Goal: Task Accomplishment & Management: Use online tool/utility

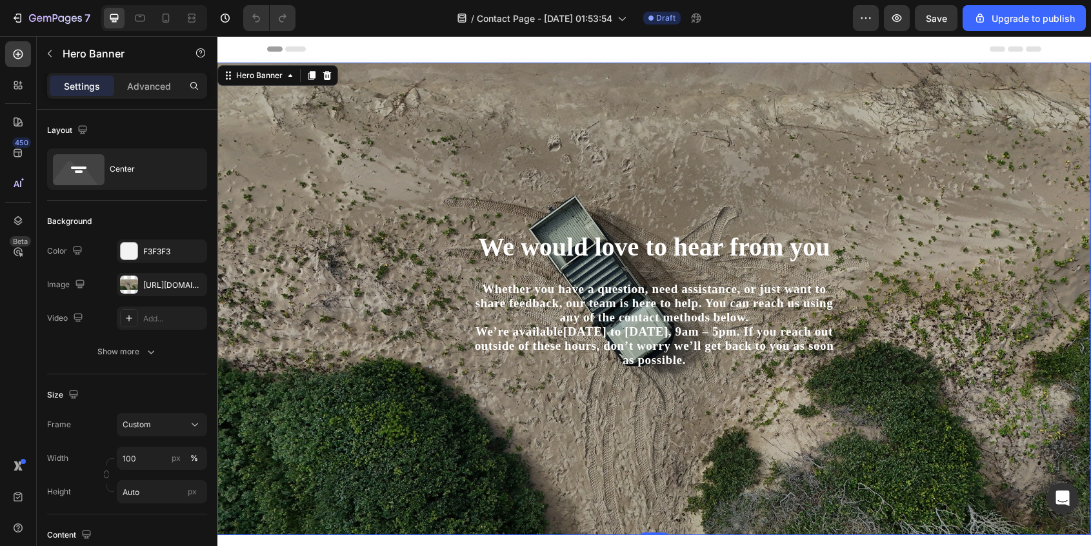
click at [283, 199] on div "We would love to hear from you Heading Whether you have a question, need assist…" at bounding box center [654, 298] width 755 height 431
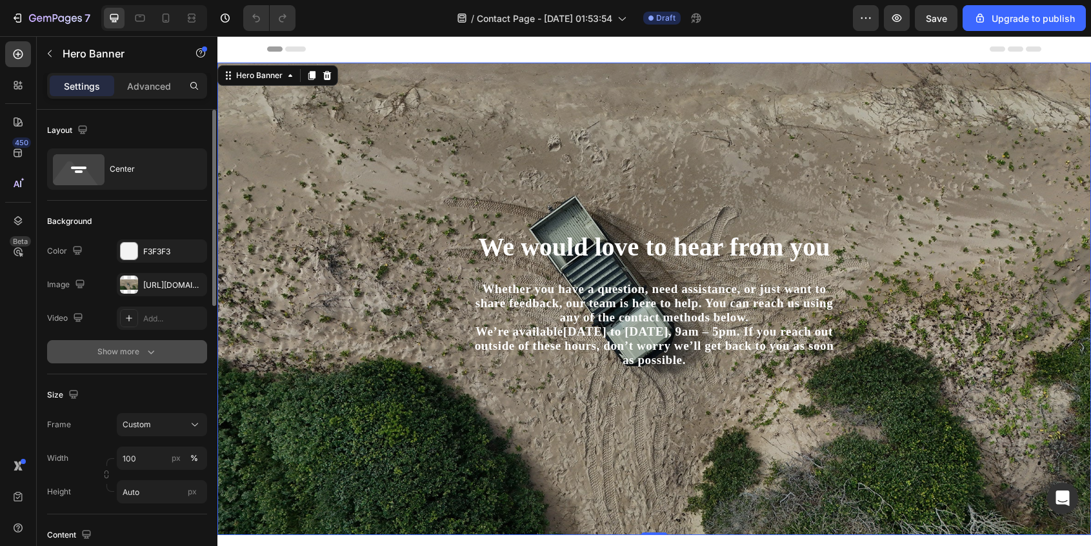
click at [152, 353] on icon "button" at bounding box center [151, 352] width 6 height 4
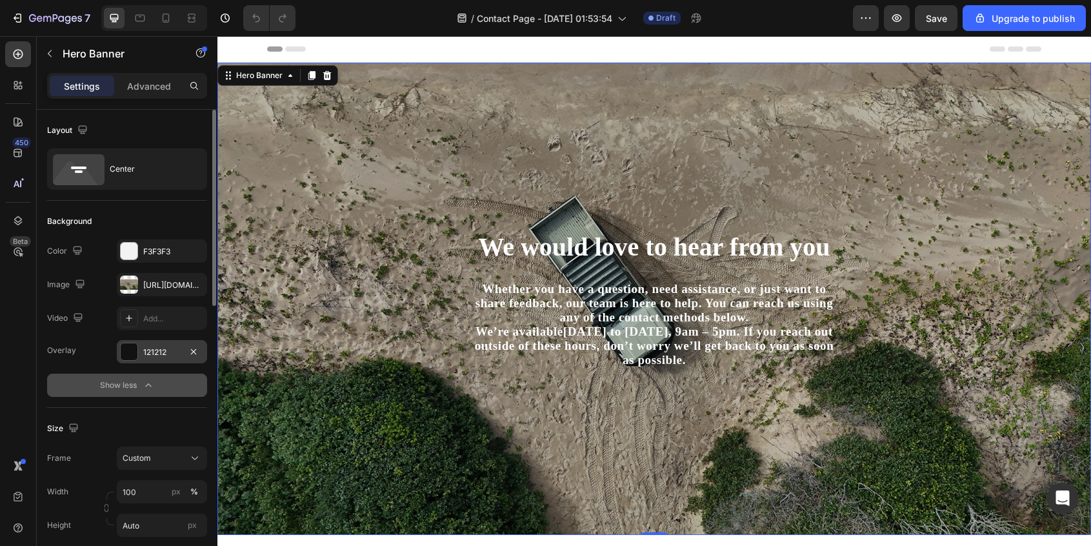
click at [130, 353] on div at bounding box center [129, 351] width 17 height 17
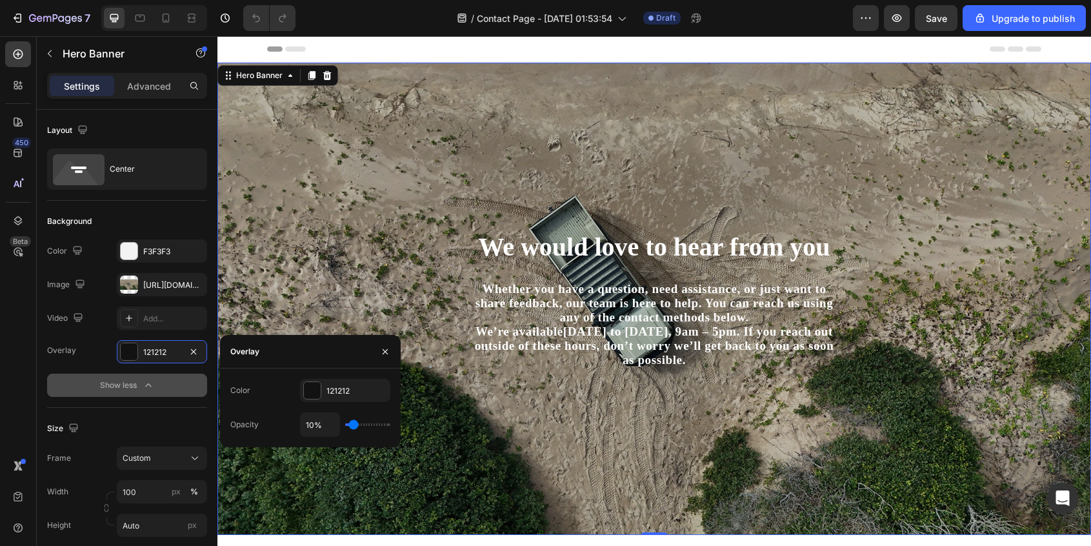
type input "15%"
type input "15"
type input "16%"
type input "16"
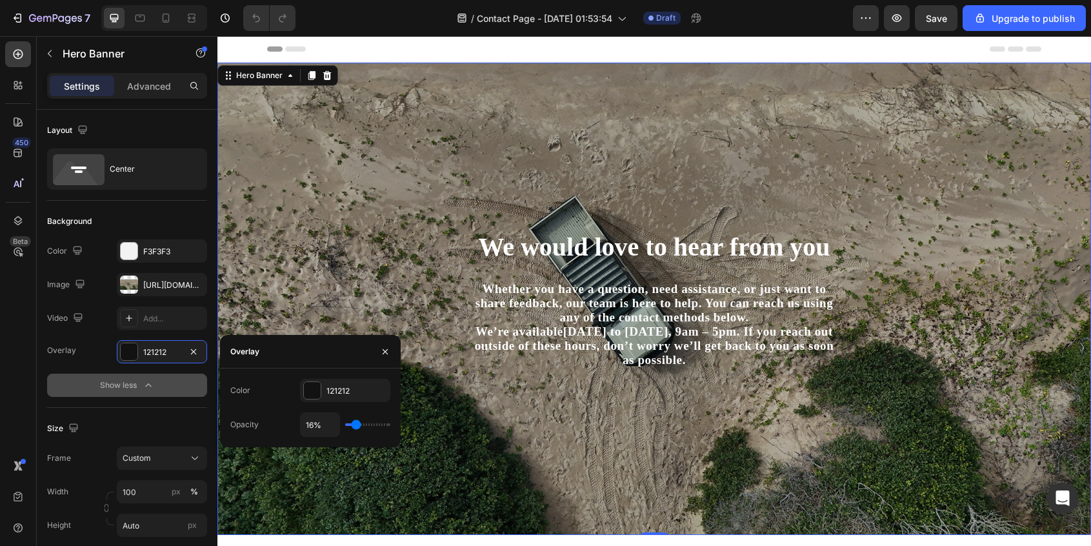
type input "17%"
type input "17"
type input "18%"
type input "18"
type input "19%"
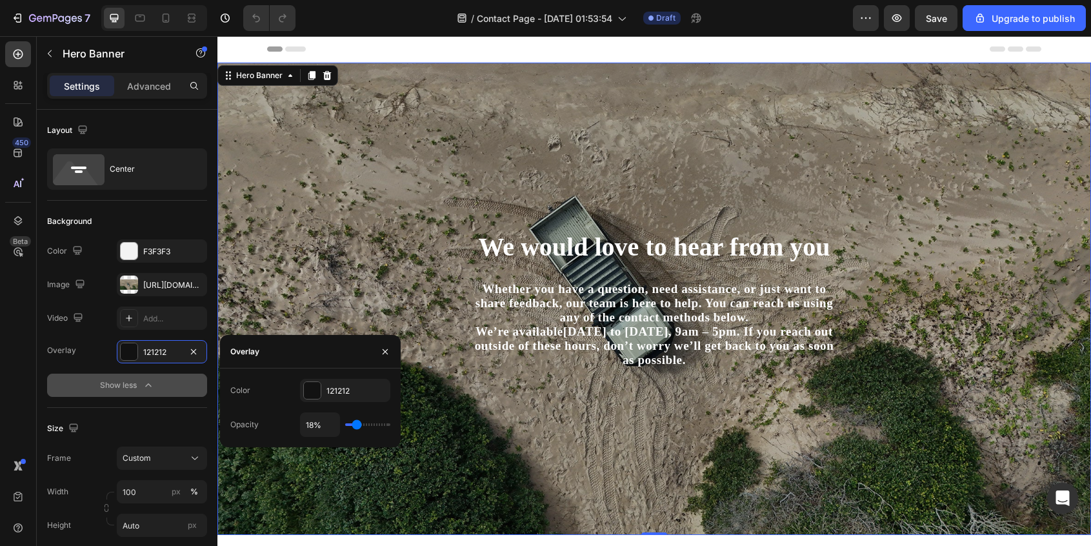
type input "19"
type input "20%"
type input "20"
type input "21%"
type input "21"
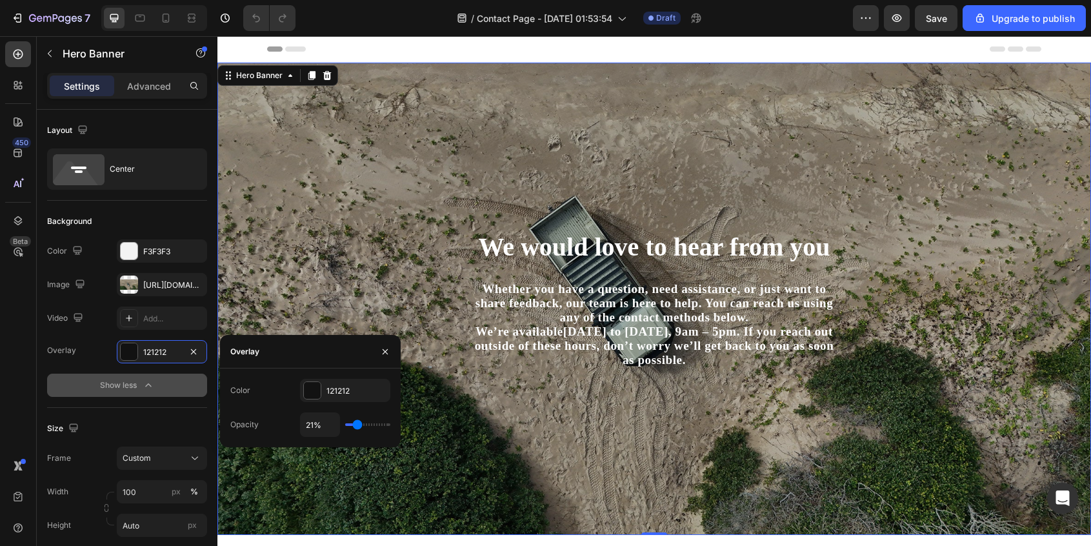
type input "22%"
type input "22"
type input "23%"
type input "23"
type input "24%"
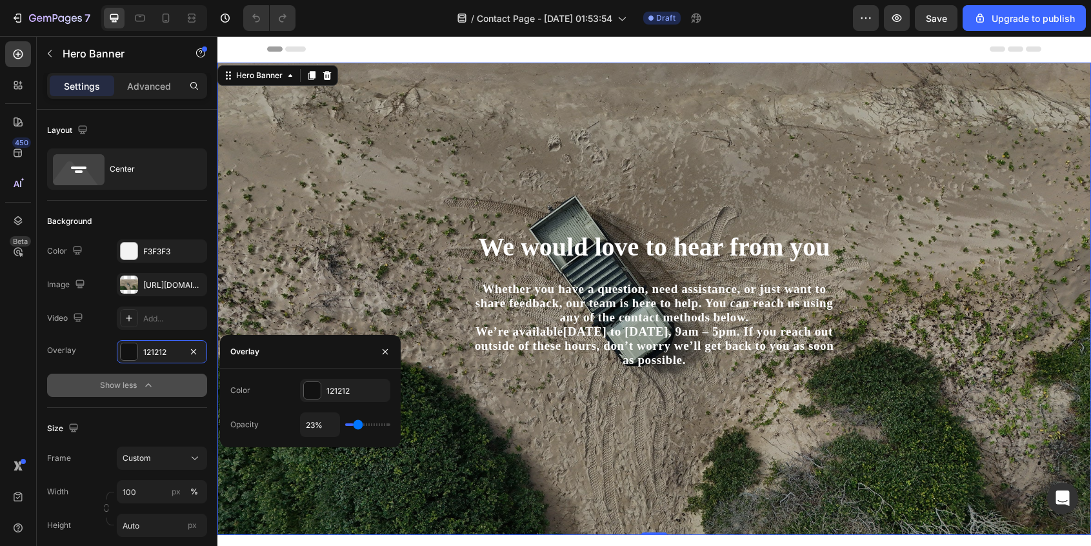
type input "24"
type input "25%"
type input "25"
type input "26%"
type input "26"
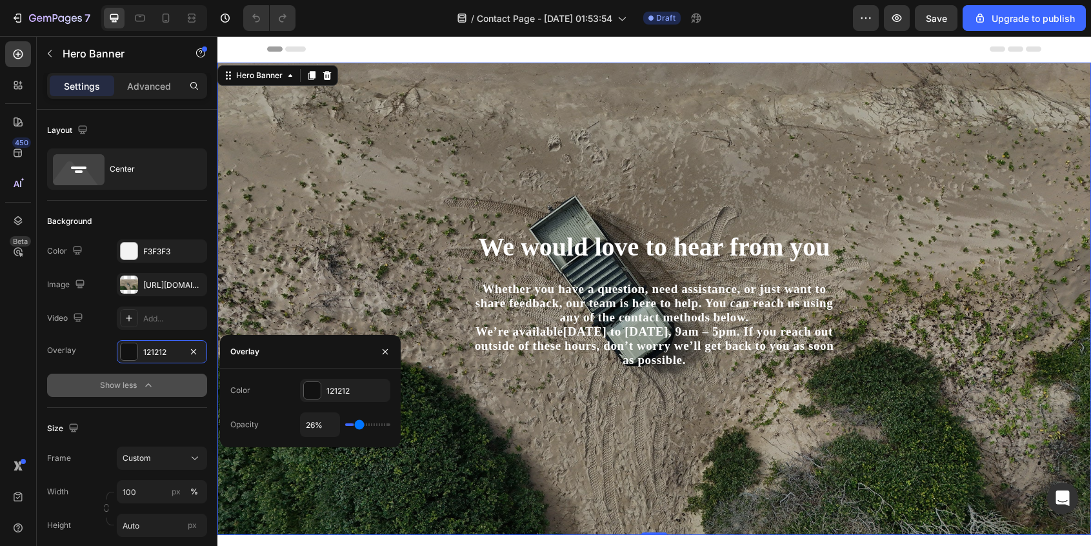
type input "27%"
type input "27"
type input "28%"
type input "28"
type input "29%"
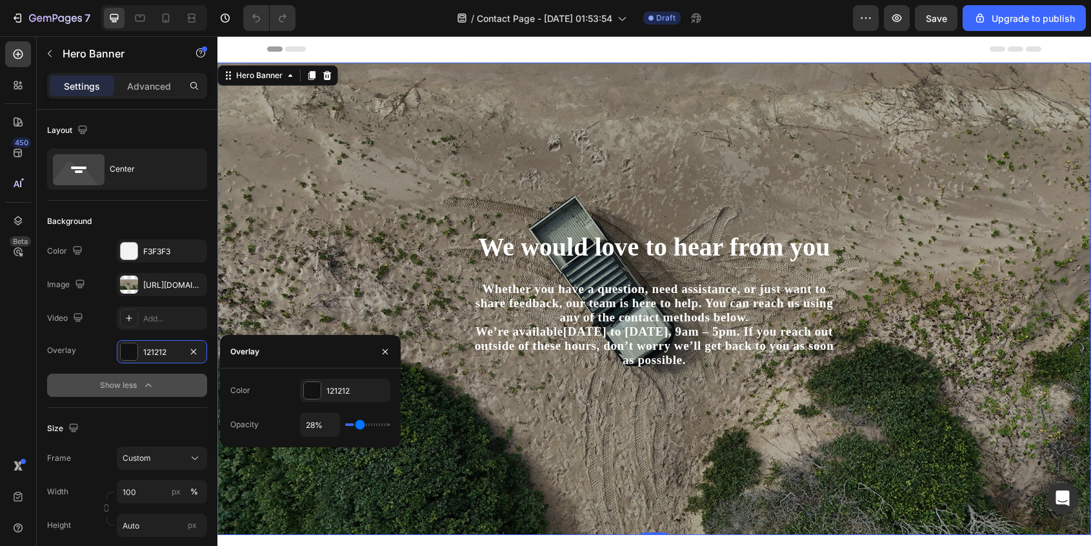
type input "29"
type input "30%"
type input "30"
type input "31%"
type input "31"
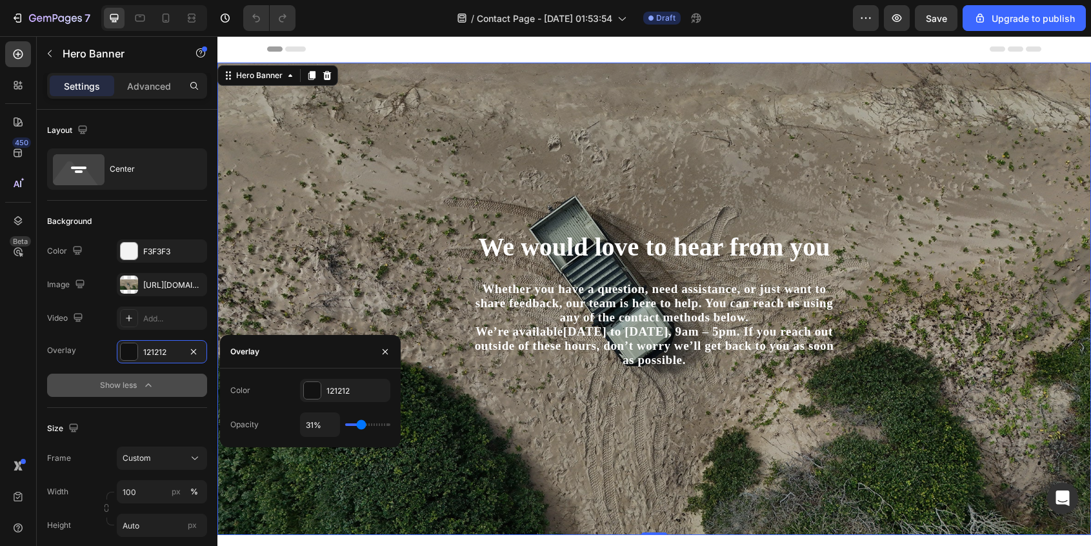
type input "32%"
type input "32"
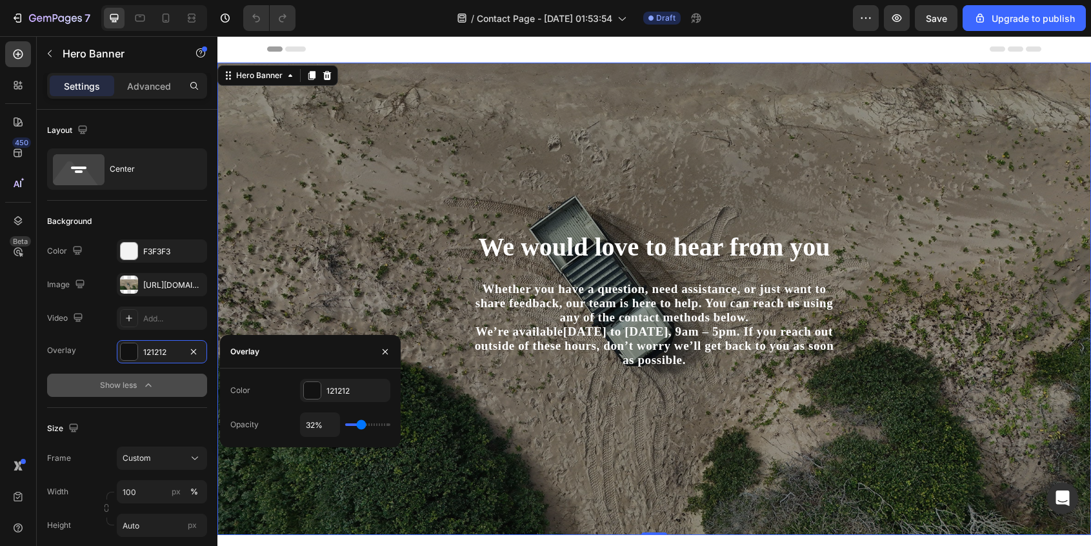
type input "33%"
type input "33"
type input "34%"
type input "34"
type input "35%"
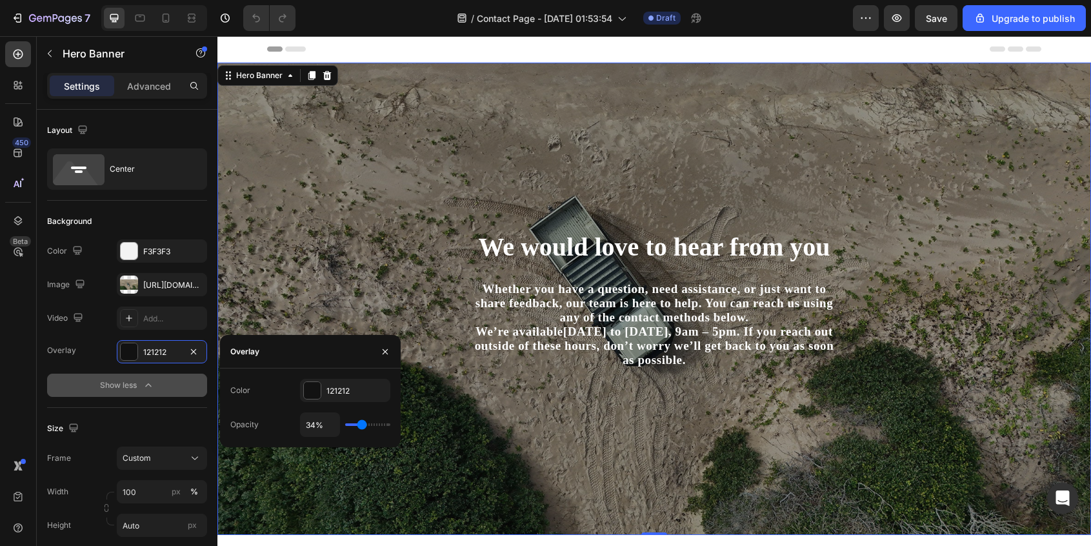
type input "35"
type input "36%"
type input "36"
type input "37%"
type input "37"
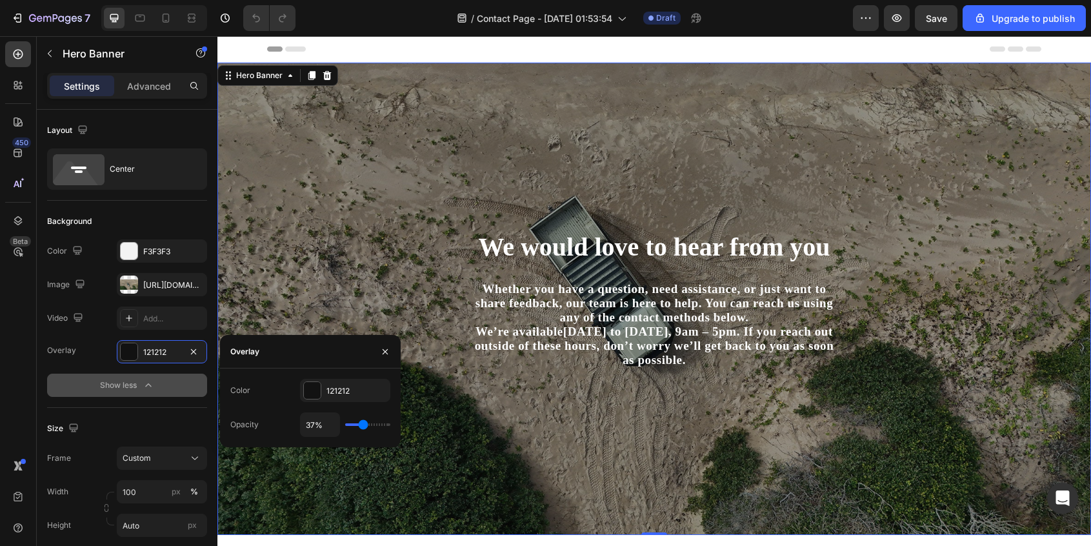
type input "38%"
type input "38"
type input "39%"
type input "39"
type input "41%"
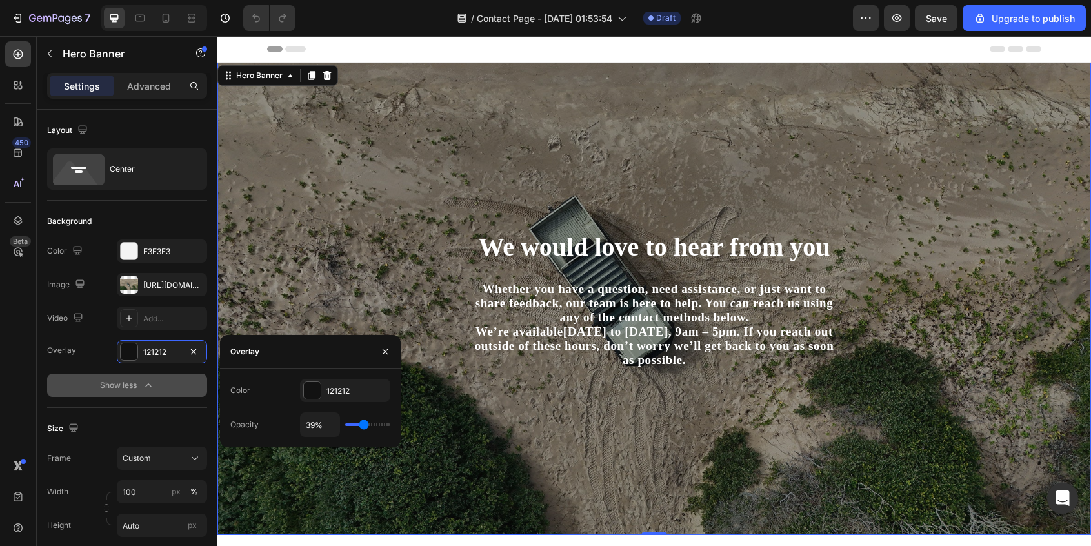
type input "41"
type input "42%"
type input "42"
type input "43%"
type input "43"
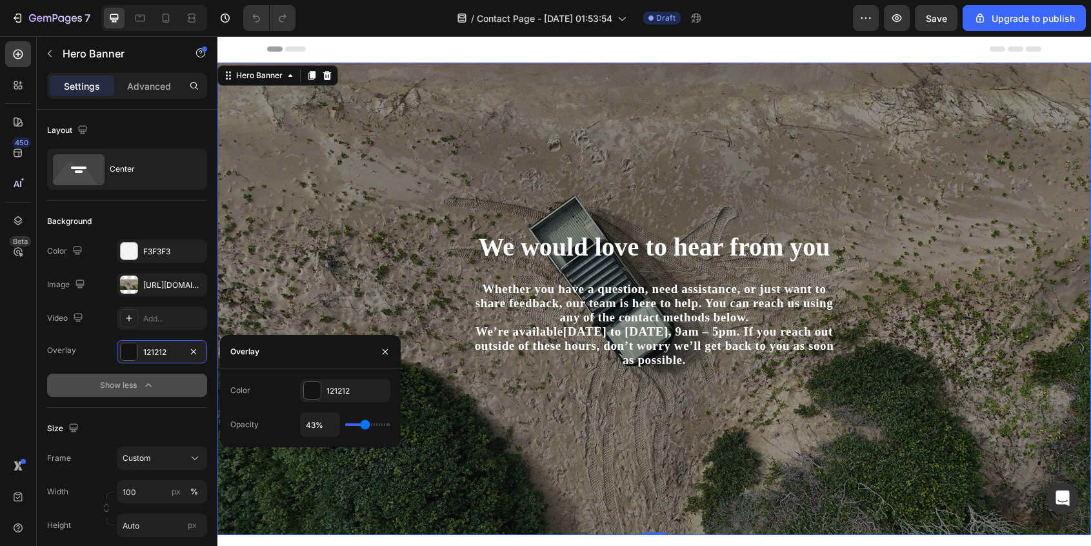
type input "45%"
type input "45"
type input "46%"
type input "46"
type input "47%"
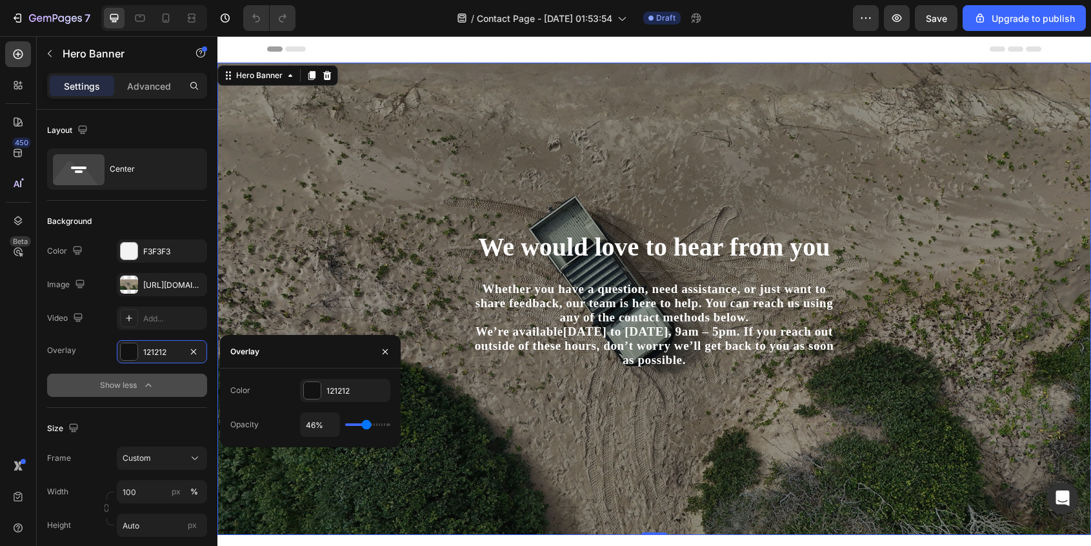
type input "47"
type input "48%"
type input "48"
type input "49%"
type input "49"
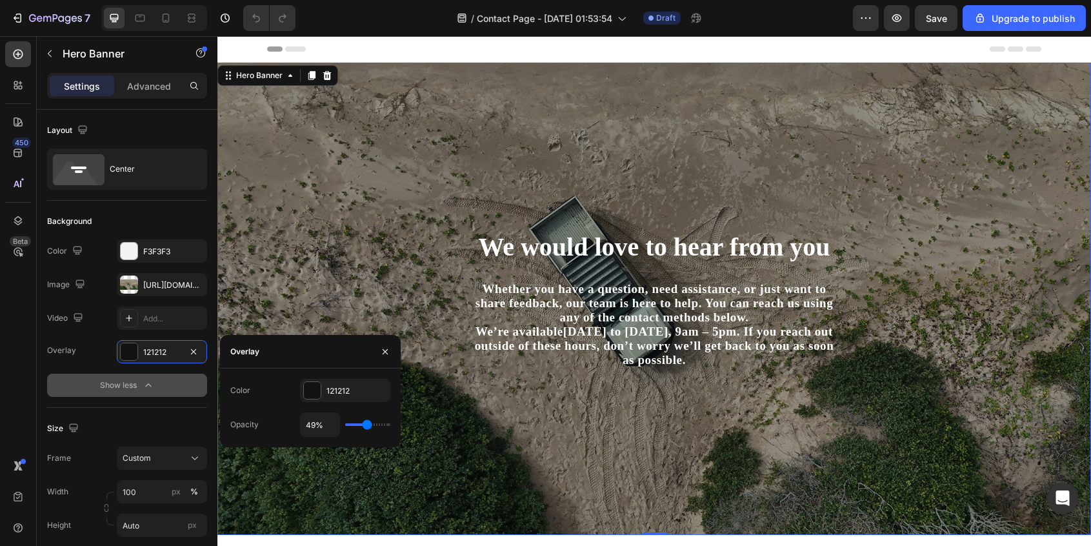
type input "50%"
type input "50"
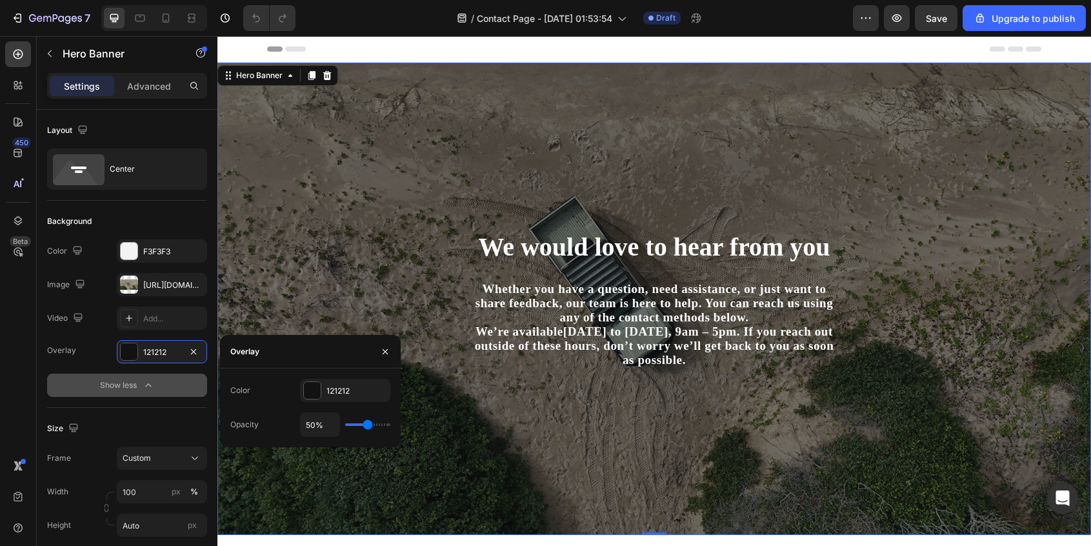
type input "48%"
type input "48"
type input "47%"
type input "47"
type input "46%"
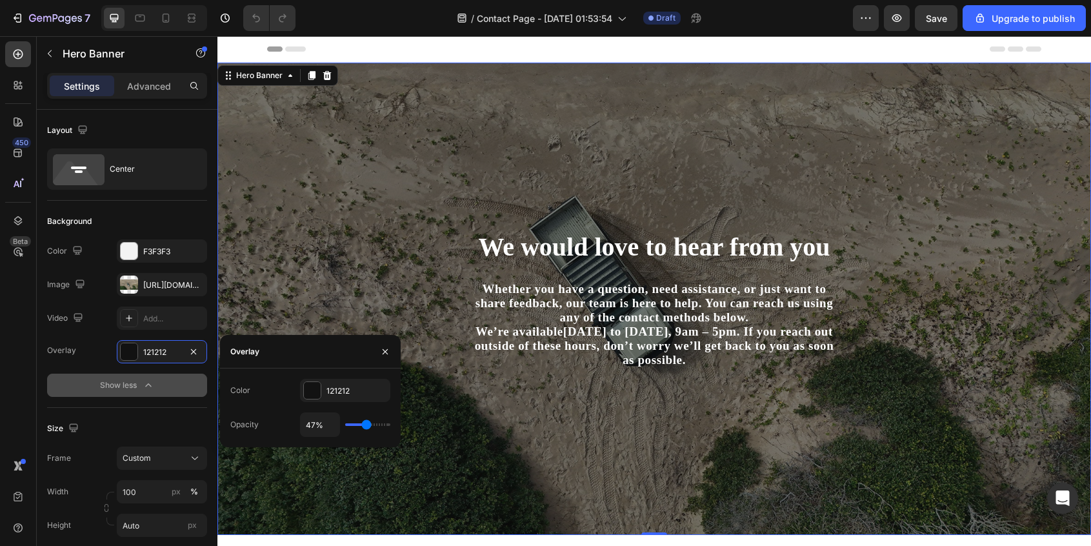
type input "46"
type input "45%"
type input "45"
type input "44%"
type input "44"
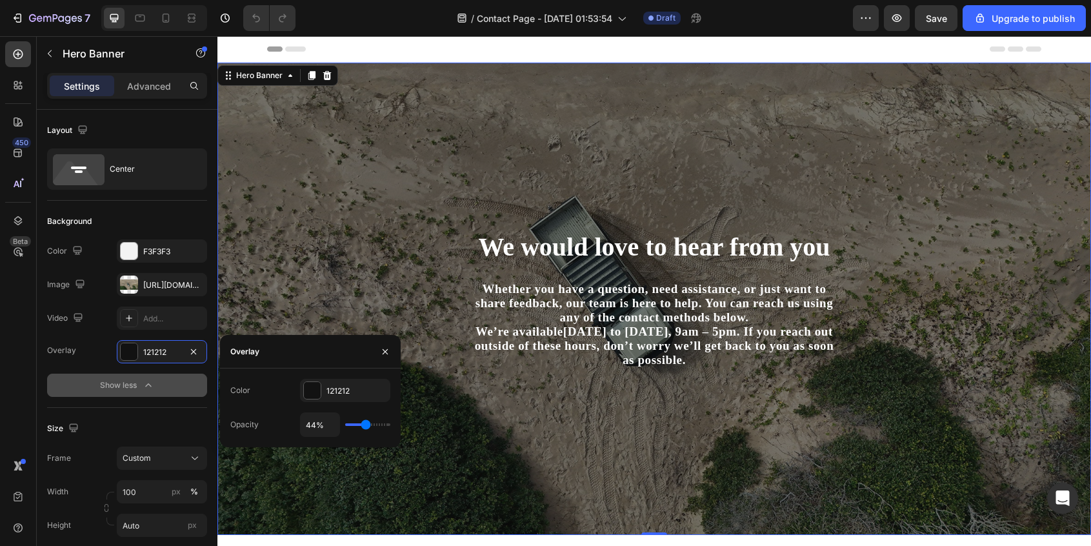
type input "43%"
type input "43"
type input "42%"
type input "42"
type input "41%"
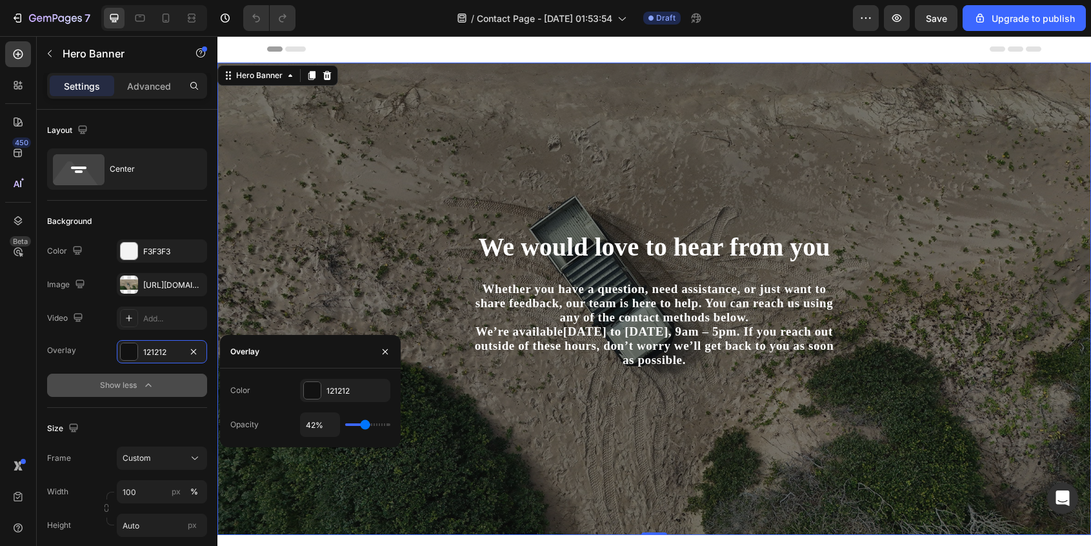
type input "41"
type input "40%"
type input "40"
type input "39%"
type input "39"
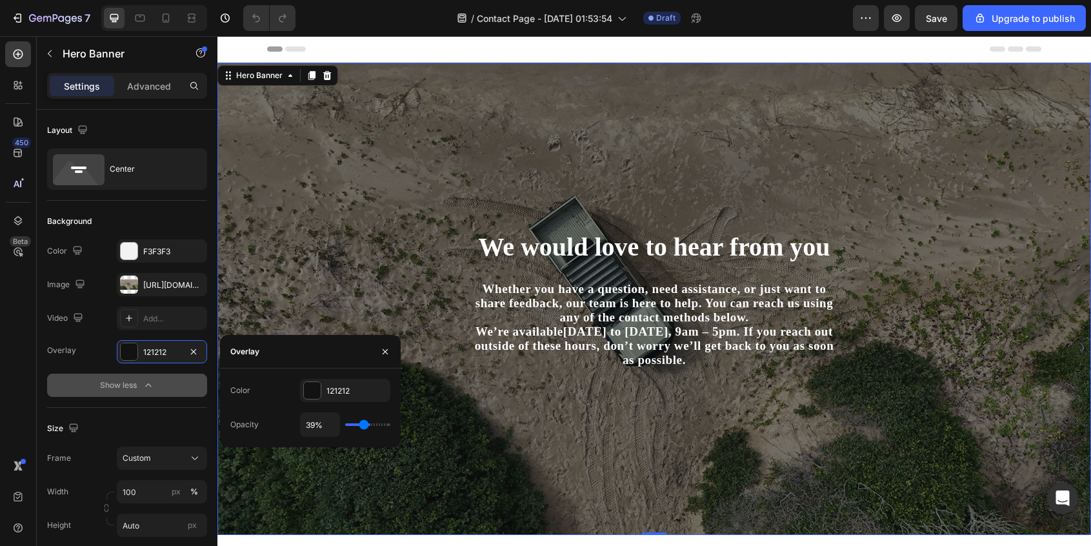
type input "38%"
type input "38"
type input "37%"
type input "37"
type input "36%"
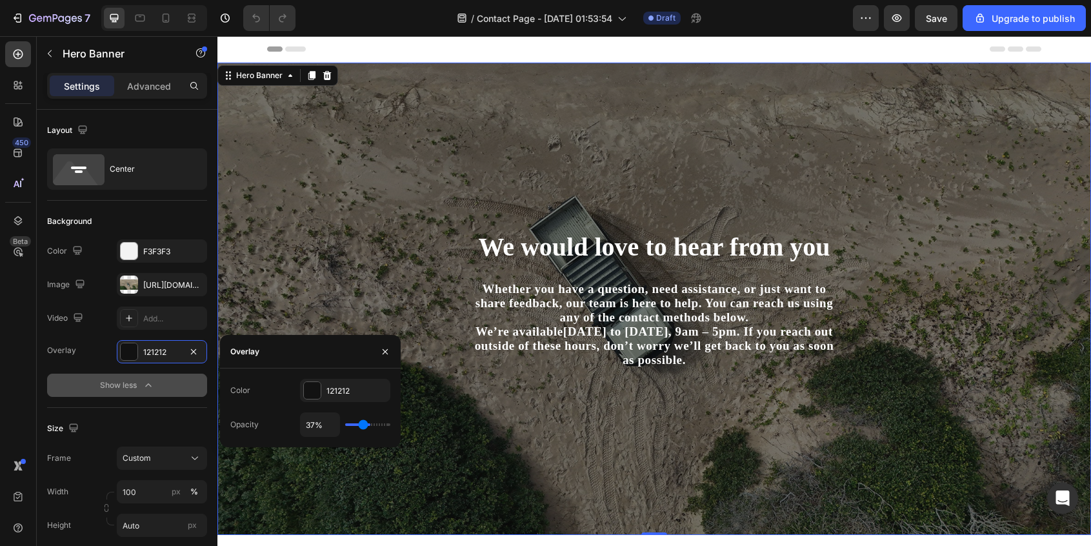
type input "36"
type input "35%"
type input "35"
type input "34%"
type input "34"
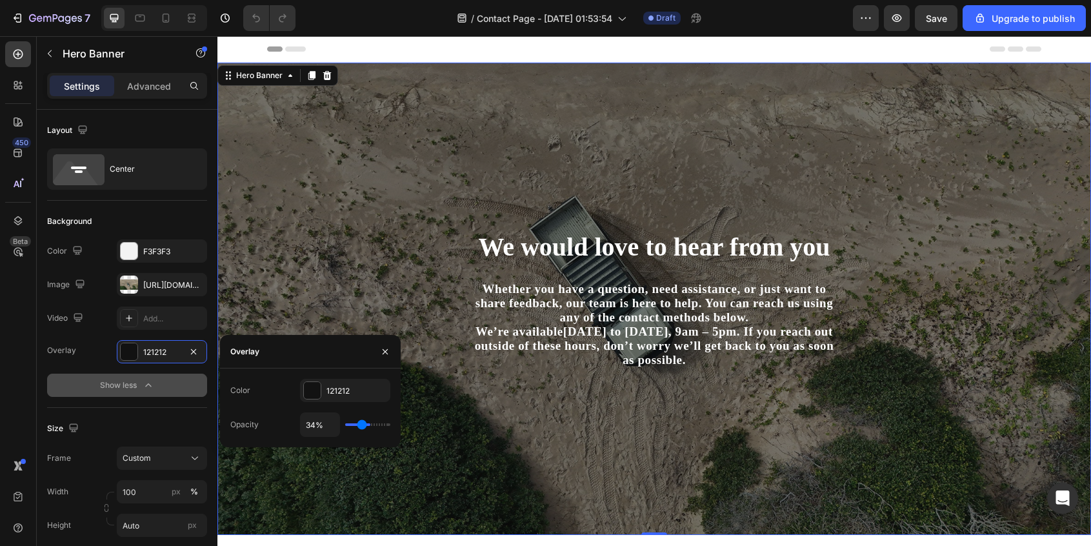
type input "33%"
type input "33"
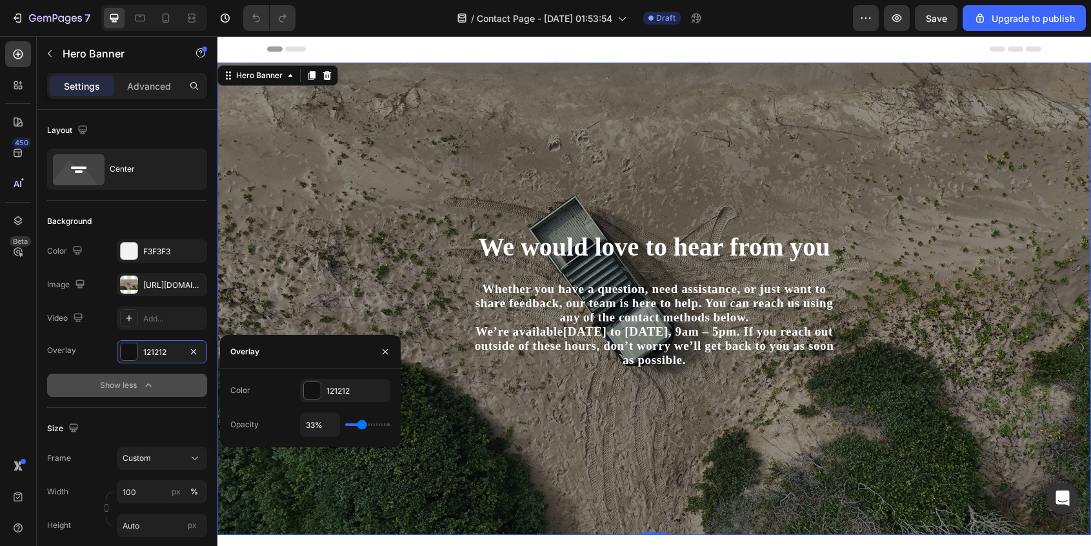
type input "31%"
type input "31"
type input "30%"
type input "30"
type input "27%"
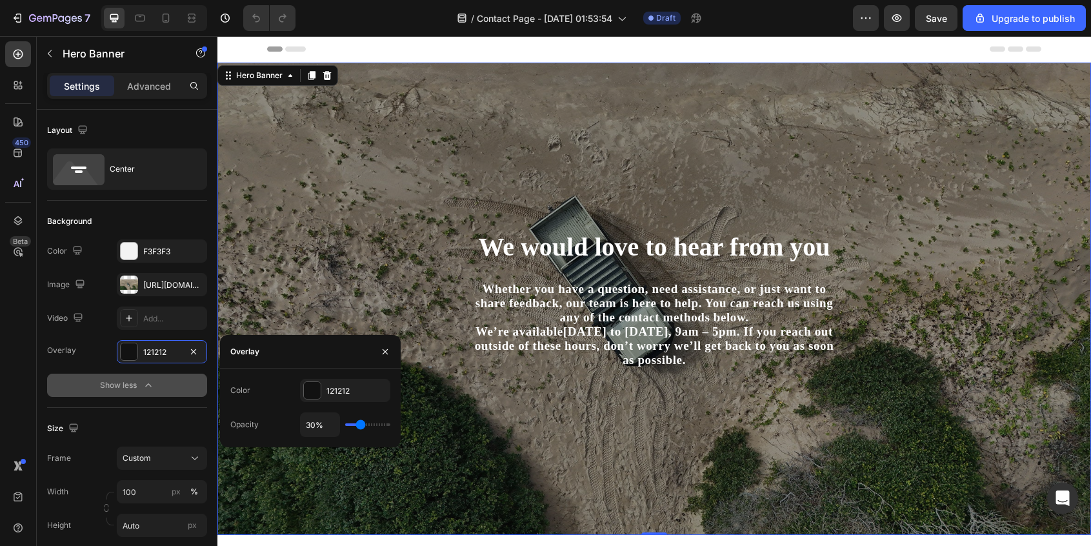
type input "27"
type input "25%"
type input "25"
type input "24%"
type input "24"
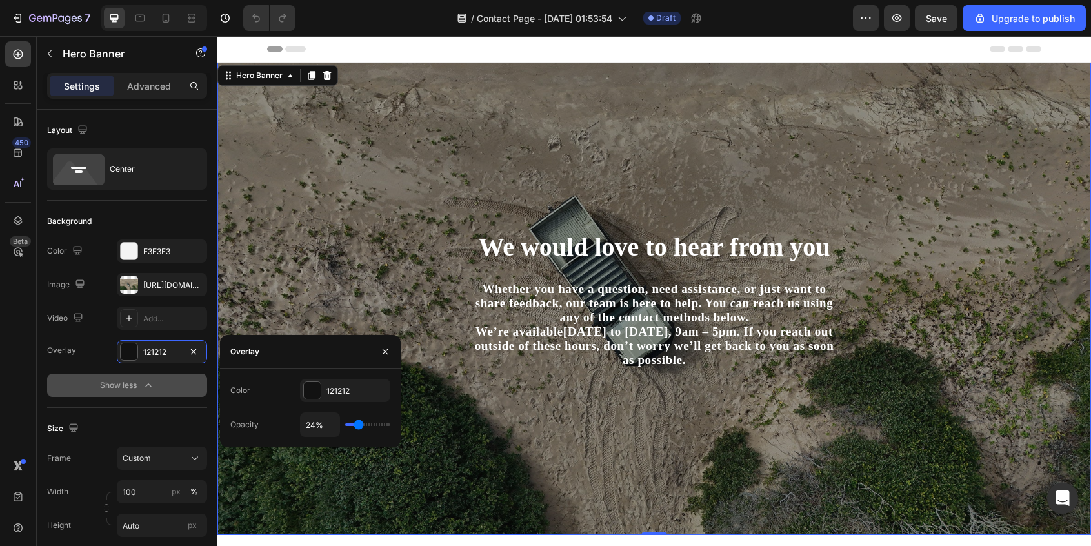
type input "23%"
type input "23"
type input "22%"
type input "22"
type input "21%"
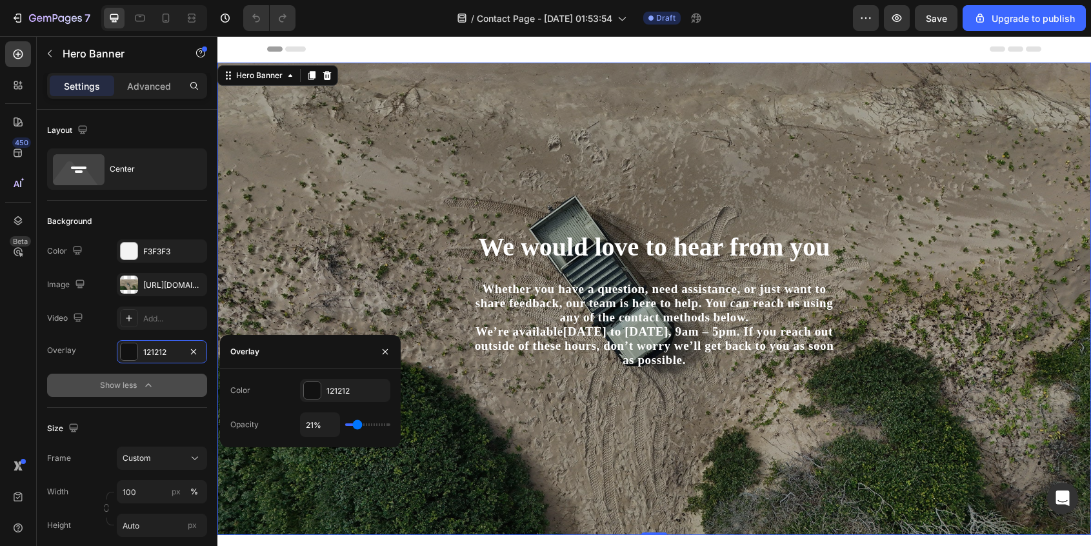
type input "21"
click at [357, 426] on input "range" at bounding box center [367, 424] width 45 height 3
click at [977, 393] on div "We would love to hear from you Heading Whether you have a question, need assist…" at bounding box center [654, 298] width 755 height 431
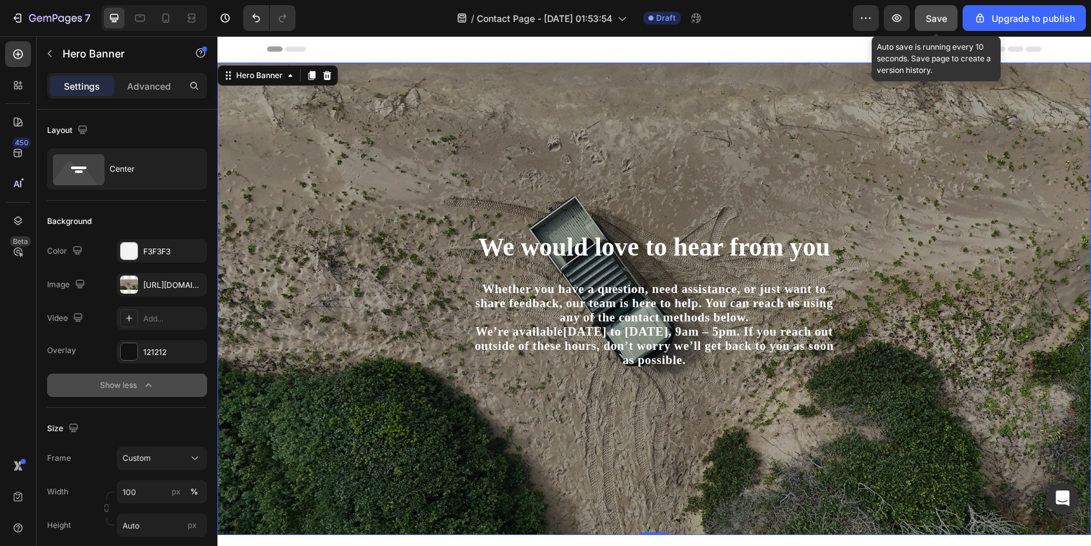
click at [934, 19] on span "Save" at bounding box center [936, 18] width 21 height 11
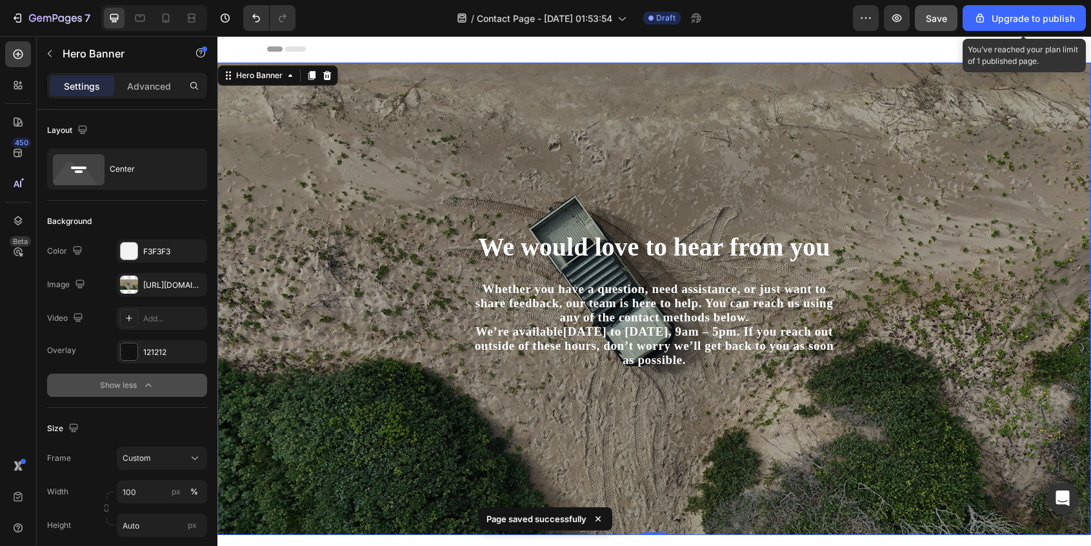
click at [931, 15] on span "Save" at bounding box center [936, 18] width 21 height 11
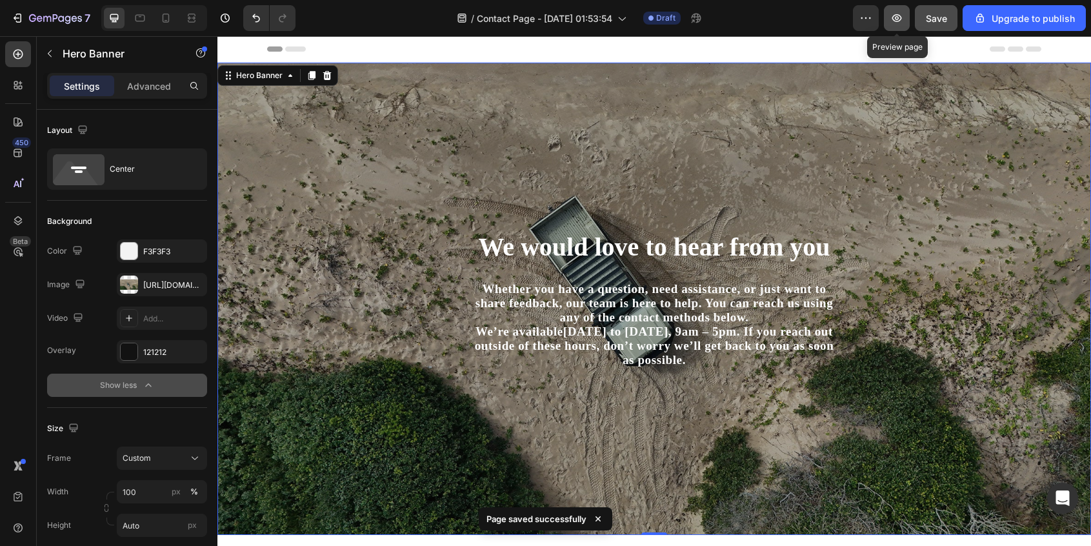
click at [899, 21] on icon "button" at bounding box center [896, 18] width 13 height 13
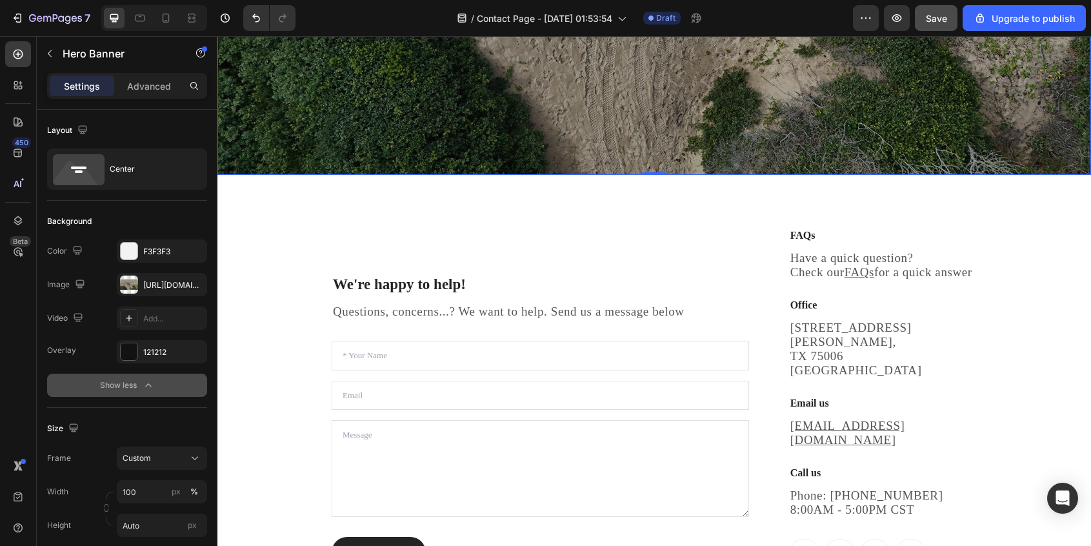
scroll to position [367, 0]
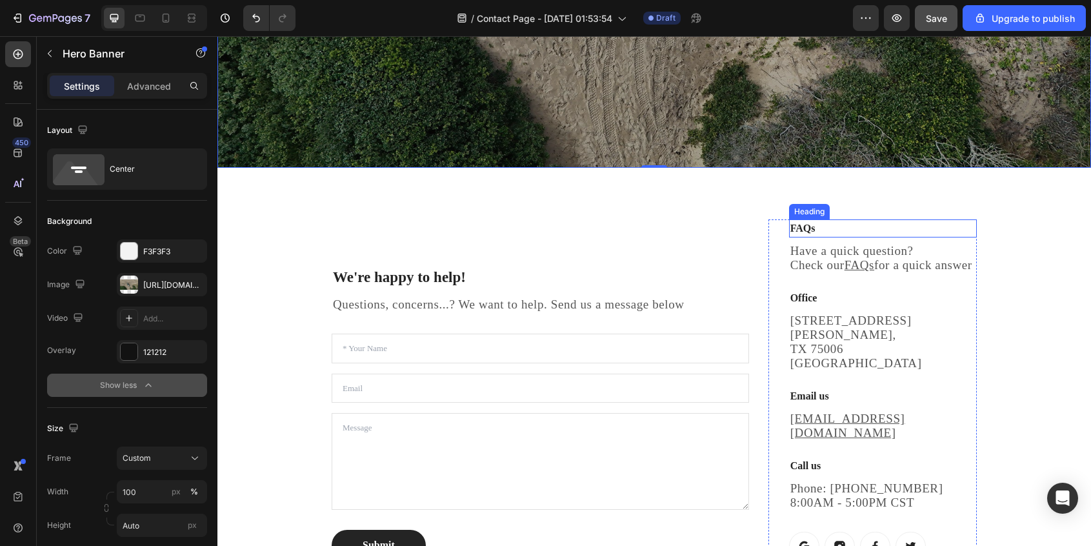
click at [804, 230] on p "FAQs" at bounding box center [882, 228] width 185 height 15
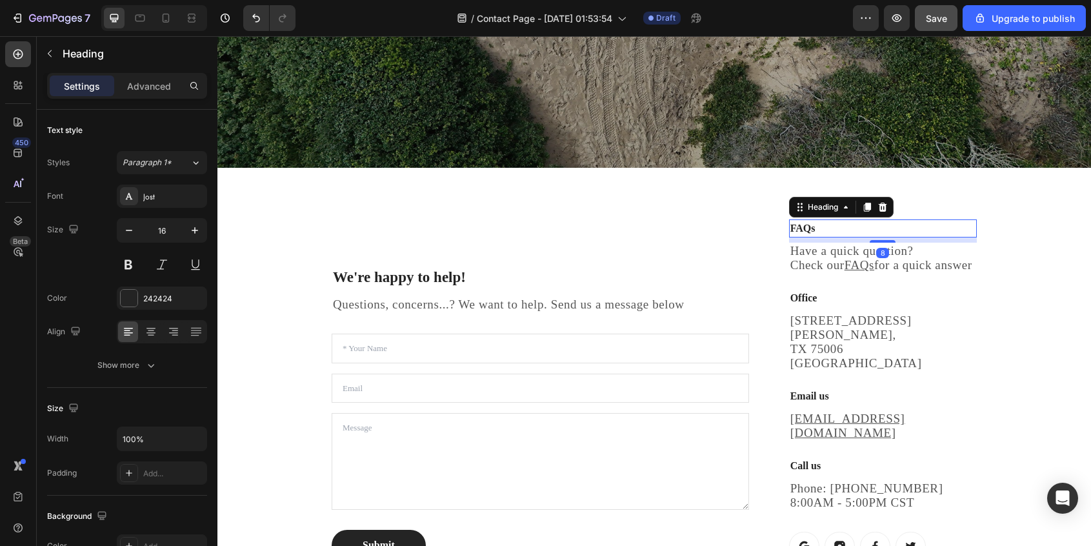
click at [804, 230] on p "FAQs" at bounding box center [882, 228] width 185 height 15
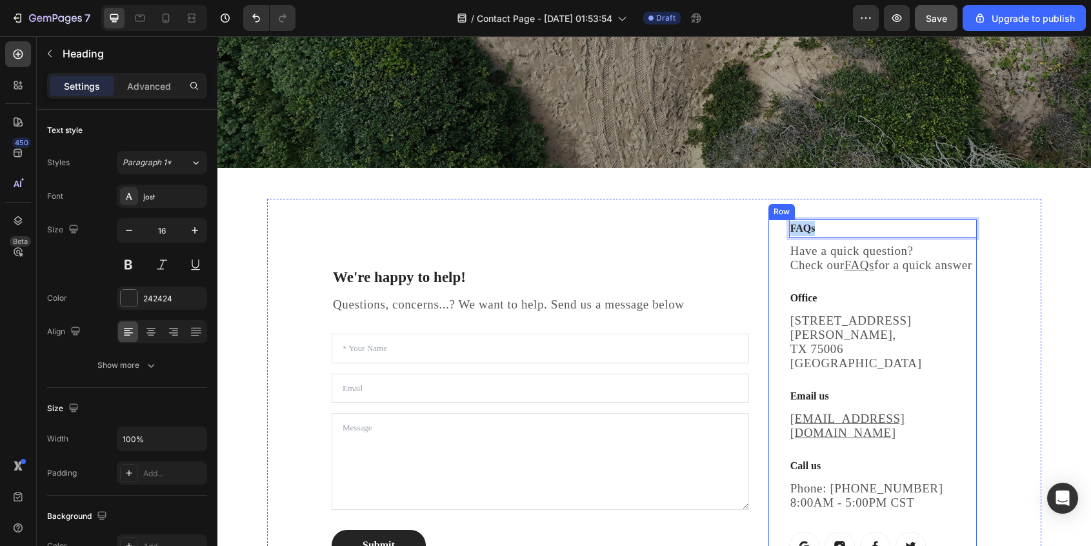
drag, startPoint x: 822, startPoint y: 230, endPoint x: 785, endPoint y: 230, distance: 36.8
click at [785, 230] on div "FAQs Heading 8 Have a quick question? Check our FAQs for a quick answer Text bl…" at bounding box center [872, 389] width 208 height 341
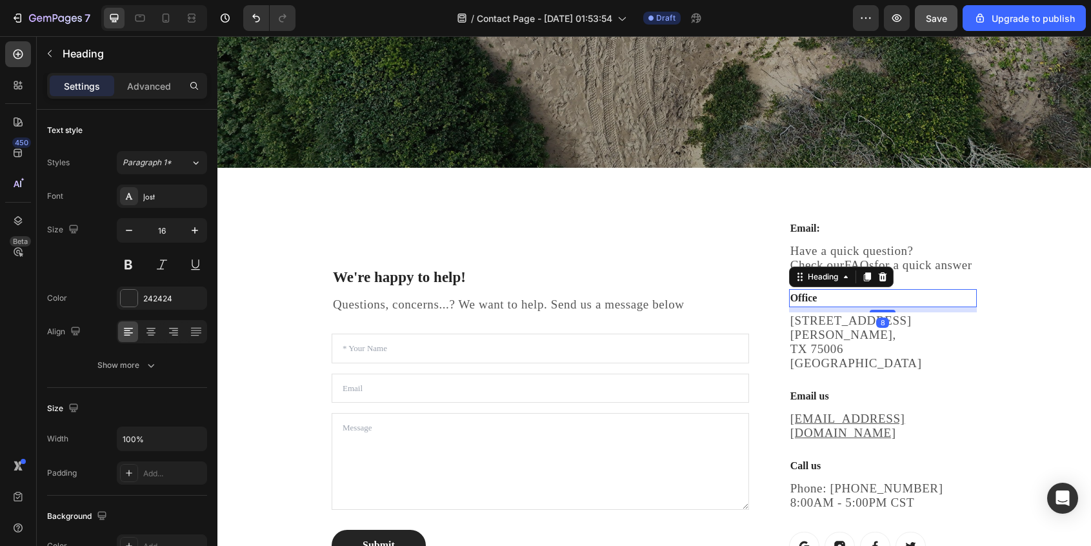
click at [817, 306] on p "Office" at bounding box center [882, 297] width 185 height 15
click at [808, 306] on p "Office" at bounding box center [882, 297] width 185 height 15
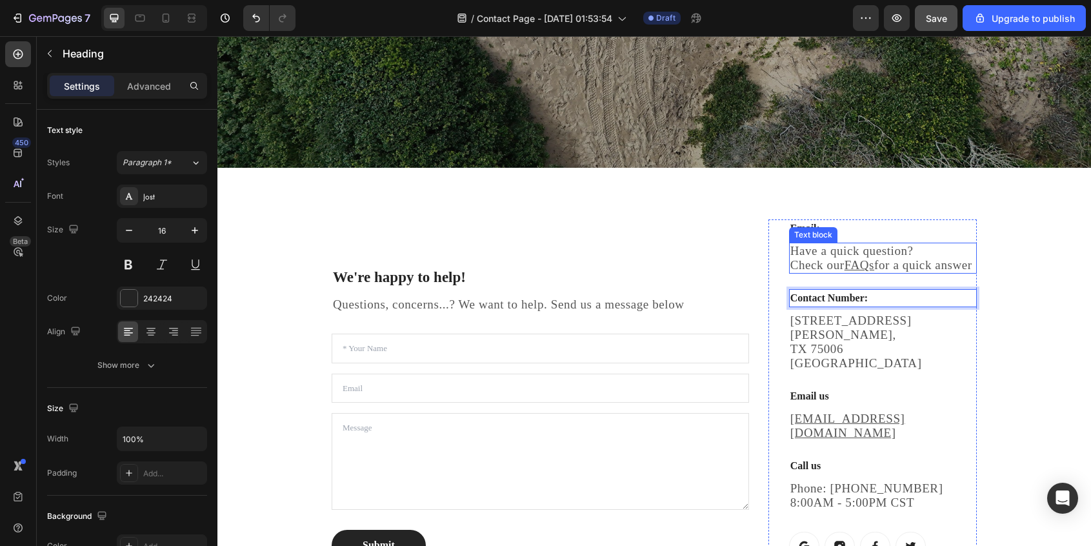
click at [841, 261] on p "Have a quick question? Check our FAQs for a quick answer" at bounding box center [882, 258] width 185 height 28
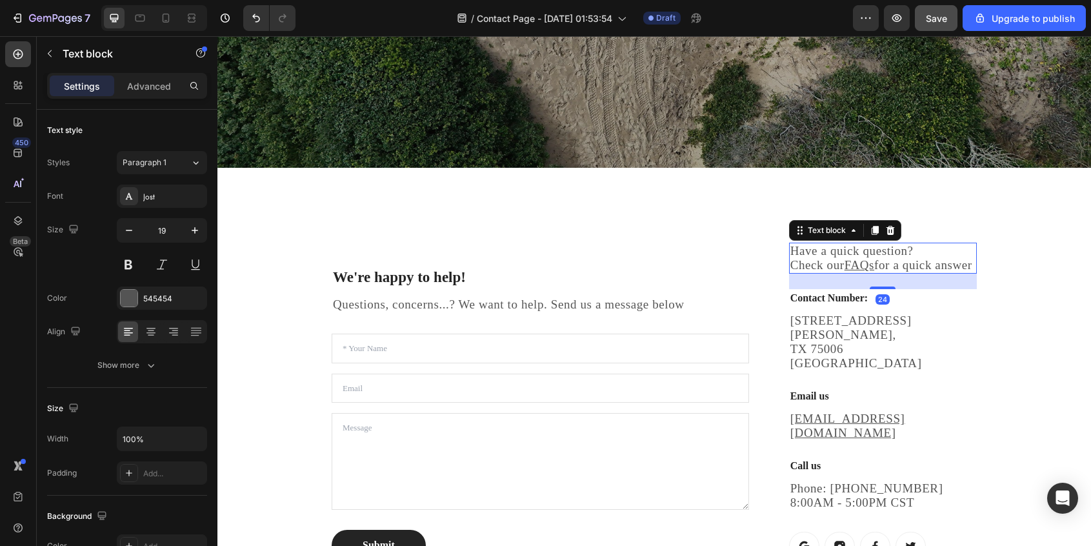
click at [835, 272] on p "Have a quick question? Check our FAQs for a quick answer" at bounding box center [882, 258] width 185 height 28
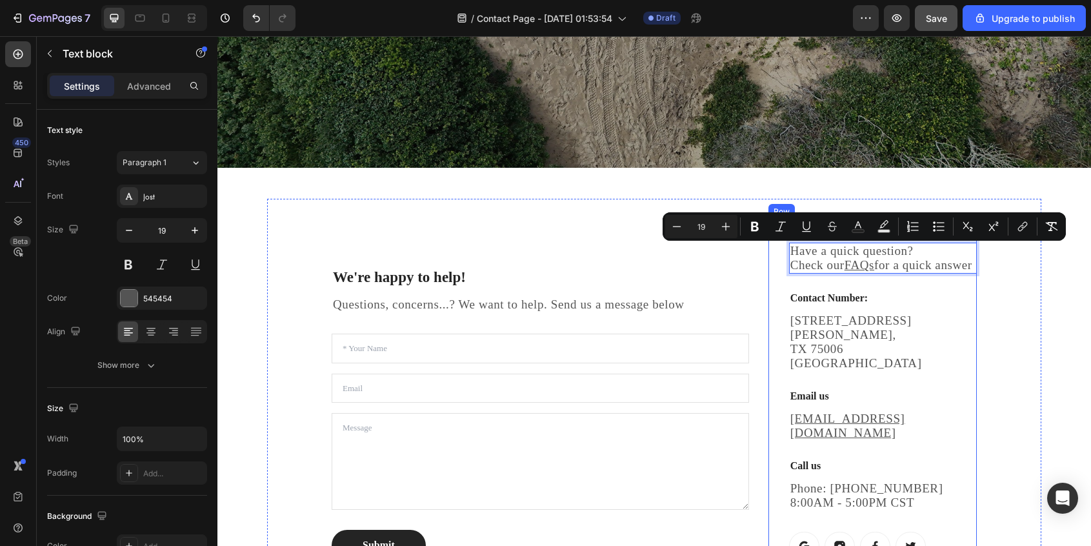
drag, startPoint x: 837, startPoint y: 284, endPoint x: 783, endPoint y: 245, distance: 66.6
click at [783, 245] on div "Email: Heading Have a quick question? Check our FAQs for a quick answer Text bl…" at bounding box center [872, 389] width 208 height 341
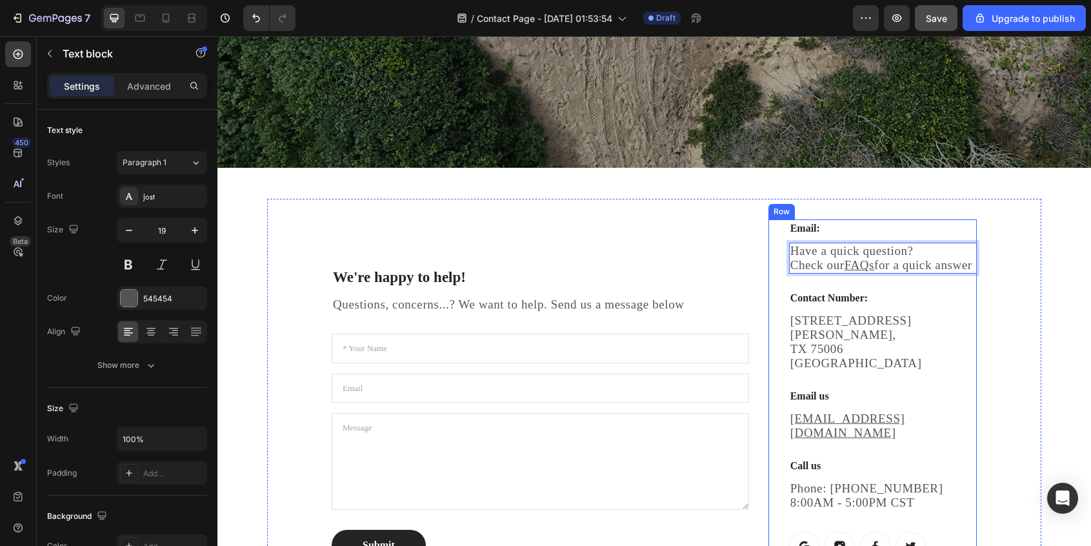
scroll to position [375, 0]
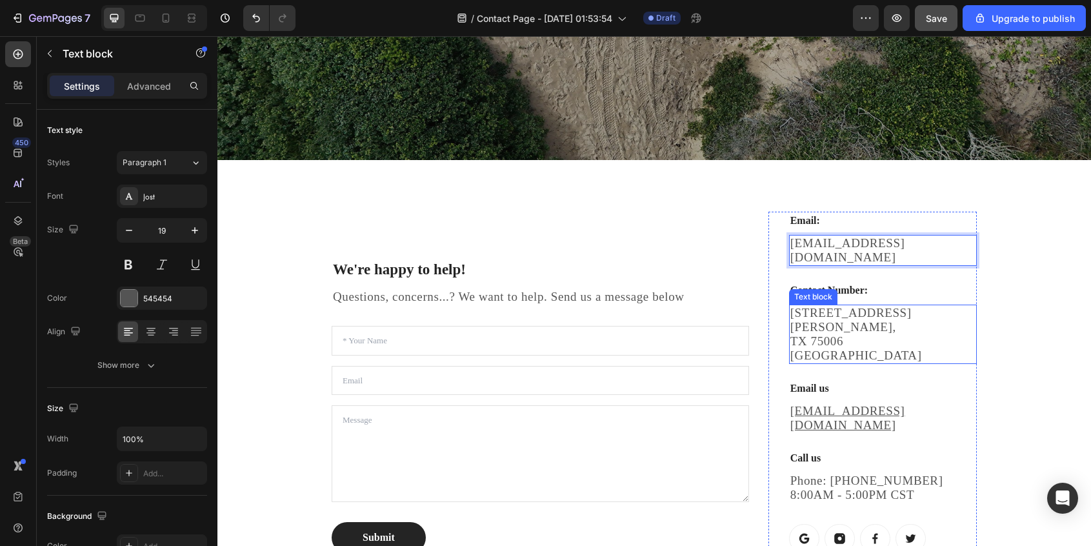
click at [868, 314] on p "[STREET_ADDRESS][PERSON_NAME]" at bounding box center [882, 334] width 185 height 57
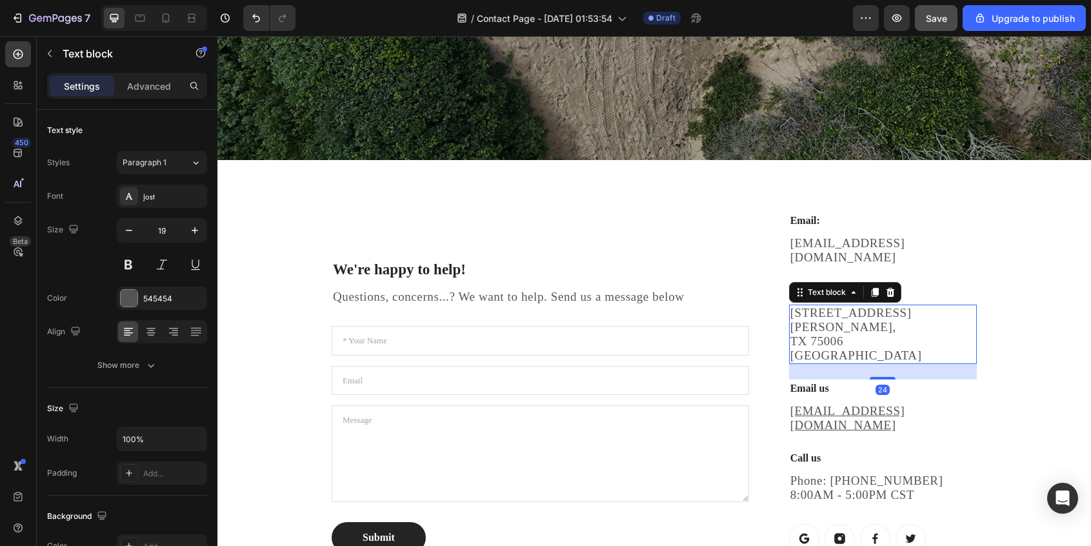
click at [939, 326] on p "[STREET_ADDRESS][PERSON_NAME]" at bounding box center [882, 334] width 185 height 57
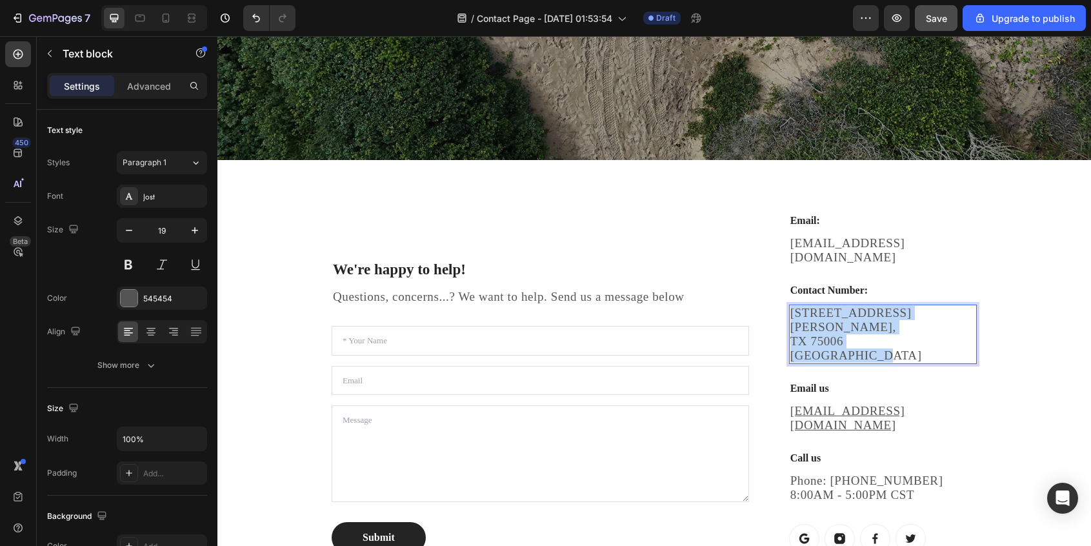
drag, startPoint x: 937, startPoint y: 325, endPoint x: 784, endPoint y: 300, distance: 155.6
click at [784, 300] on div "Email: Heading [EMAIL_ADDRESS][DOMAIN_NAME] Text block Contact Number: Heading …" at bounding box center [872, 382] width 208 height 341
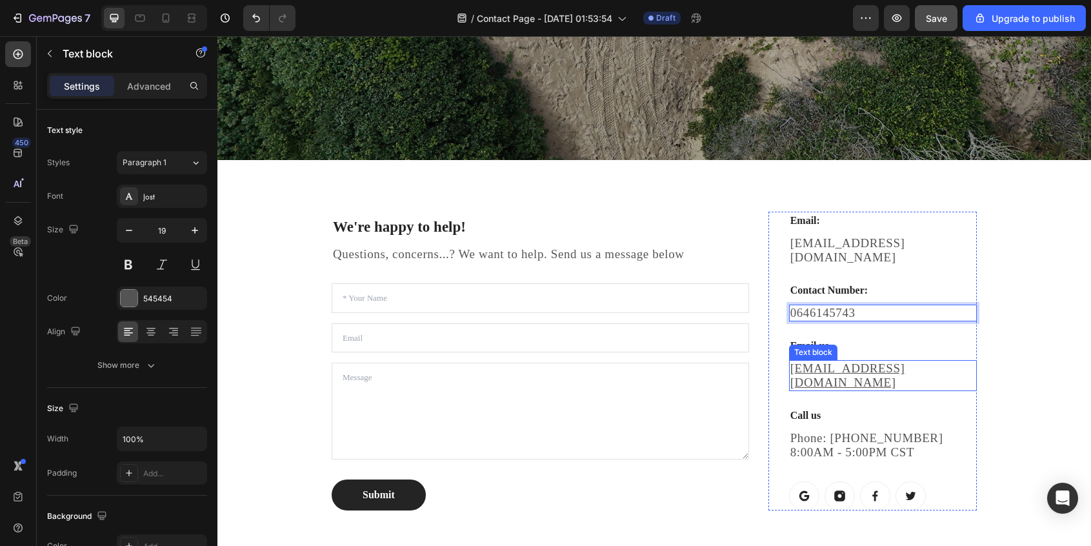
click at [839, 381] on u "[EMAIL_ADDRESS][DOMAIN_NAME]" at bounding box center [847, 375] width 115 height 28
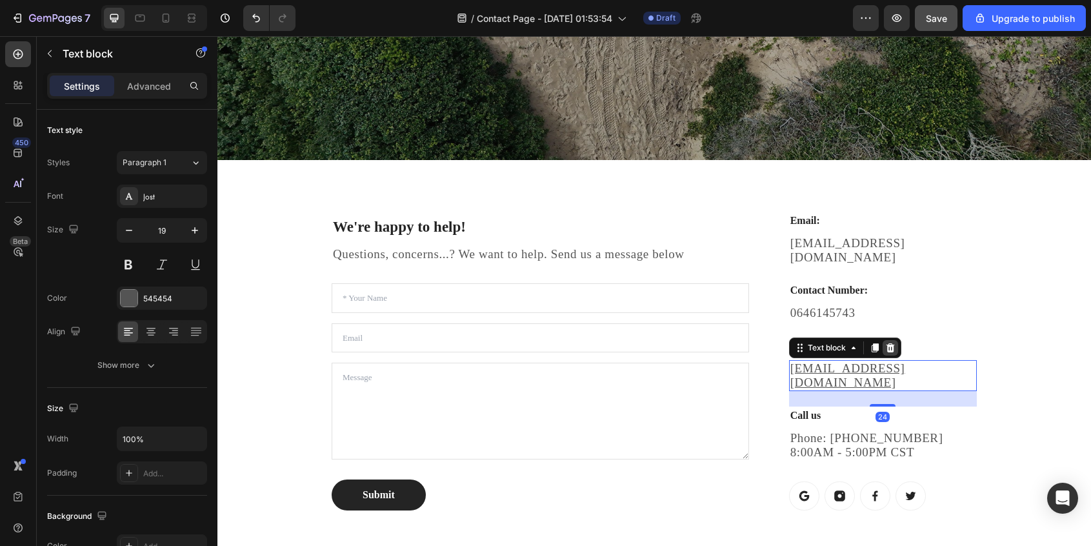
click at [889, 352] on icon at bounding box center [890, 347] width 8 height 9
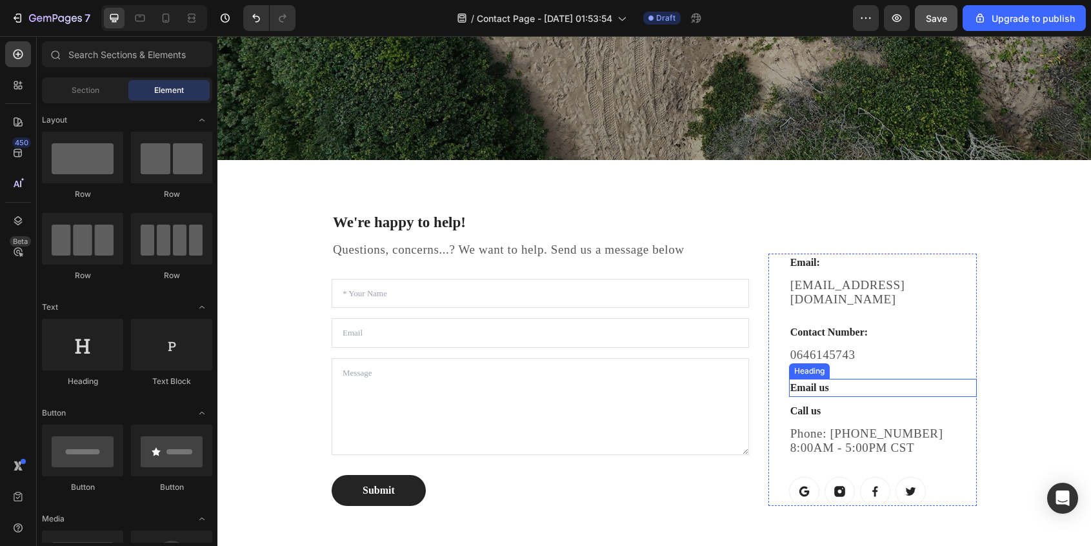
click at [832, 386] on p "Email us" at bounding box center [882, 387] width 185 height 15
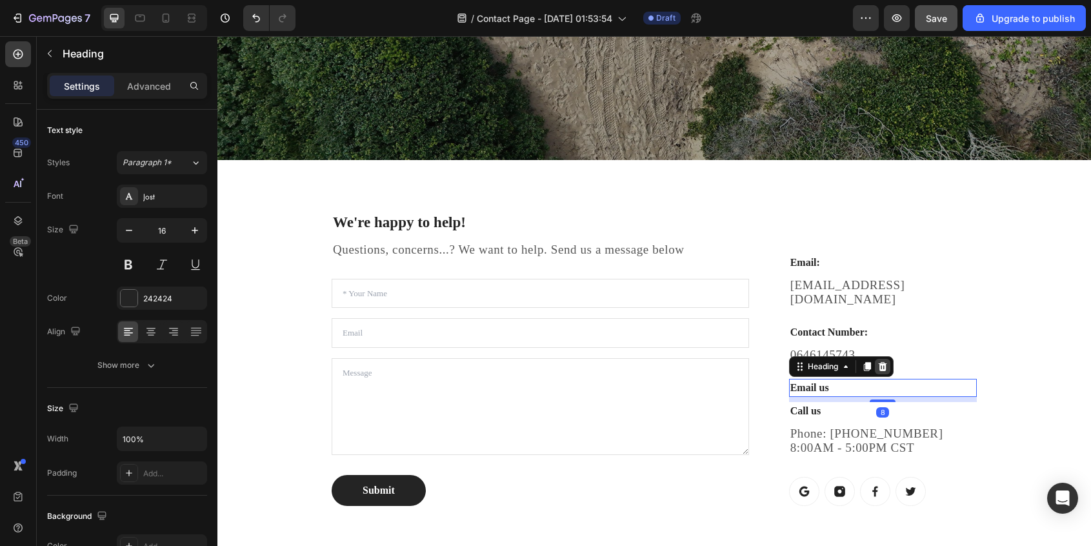
click at [882, 371] on icon at bounding box center [882, 366] width 8 height 9
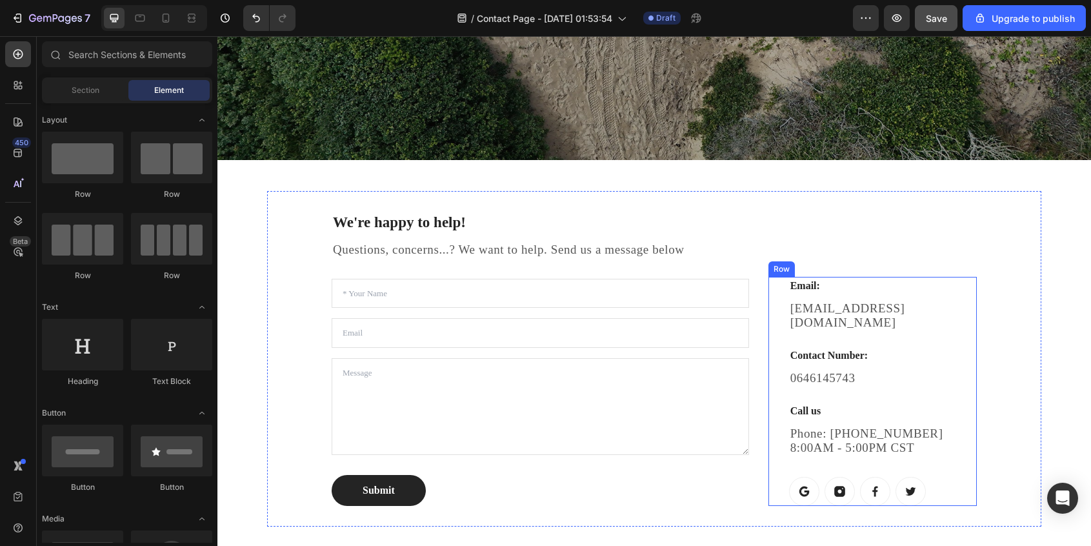
click at [824, 423] on div "Email: Heading [EMAIL_ADDRESS][DOMAIN_NAME] Text block Contact Number: Heading …" at bounding box center [883, 391] width 188 height 229
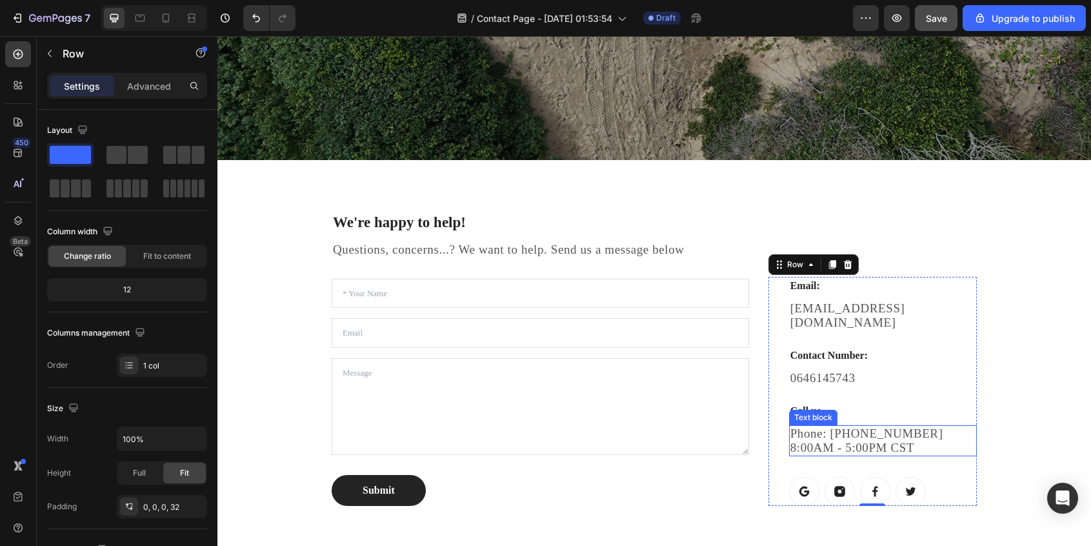
click at [807, 443] on p "Phone: [PHONE_NUMBER] 8:00AM - 5:00PM CST" at bounding box center [882, 440] width 185 height 28
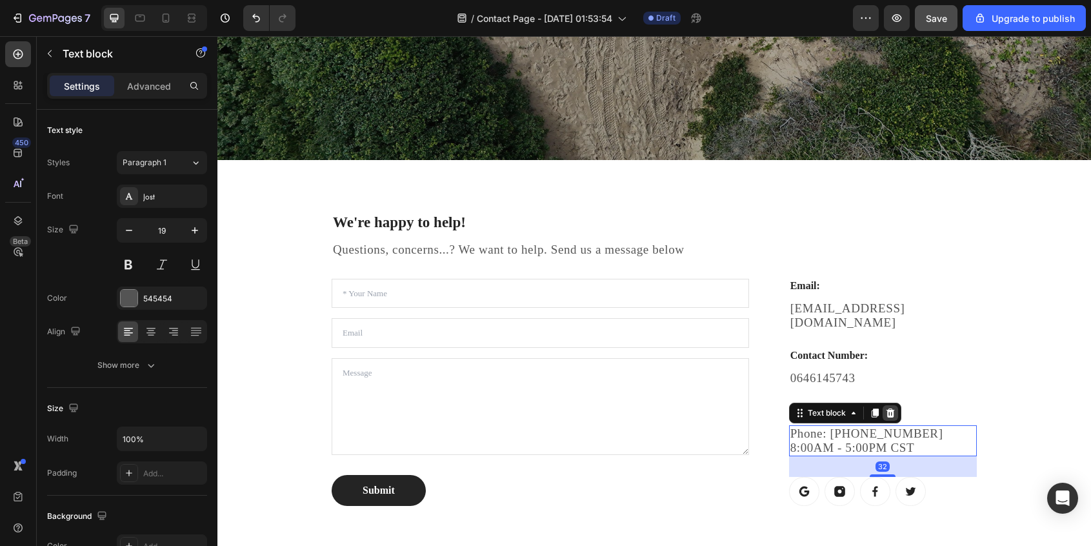
click at [890, 414] on icon at bounding box center [890, 412] width 8 height 9
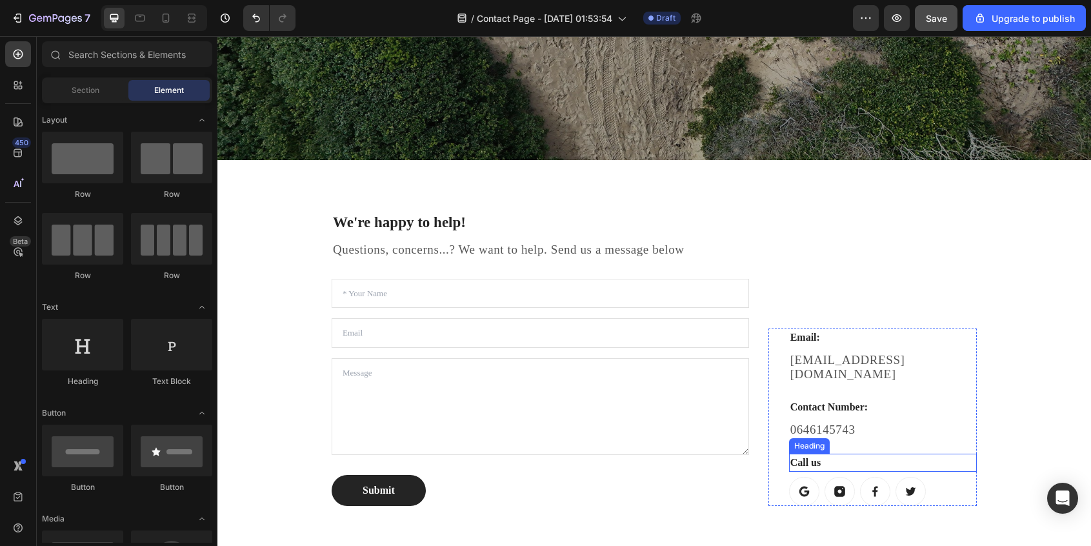
click at [806, 463] on p "Call us" at bounding box center [882, 462] width 185 height 15
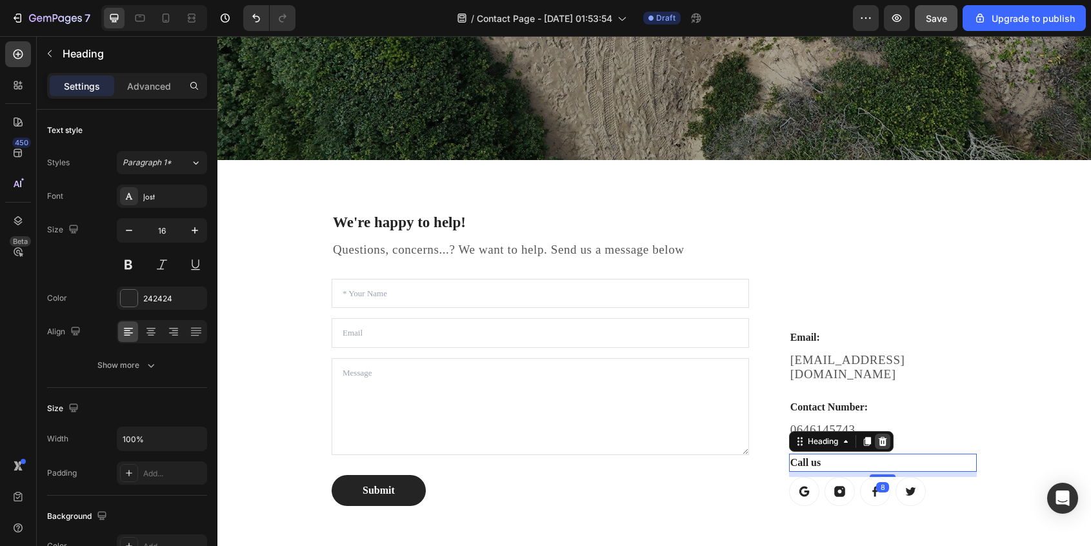
click at [886, 444] on icon at bounding box center [882, 441] width 8 height 9
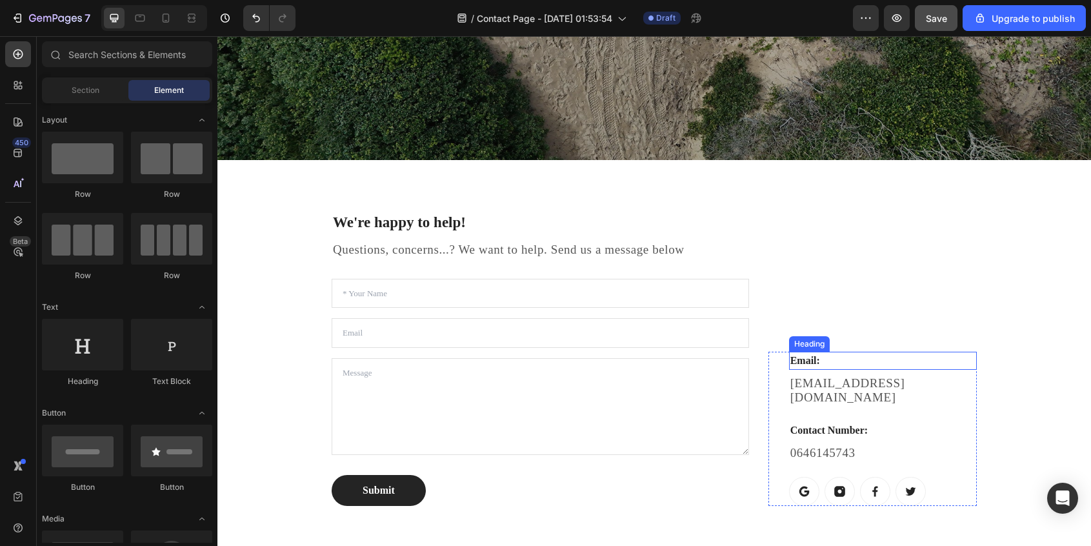
click at [856, 368] on p "Email:" at bounding box center [882, 360] width 185 height 15
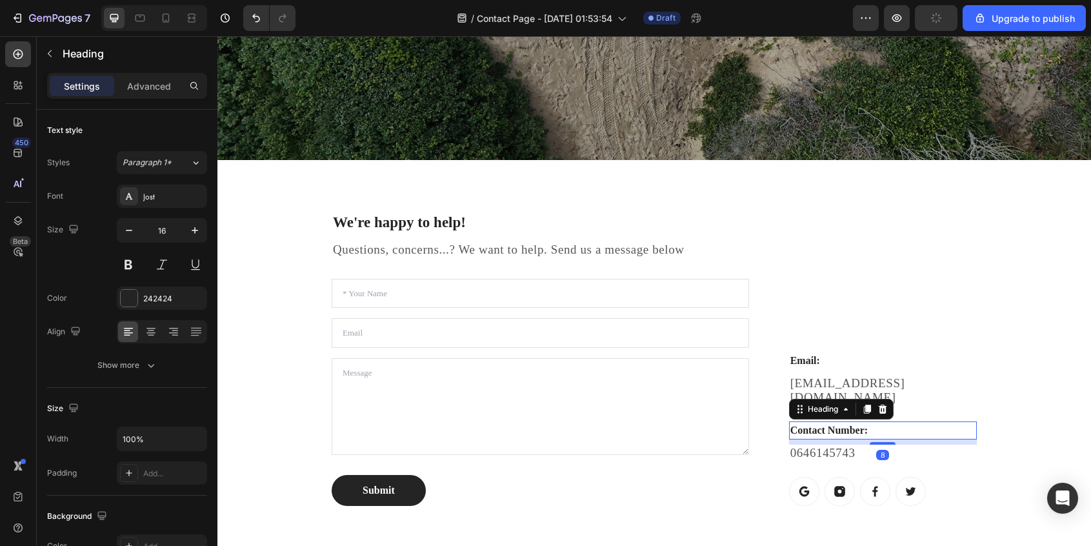
click at [857, 437] on p "Contact Number:" at bounding box center [882, 430] width 185 height 15
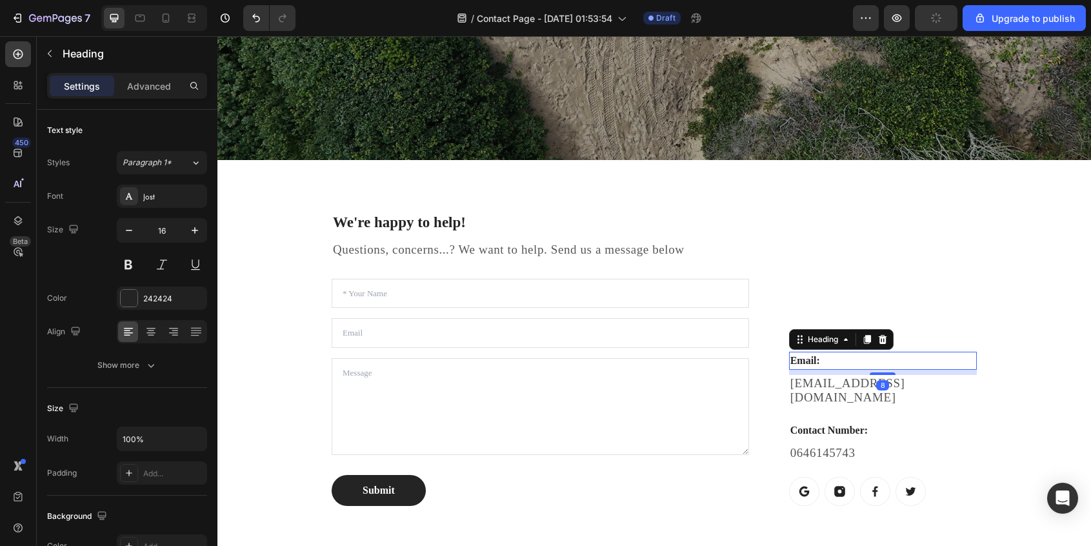
click at [896, 368] on p "Email:" at bounding box center [882, 360] width 185 height 15
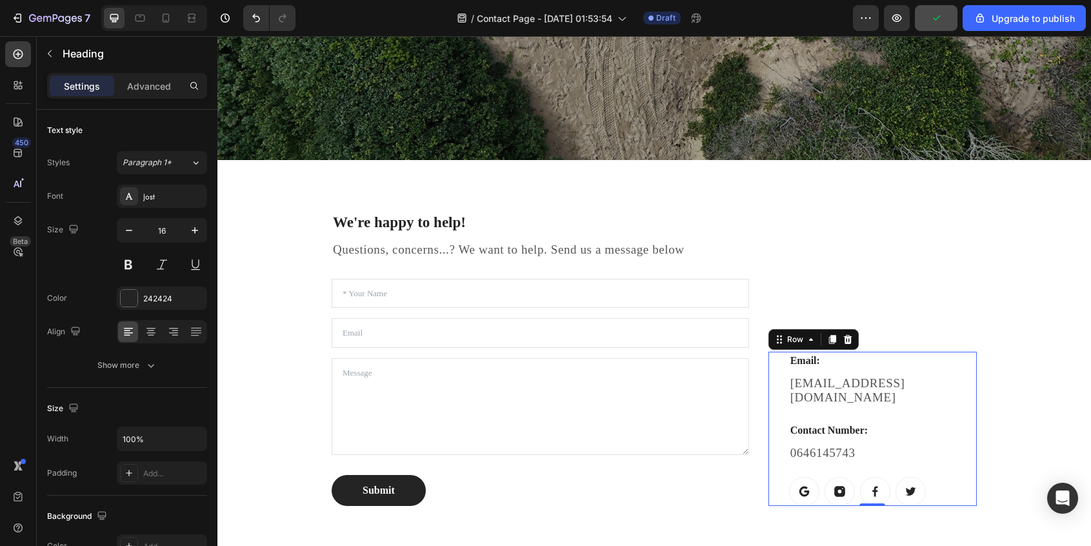
click at [778, 419] on div "Email: Heading [EMAIL_ADDRESS][DOMAIN_NAME] Text block Contact Number: Heading …" at bounding box center [872, 429] width 208 height 154
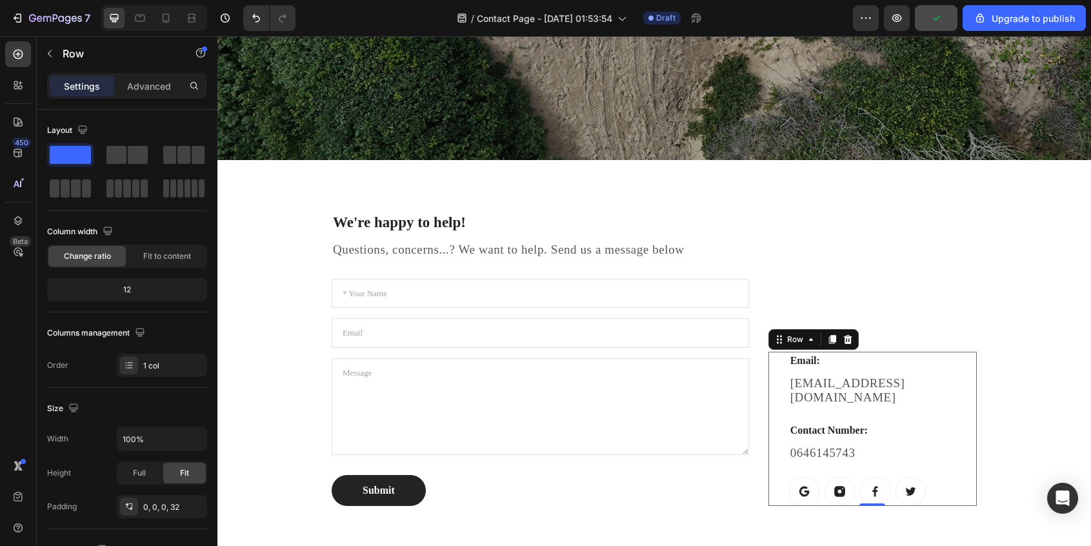
click at [778, 419] on div "Email: Heading [EMAIL_ADDRESS][DOMAIN_NAME] Text block Contact Number: Heading …" at bounding box center [872, 429] width 208 height 154
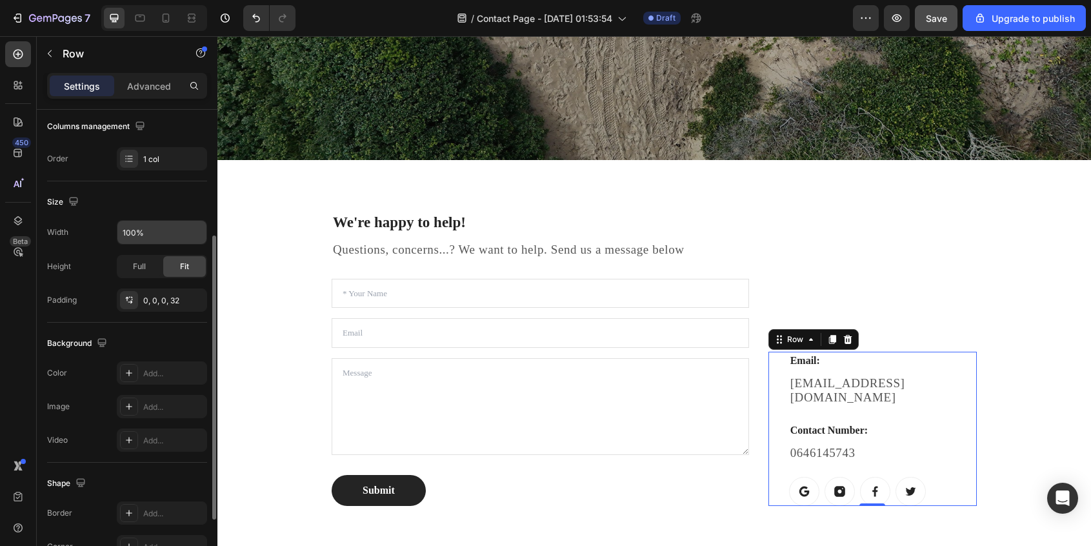
scroll to position [208, 0]
click at [143, 268] on span "Full" at bounding box center [139, 265] width 13 height 12
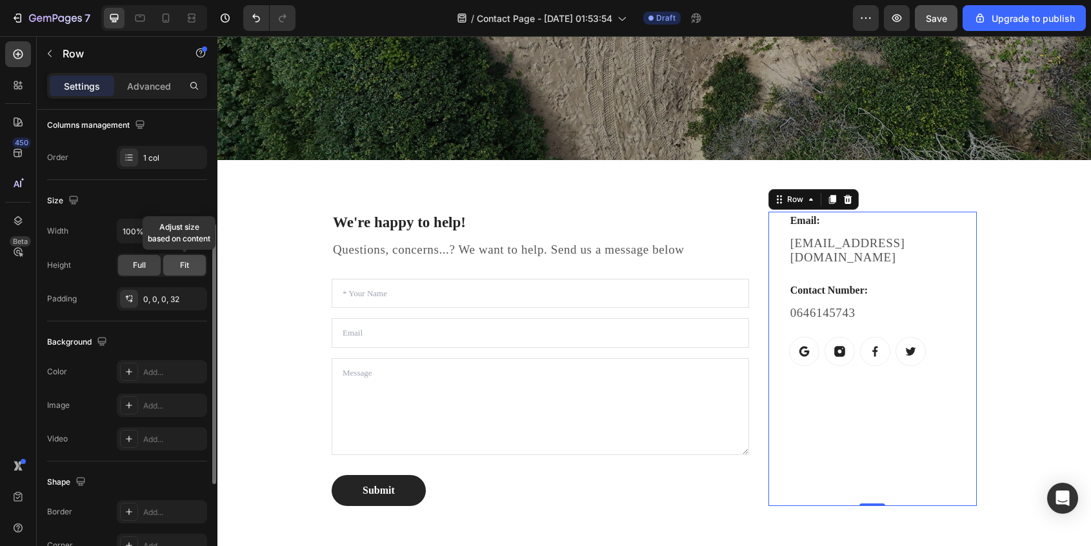
click at [179, 266] on div "Fit" at bounding box center [184, 265] width 43 height 21
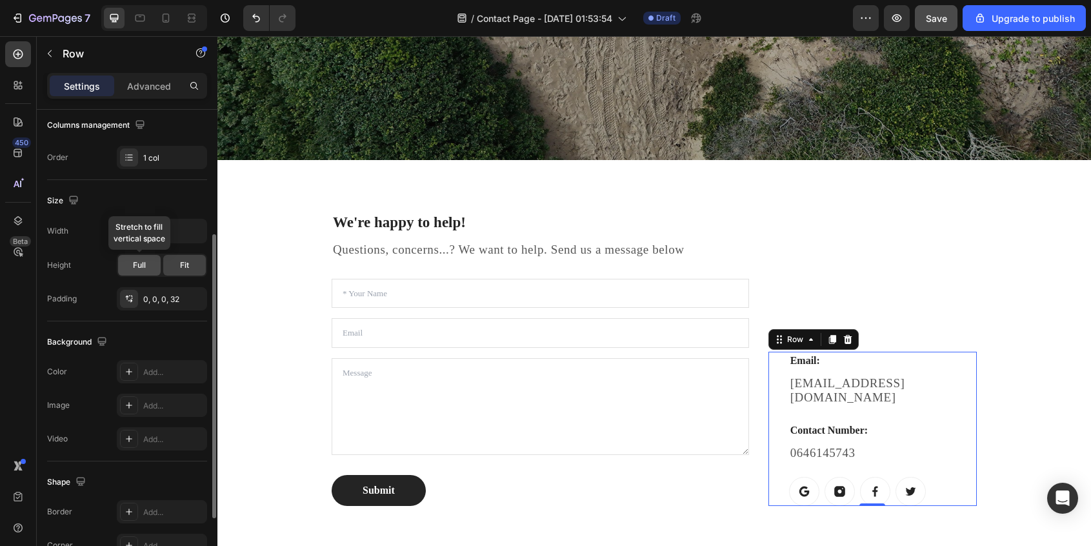
click at [146, 266] on div "Full" at bounding box center [139, 265] width 43 height 21
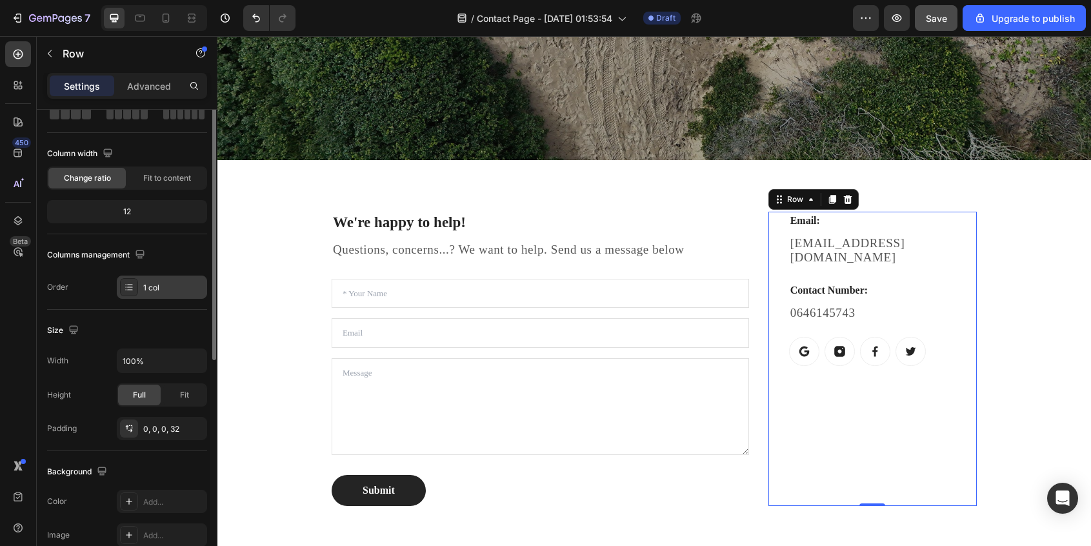
scroll to position [0, 0]
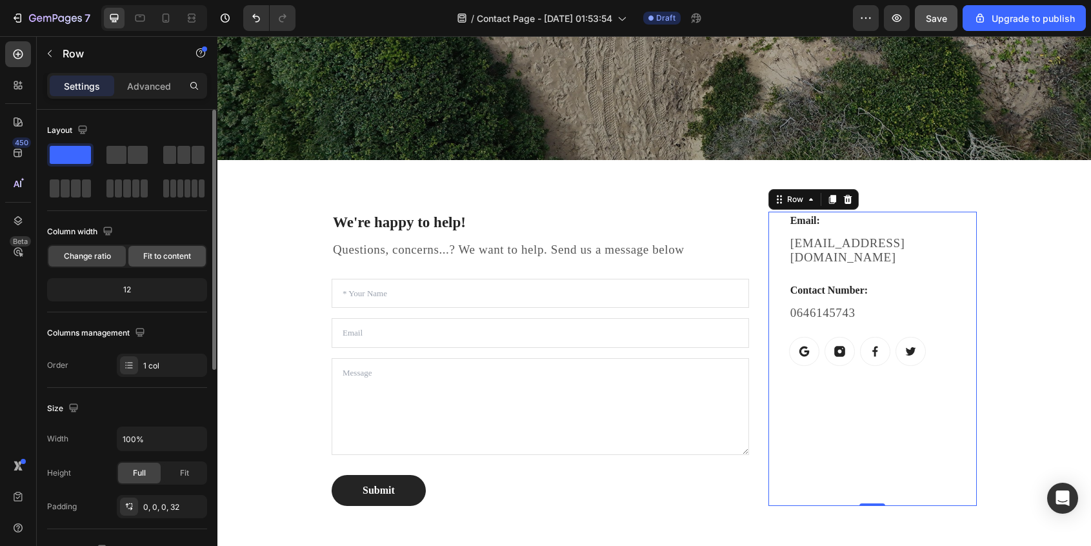
click at [153, 258] on span "Fit to content" at bounding box center [167, 256] width 48 height 12
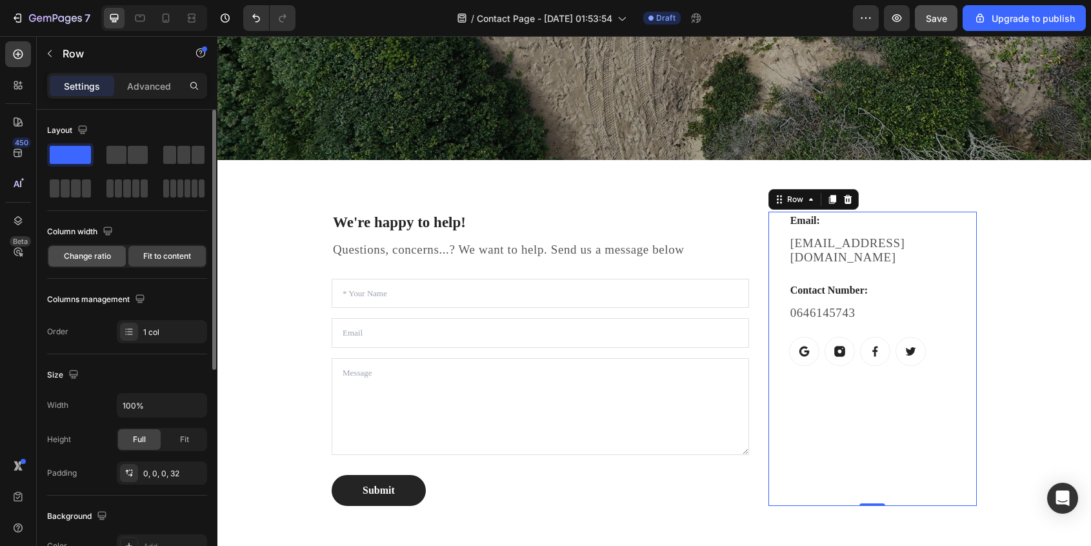
click at [101, 257] on span "Change ratio" at bounding box center [87, 256] width 47 height 12
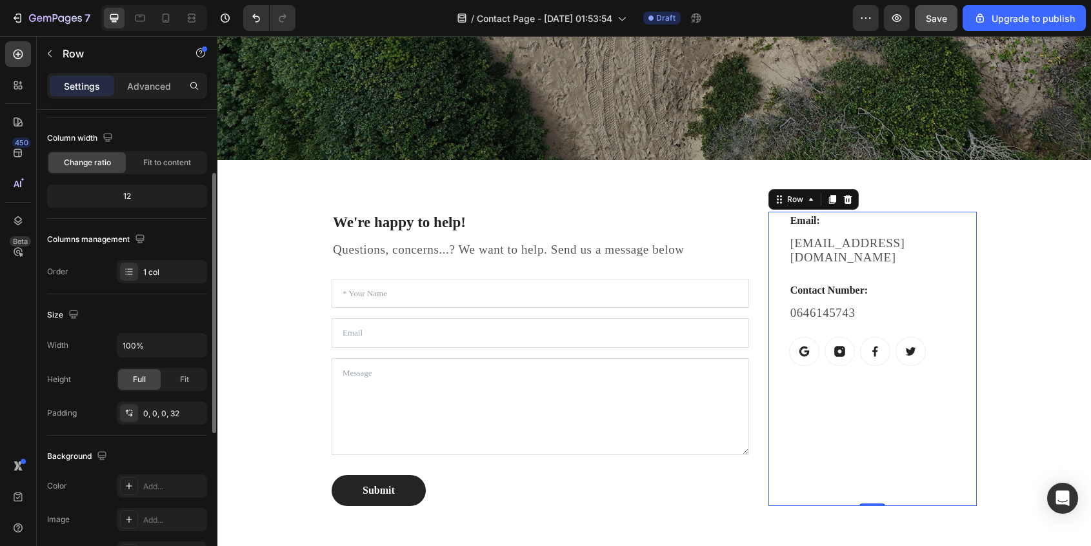
scroll to position [105, 0]
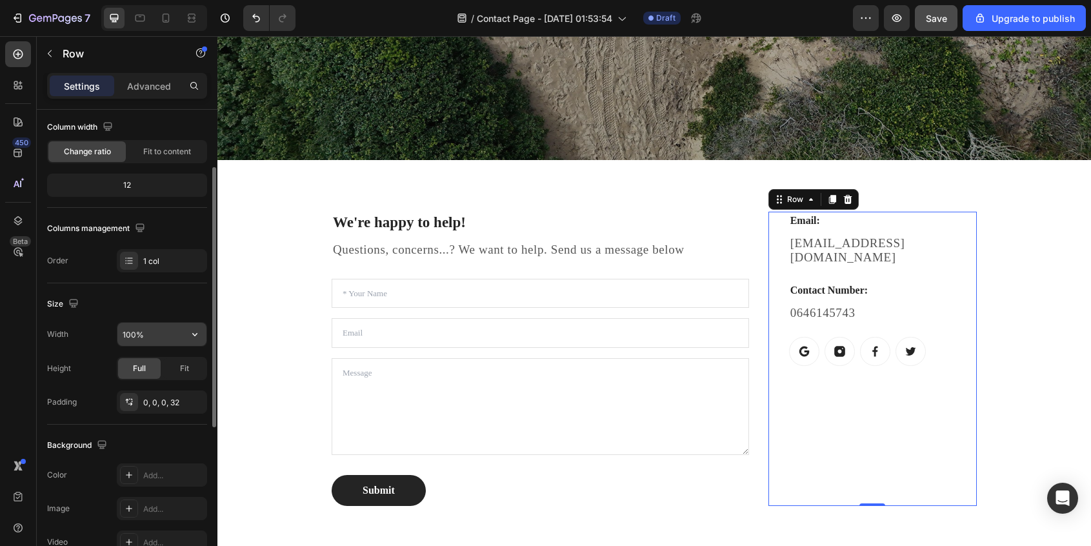
click at [144, 336] on input "100%" at bounding box center [161, 334] width 89 height 23
click at [188, 336] on icon "button" at bounding box center [194, 334] width 13 height 13
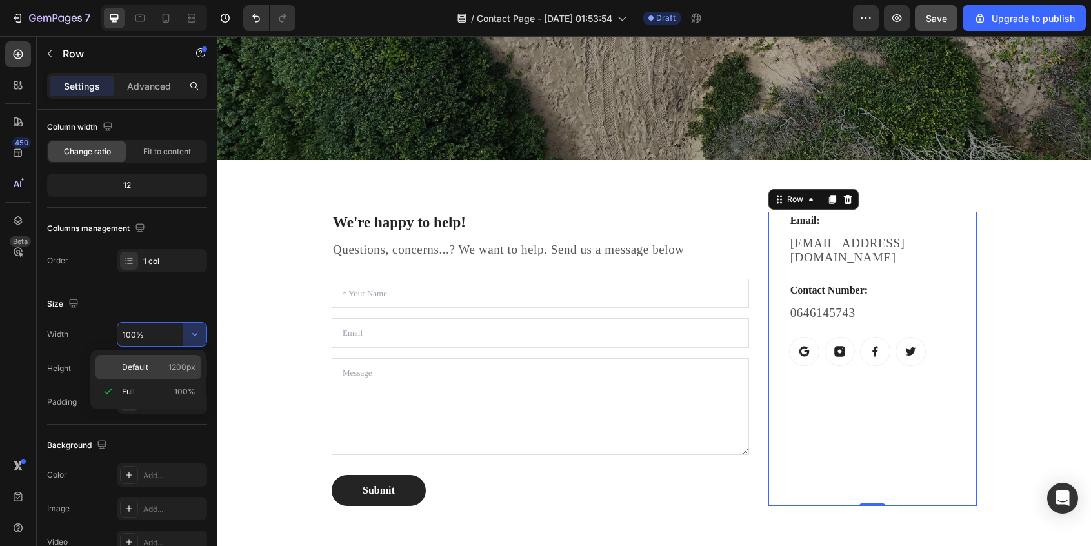
click at [164, 368] on p "Default 1200px" at bounding box center [159, 367] width 74 height 12
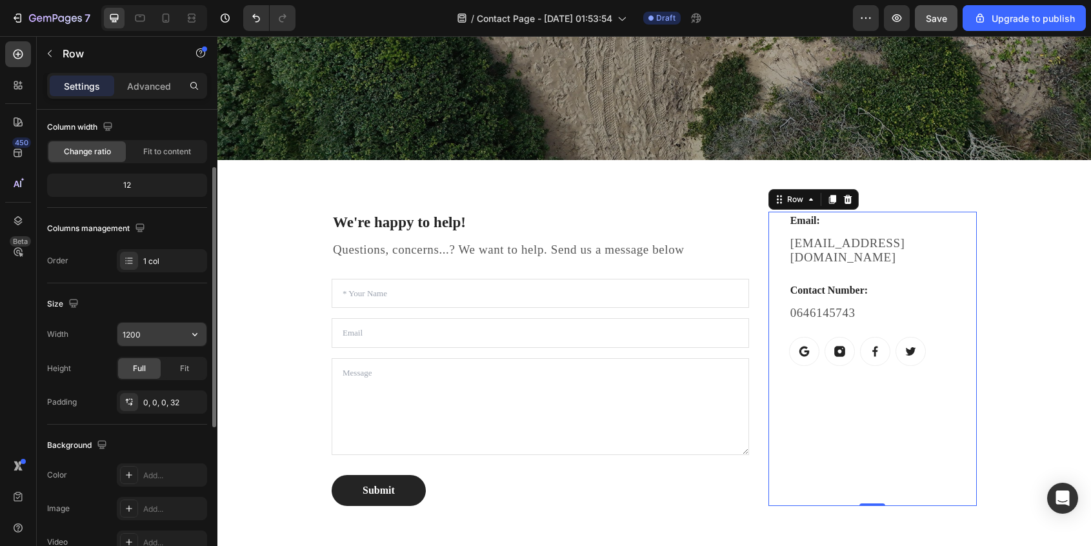
click at [136, 336] on input "1200" at bounding box center [161, 334] width 89 height 23
click at [188, 339] on button "button" at bounding box center [194, 334] width 23 height 23
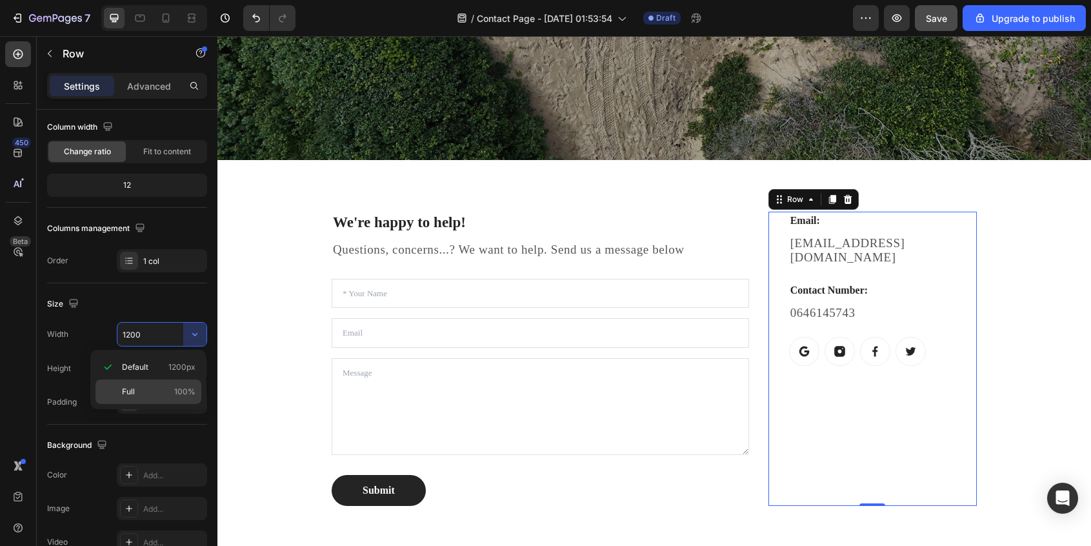
click at [148, 386] on p "Full 100%" at bounding box center [159, 392] width 74 height 12
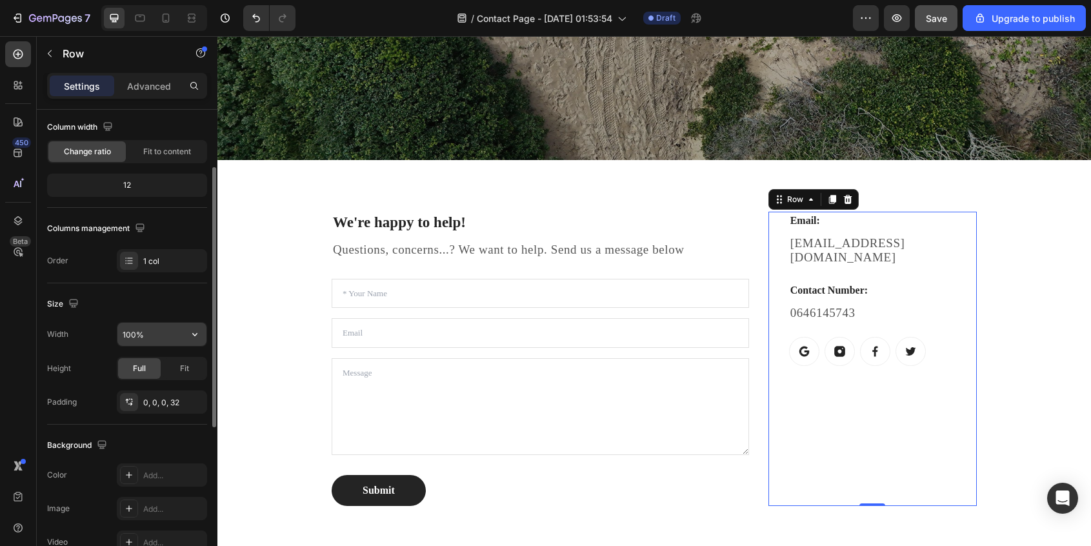
click at [131, 334] on input "100%" at bounding box center [161, 334] width 89 height 23
type input "100%"
click at [146, 294] on div "Size" at bounding box center [127, 304] width 160 height 21
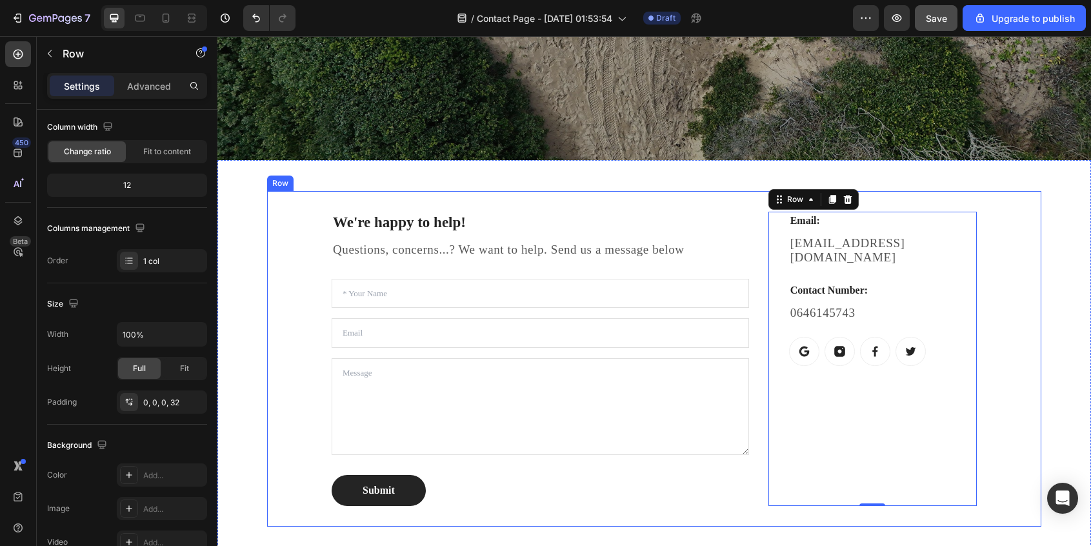
click at [1026, 413] on div "We're happy to help! Heading Questions, concerns...? We want to help. Send us a…" at bounding box center [654, 358] width 774 height 335
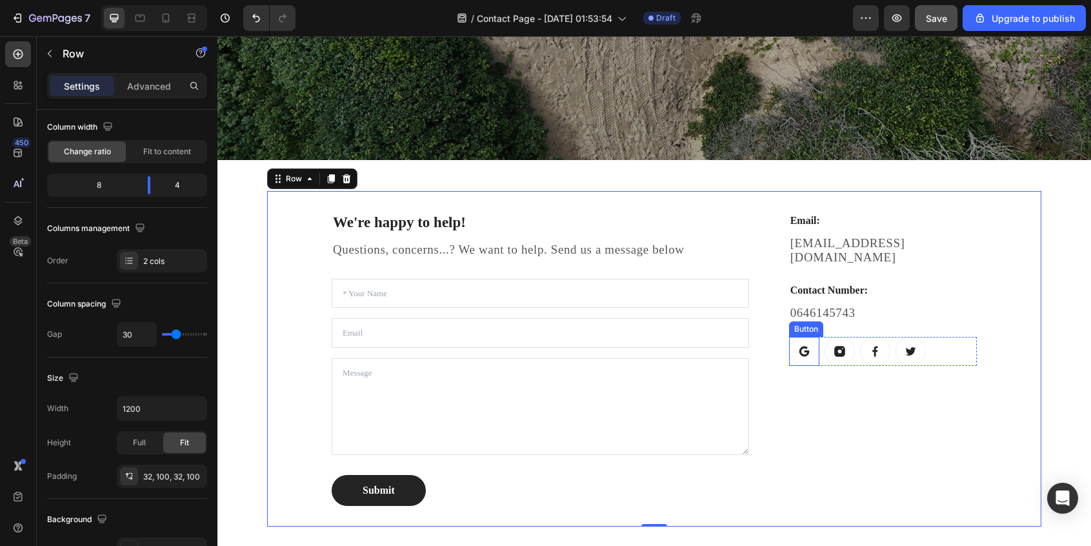
click at [806, 345] on icon at bounding box center [804, 351] width 12 height 12
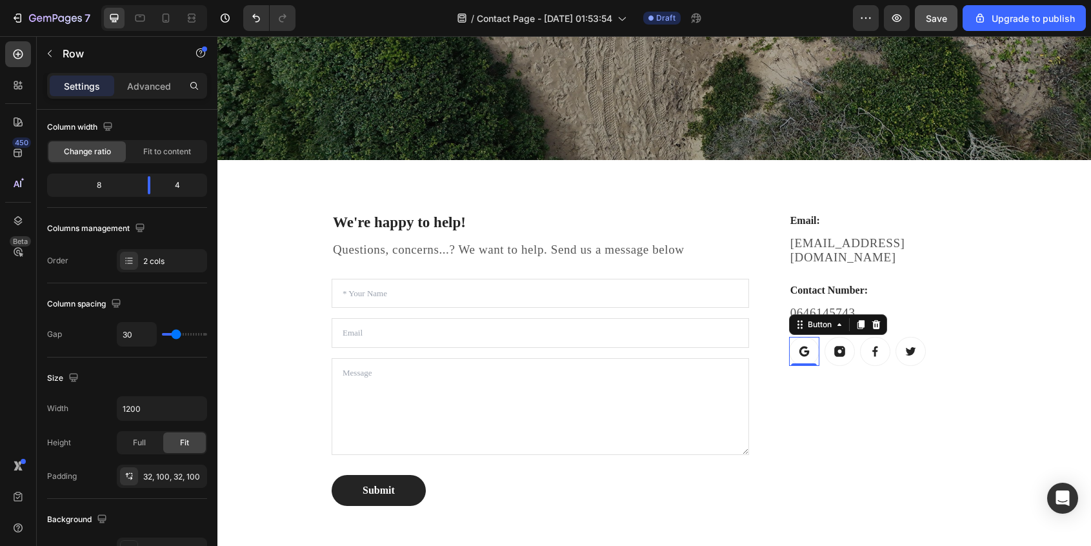
scroll to position [0, 0]
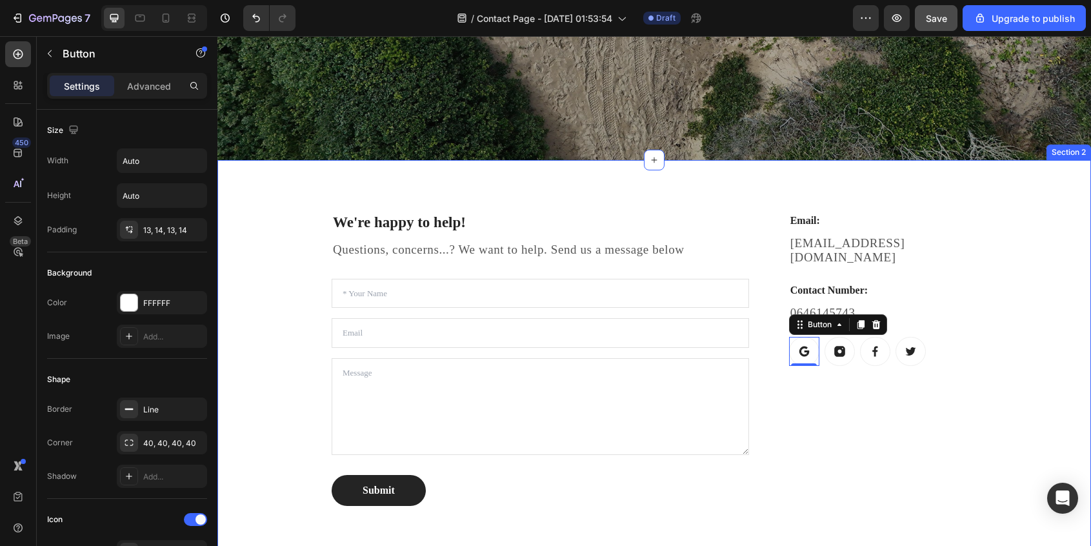
click at [1066, 360] on div "We're happy to help! Heading Questions, concerns...? We want to help. Send us a…" at bounding box center [654, 358] width 854 height 335
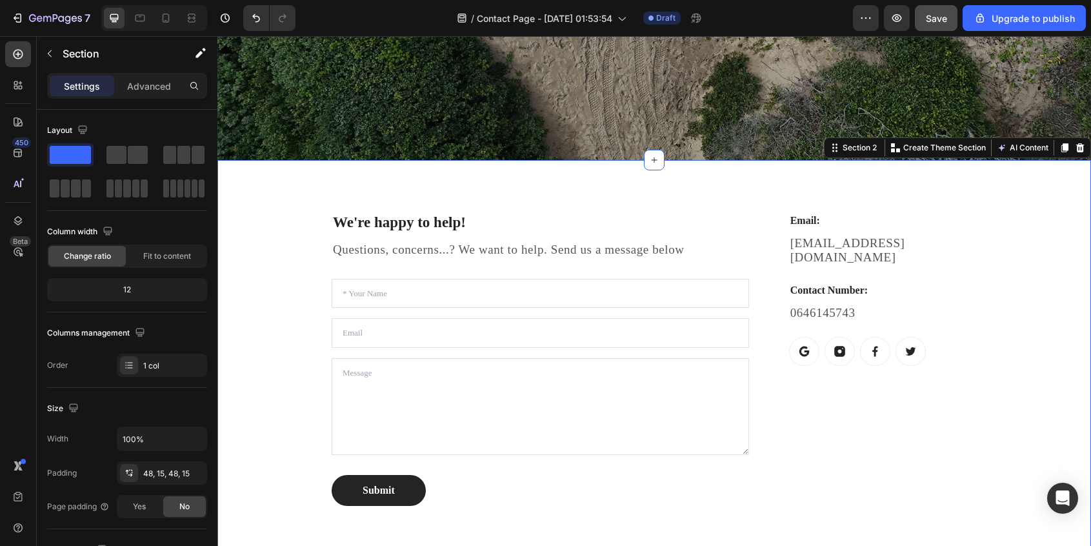
scroll to position [355, 0]
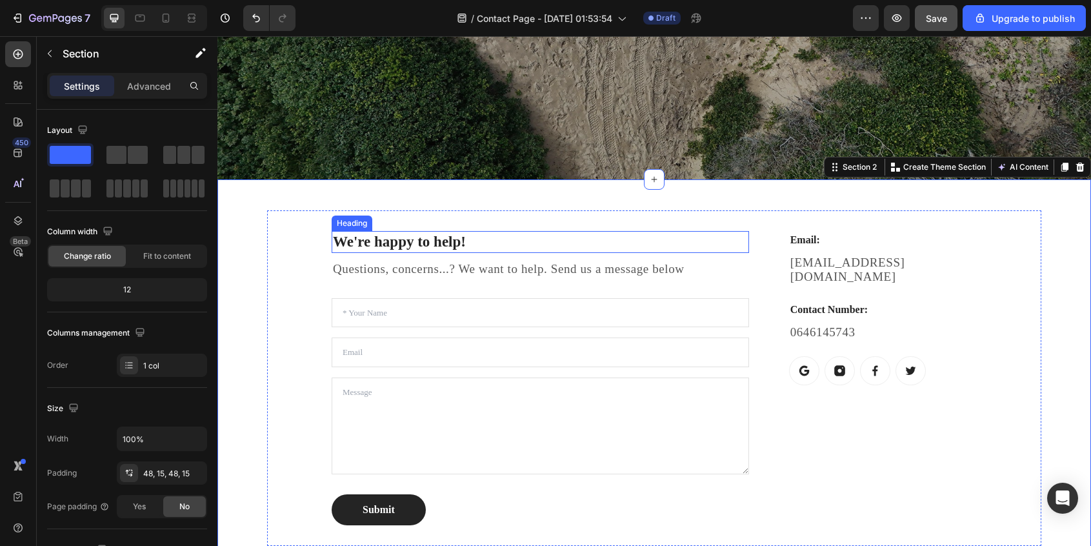
click at [380, 250] on p "We're happy to help!" at bounding box center [540, 241] width 415 height 19
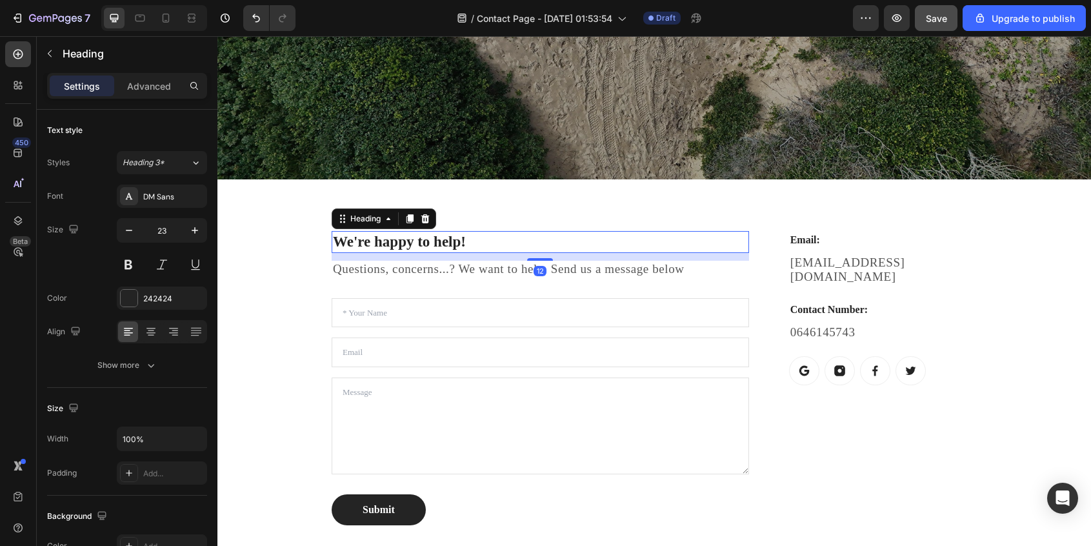
click at [447, 243] on p "We're happy to help!" at bounding box center [540, 241] width 415 height 19
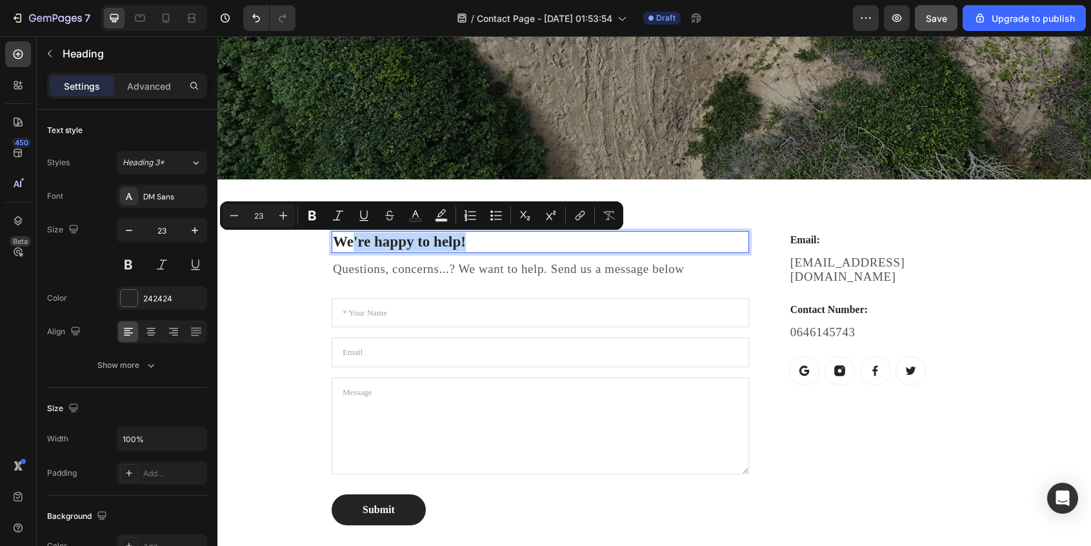
drag, startPoint x: 478, startPoint y: 245, endPoint x: 354, endPoint y: 243, distance: 123.9
click at [354, 243] on p "We're happy to help!" at bounding box center [540, 241] width 415 height 19
click at [457, 246] on p "We're happy to help!" at bounding box center [540, 241] width 415 height 19
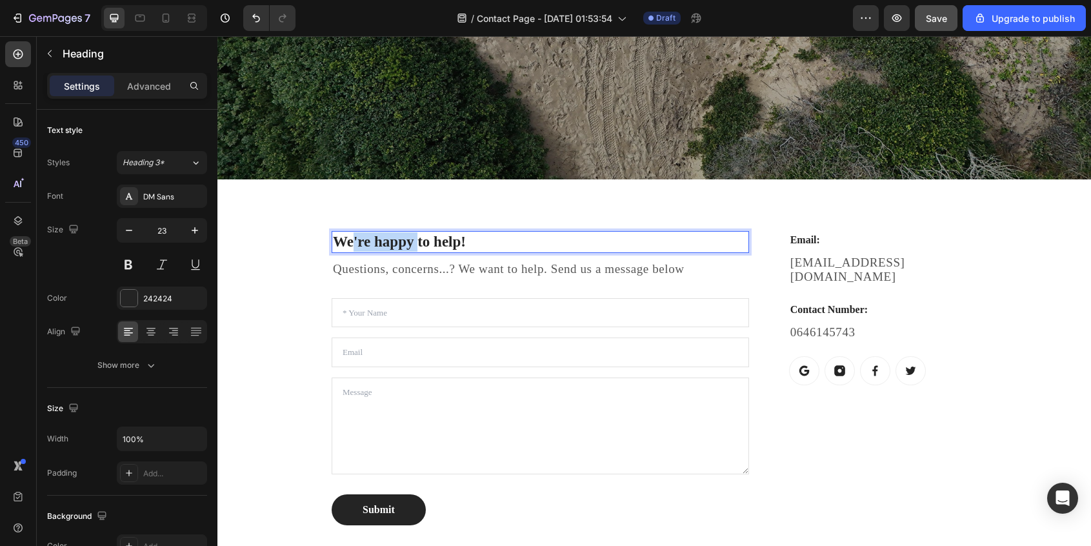
drag, startPoint x: 416, startPoint y: 244, endPoint x: 355, endPoint y: 239, distance: 61.5
click at [355, 239] on p "We're happy to help!" at bounding box center [540, 241] width 415 height 19
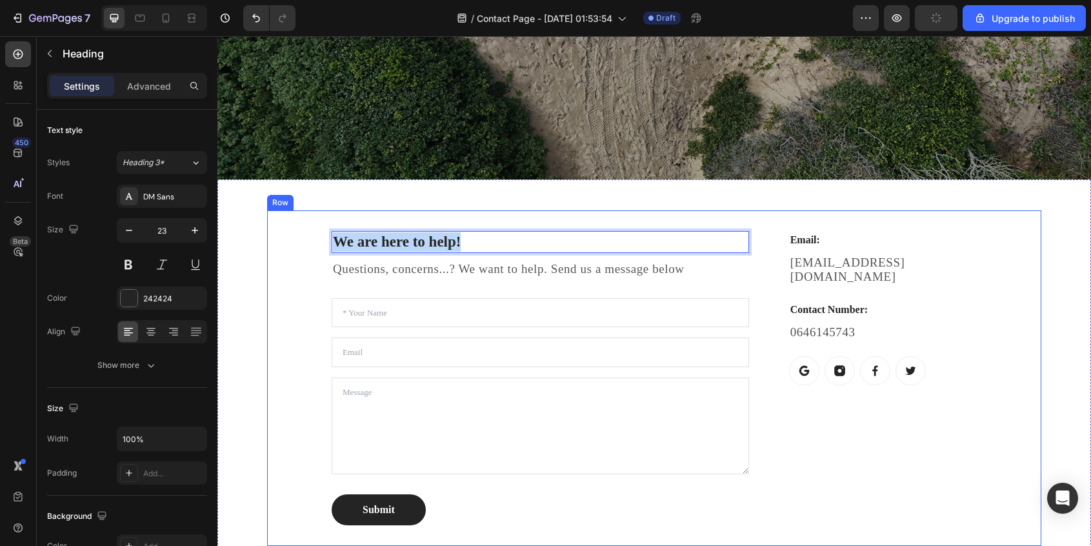
drag, startPoint x: 484, startPoint y: 243, endPoint x: 321, endPoint y: 243, distance: 162.6
click at [321, 243] on div "We are here to help! Heading 12 Questions, concerns...? We want to help. Send u…" at bounding box center [654, 377] width 774 height 335
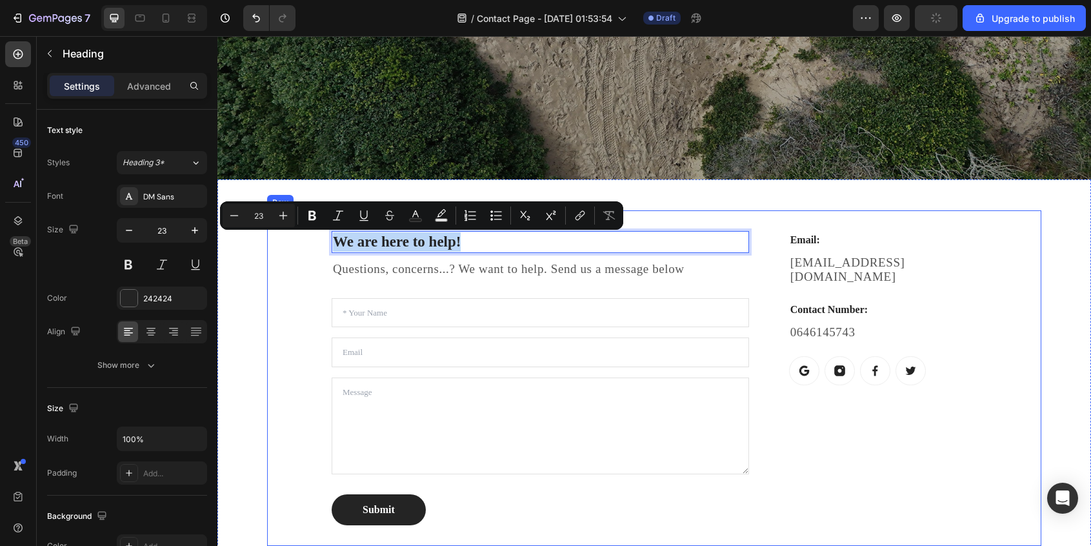
copy p "We are here to help!"
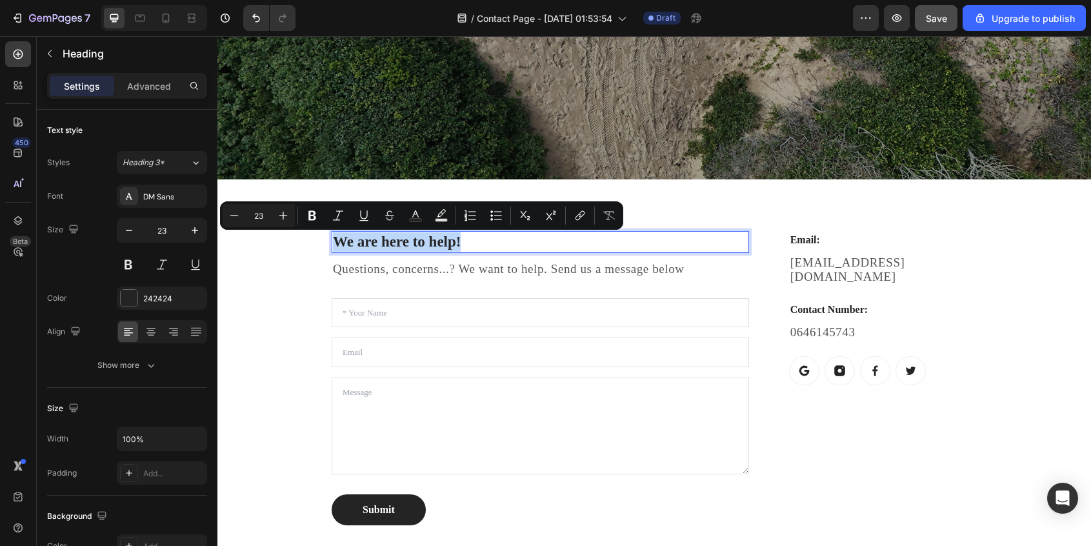
click at [429, 300] on input "text" at bounding box center [540, 313] width 417 height 30
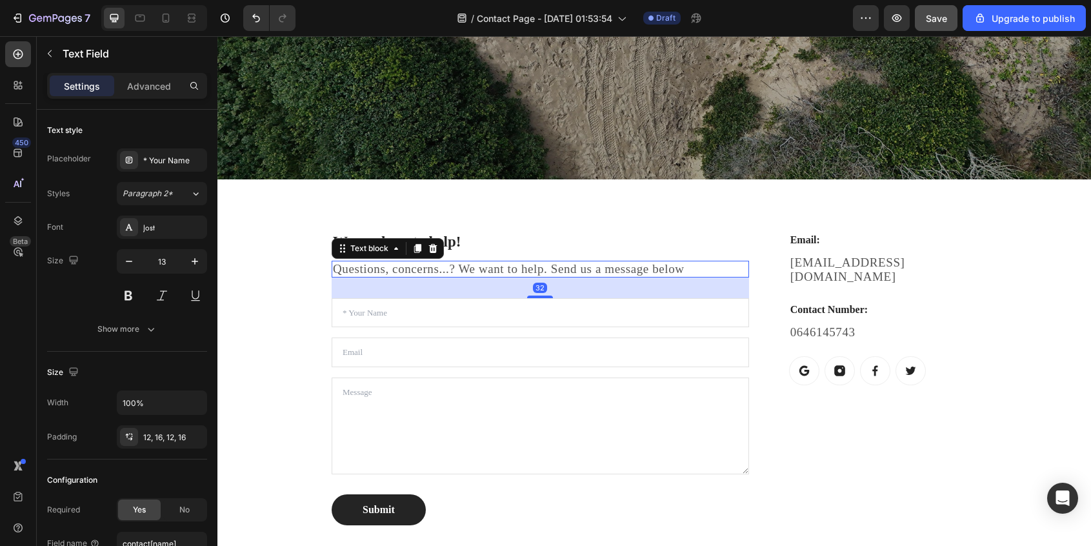
click at [496, 272] on p "Questions, concerns...? We want to help. Send us a message below" at bounding box center [540, 269] width 415 height 14
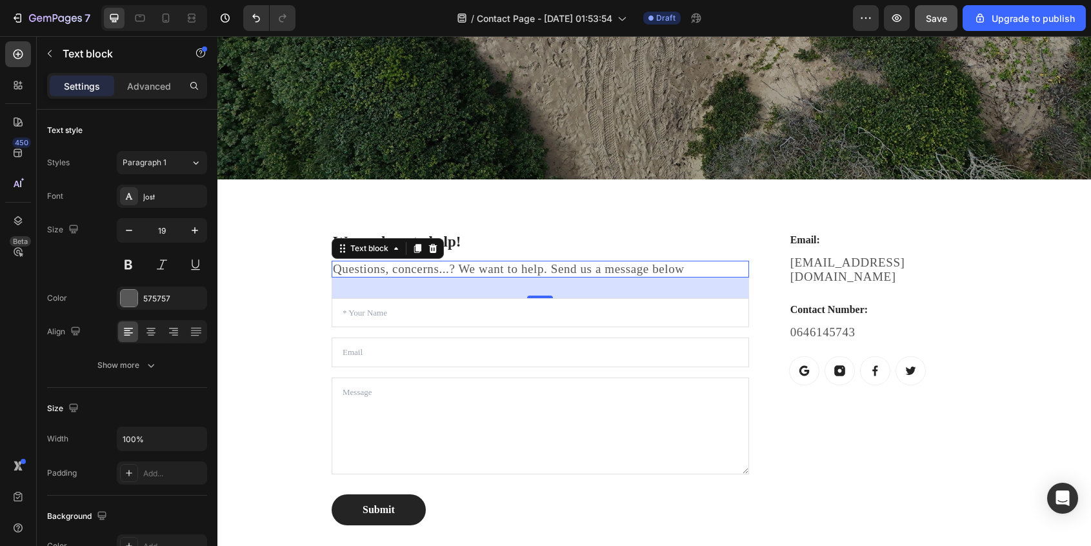
click at [424, 283] on div "32" at bounding box center [540, 287] width 417 height 21
click at [615, 274] on p "Questions, concerns...? We want to help. Send us a message below" at bounding box center [540, 269] width 415 height 14
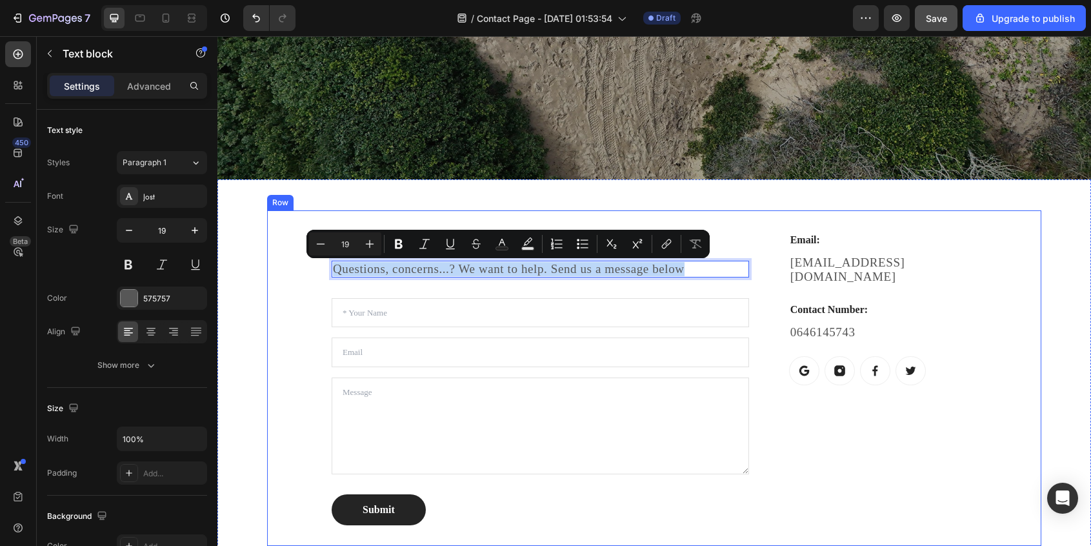
drag, startPoint x: 688, startPoint y: 272, endPoint x: 296, endPoint y: 255, distance: 392.6
click at [296, 255] on div "We are here to help! Heading Questions, concerns...? We want to help. Send us a…" at bounding box center [654, 377] width 774 height 335
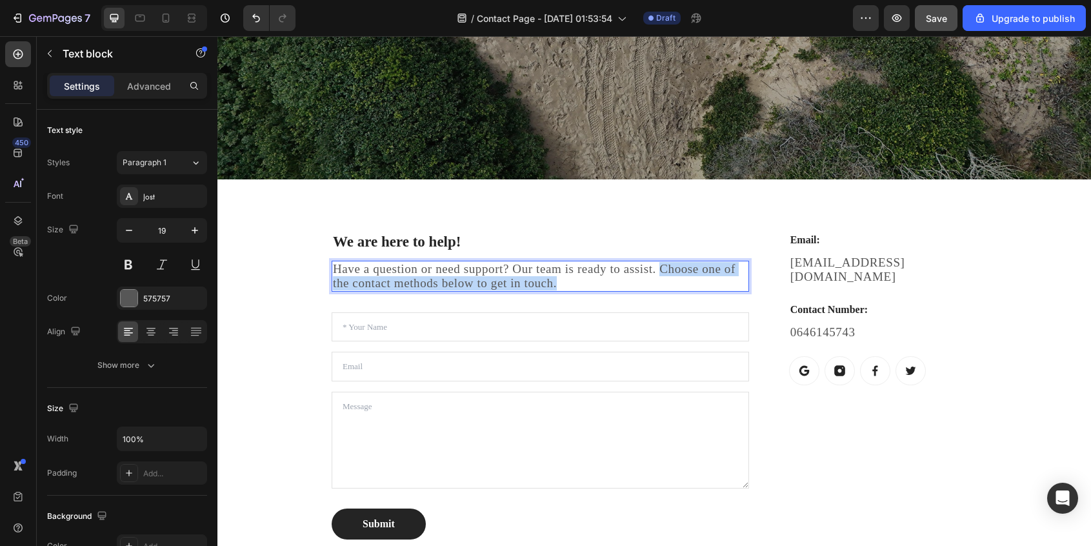
drag, startPoint x: 581, startPoint y: 288, endPoint x: 661, endPoint y: 270, distance: 82.6
click at [661, 270] on p "Have a question or need support? Our team is ready to assist. Choose one of the…" at bounding box center [540, 276] width 415 height 28
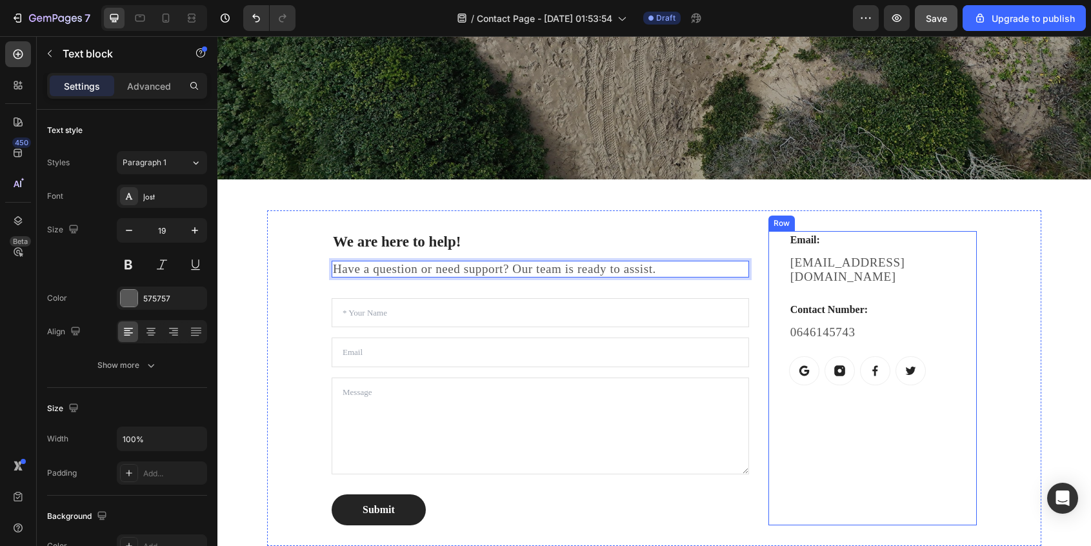
click at [904, 459] on div "Email: Heading [EMAIL_ADDRESS][DOMAIN_NAME] Text block Contact Number: Heading …" at bounding box center [883, 378] width 188 height 294
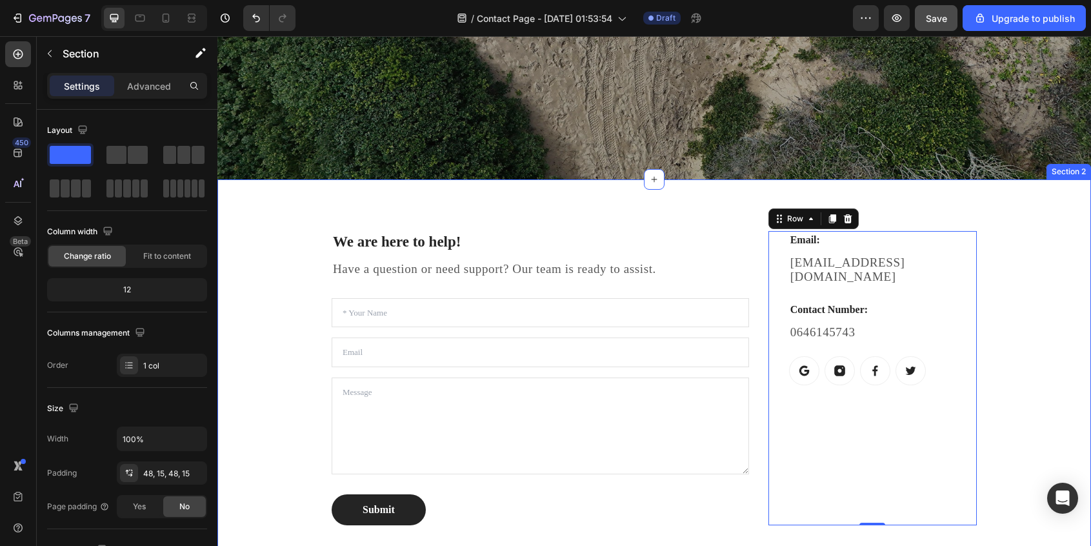
click at [1048, 399] on div "We are here to help! Heading Have a question or need support? Our team is ready…" at bounding box center [654, 377] width 854 height 335
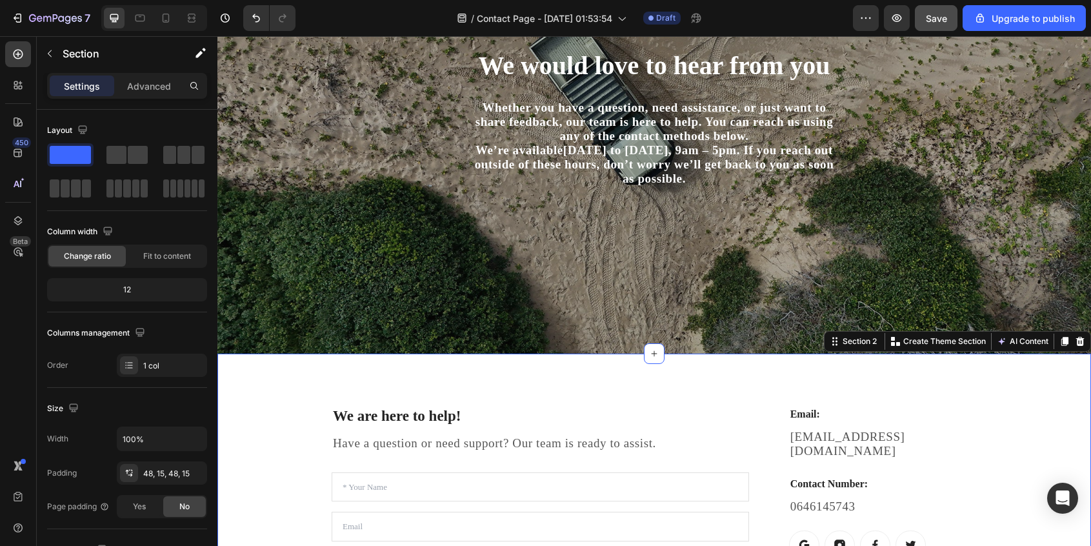
scroll to position [101, 0]
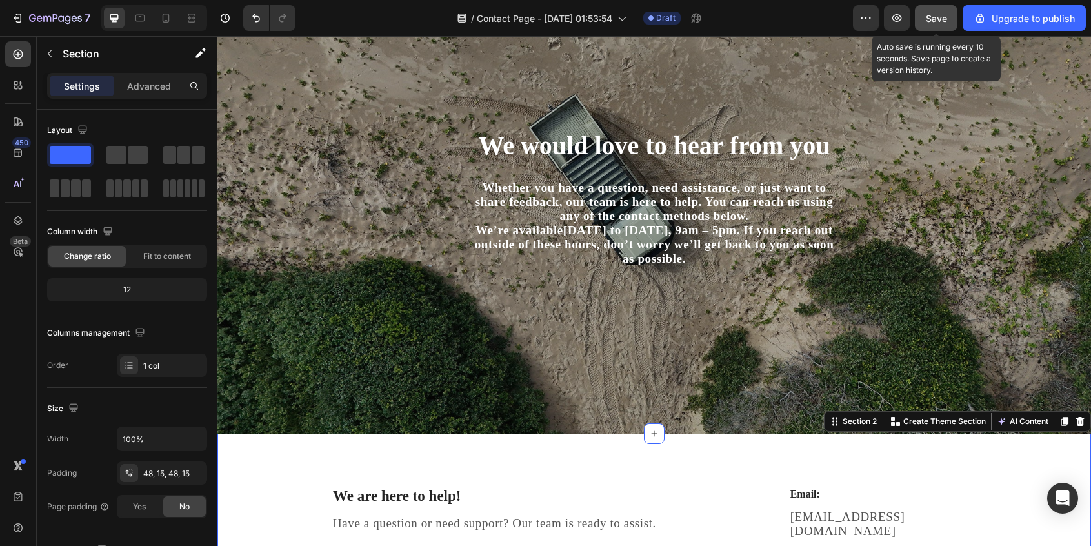
click at [948, 20] on button "Save" at bounding box center [936, 18] width 43 height 26
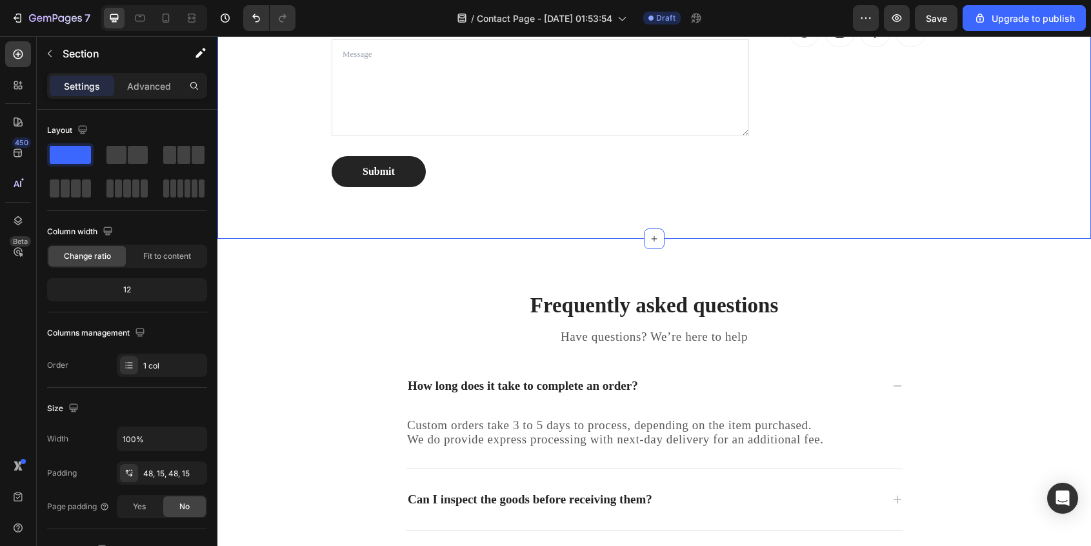
scroll to position [715, 0]
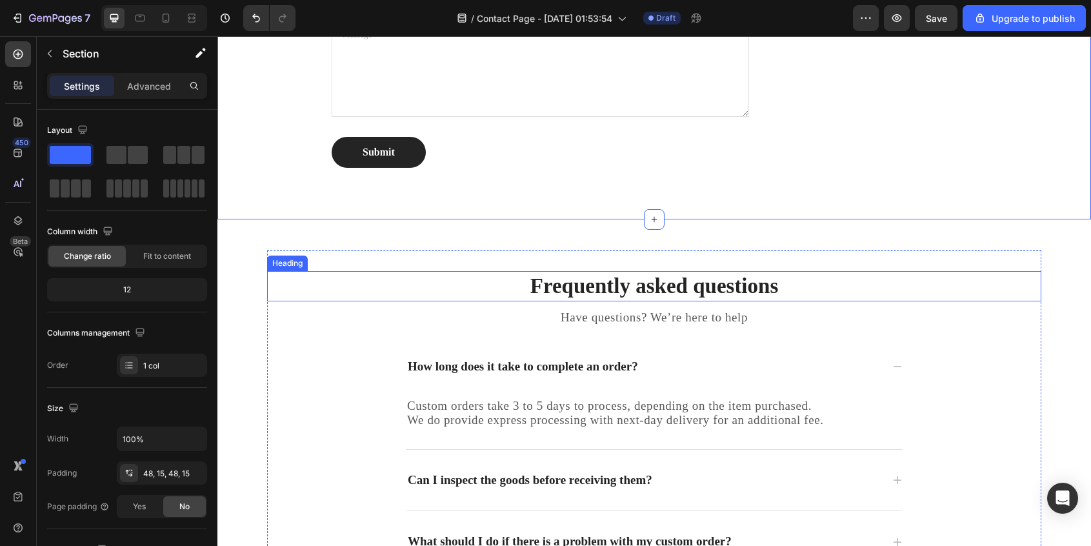
click at [285, 263] on div "Heading" at bounding box center [287, 263] width 35 height 12
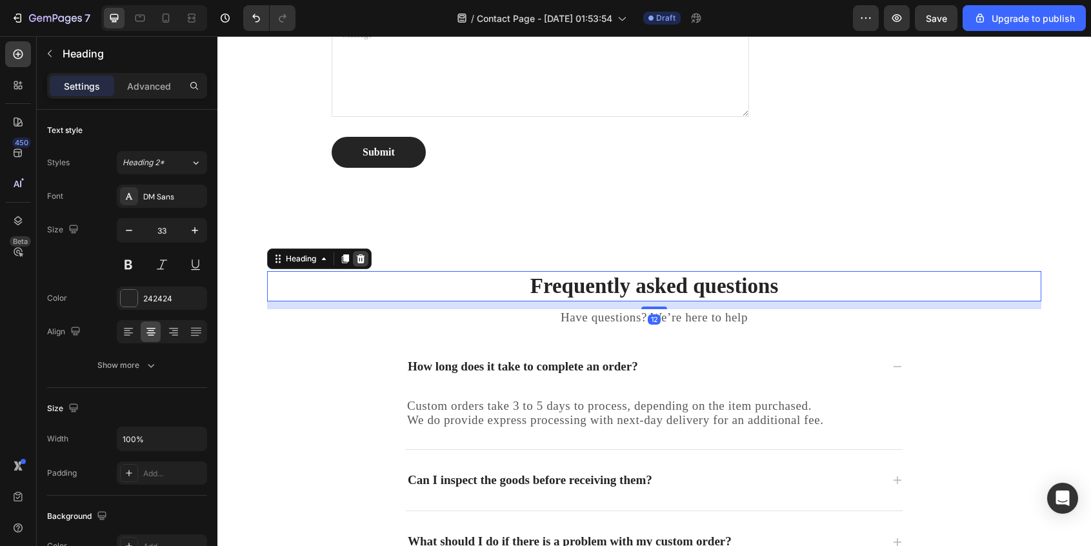
click at [364, 261] on icon at bounding box center [361, 258] width 8 height 9
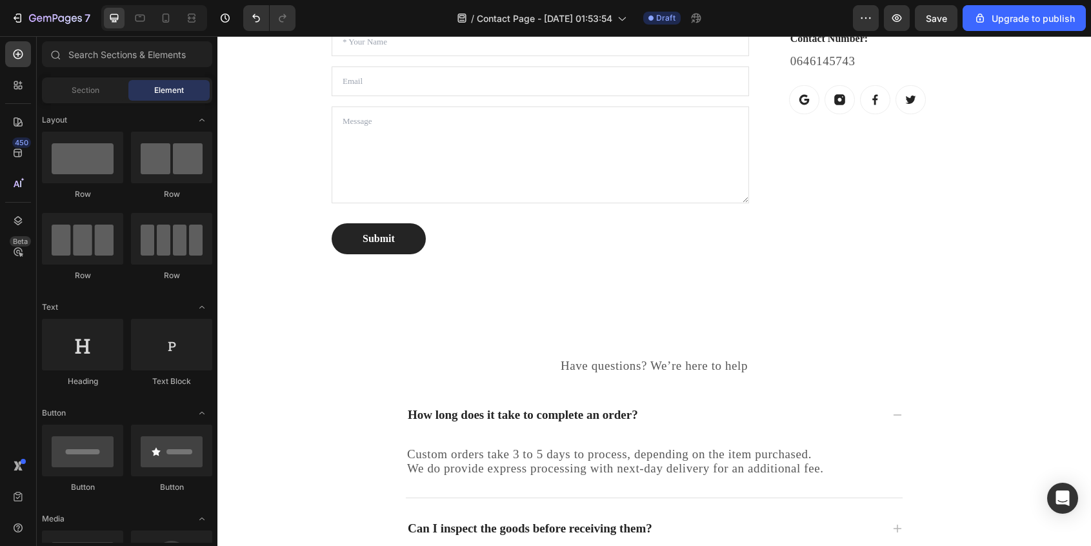
scroll to position [699, 0]
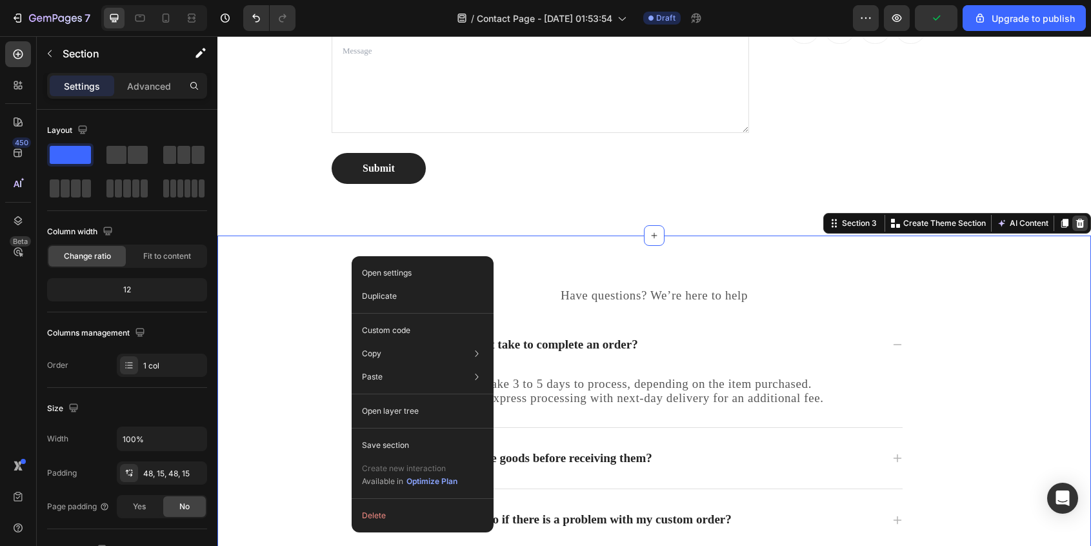
click at [1077, 223] on icon at bounding box center [1080, 223] width 8 height 9
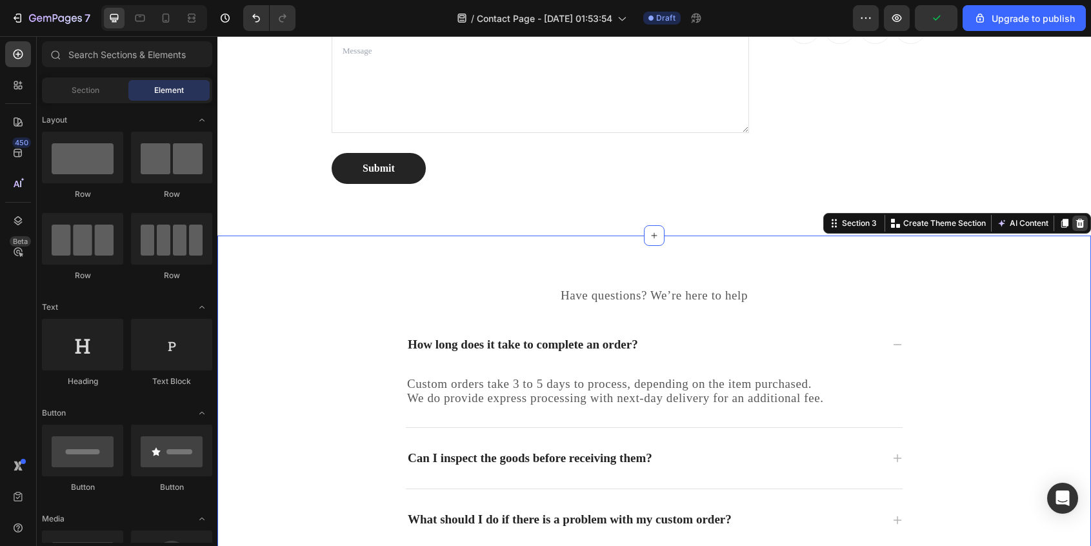
scroll to position [626, 0]
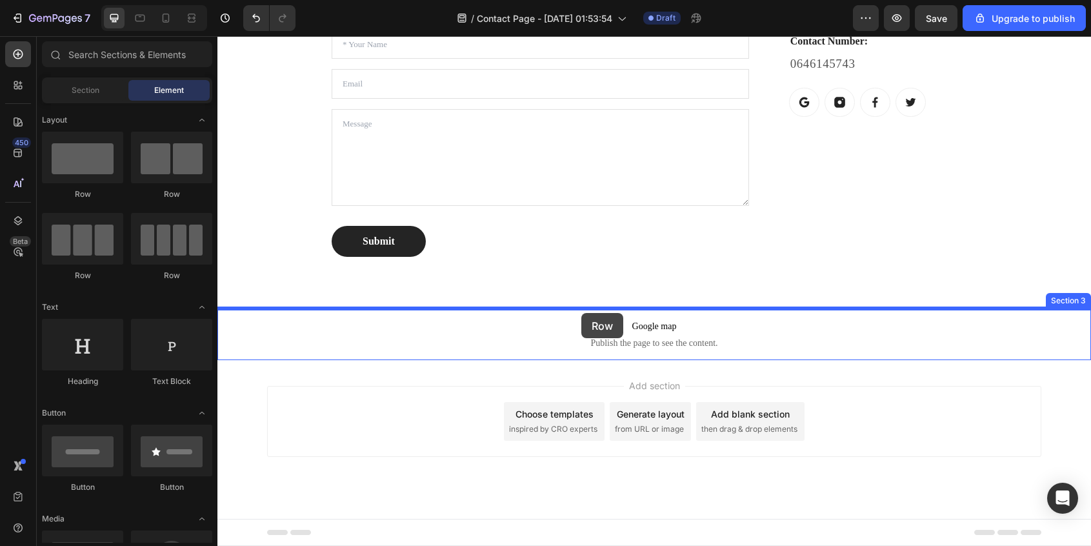
drag, startPoint x: 303, startPoint y: 182, endPoint x: 581, endPoint y: 313, distance: 307.9
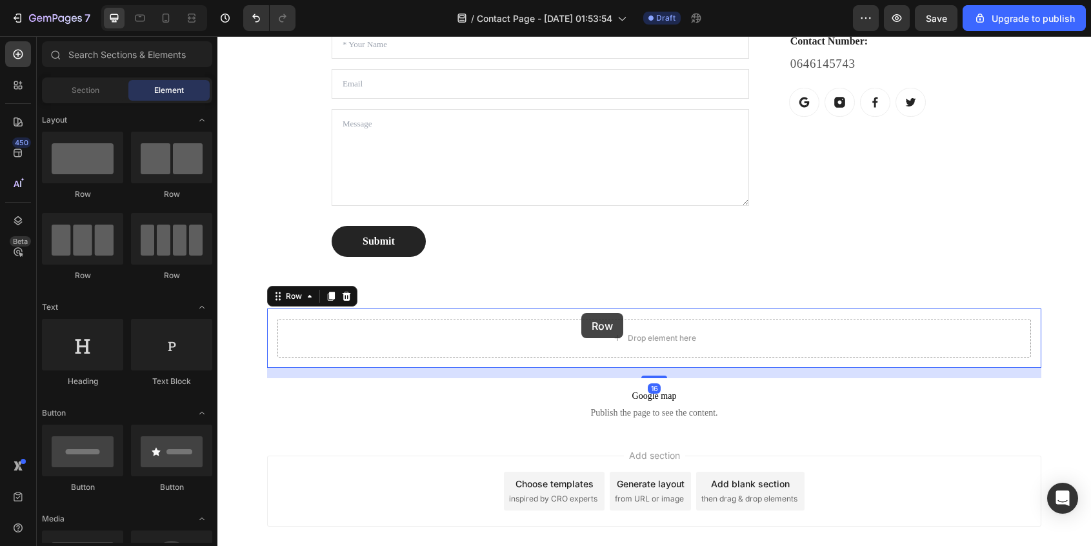
scroll to position [695, 0]
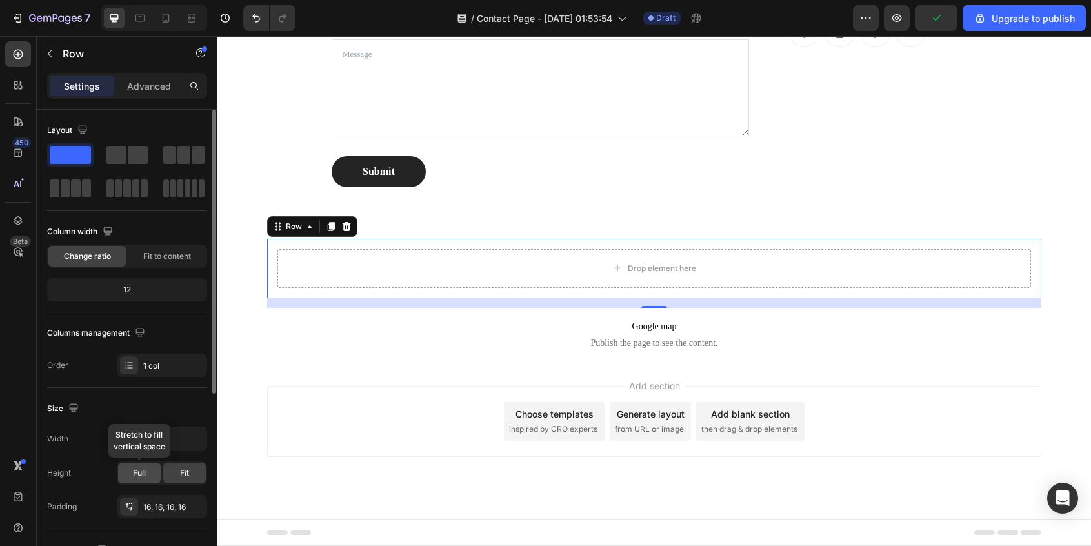
click at [141, 473] on span "Full" at bounding box center [139, 473] width 13 height 12
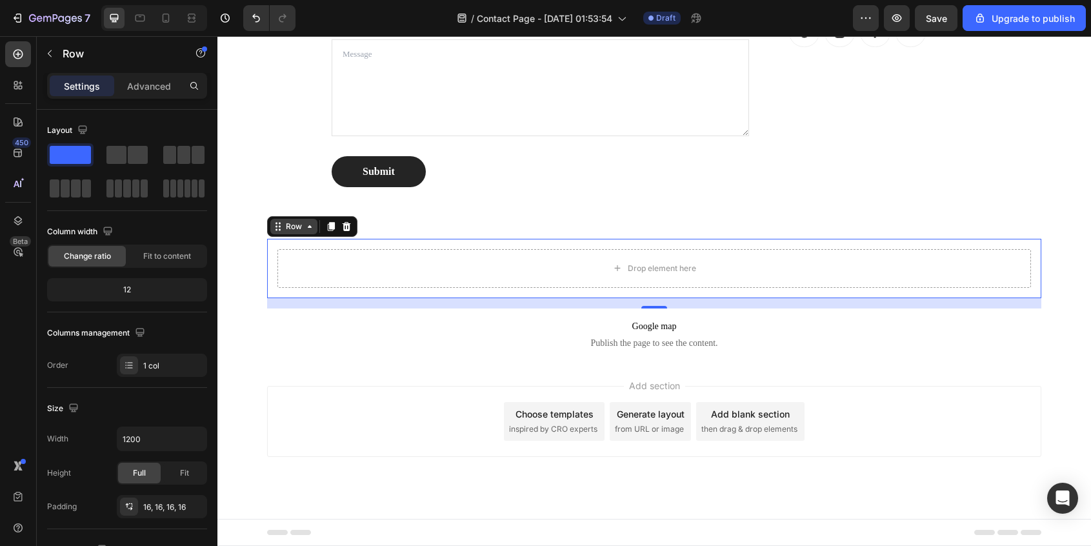
click at [279, 229] on icon at bounding box center [278, 226] width 10 height 10
click at [294, 228] on div "Row" at bounding box center [293, 227] width 21 height 12
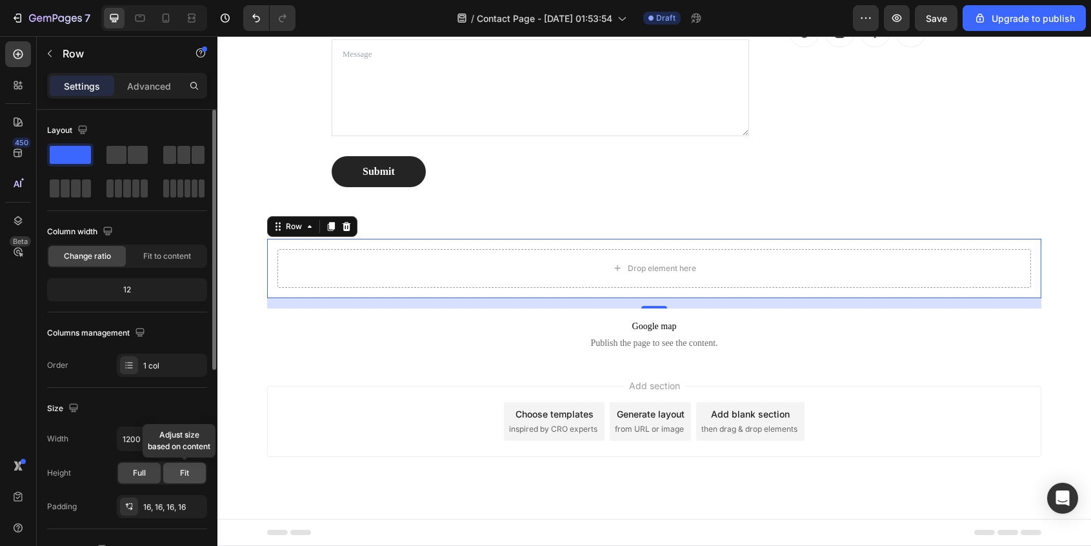
click at [174, 480] on div "Fit" at bounding box center [184, 473] width 43 height 21
click at [136, 476] on span "Full" at bounding box center [139, 473] width 13 height 12
click at [186, 471] on span "Fit" at bounding box center [184, 473] width 9 height 12
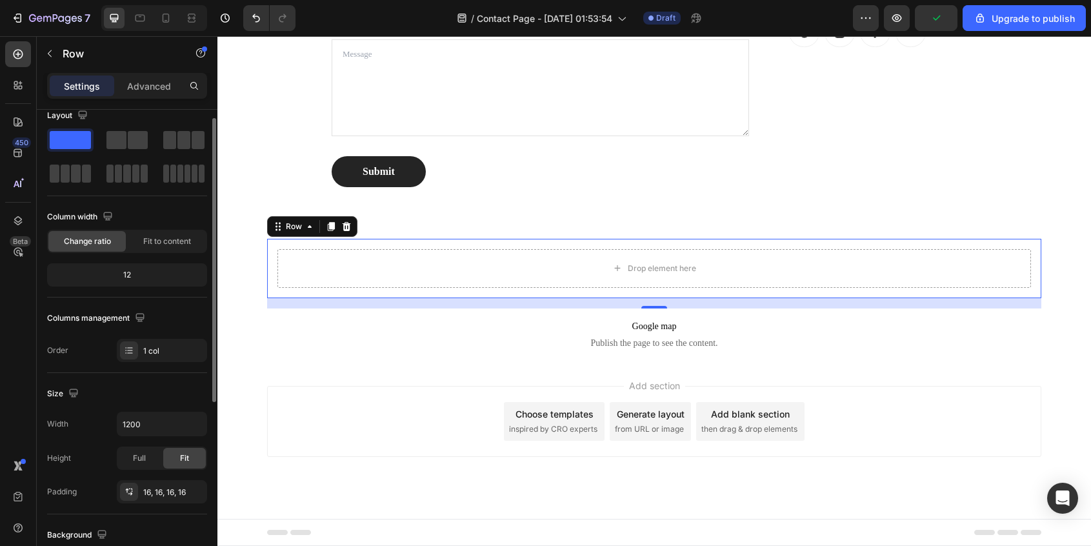
scroll to position [0, 0]
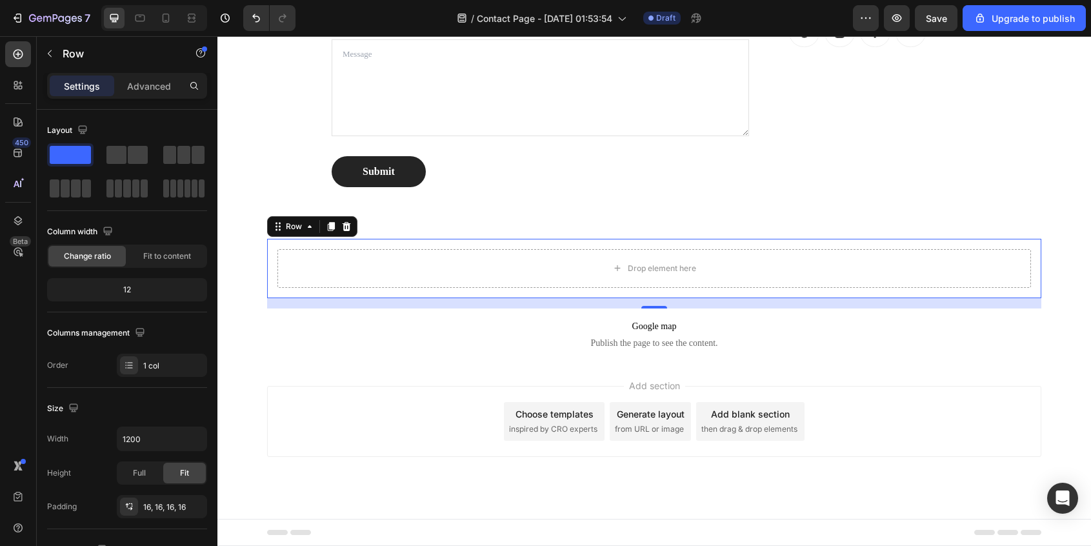
click at [409, 247] on div "Drop element here Row 16" at bounding box center [654, 268] width 774 height 59
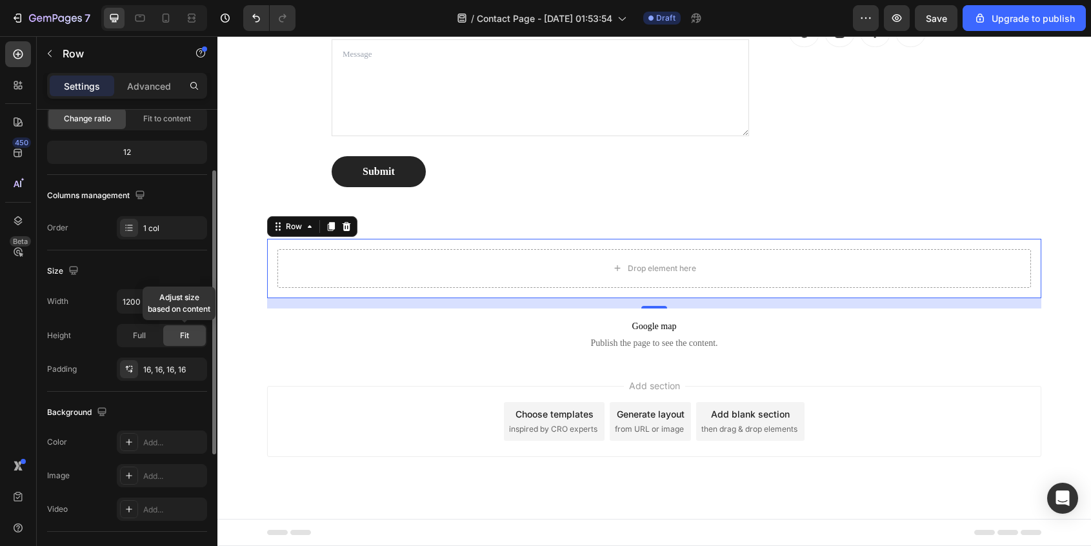
scroll to position [138, 0]
click at [135, 302] on input "1200" at bounding box center [161, 300] width 89 height 23
click at [192, 301] on icon "button" at bounding box center [194, 300] width 13 height 13
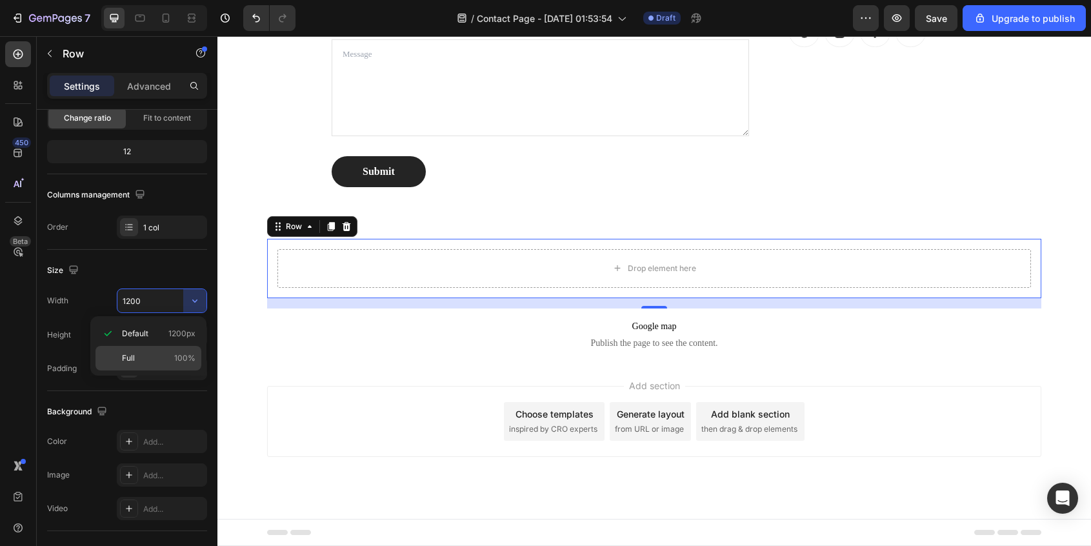
click at [139, 363] on p "Full 100%" at bounding box center [159, 358] width 74 height 12
type input "100%"
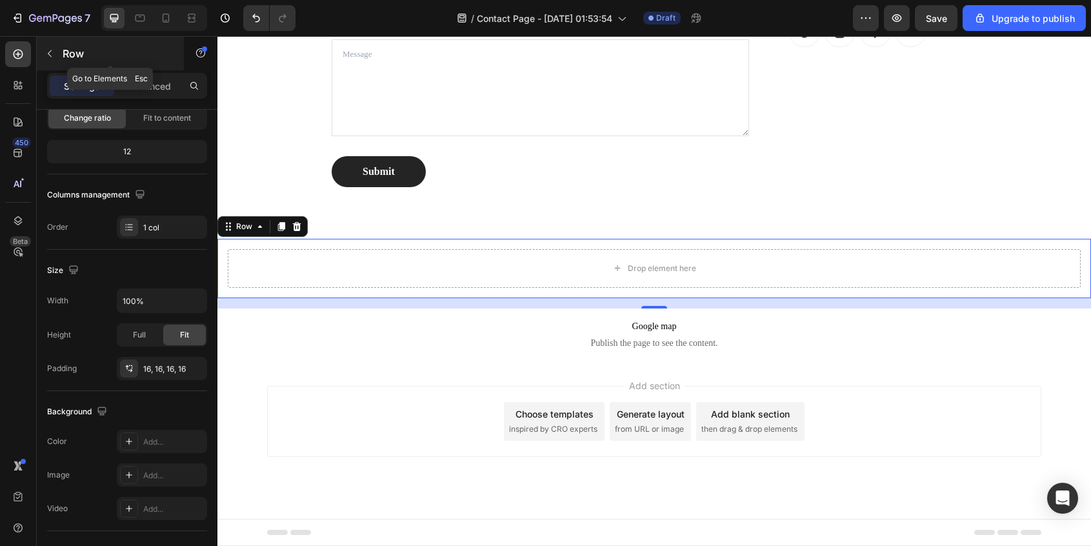
click at [45, 52] on icon "button" at bounding box center [50, 53] width 10 height 10
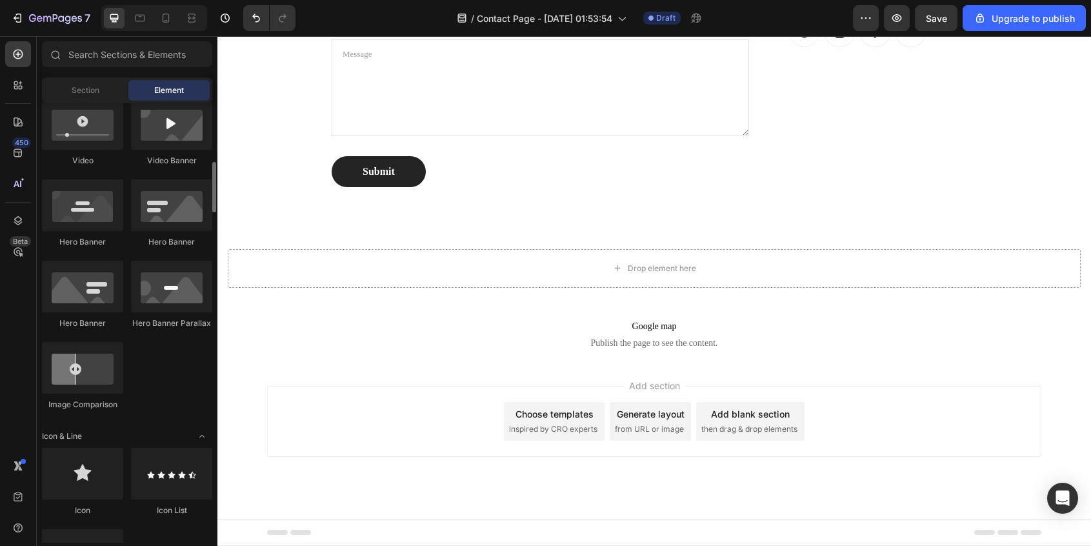
scroll to position [515, 0]
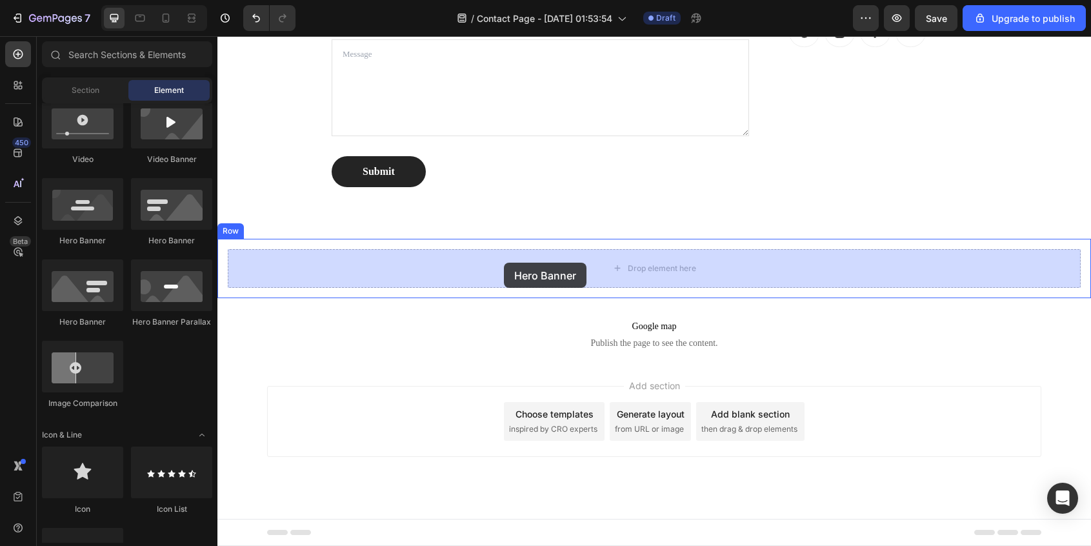
drag, startPoint x: 386, startPoint y: 234, endPoint x: 504, endPoint y: 263, distance: 120.8
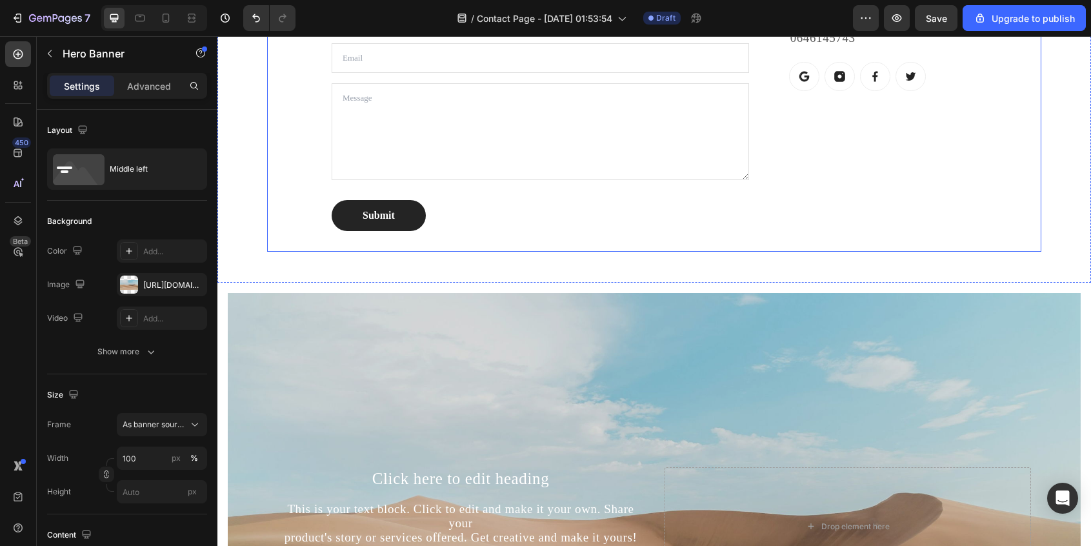
scroll to position [653, 0]
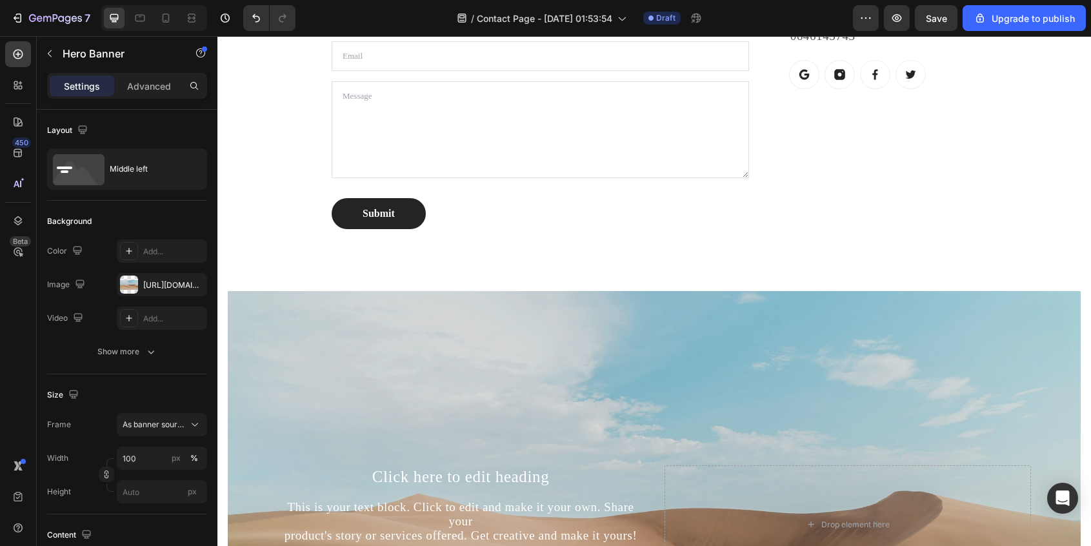
click at [438, 339] on div "Background Image" at bounding box center [654, 524] width 853 height 467
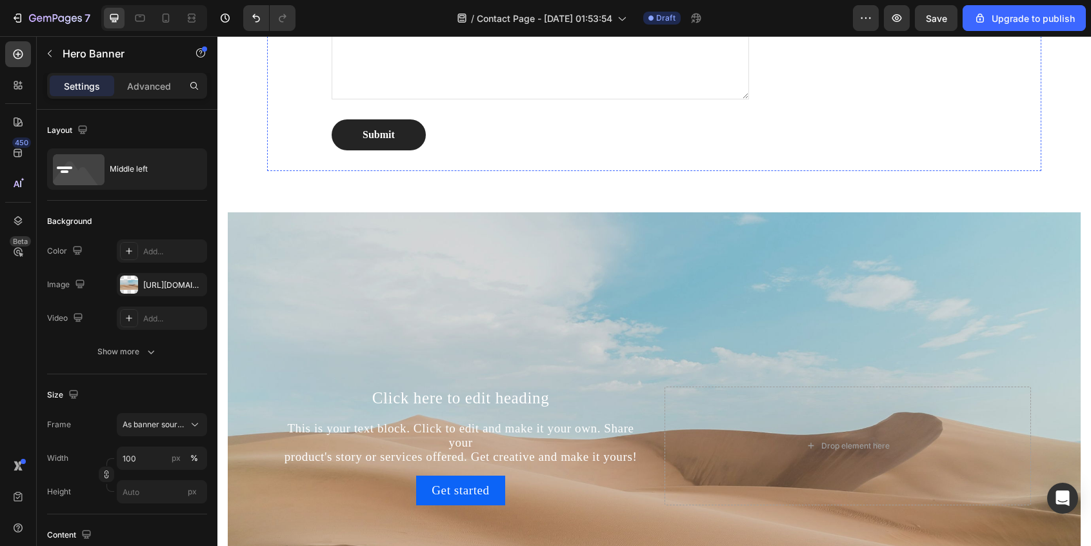
scroll to position [846, 0]
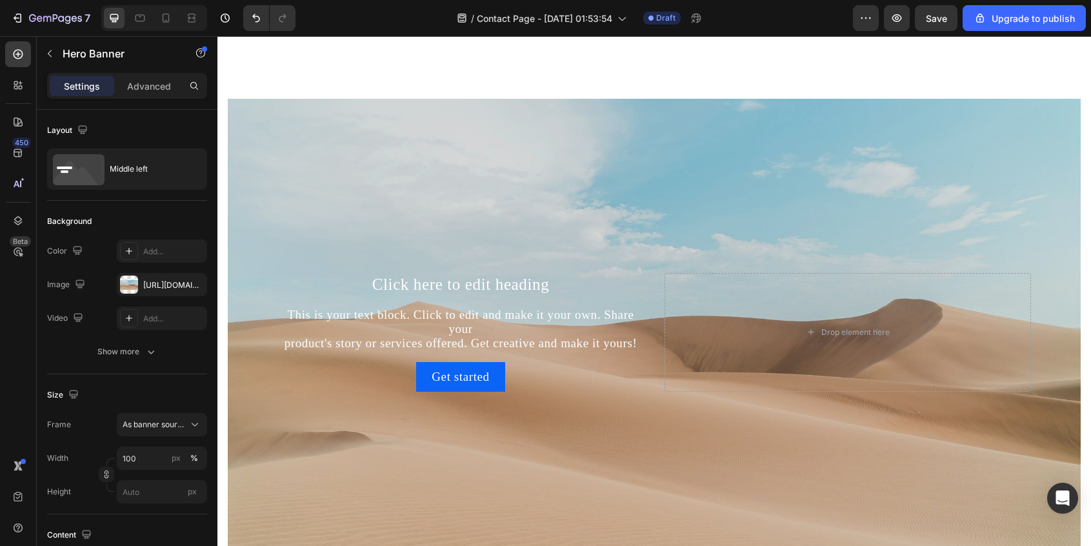
click at [328, 134] on div "Background Image" at bounding box center [654, 332] width 853 height 467
click at [152, 284] on div "[URL][DOMAIN_NAME]" at bounding box center [161, 285] width 37 height 12
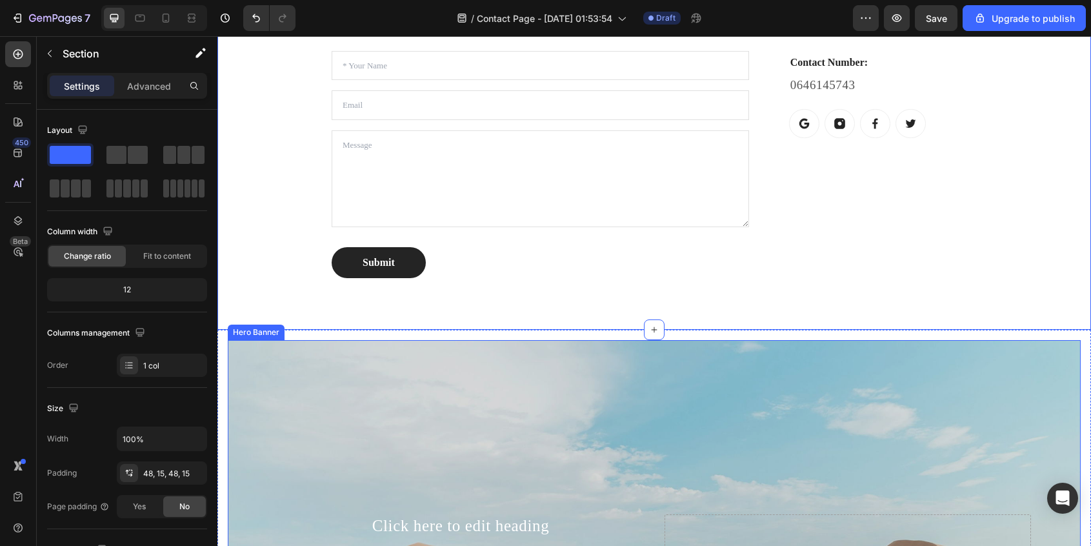
scroll to position [431, 0]
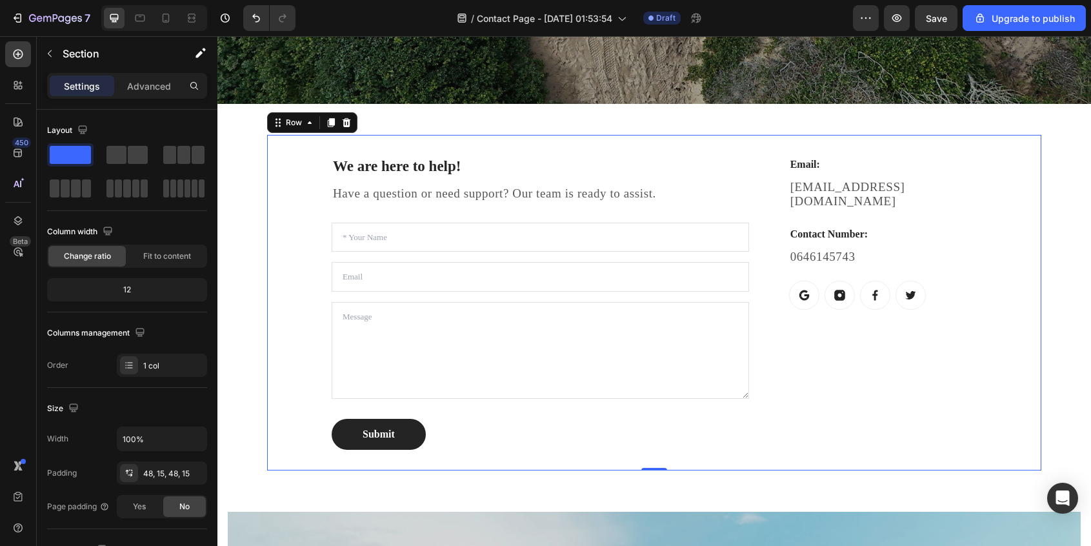
click at [269, 137] on div "We are here to help! Heading Have a question or need support? Our team is ready…" at bounding box center [654, 302] width 774 height 335
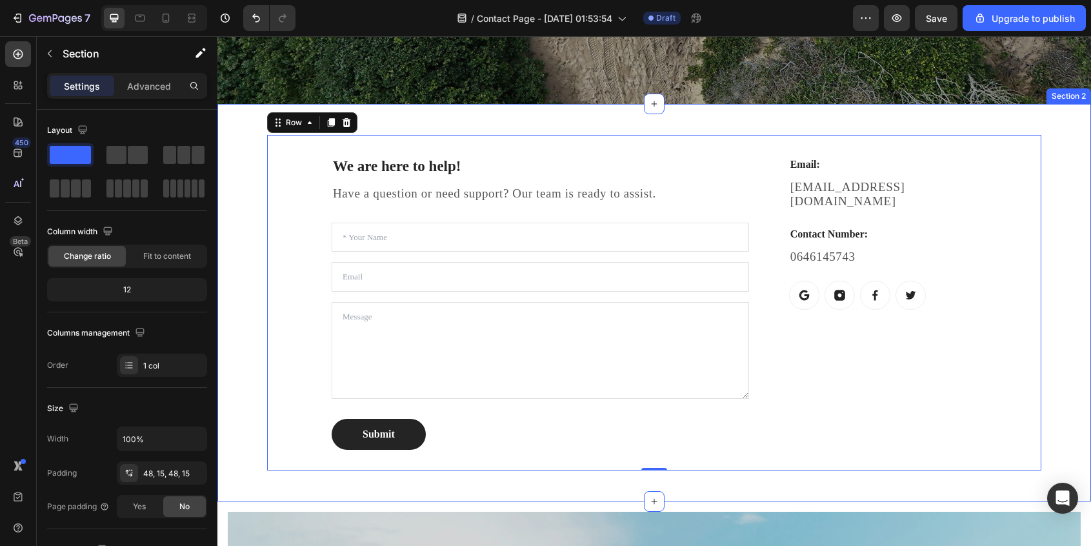
click at [246, 126] on div "We are here to help! Heading Have a question or need support? Our team is ready…" at bounding box center [653, 302] width 873 height 397
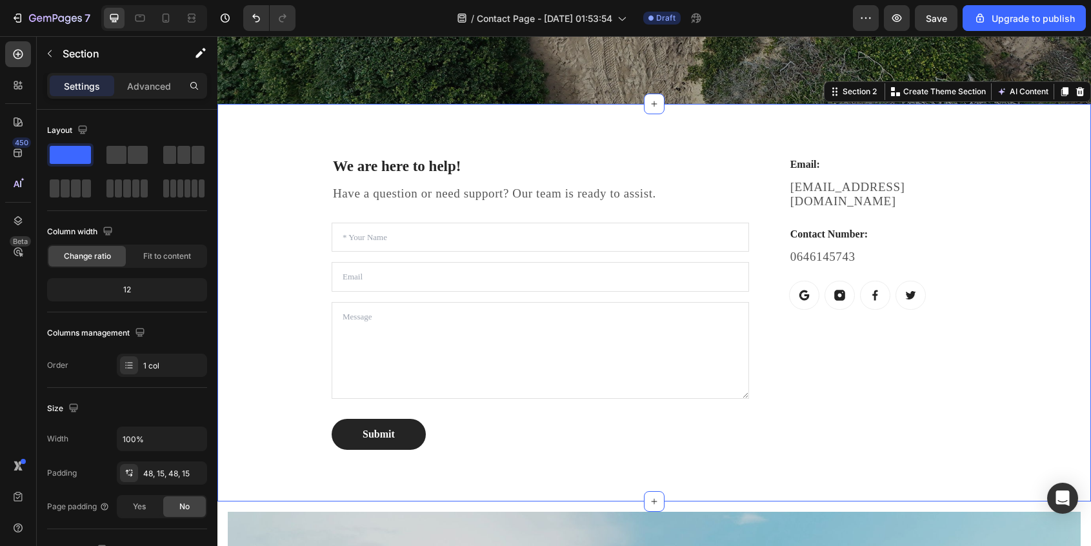
click at [246, 126] on div "We are here to help! Heading Have a question or need support? Our team is ready…" at bounding box center [653, 302] width 873 height 397
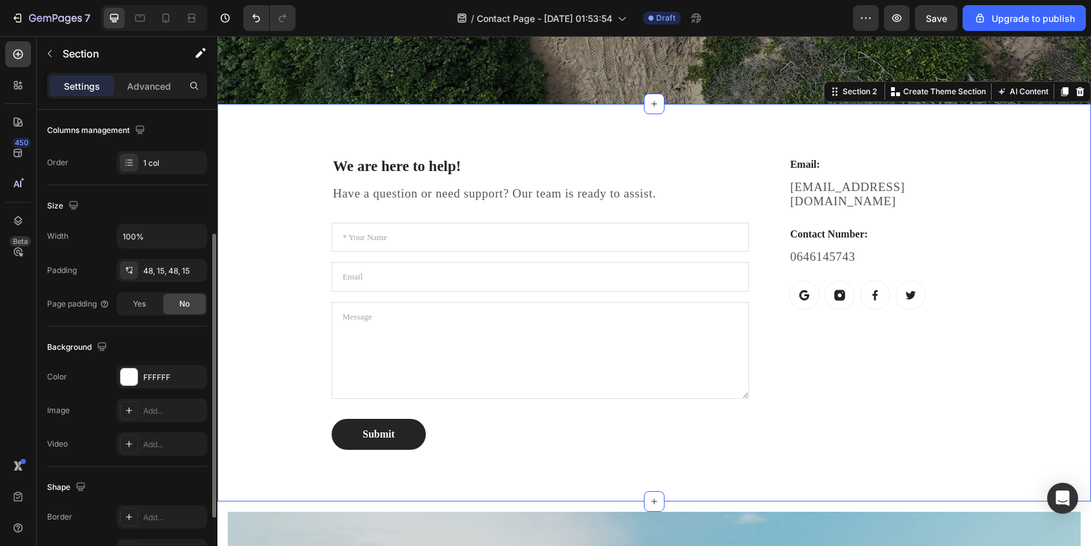
scroll to position [216, 0]
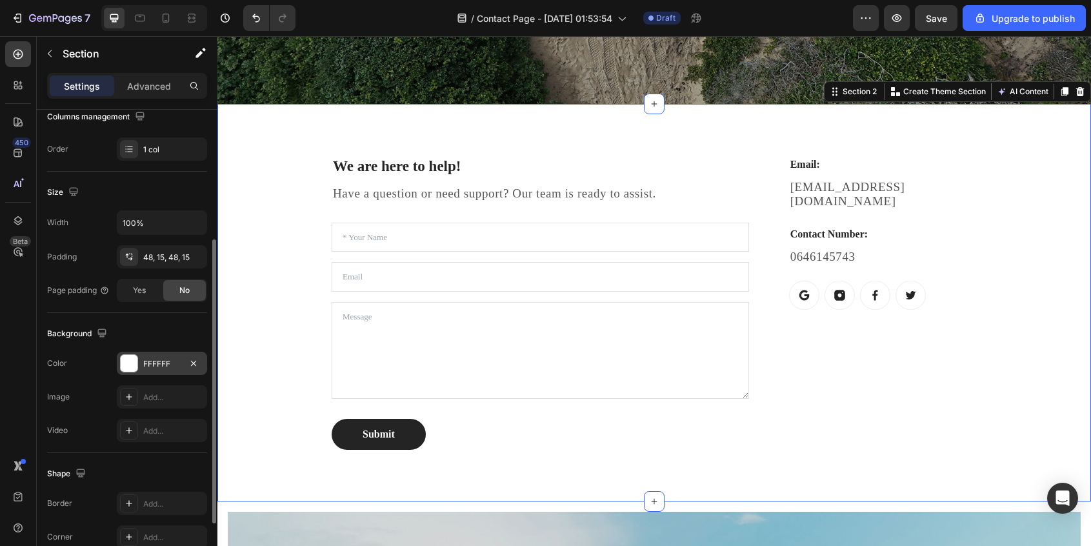
click at [122, 357] on div at bounding box center [129, 363] width 17 height 17
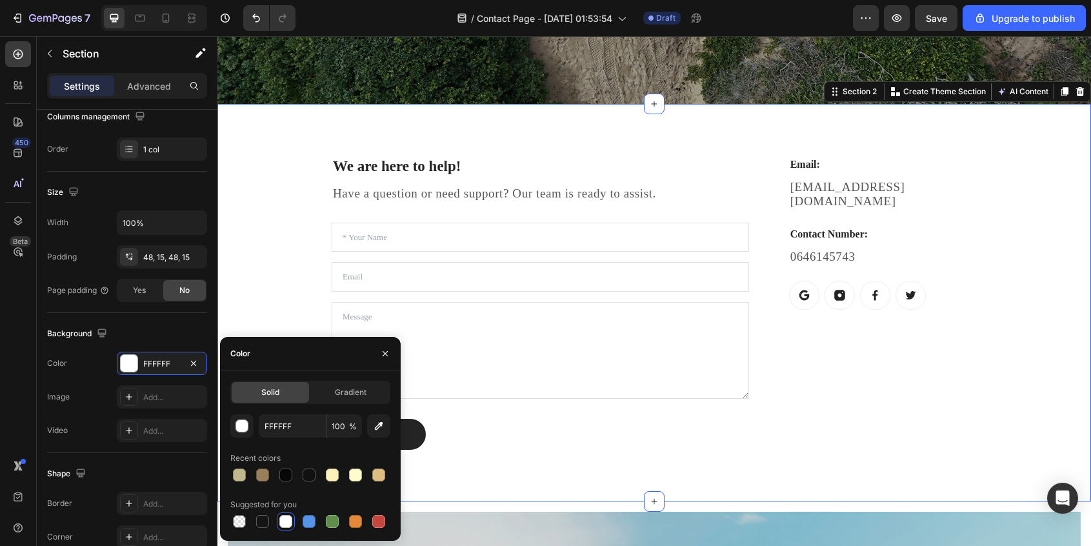
click at [285, 523] on div at bounding box center [285, 521] width 13 height 13
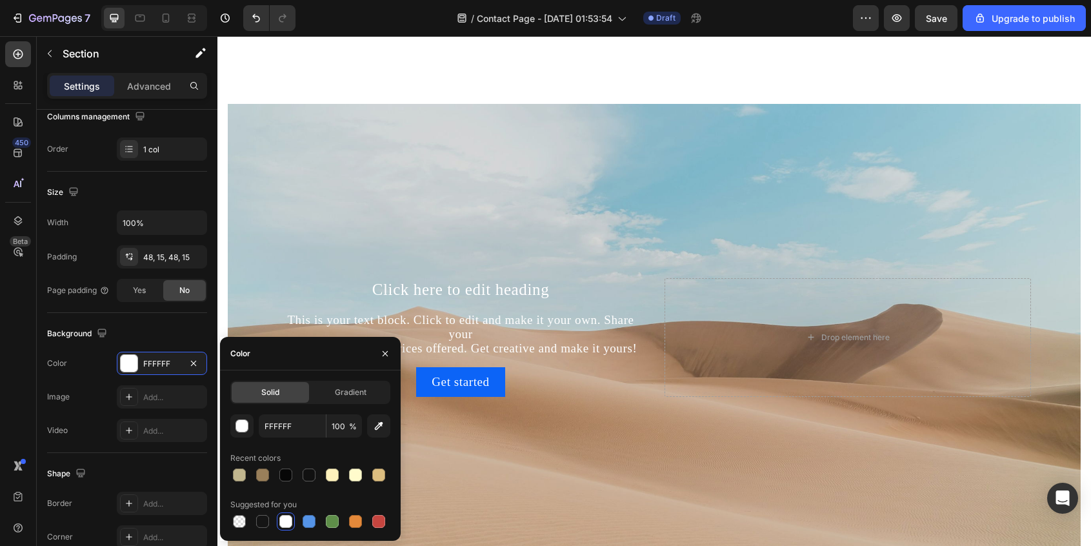
scroll to position [899, 0]
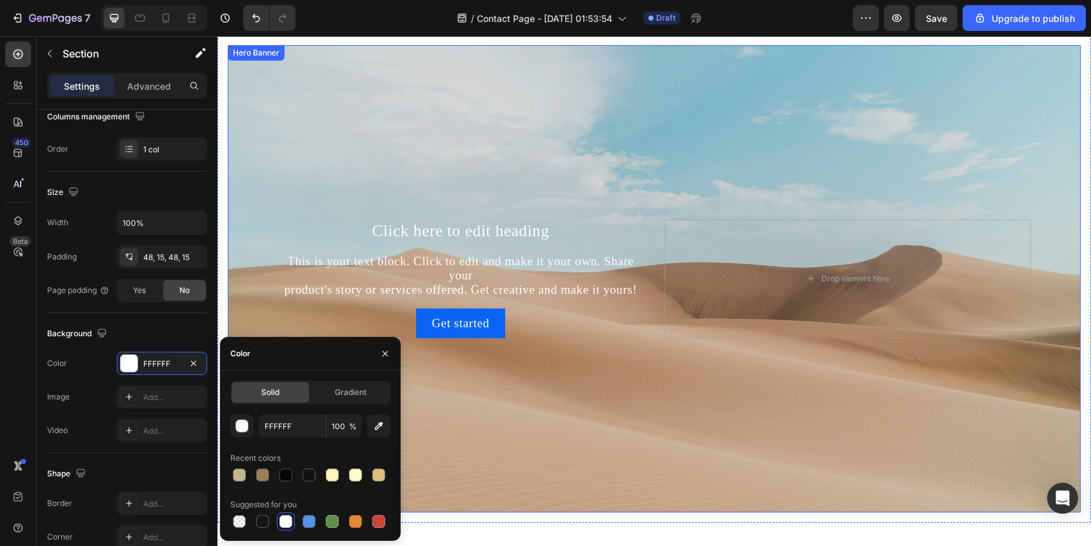
click at [344, 114] on div "Background Image" at bounding box center [654, 278] width 853 height 467
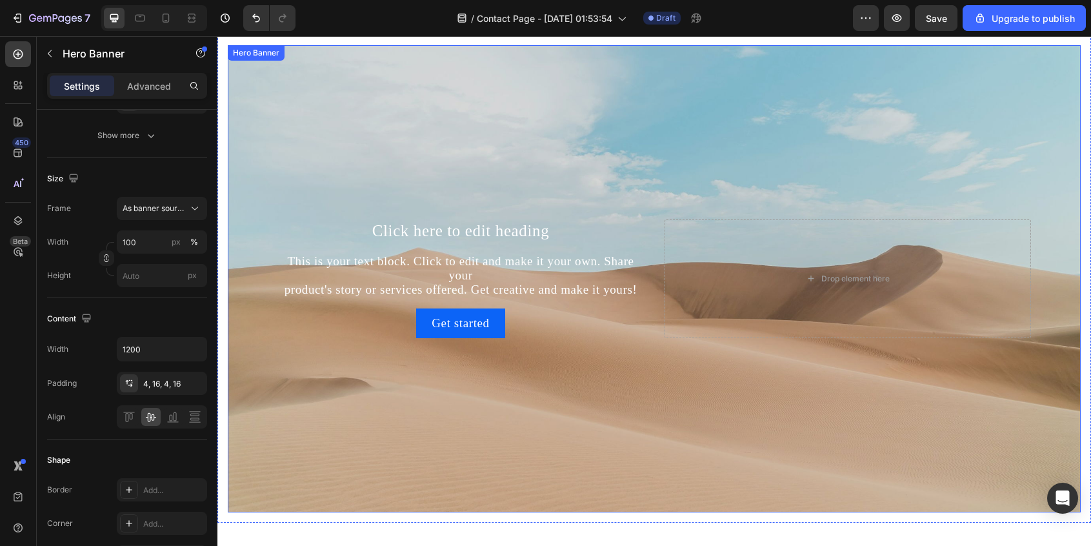
scroll to position [0, 0]
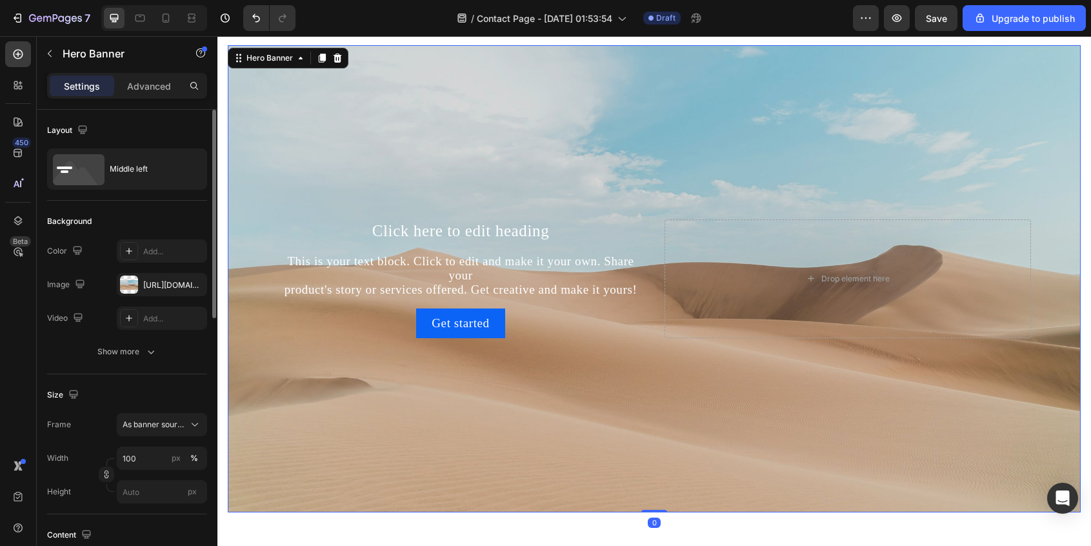
click at [344, 114] on div "Background Image" at bounding box center [654, 278] width 853 height 467
click at [154, 288] on div "[URL][DOMAIN_NAME]" at bounding box center [161, 285] width 37 height 12
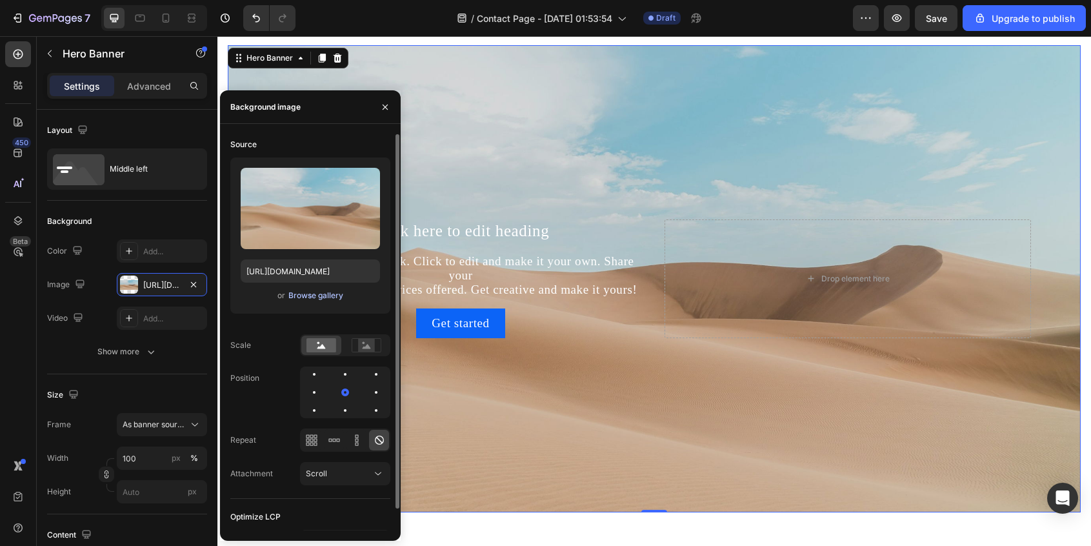
click at [321, 292] on div "Browse gallery" at bounding box center [315, 296] width 55 height 12
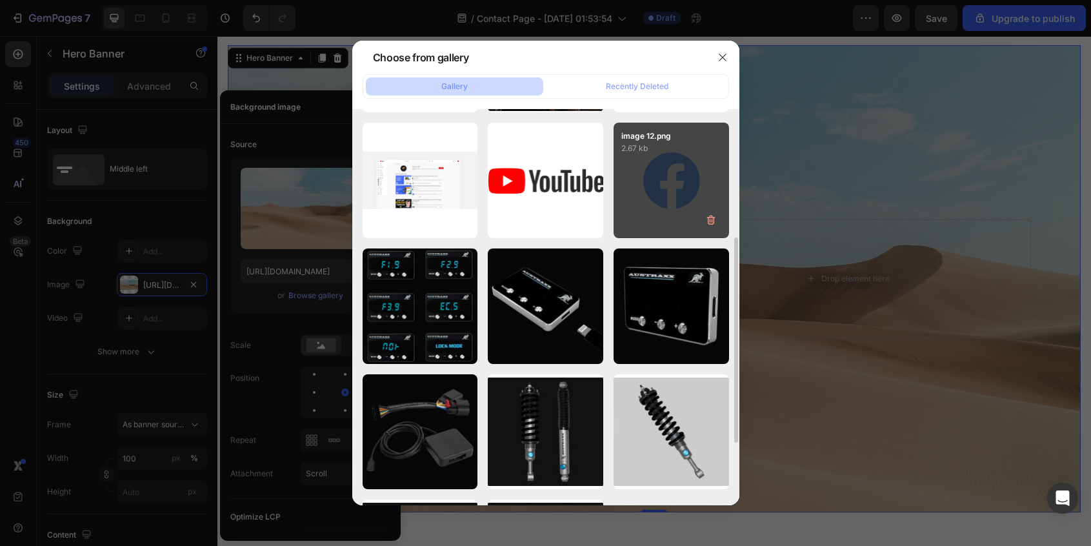
scroll to position [368, 0]
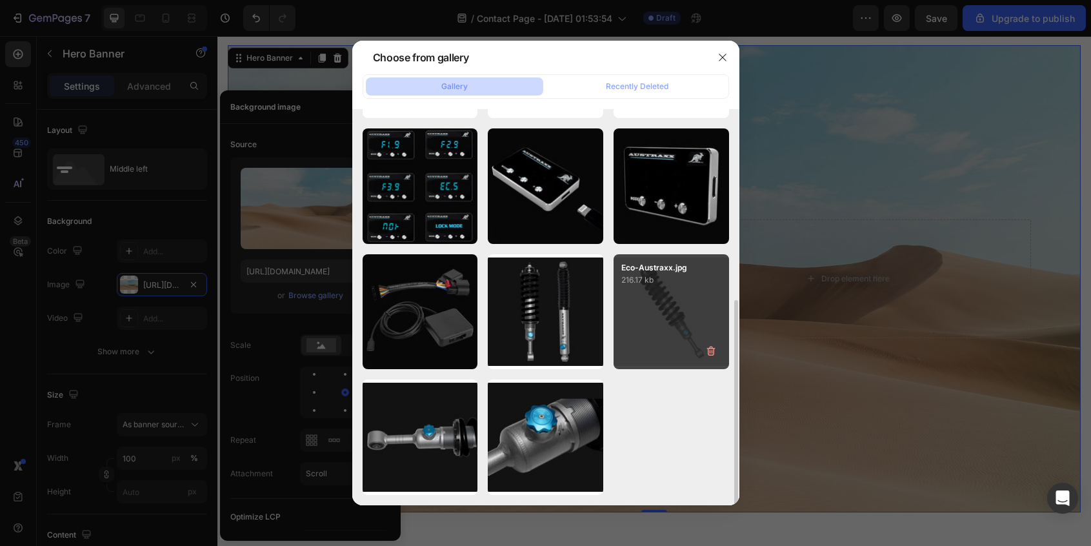
click at [659, 299] on div "Eco-Austraxx.jpg 216.17 kb" at bounding box center [670, 311] width 115 height 115
type input "[URL][DOMAIN_NAME]"
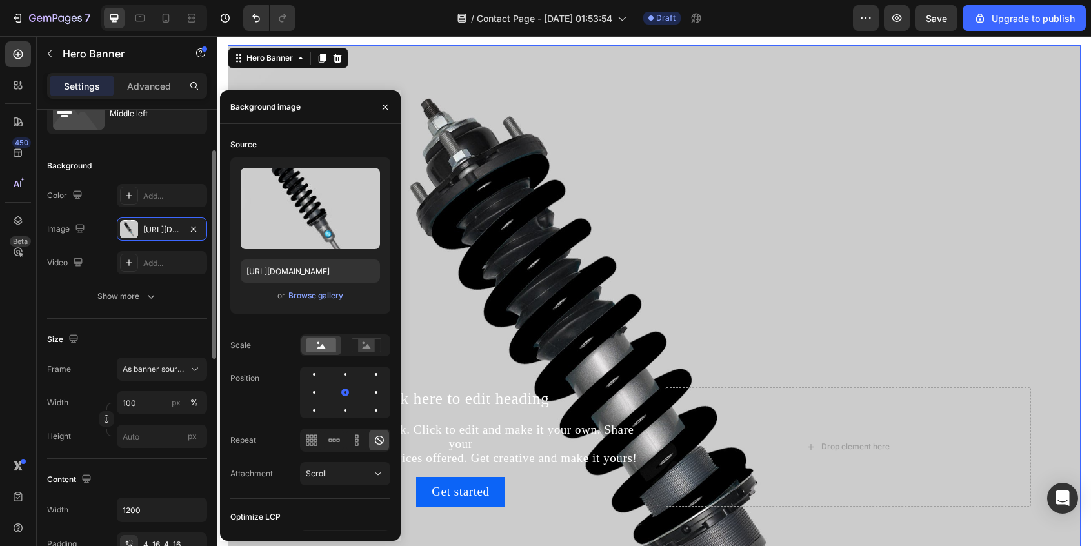
scroll to position [52, 0]
click at [155, 207] on div "Add..." at bounding box center [162, 198] width 90 height 23
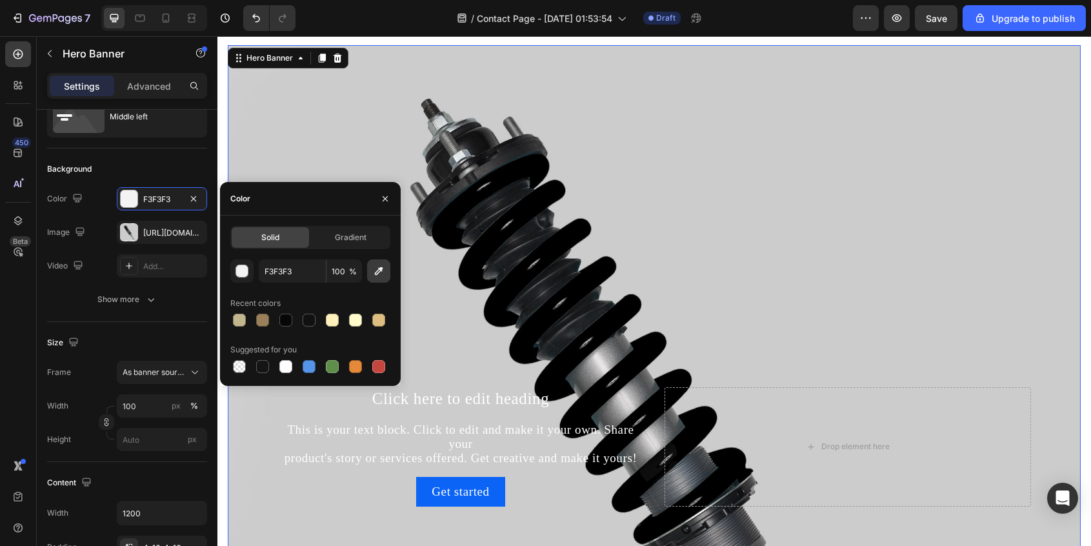
click at [382, 272] on icon "button" at bounding box center [378, 270] width 13 height 13
type input "CCCCCC"
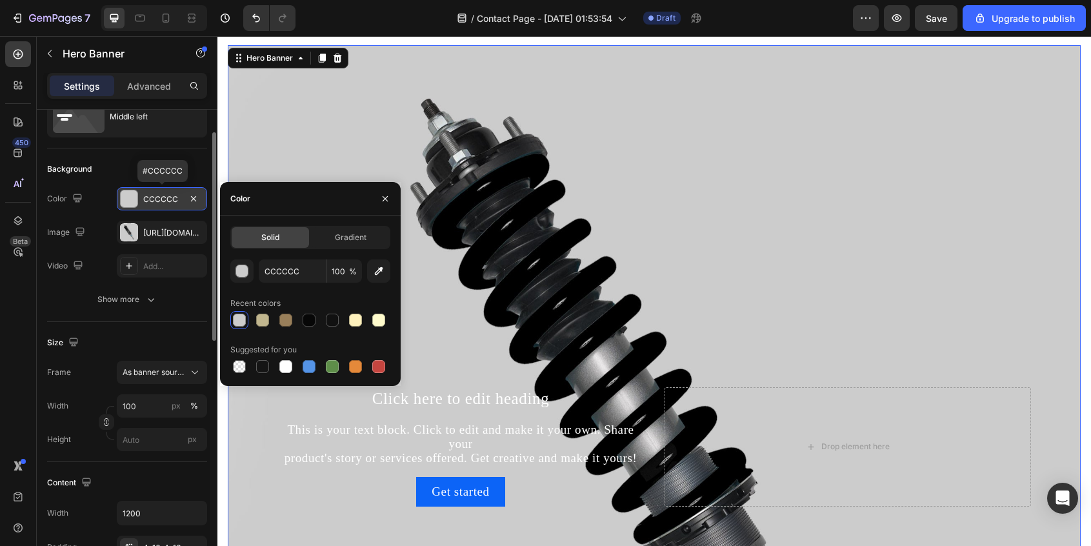
click at [165, 199] on div "CCCCCC" at bounding box center [161, 200] width 37 height 12
click at [154, 199] on div "CCCCCC" at bounding box center [161, 200] width 37 height 12
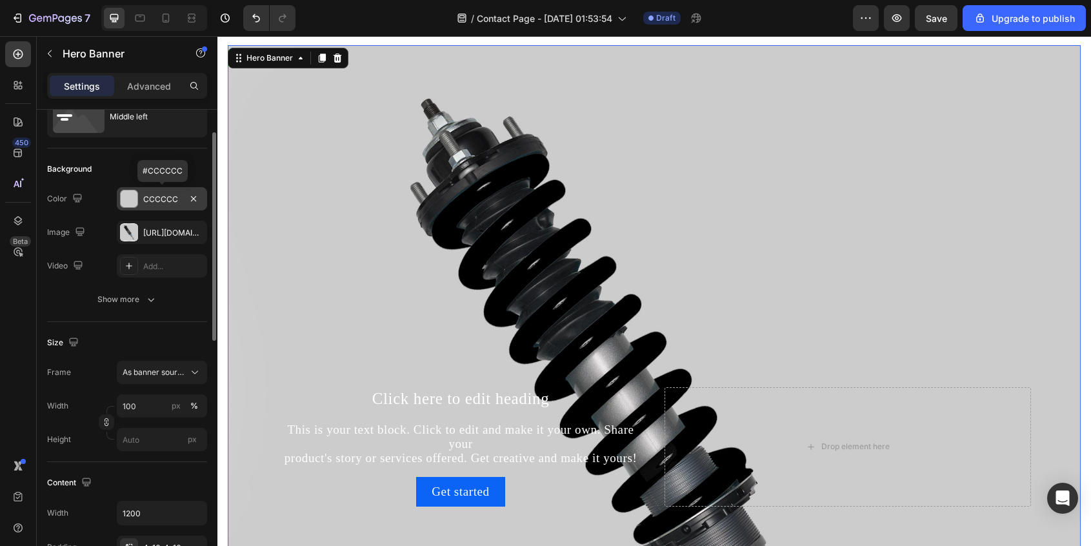
click at [154, 199] on div "CCCCCC" at bounding box center [161, 200] width 37 height 12
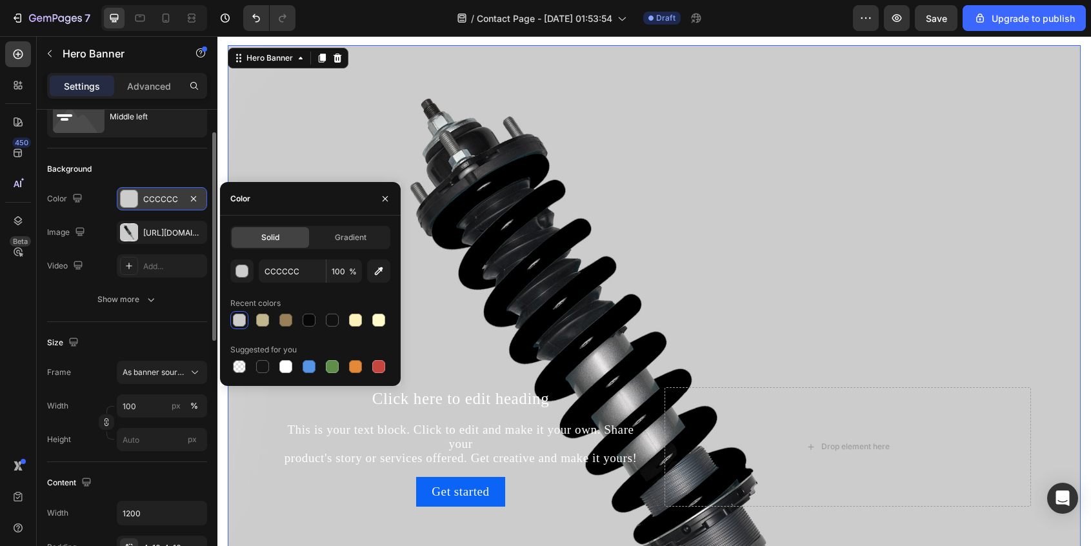
click at [161, 202] on div "CCCCCC" at bounding box center [161, 200] width 37 height 12
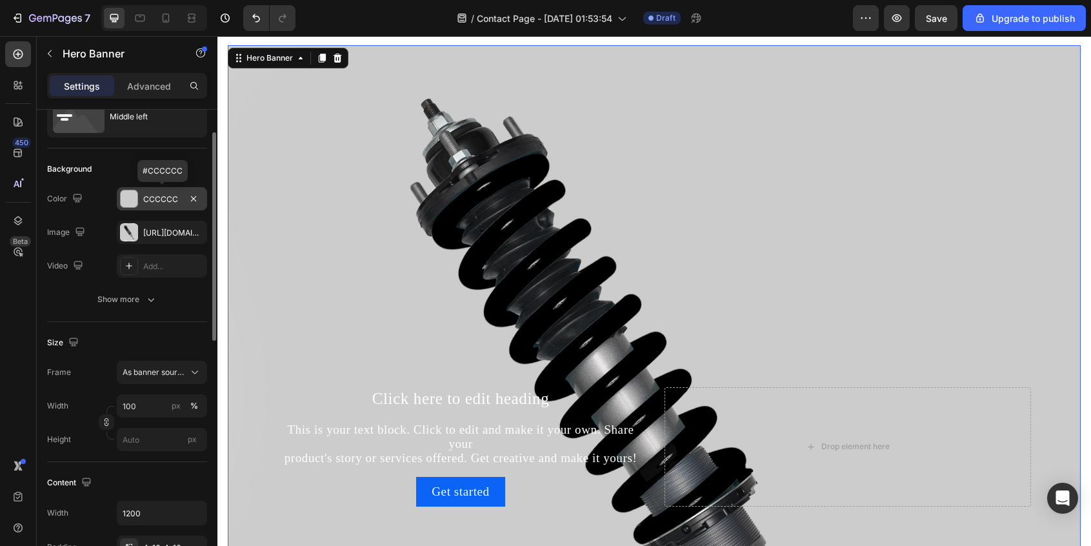
click at [150, 200] on div "CCCCCC" at bounding box center [161, 200] width 37 height 12
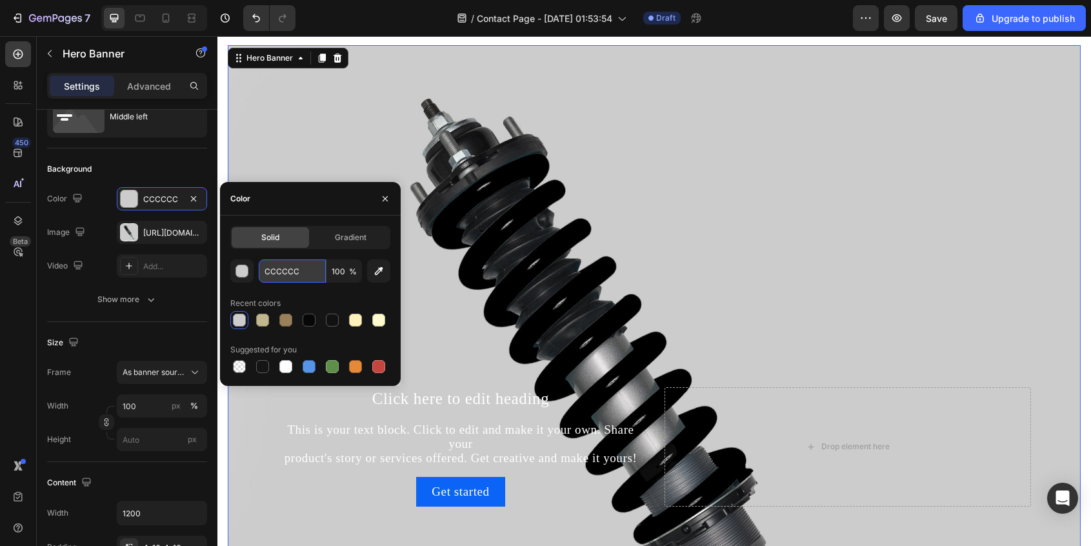
click at [283, 269] on input "CCCCCC" at bounding box center [292, 270] width 67 height 23
click at [397, 130] on div "Background Image" at bounding box center [654, 446] width 853 height 803
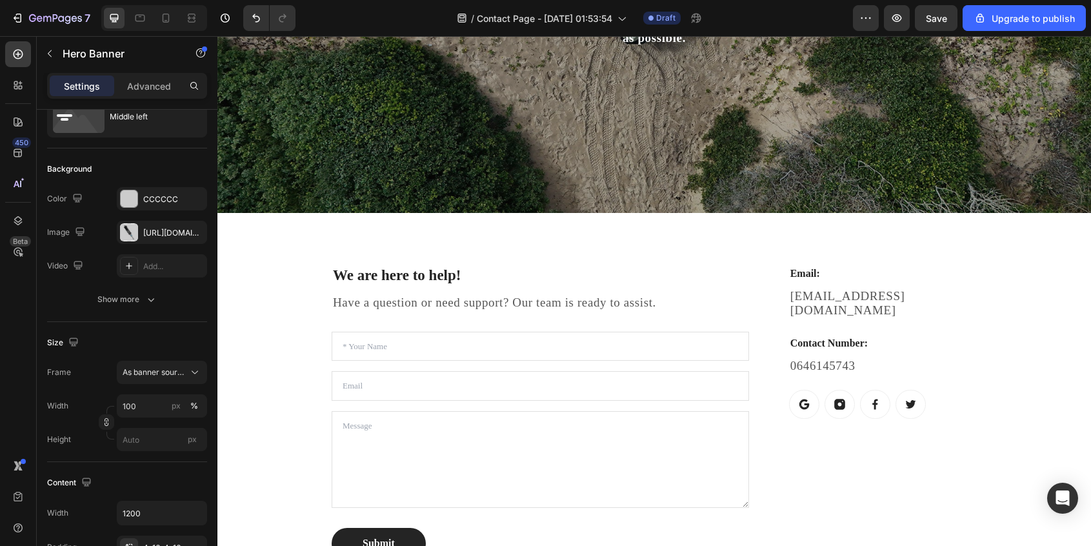
scroll to position [343, 0]
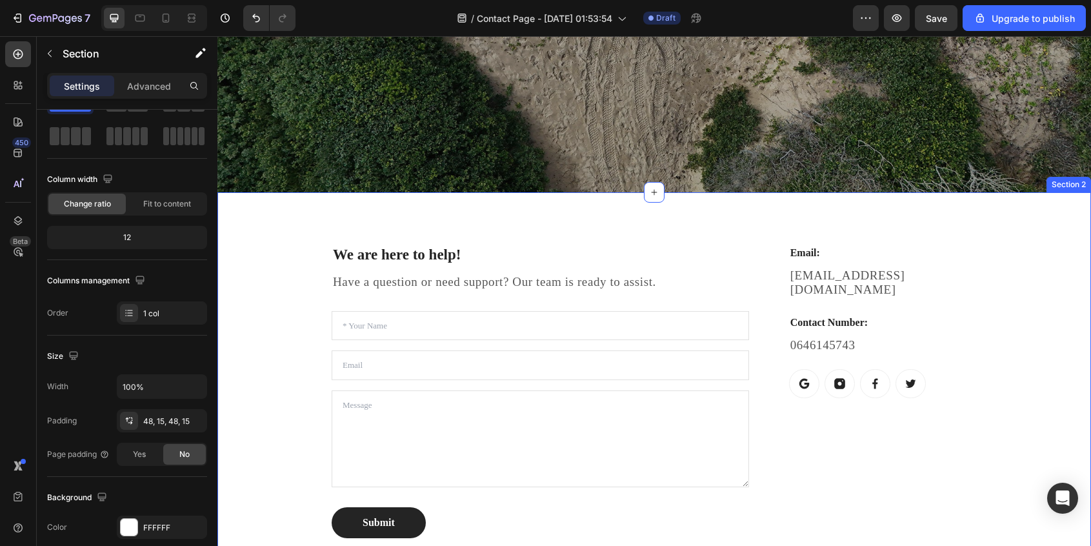
click at [259, 217] on div "We are here to help! Heading Have a question or need support? Our team is ready…" at bounding box center [653, 390] width 873 height 397
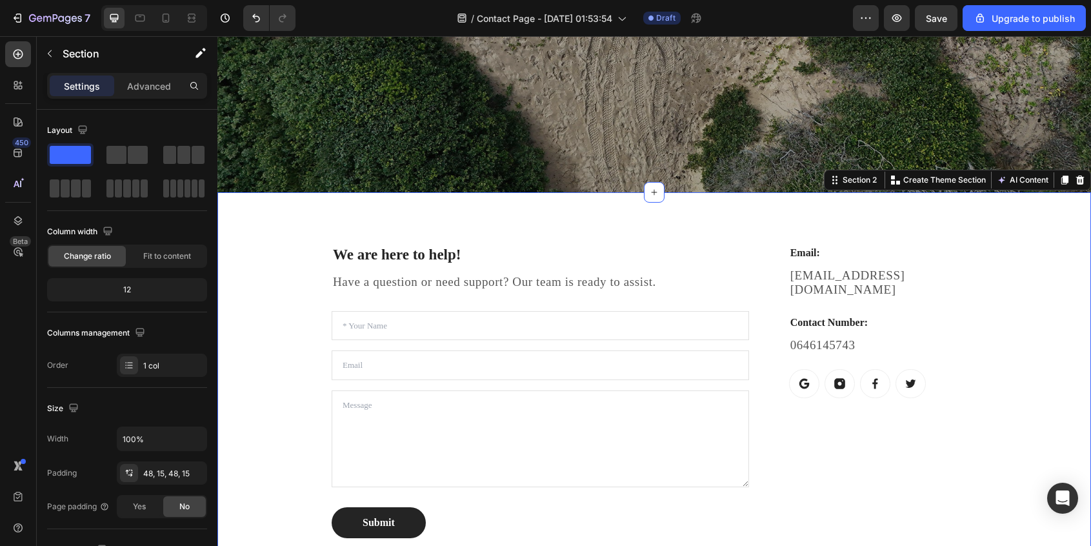
click at [259, 217] on div "We are here to help! Heading Have a question or need support? Our team is ready…" at bounding box center [653, 390] width 873 height 397
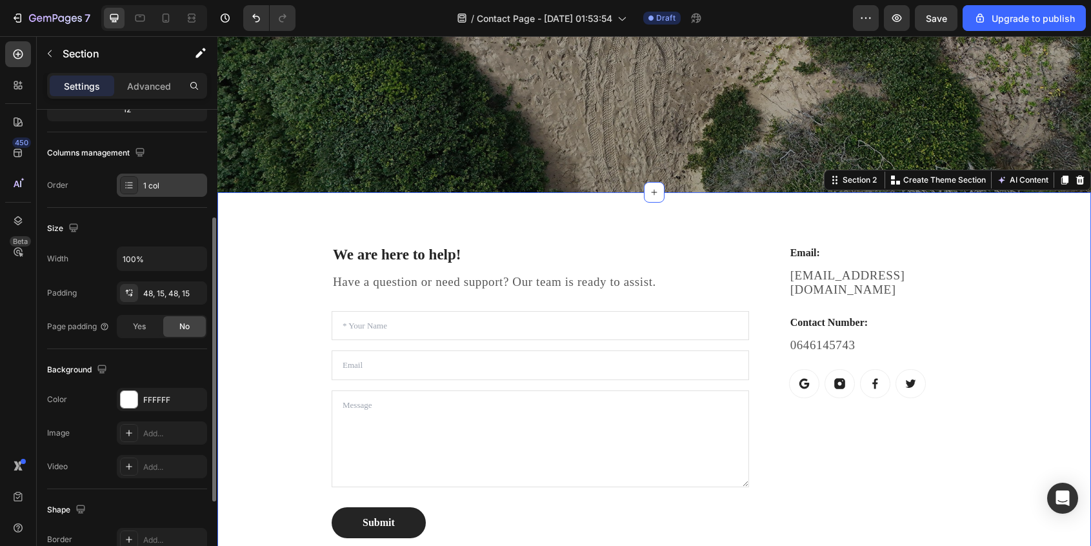
scroll to position [197, 0]
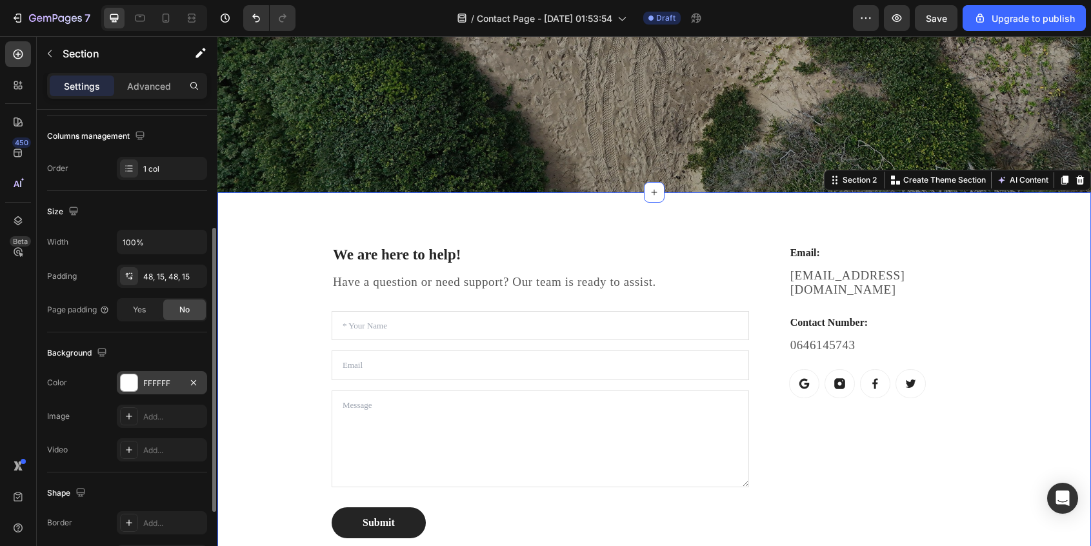
click at [125, 384] on div at bounding box center [129, 382] width 17 height 17
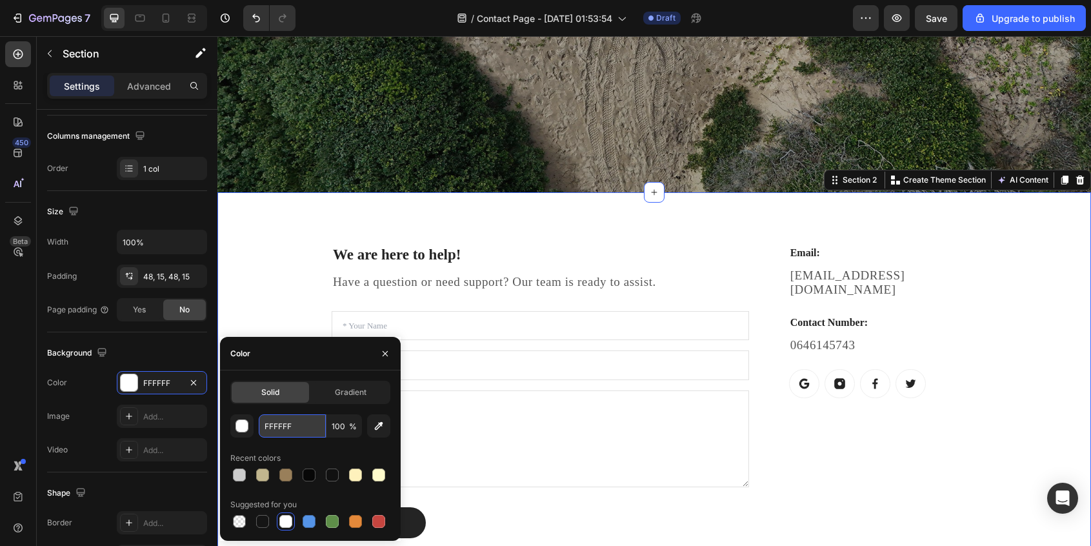
click at [281, 424] on input "FFFFFF" at bounding box center [292, 425] width 67 height 23
paste input "CCCCCC"
type input "CCCCCC"
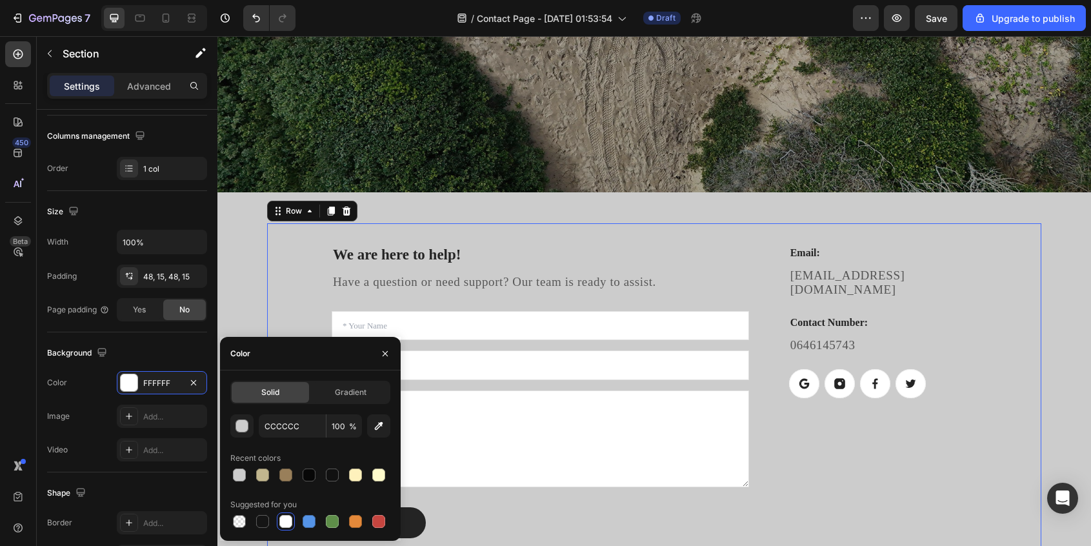
click at [301, 252] on div "We are here to help! Heading Have a question or need support? Our team is ready…" at bounding box center [654, 390] width 774 height 335
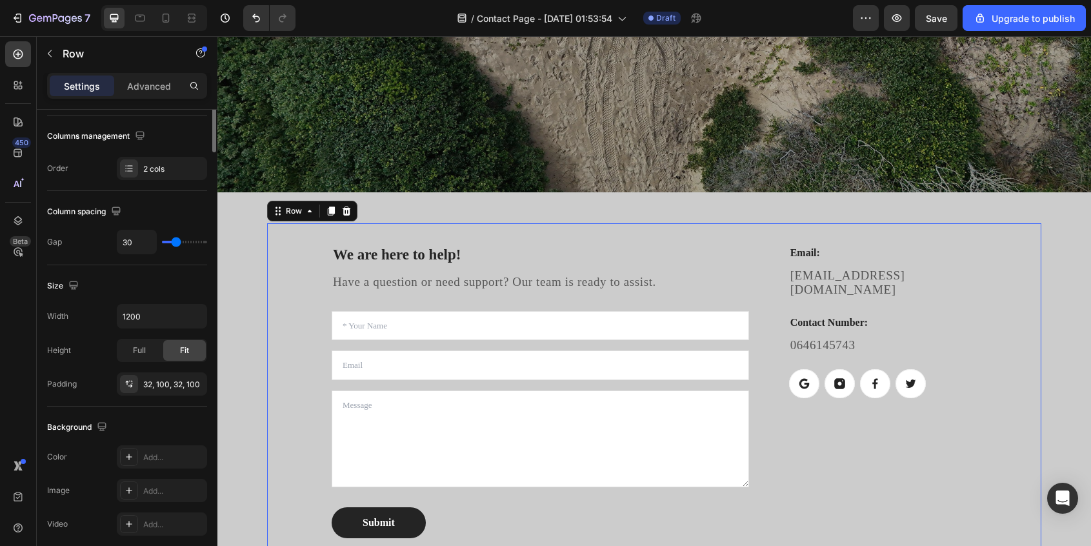
scroll to position [0, 0]
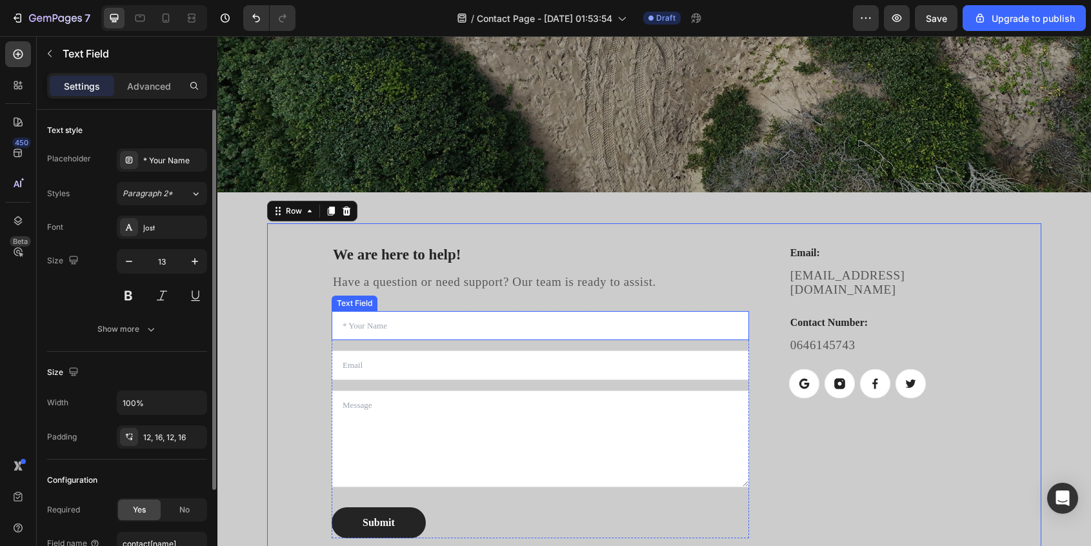
click at [464, 334] on input "text" at bounding box center [540, 326] width 417 height 30
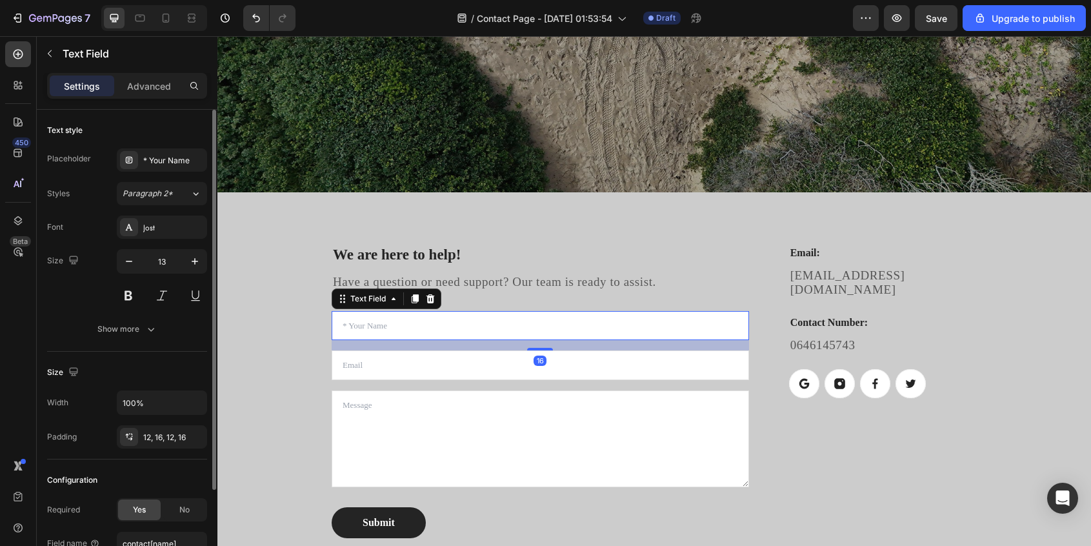
click at [464, 334] on input "text" at bounding box center [540, 326] width 417 height 30
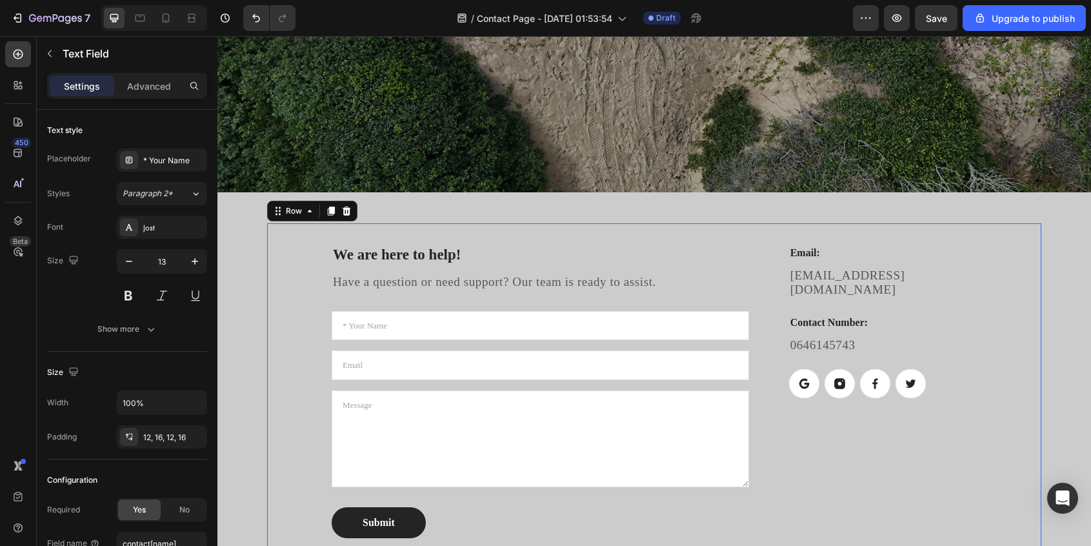
click at [270, 245] on div "We are here to help! Heading Have a question or need support? Our team is ready…" at bounding box center [654, 390] width 774 height 335
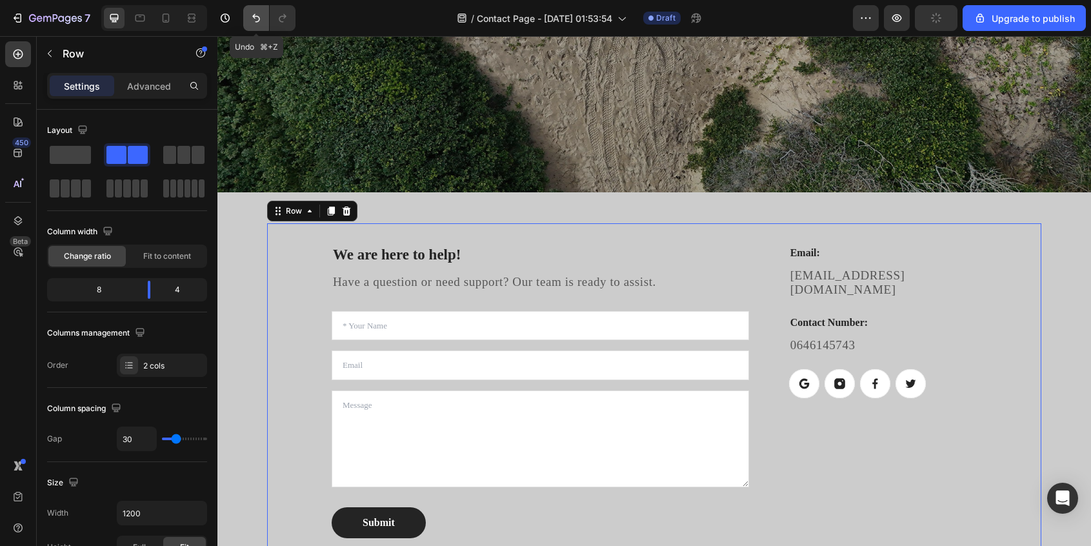
click at [255, 16] on icon "Undo/Redo" at bounding box center [256, 18] width 8 height 8
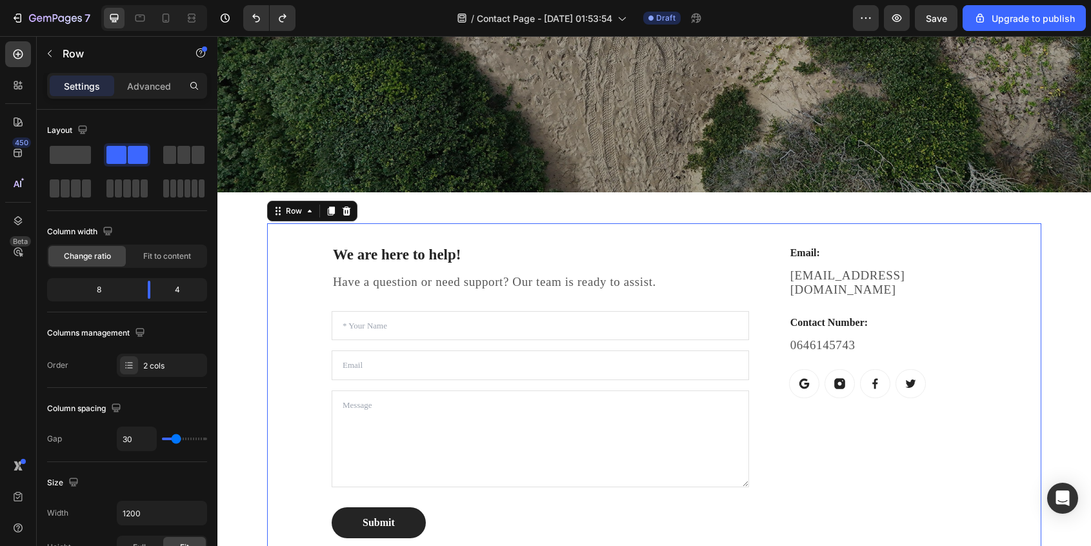
click at [303, 270] on div "We are here to help! Heading Have a question or need support? Our team is ready…" at bounding box center [654, 390] width 774 height 335
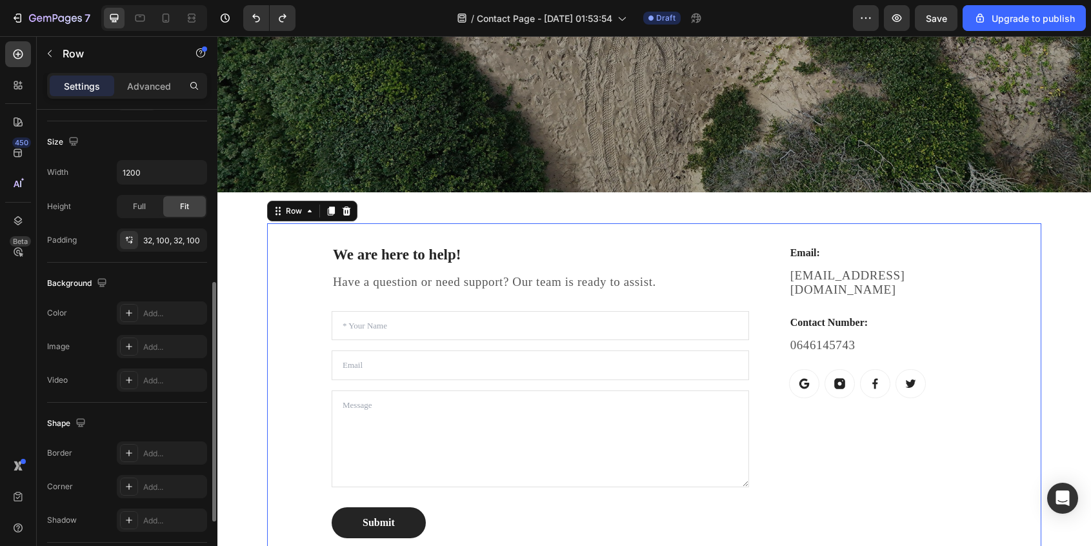
scroll to position [335, 0]
click at [143, 323] on div "Add..." at bounding box center [173, 319] width 61 height 12
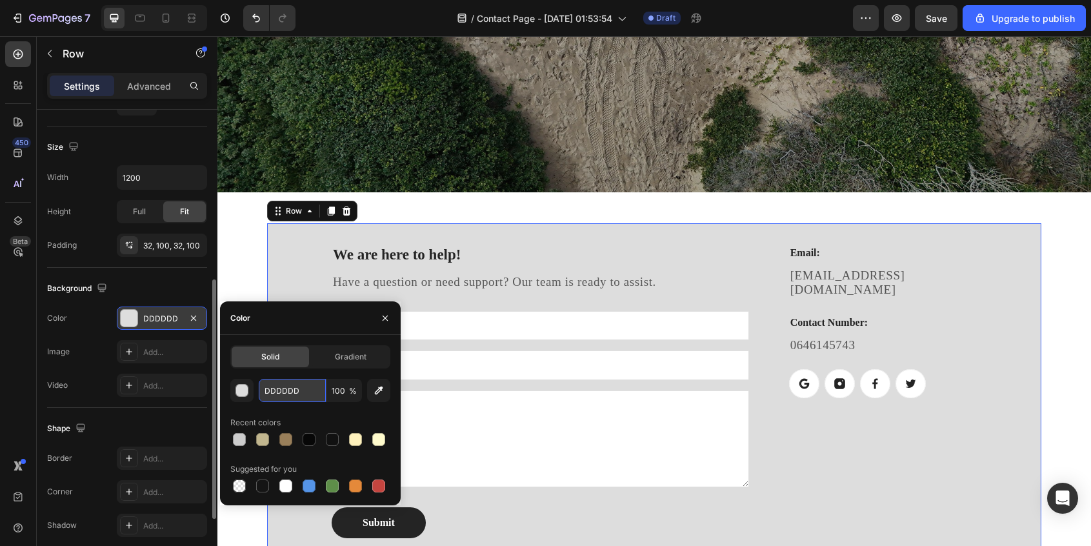
click at [272, 391] on input "DDDDDD" at bounding box center [292, 390] width 67 height 23
paste input "CCCCCC"
drag, startPoint x: 268, startPoint y: 390, endPoint x: 361, endPoint y: 394, distance: 93.0
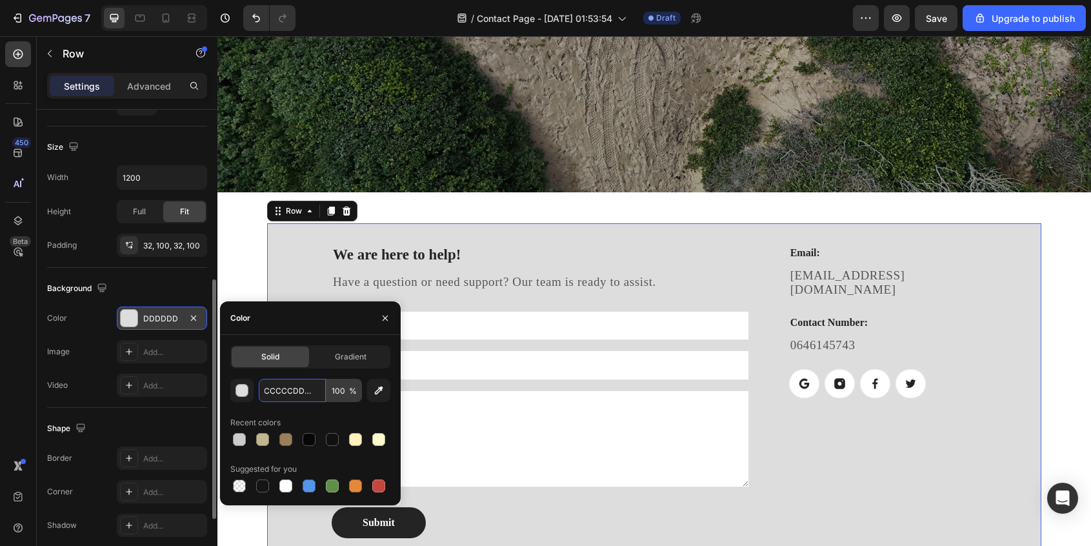
click at [361, 394] on div "CCCCCCDDDDD 100 %" at bounding box center [310, 390] width 103 height 23
type input "C"
paste input "CCCCCC"
type input "CCCCCC"
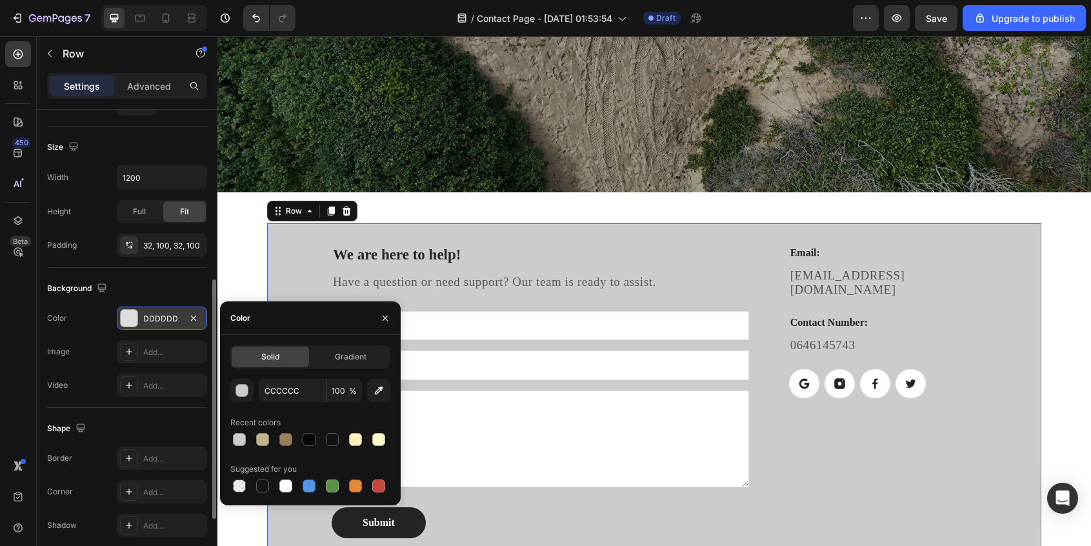
click at [509, 256] on h2 "We are here to help!" at bounding box center [540, 255] width 417 height 22
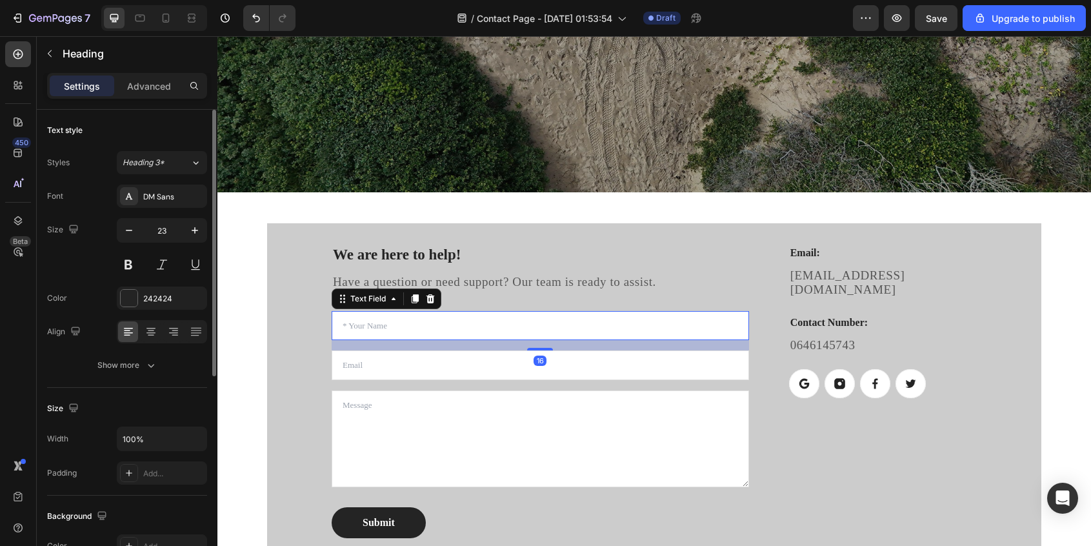
click at [486, 326] on input "text" at bounding box center [540, 326] width 417 height 30
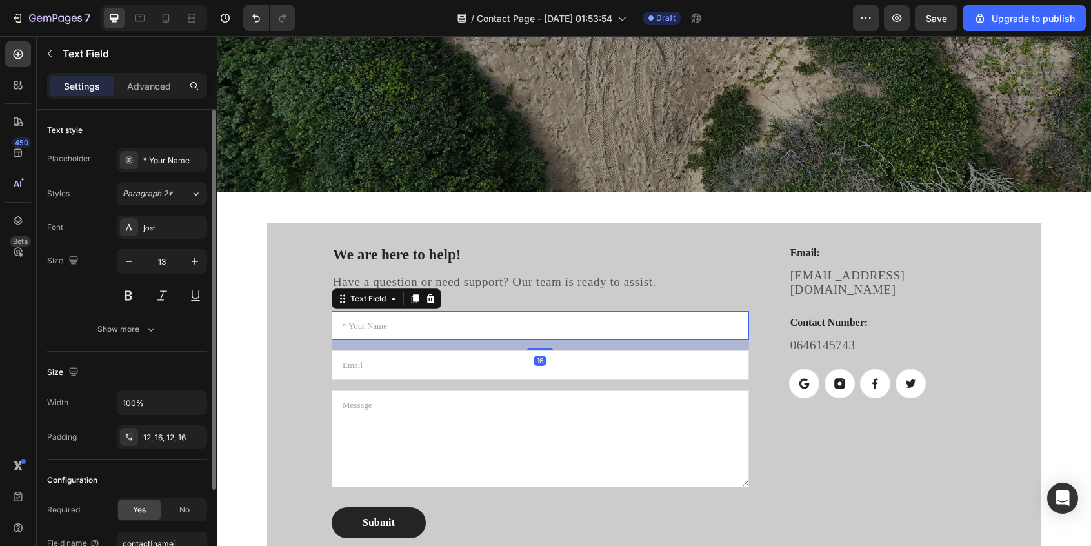
click at [486, 326] on input "text" at bounding box center [540, 326] width 417 height 30
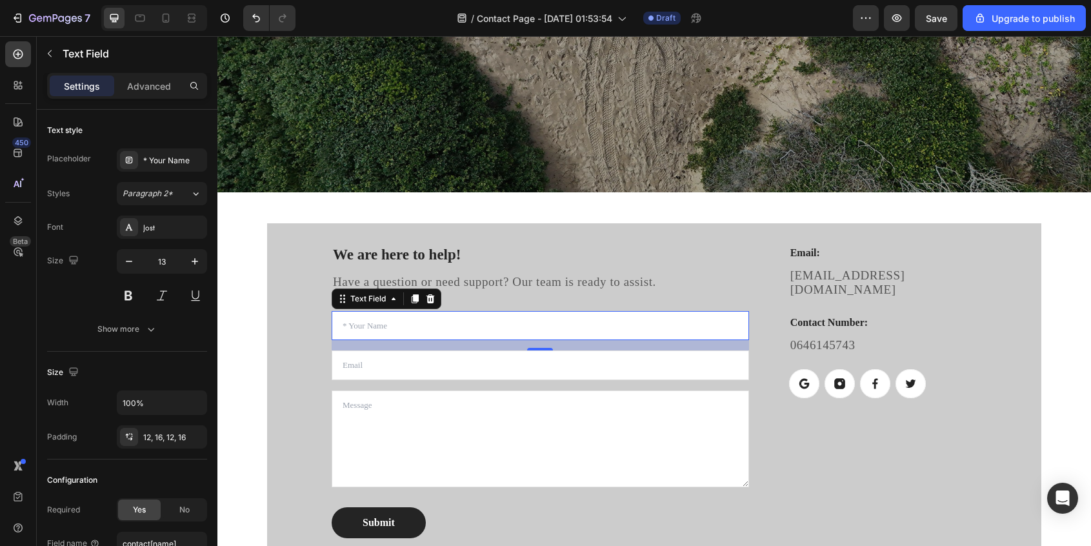
click at [414, 329] on input "text" at bounding box center [540, 326] width 417 height 30
click at [343, 303] on icon at bounding box center [342, 299] width 10 height 10
click at [391, 356] on input "email" at bounding box center [540, 365] width 417 height 30
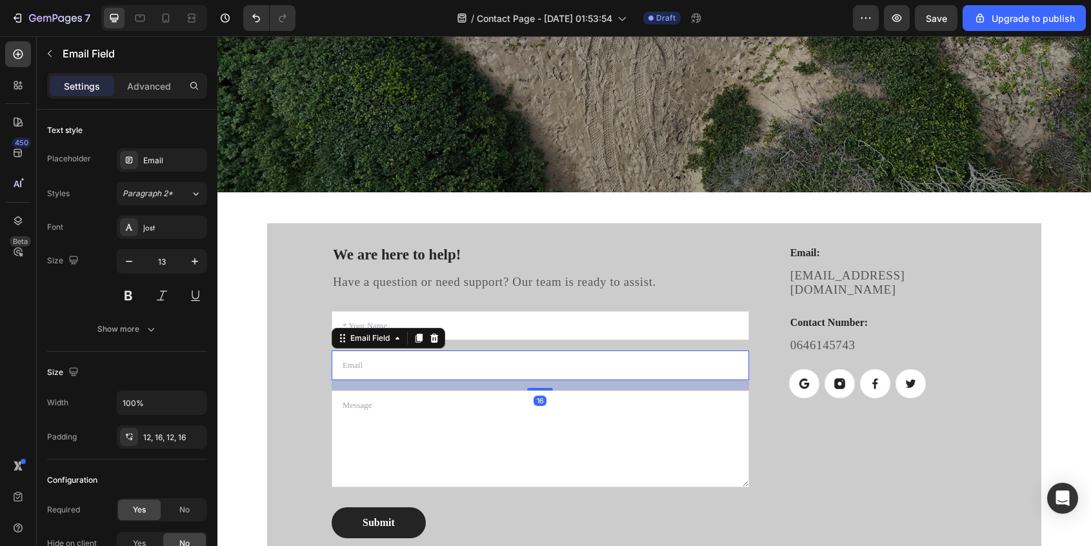
click at [391, 356] on input "email" at bounding box center [540, 365] width 417 height 30
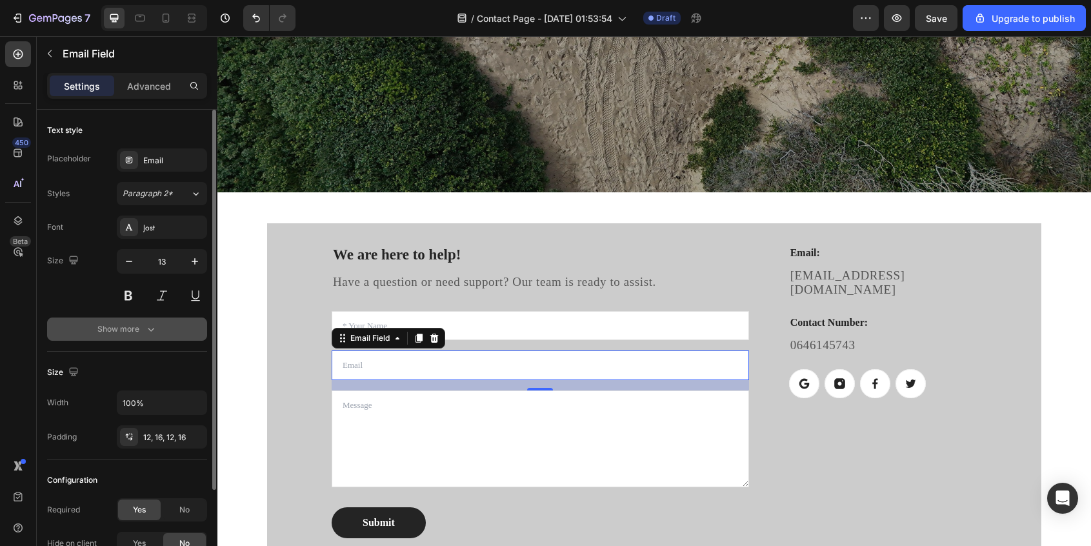
click at [155, 332] on icon "button" at bounding box center [150, 329] width 13 height 13
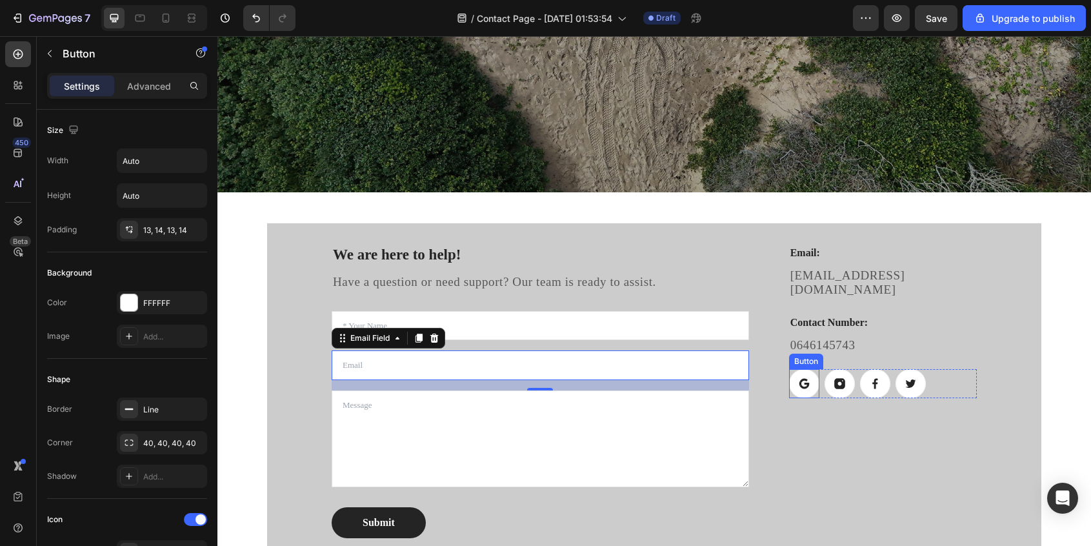
click at [798, 377] on icon at bounding box center [804, 383] width 12 height 12
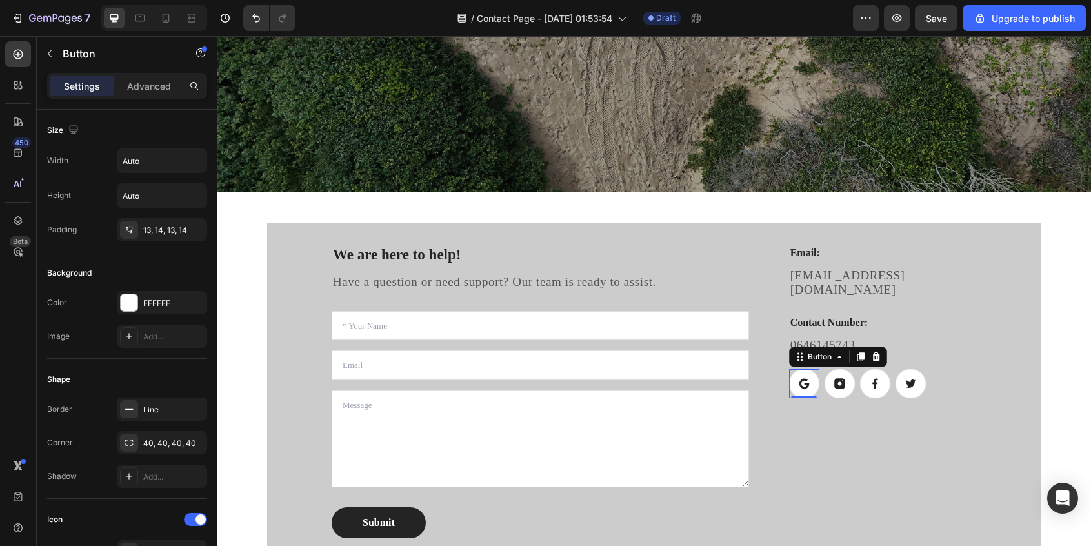
click at [798, 377] on icon at bounding box center [804, 383] width 12 height 12
click at [156, 299] on div "FFFFFF" at bounding box center [161, 303] width 37 height 12
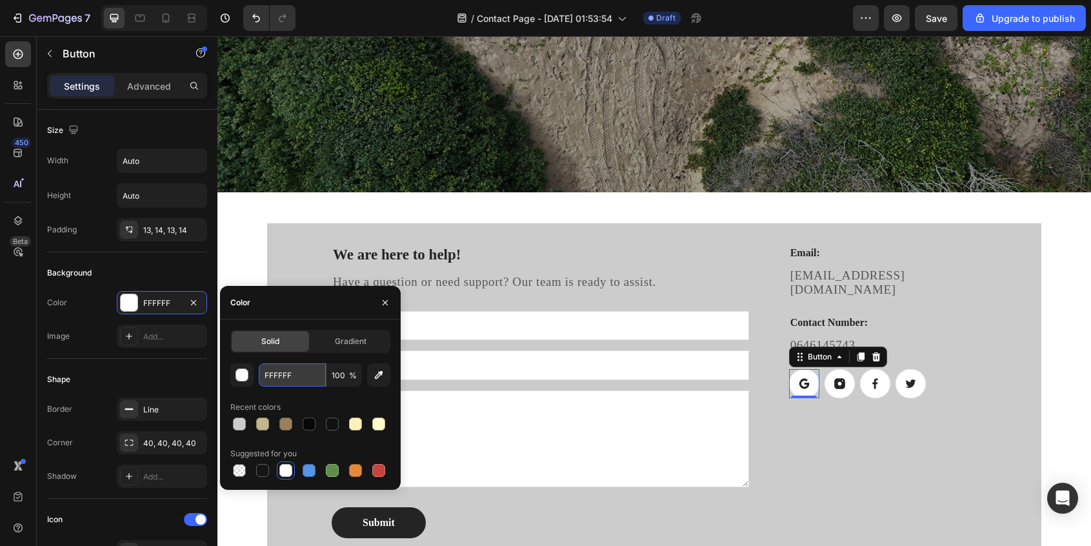
click at [284, 374] on input "FFFFFF" at bounding box center [292, 374] width 67 height 23
paste input "CCCCCC"
type input "CCCCCC"
click at [864, 447] on div "Email: Heading [EMAIL_ADDRESS][DOMAIN_NAME] Text block Contact Number: Heading …" at bounding box center [883, 391] width 188 height 294
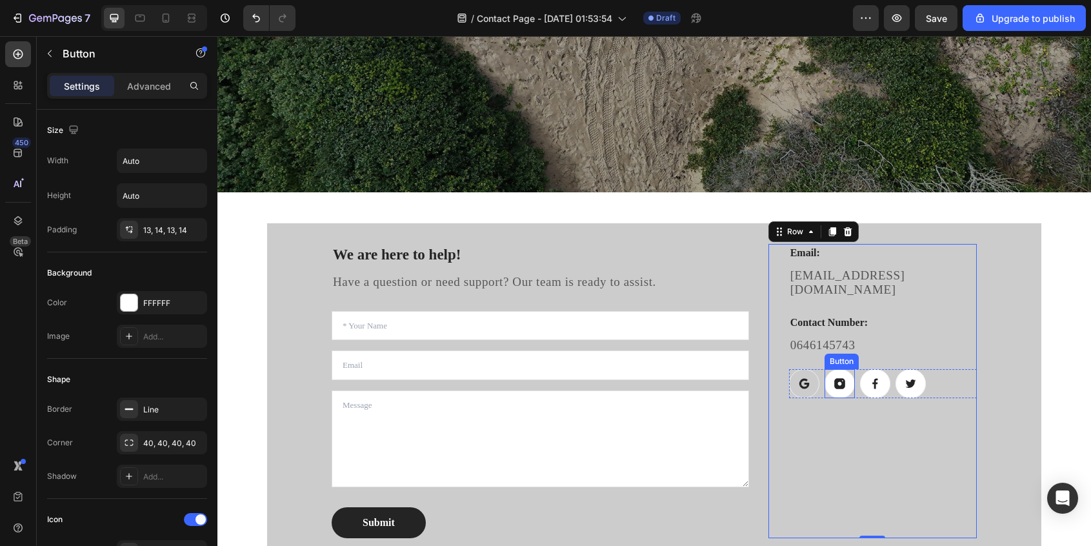
click at [842, 378] on icon at bounding box center [839, 383] width 11 height 11
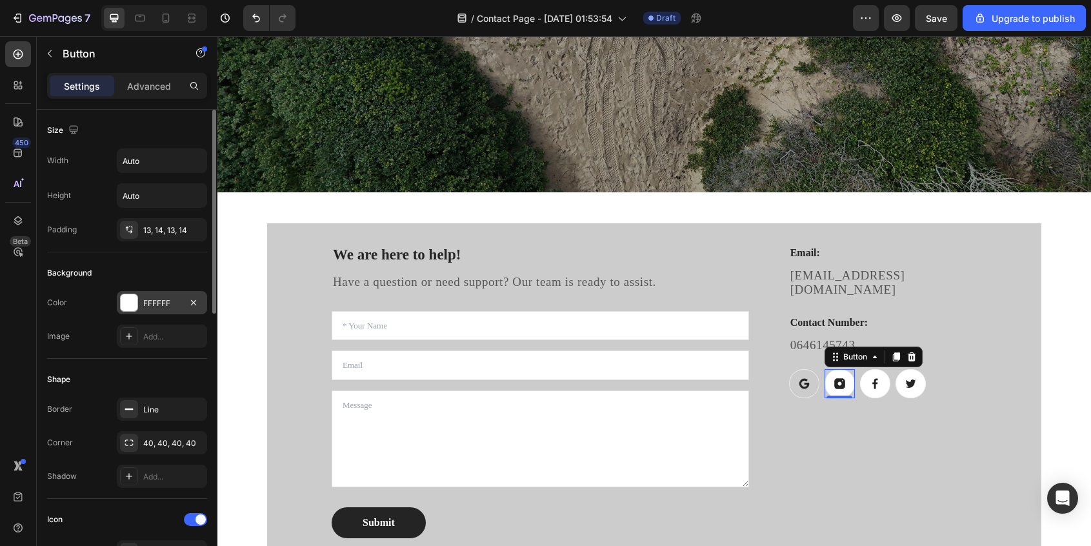
click at [160, 300] on div "FFFFFF" at bounding box center [161, 303] width 37 height 12
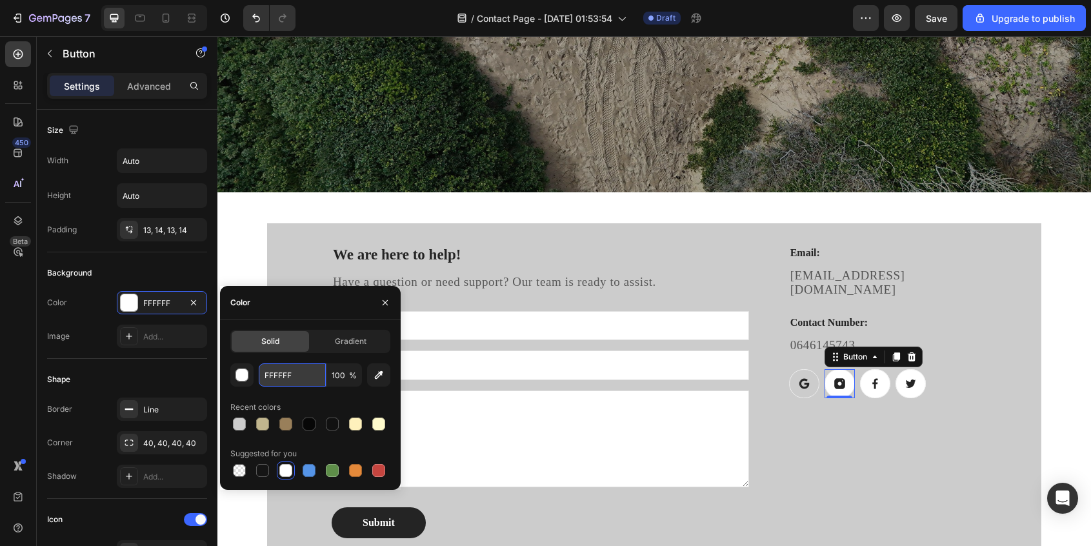
click at [284, 373] on input "FFFFFF" at bounding box center [292, 374] width 67 height 23
paste input "CCCCCC"
drag, startPoint x: 270, startPoint y: 375, endPoint x: 361, endPoint y: 374, distance: 91.0
click at [361, 375] on div "CCCCCCFF 100 %" at bounding box center [310, 374] width 103 height 23
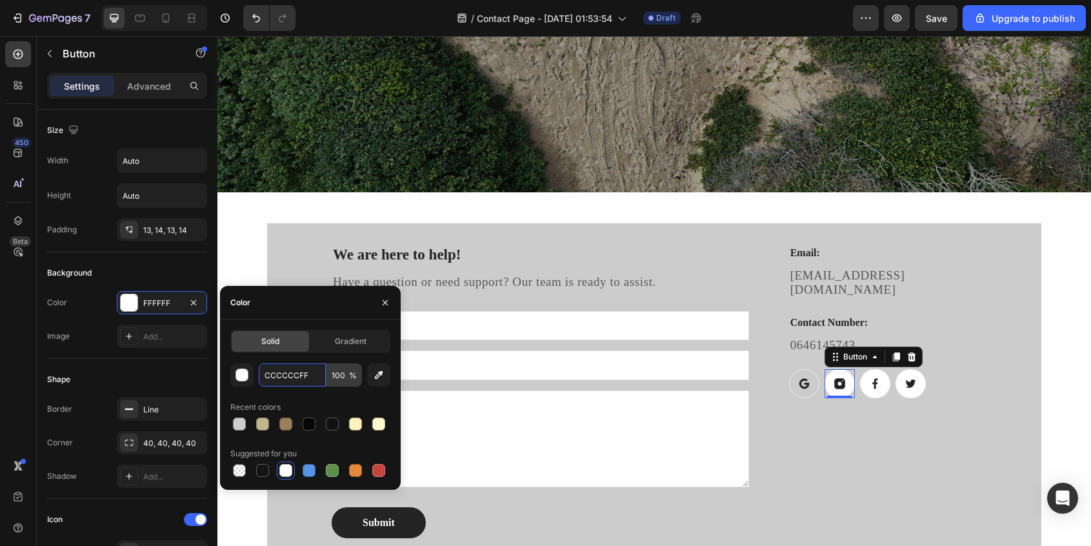
paste input "text"
type input "CCCCCC"
click at [854, 450] on div "Email: Heading [EMAIL_ADDRESS][DOMAIN_NAME] Text block Contact Number: Heading …" at bounding box center [883, 391] width 188 height 294
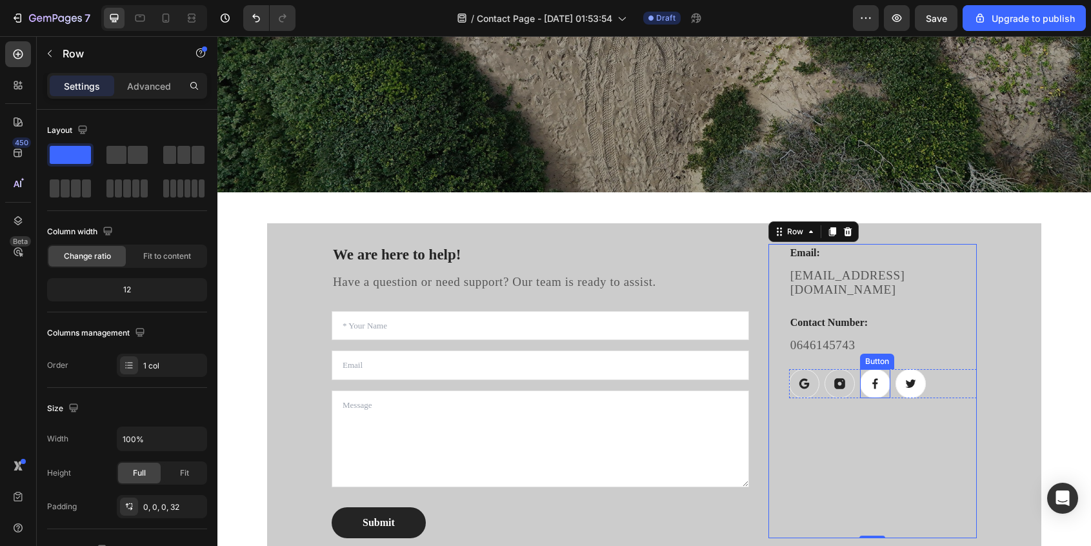
click at [872, 377] on icon at bounding box center [875, 383] width 12 height 12
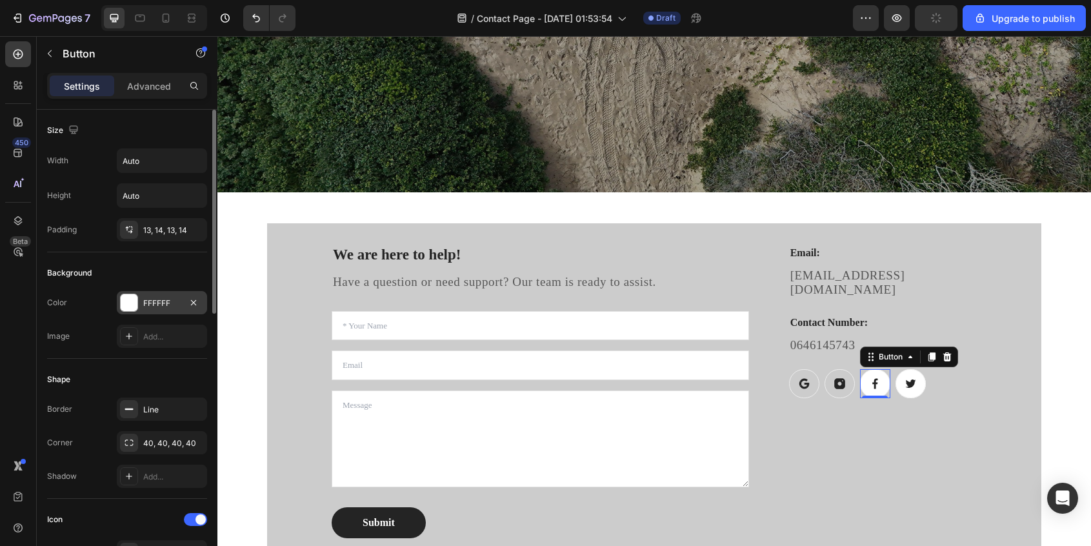
click at [134, 299] on div at bounding box center [129, 302] width 17 height 17
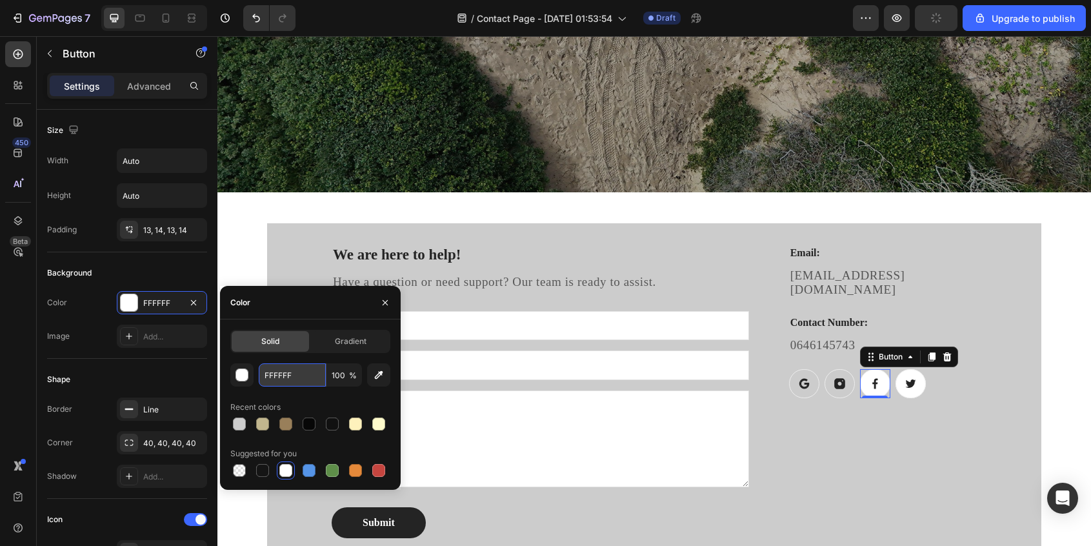
click at [284, 378] on input "FFFFFF" at bounding box center [292, 374] width 67 height 23
paste input "CCCCCC"
type input "CCCCCC"
click at [902, 369] on link at bounding box center [910, 383] width 30 height 29
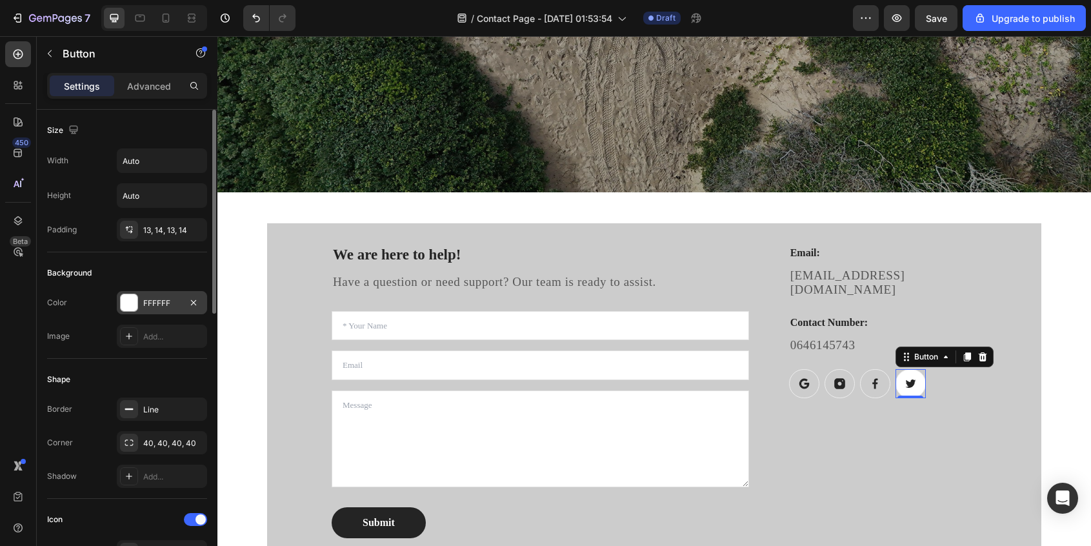
click at [134, 301] on div at bounding box center [129, 302] width 17 height 17
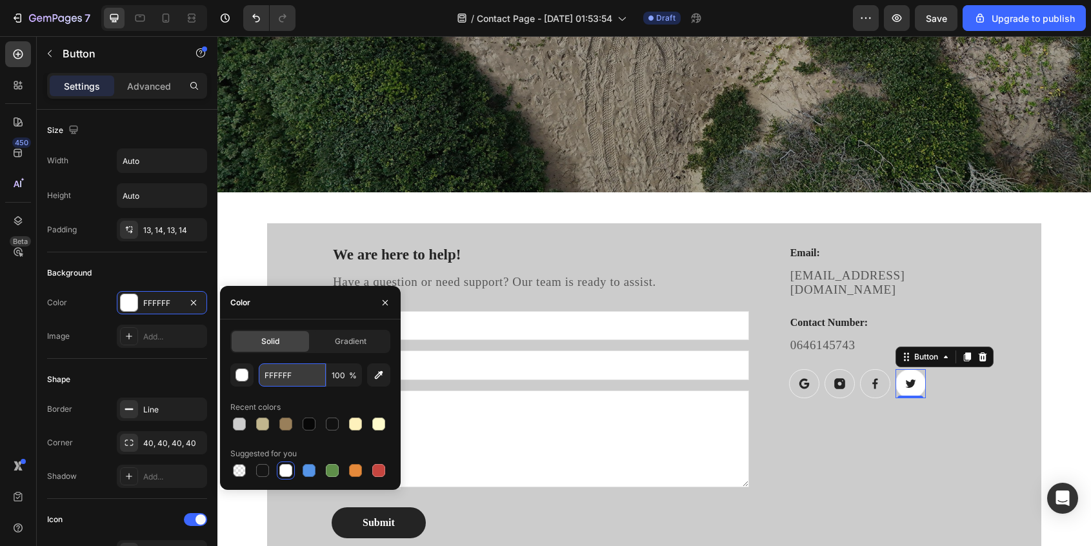
click at [279, 375] on input "FFFFFF" at bounding box center [292, 374] width 67 height 23
paste input "CCCCCC"
drag, startPoint x: 264, startPoint y: 374, endPoint x: 348, endPoint y: 375, distance: 83.9
click at [348, 375] on div "CCCCCCFFF 100 %" at bounding box center [310, 374] width 103 height 23
paste input "text"
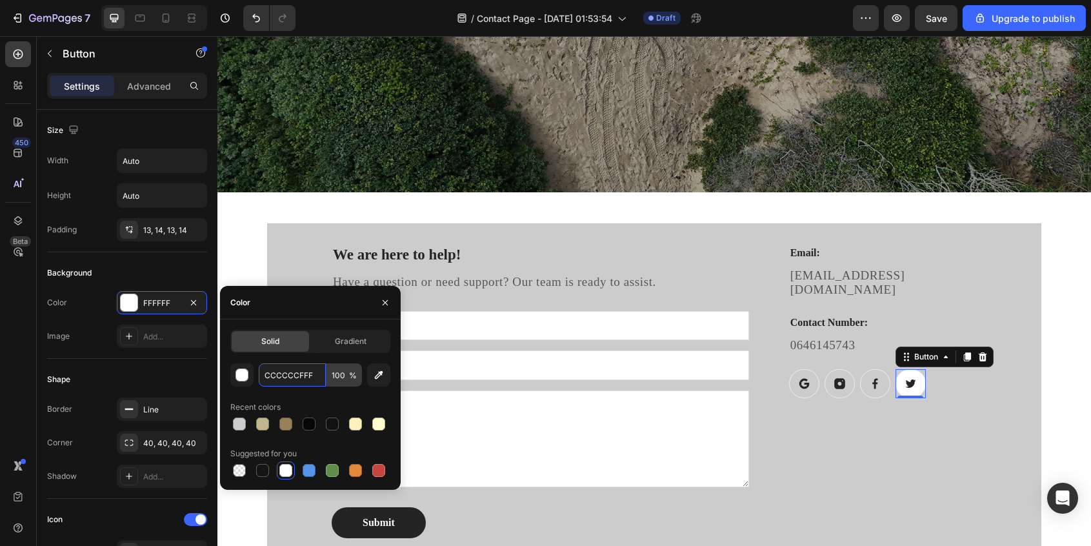
type input "CCCCCC"
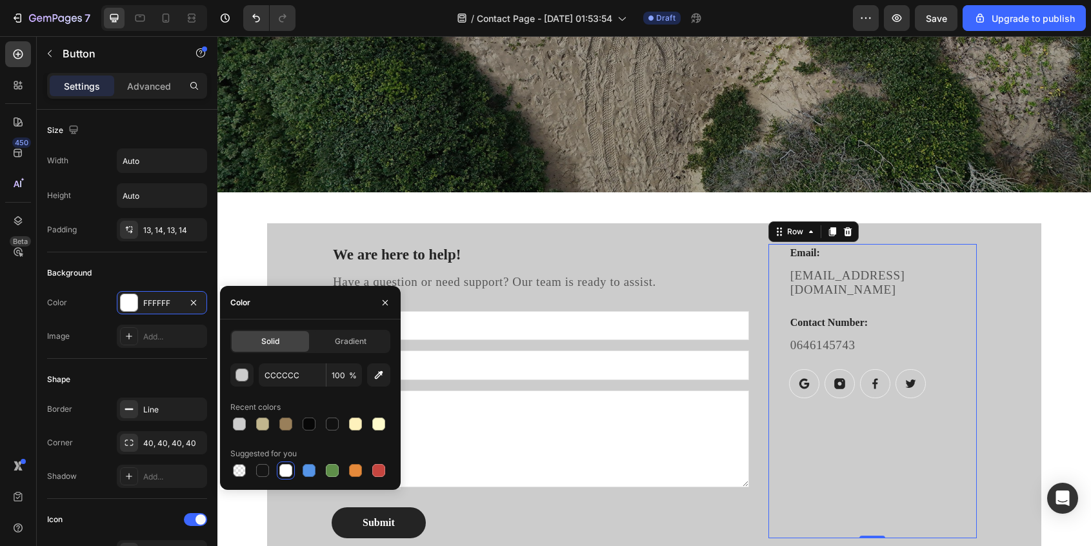
click at [790, 449] on div "Email: Heading [EMAIL_ADDRESS][DOMAIN_NAME] Text block Contact Number: Heading …" at bounding box center [883, 391] width 188 height 294
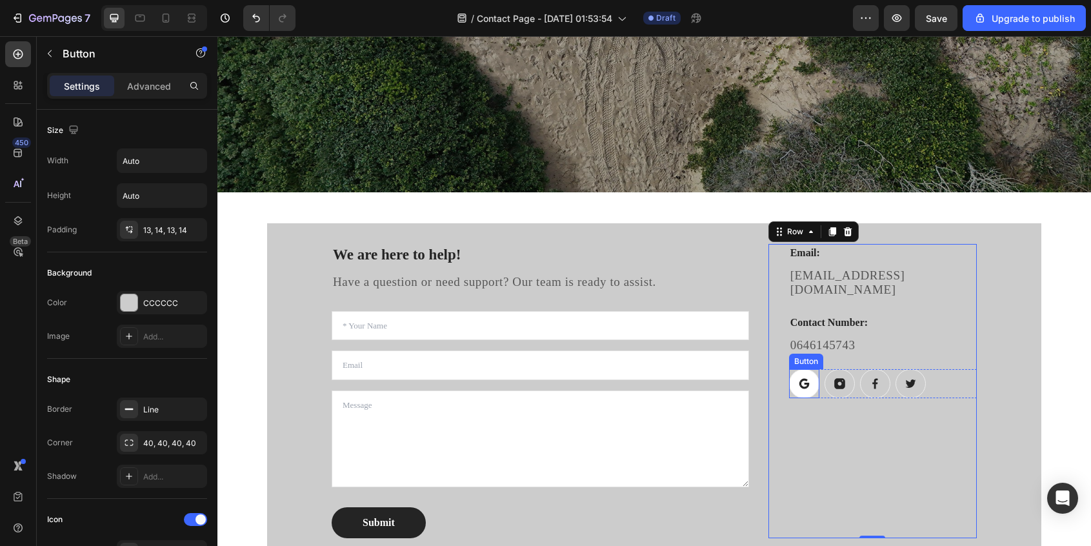
click at [808, 383] on icon at bounding box center [806, 385] width 5 height 5
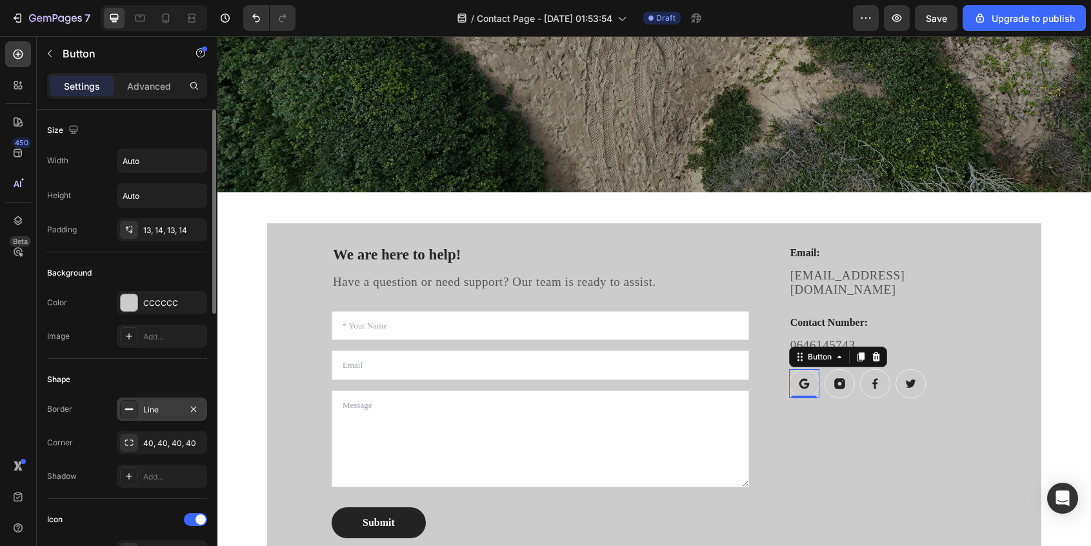
click at [127, 414] on div at bounding box center [129, 409] width 18 height 18
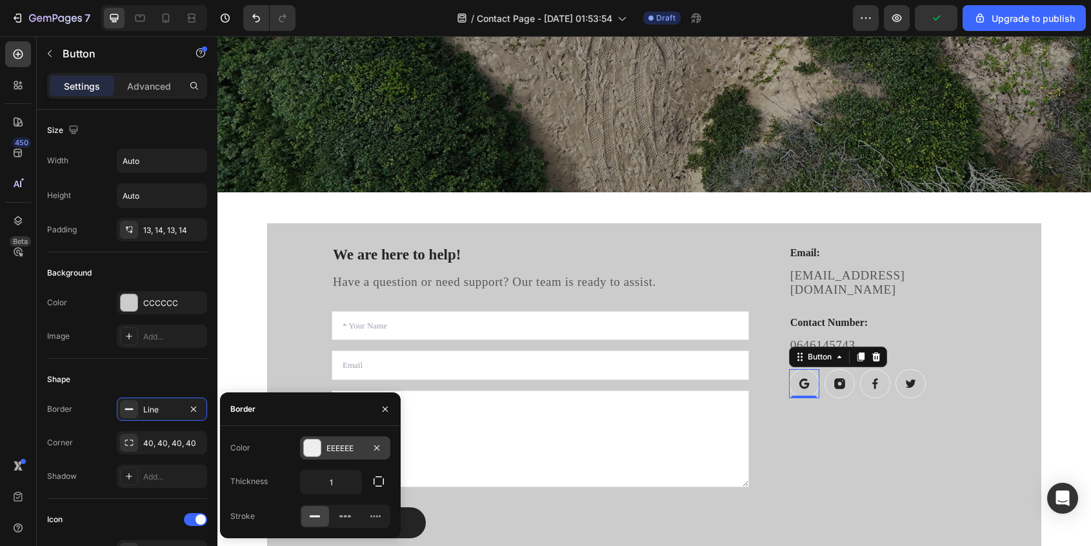
click at [314, 445] on div at bounding box center [312, 447] width 17 height 17
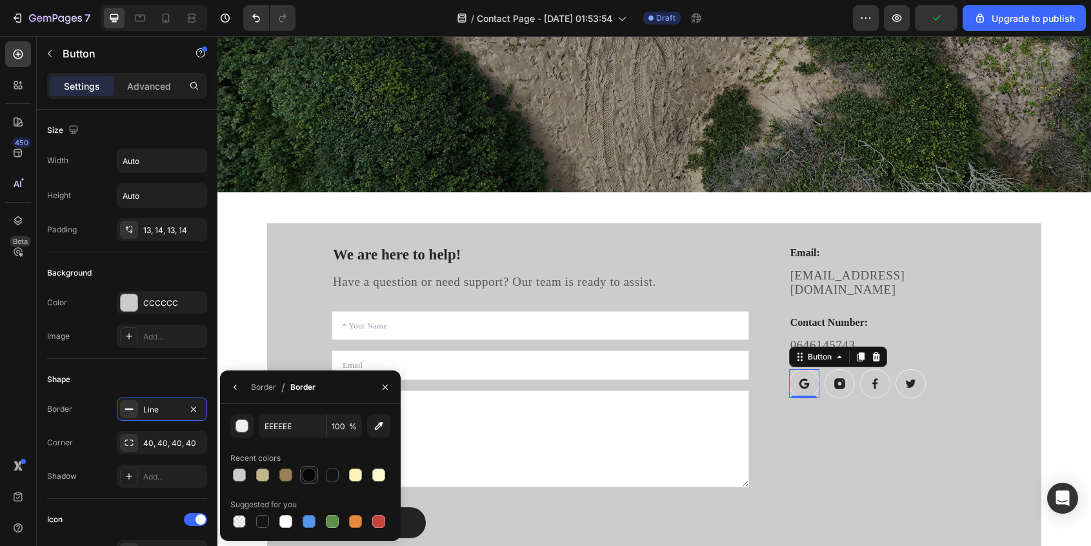
click at [312, 475] on div at bounding box center [309, 474] width 13 height 13
type input "070707"
click at [830, 377] on link at bounding box center [839, 383] width 30 height 29
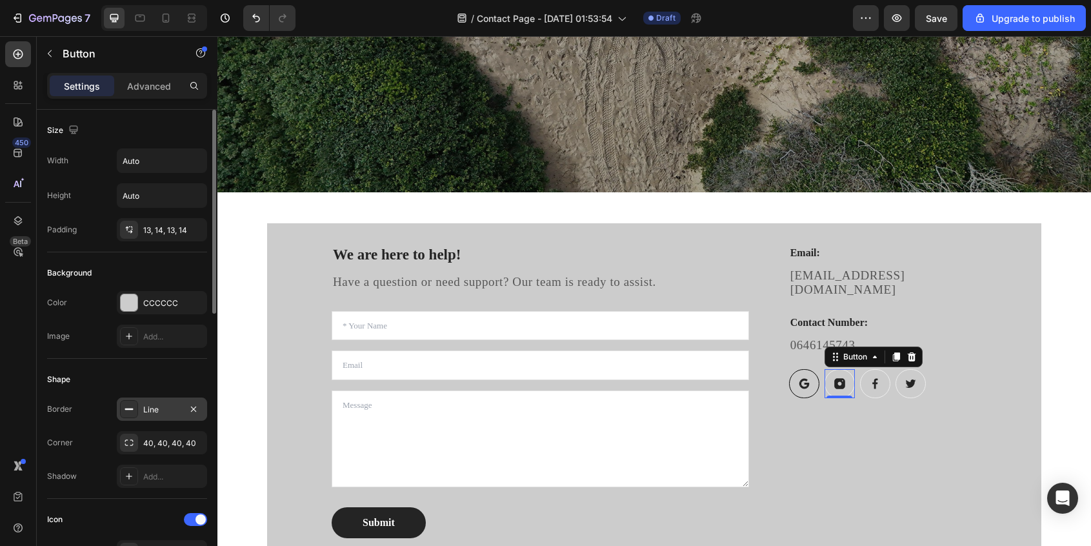
click at [133, 419] on div "Line" at bounding box center [162, 408] width 90 height 23
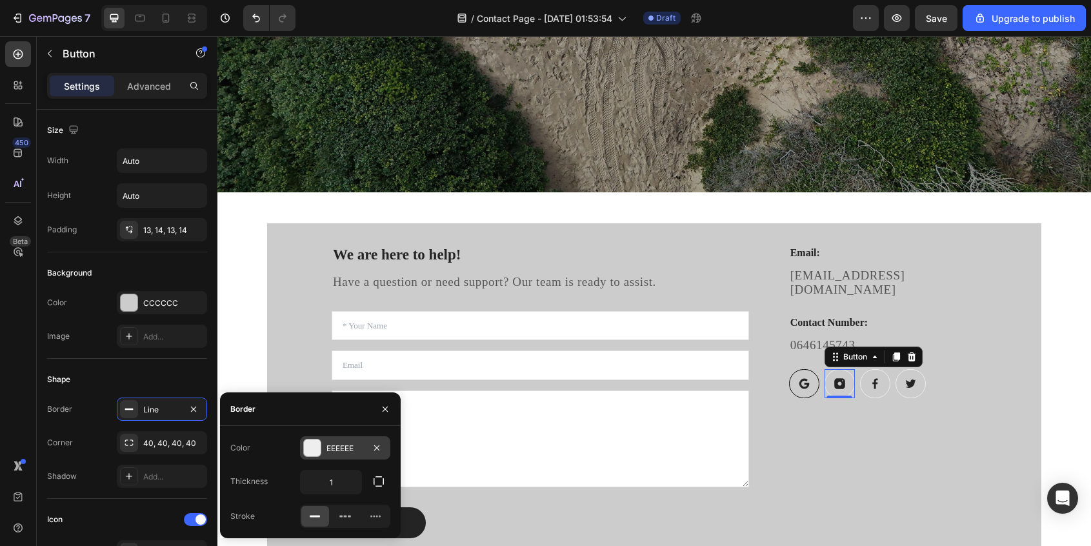
click at [314, 455] on div at bounding box center [312, 447] width 17 height 17
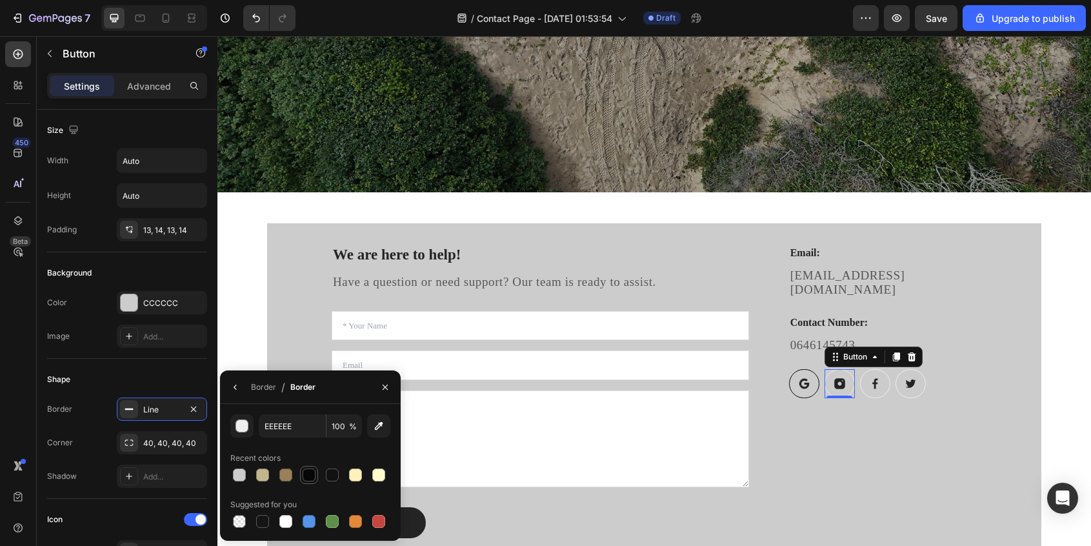
click at [315, 476] on div at bounding box center [308, 474] width 15 height 15
type input "070707"
click at [868, 376] on link at bounding box center [875, 383] width 30 height 29
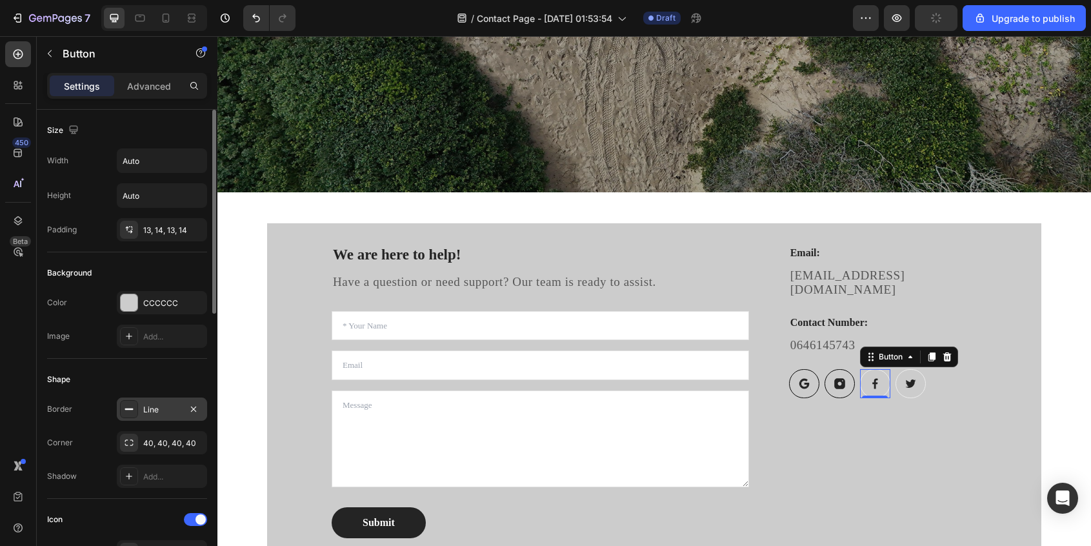
click at [132, 411] on icon at bounding box center [129, 409] width 10 height 10
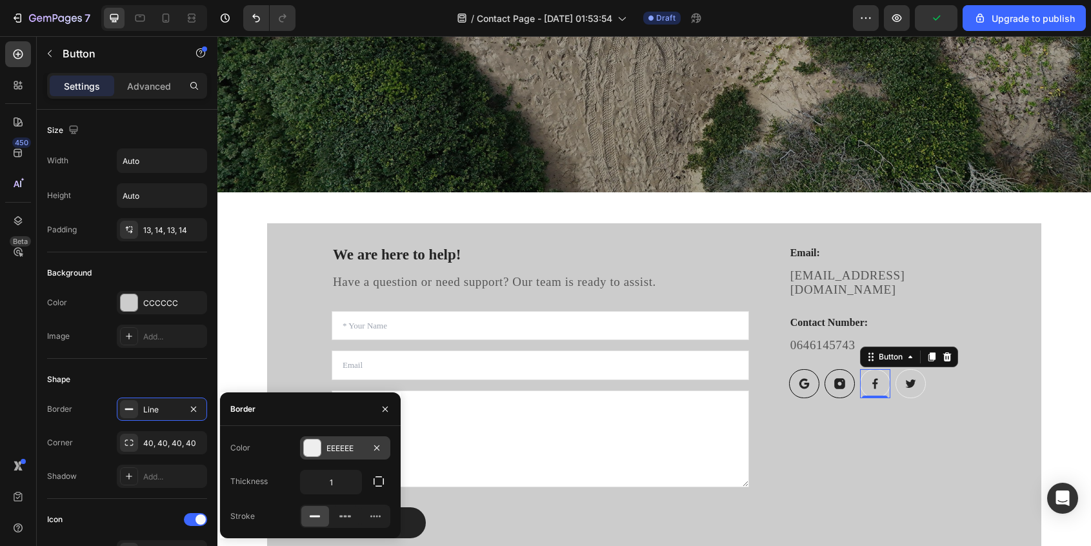
click at [314, 452] on div at bounding box center [312, 447] width 17 height 17
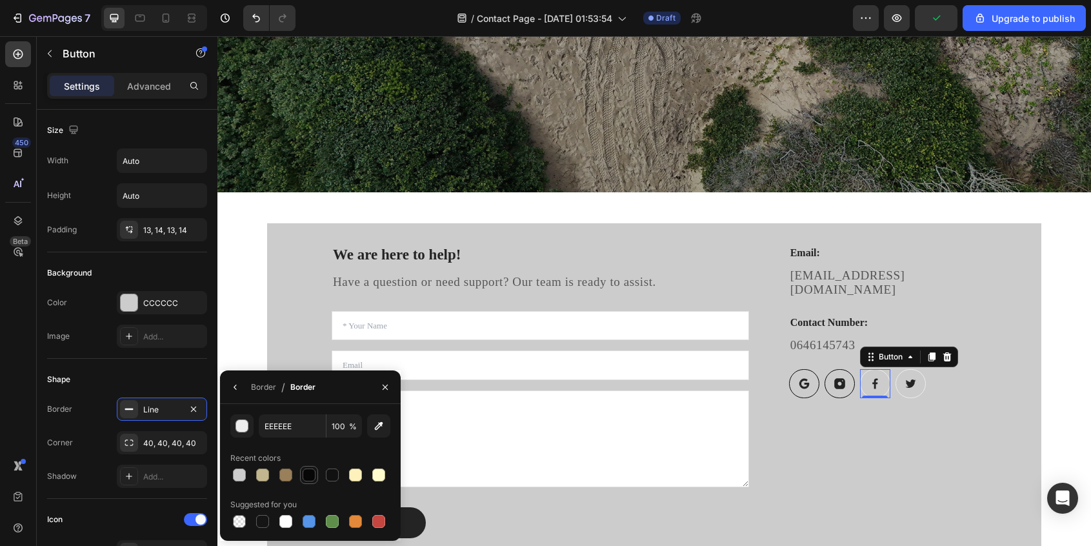
click at [310, 469] on div at bounding box center [309, 474] width 13 height 13
type input "070707"
click at [904, 377] on icon at bounding box center [910, 383] width 12 height 12
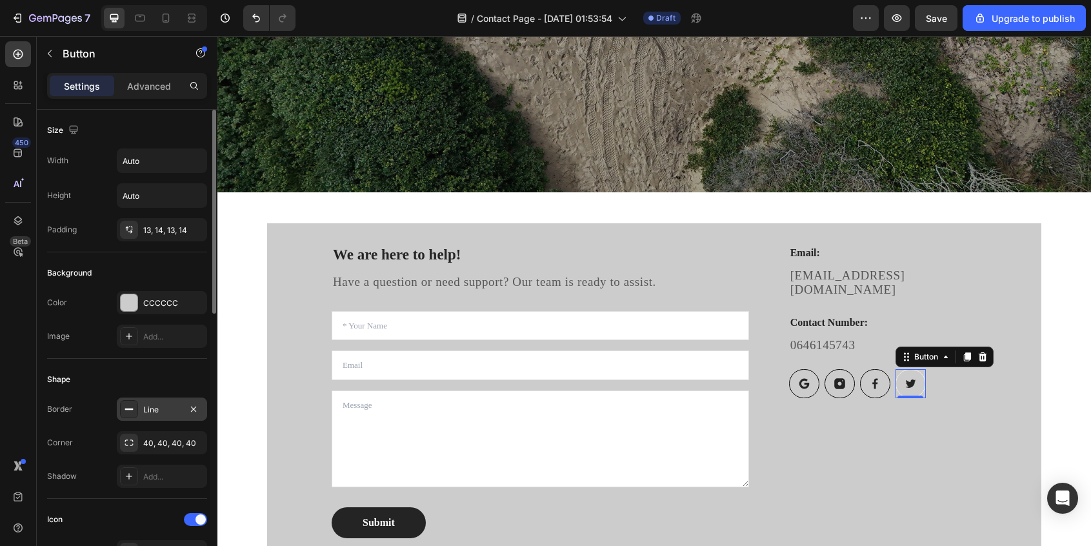
click at [148, 407] on div "Line" at bounding box center [161, 410] width 37 height 12
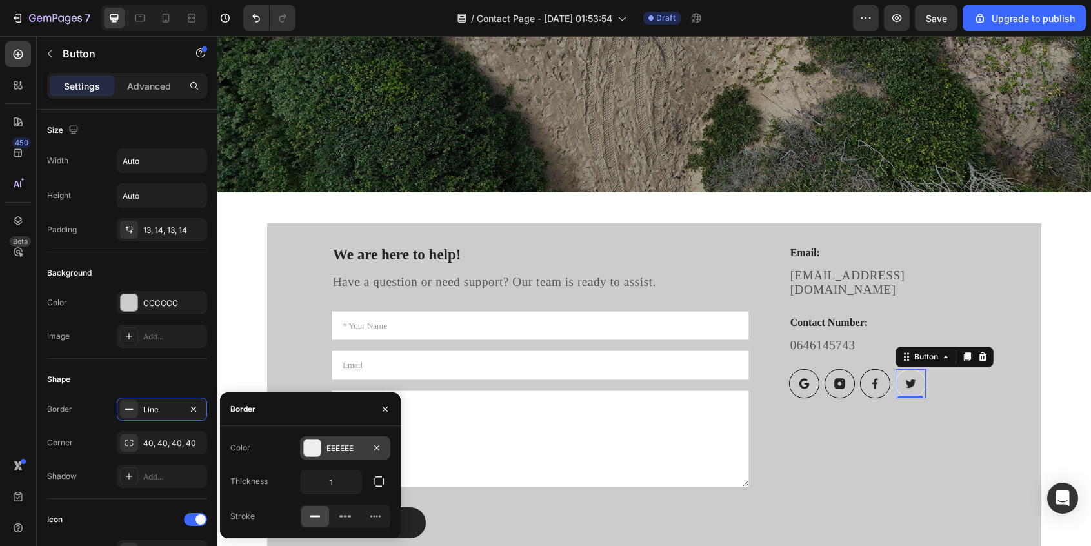
click at [315, 453] on div at bounding box center [312, 447] width 17 height 17
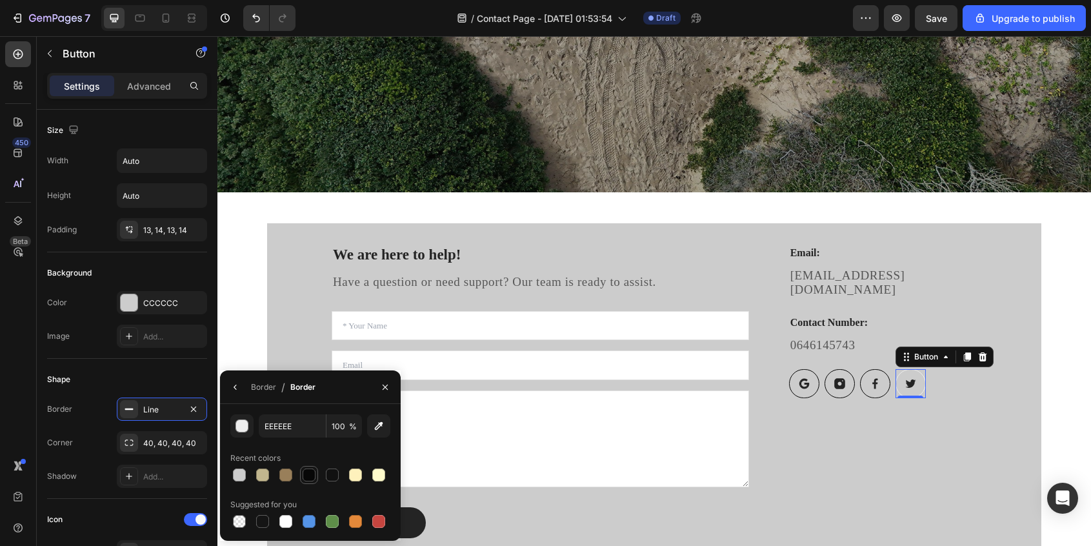
click at [311, 473] on div at bounding box center [309, 474] width 13 height 13
type input "070707"
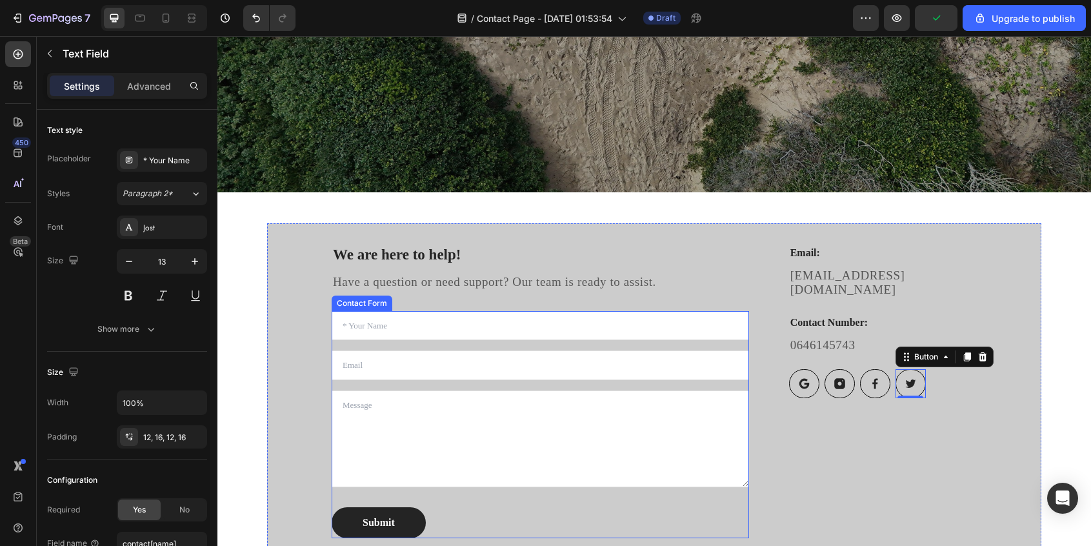
click at [552, 334] on input "text" at bounding box center [540, 326] width 417 height 30
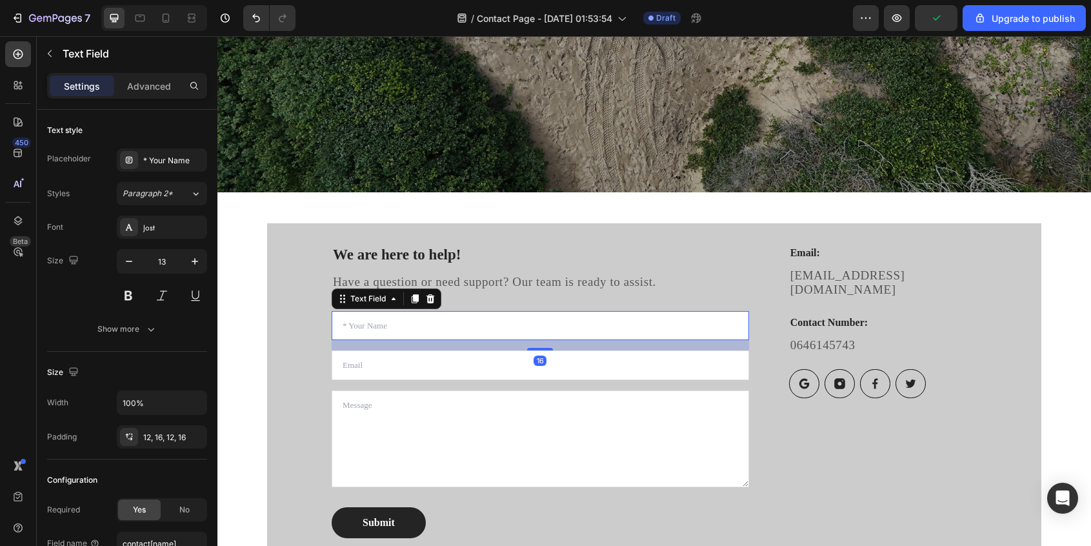
click at [552, 334] on input "text" at bounding box center [540, 326] width 417 height 30
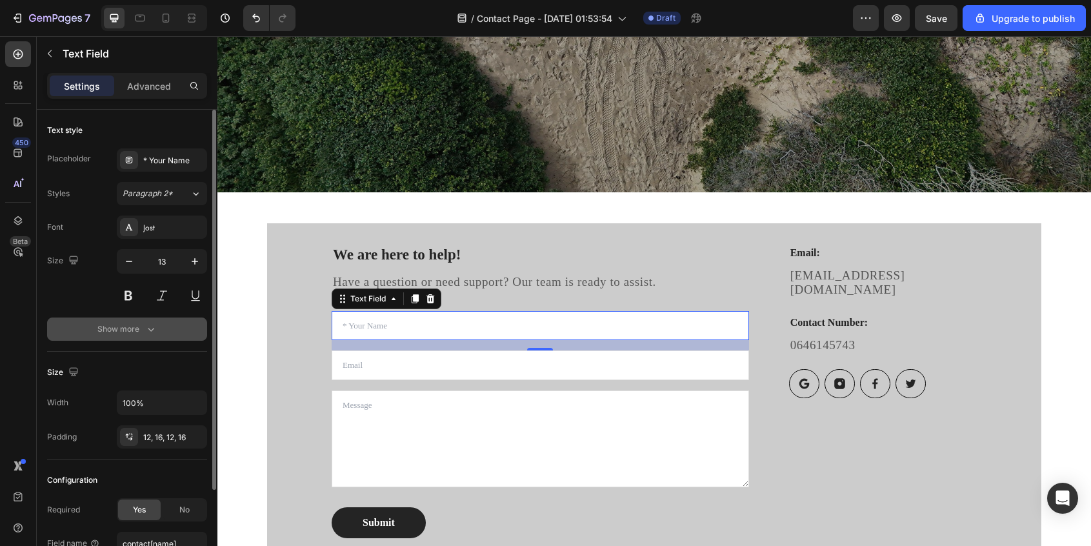
click at [128, 332] on div "Show more" at bounding box center [127, 329] width 60 height 13
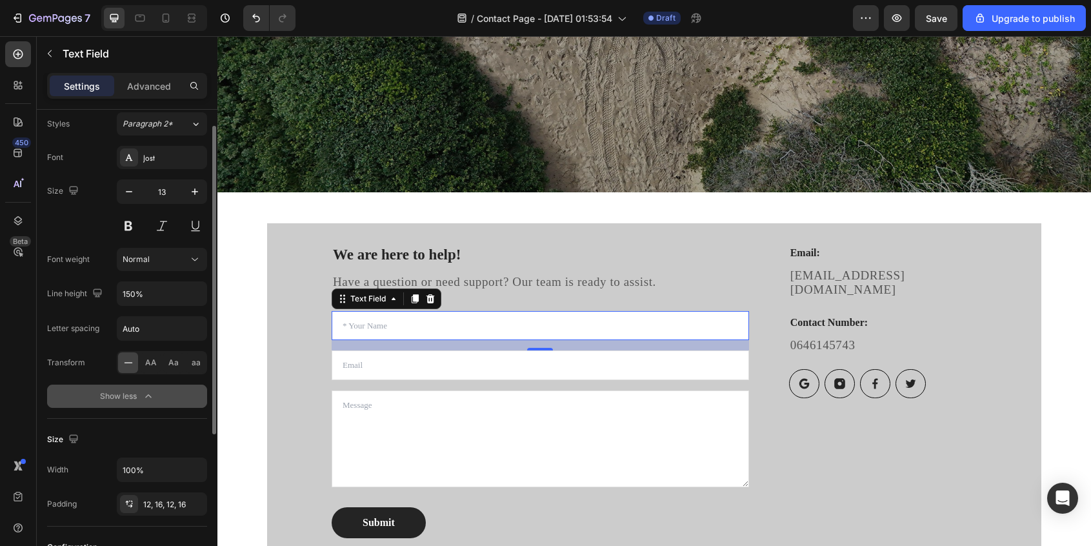
scroll to position [40, 0]
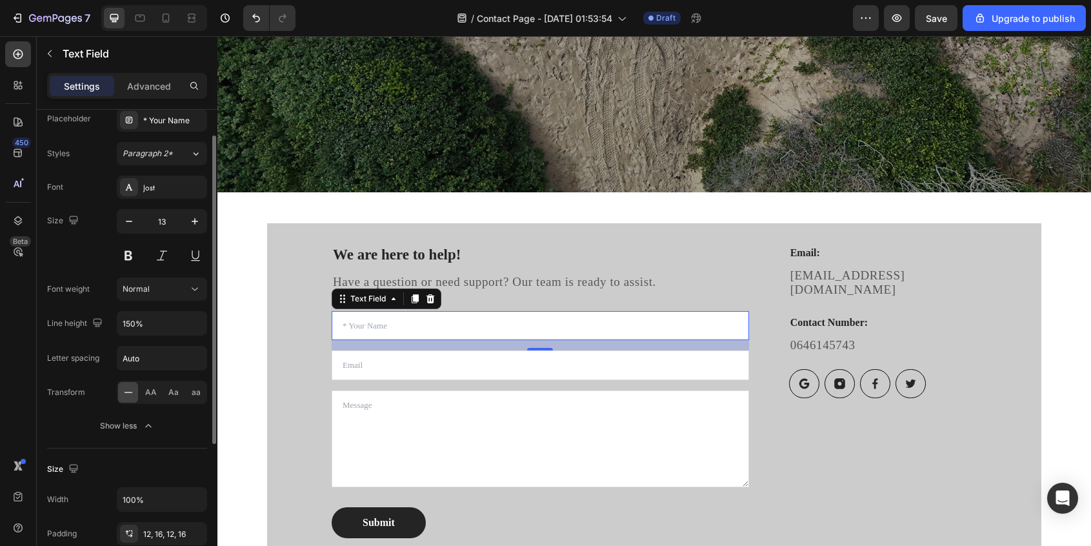
click at [140, 97] on div "Settings Advanced" at bounding box center [127, 86] width 160 height 26
click at [140, 89] on p "Advanced" at bounding box center [149, 86] width 44 height 14
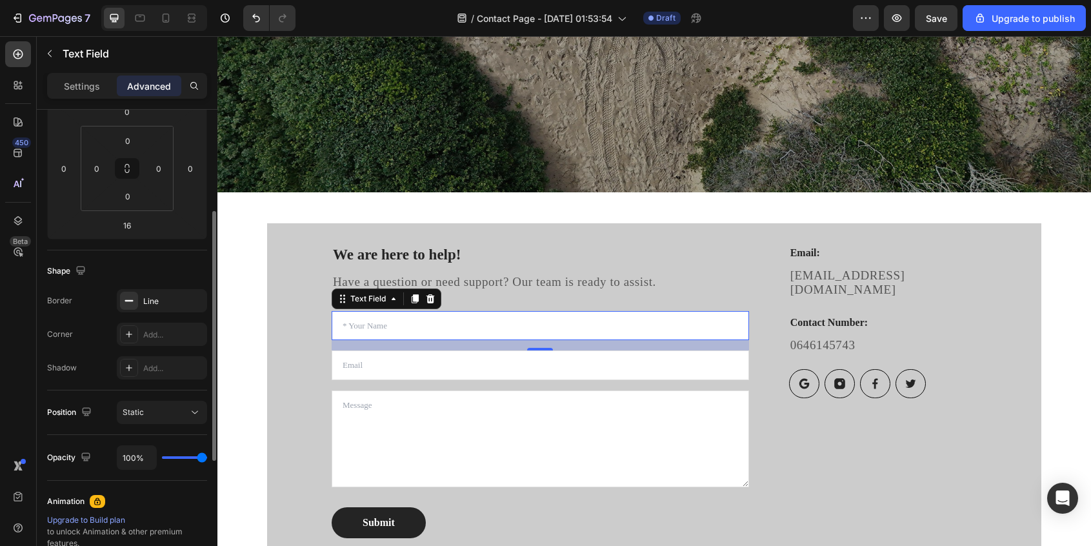
scroll to position [194, 0]
click at [126, 301] on icon at bounding box center [129, 298] width 10 height 10
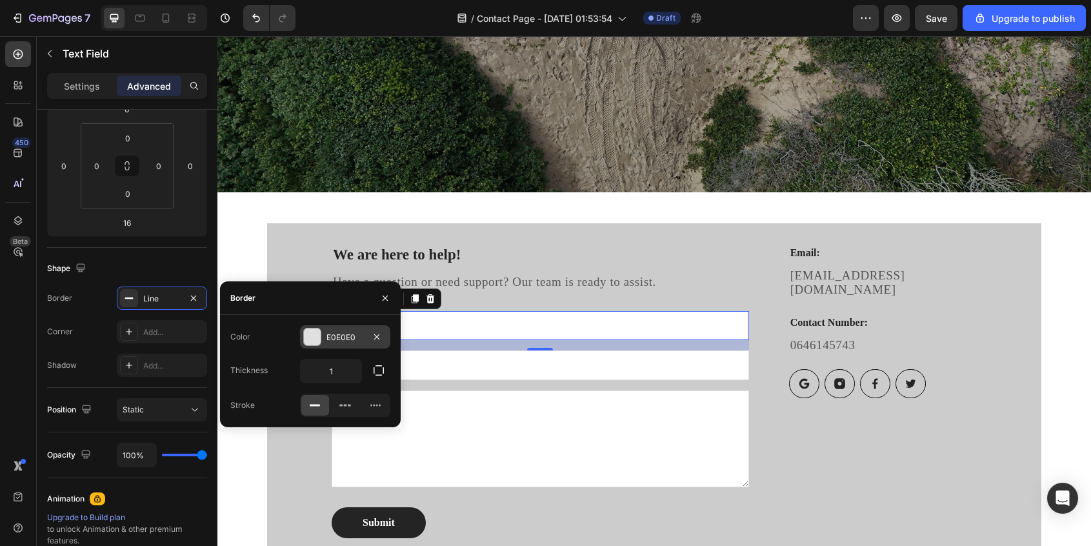
click at [315, 338] on div at bounding box center [312, 336] width 17 height 17
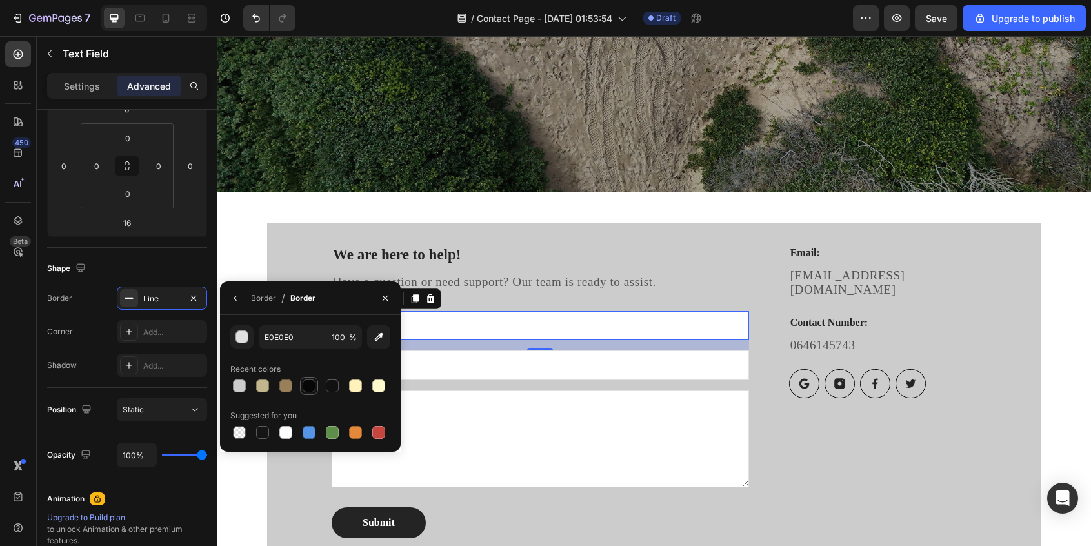
click at [304, 393] on div at bounding box center [309, 386] width 18 height 18
type input "070707"
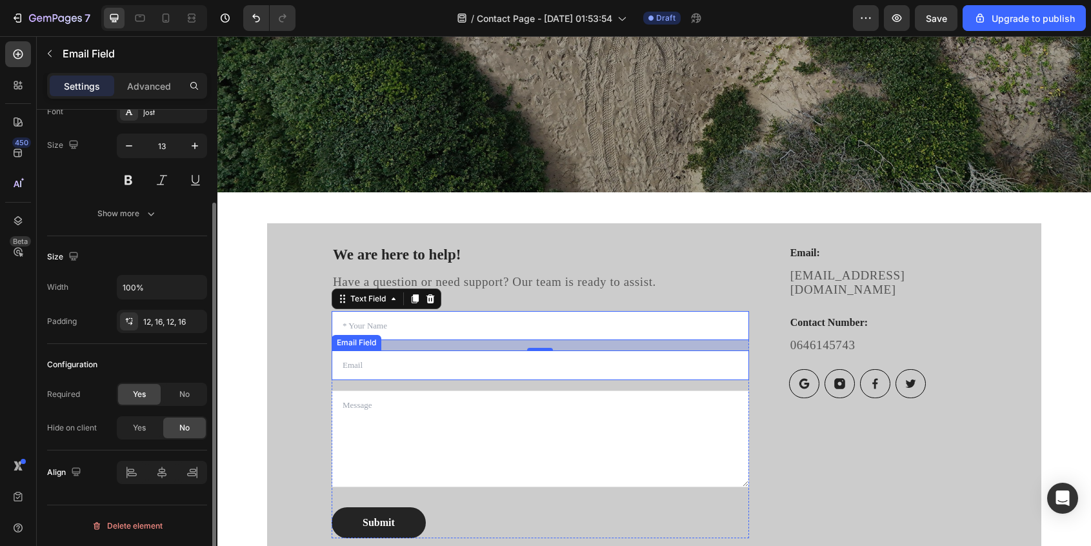
click at [598, 372] on input "email" at bounding box center [540, 365] width 417 height 30
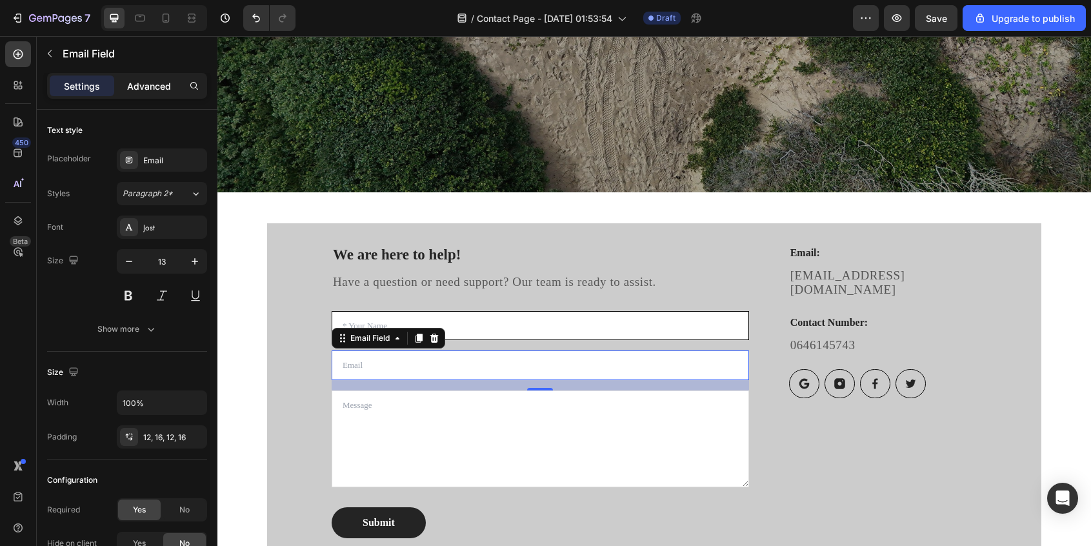
click at [152, 88] on p "Advanced" at bounding box center [149, 86] width 44 height 14
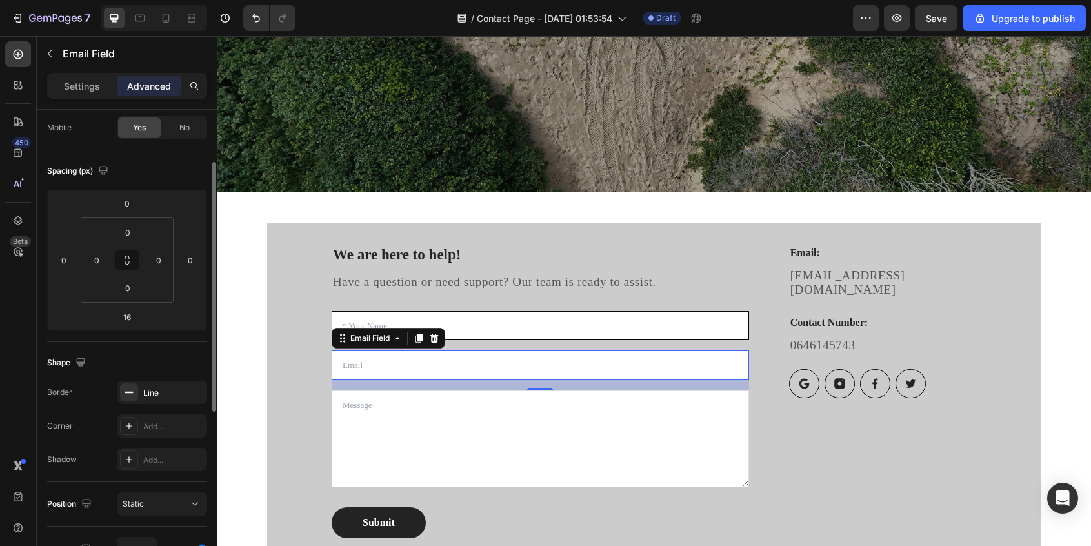
scroll to position [101, 0]
click at [128, 394] on icon at bounding box center [129, 391] width 10 height 10
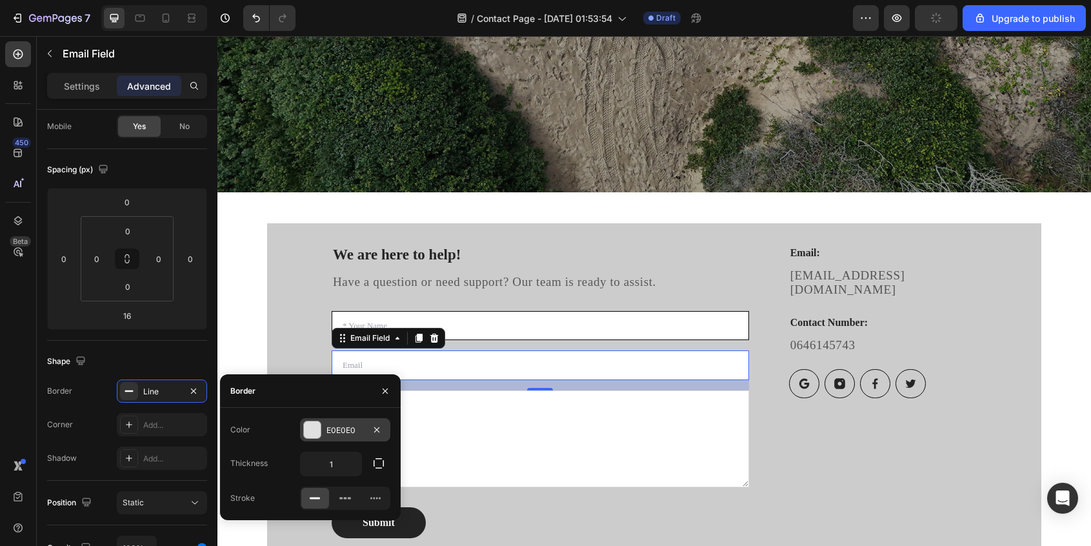
click at [318, 434] on div at bounding box center [312, 429] width 17 height 17
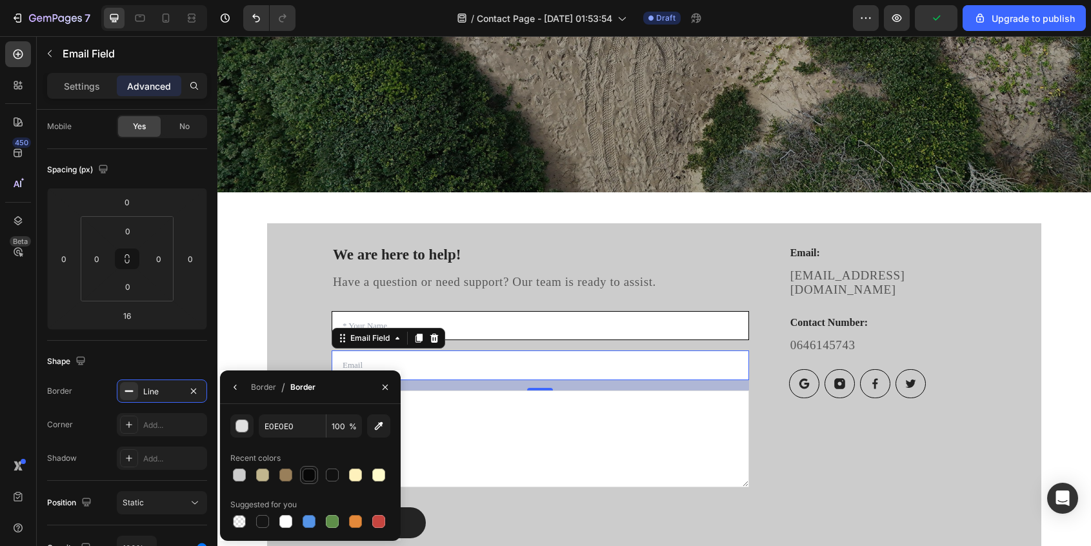
click at [307, 475] on div at bounding box center [309, 474] width 13 height 13
type input "070707"
click at [531, 441] on textarea at bounding box center [540, 438] width 417 height 97
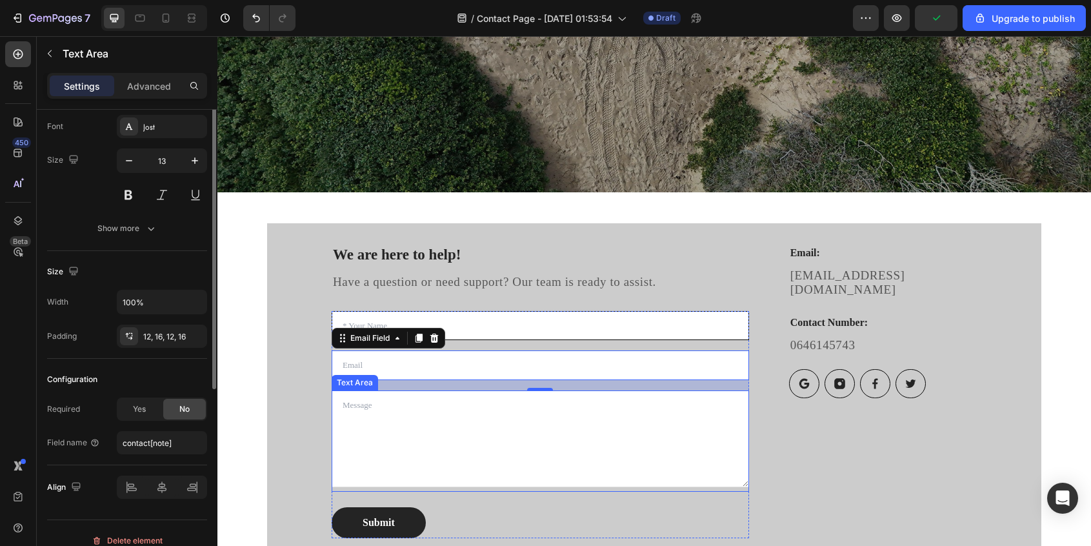
scroll to position [0, 0]
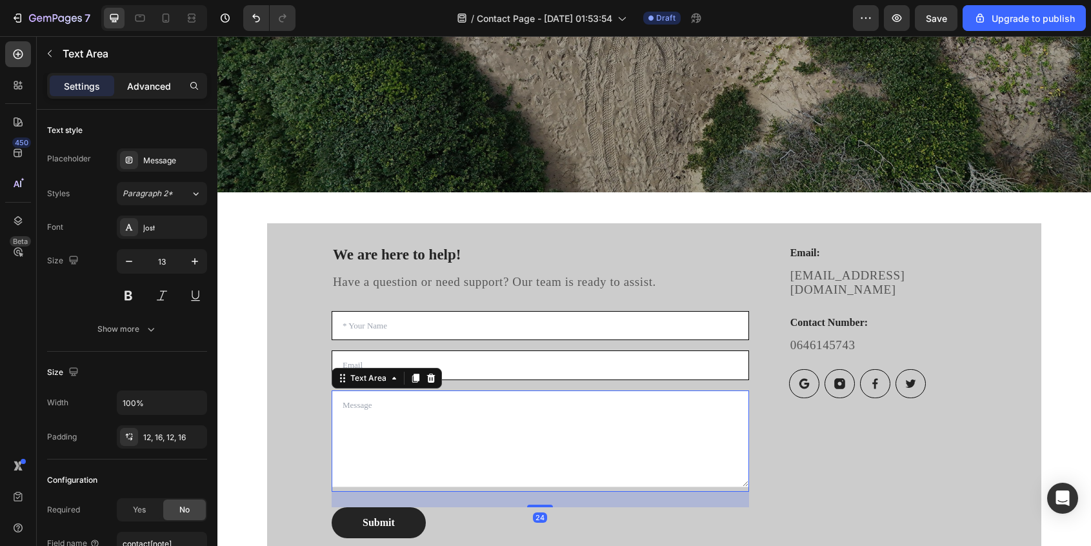
click at [158, 86] on p "Advanced" at bounding box center [149, 86] width 44 height 14
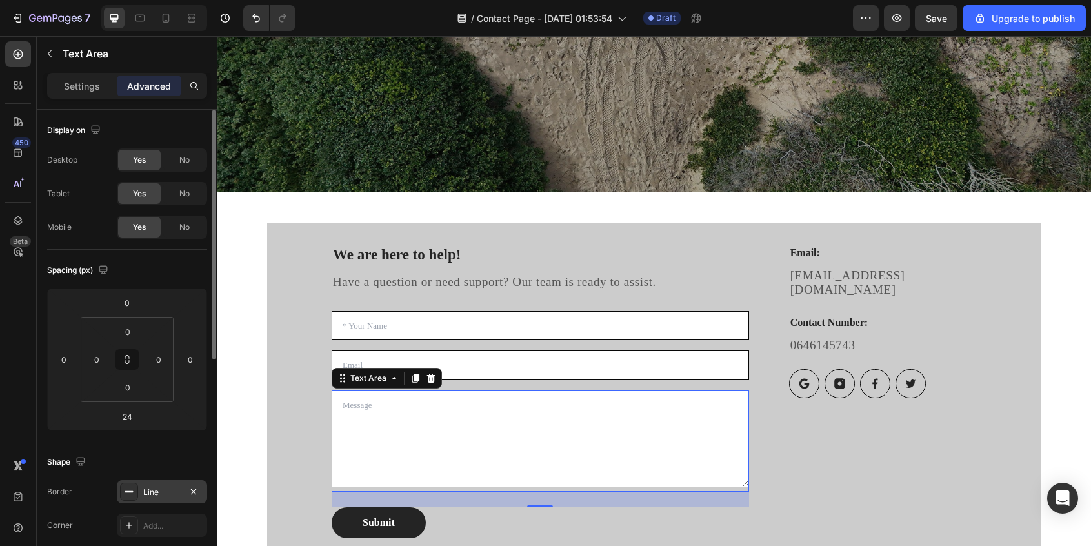
click at [135, 488] on div at bounding box center [129, 492] width 18 height 18
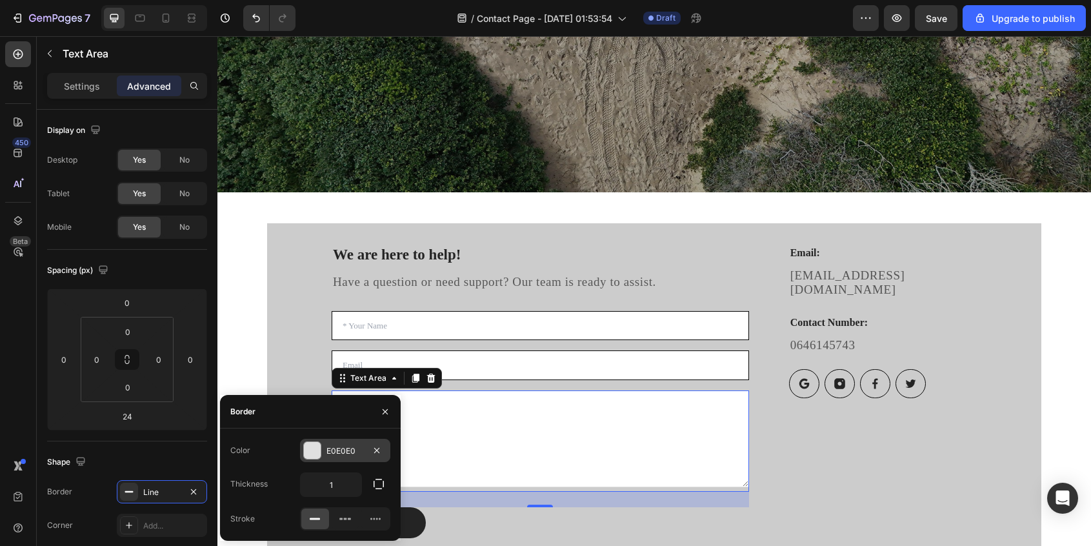
click at [310, 449] on div at bounding box center [312, 450] width 17 height 17
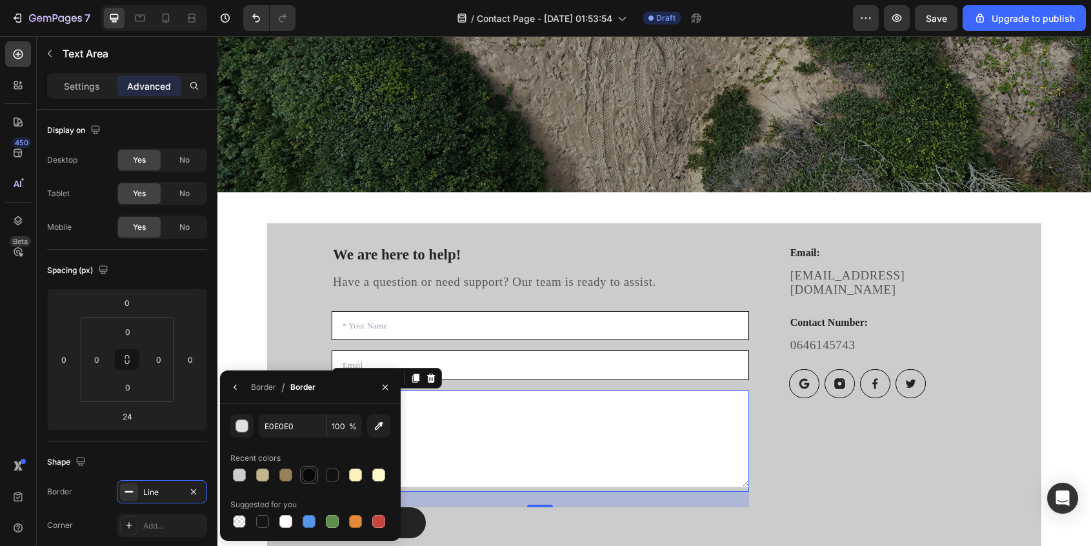
click at [314, 481] on div at bounding box center [308, 474] width 15 height 15
type input "070707"
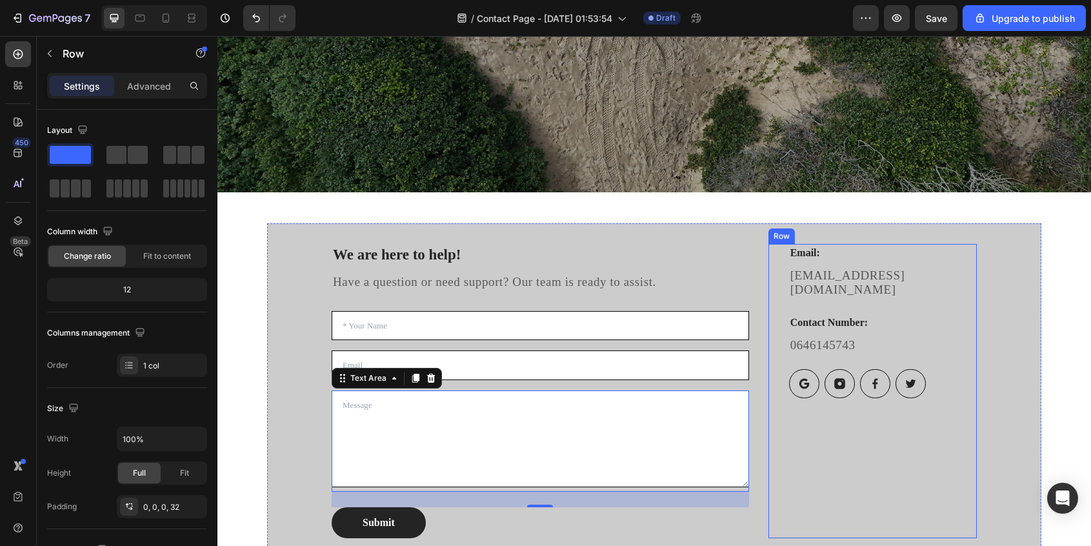
click at [858, 478] on div "Email: Heading [EMAIL_ADDRESS][DOMAIN_NAME] Text block Contact Number: Heading …" at bounding box center [883, 391] width 188 height 294
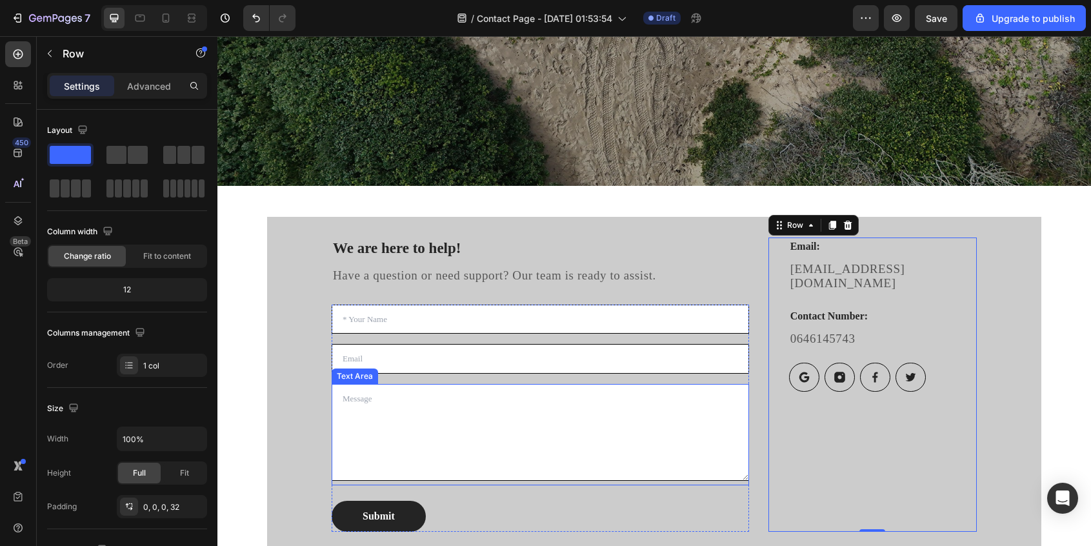
scroll to position [292, 0]
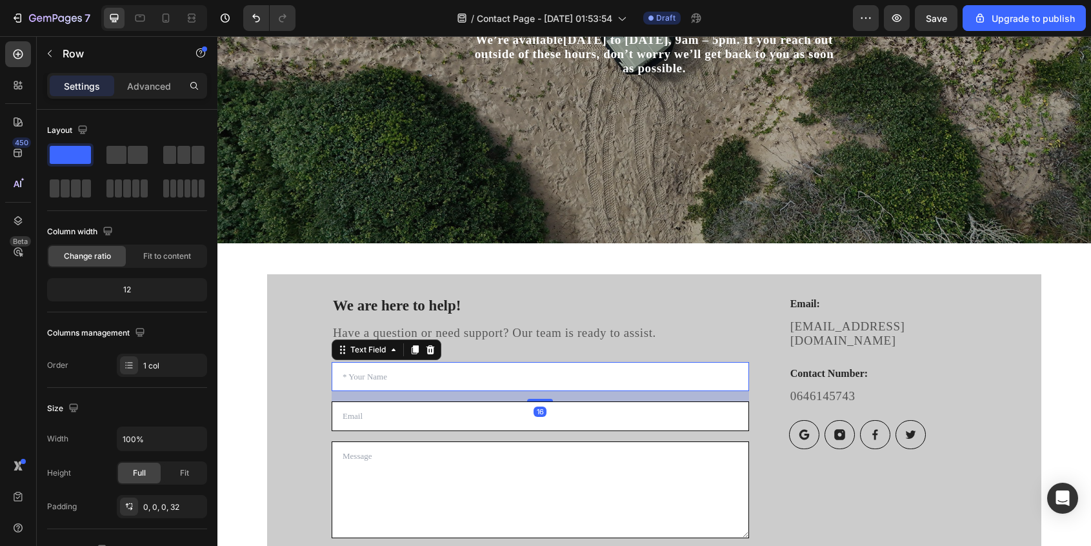
click at [392, 372] on input "text" at bounding box center [540, 377] width 417 height 30
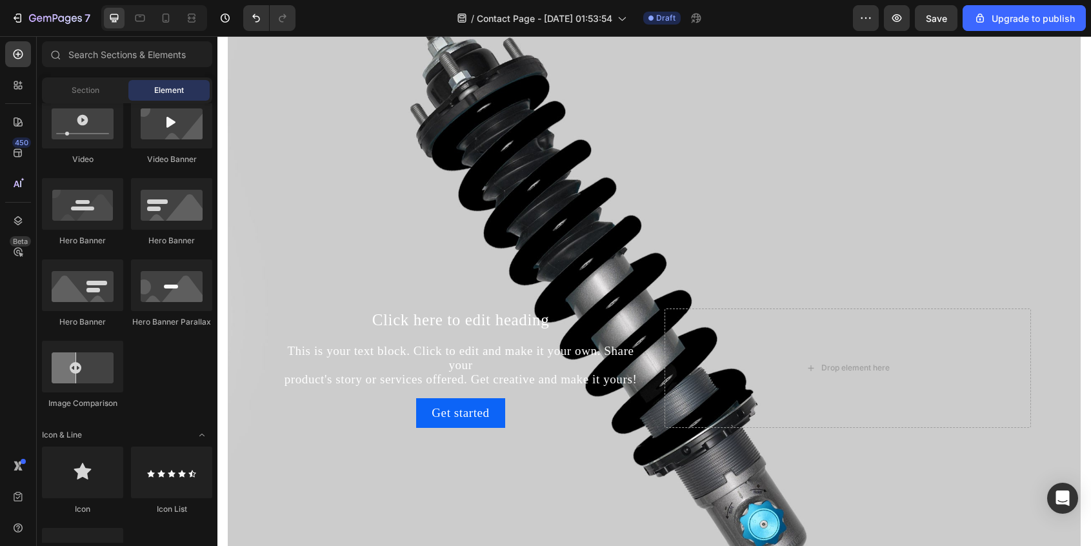
scroll to position [984, 0]
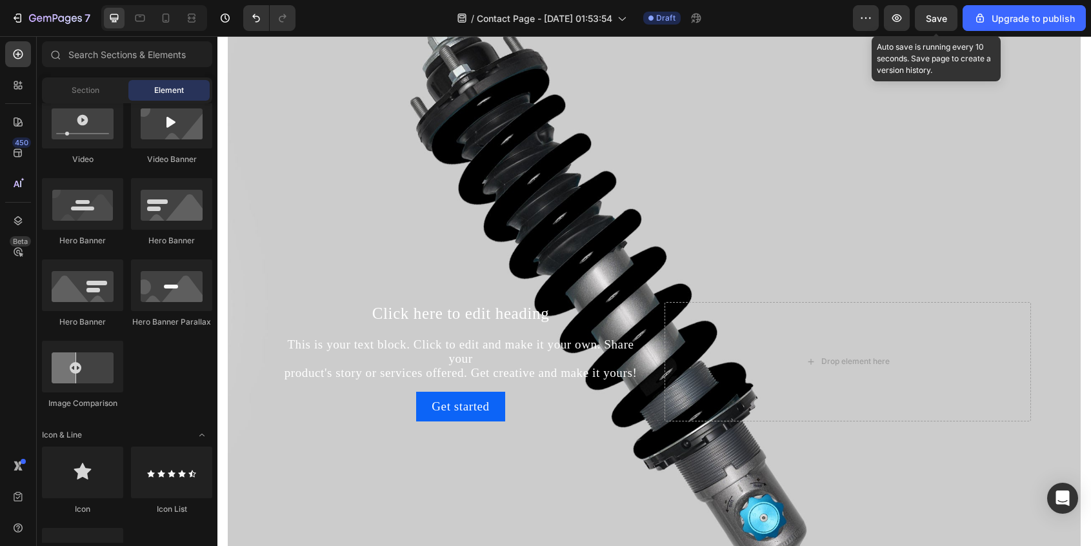
click at [946, 19] on span "Save" at bounding box center [936, 18] width 21 height 11
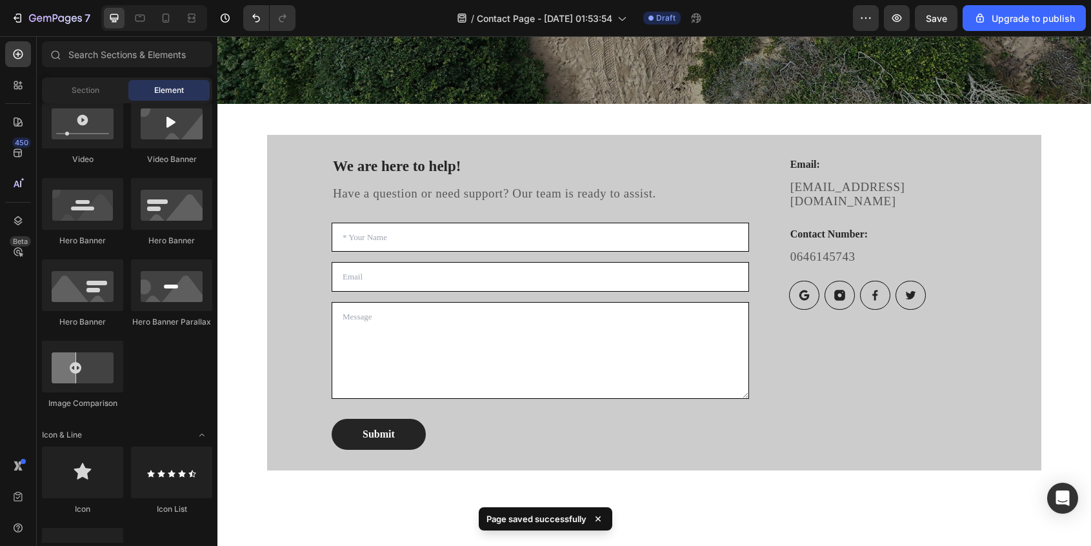
scroll to position [490, 0]
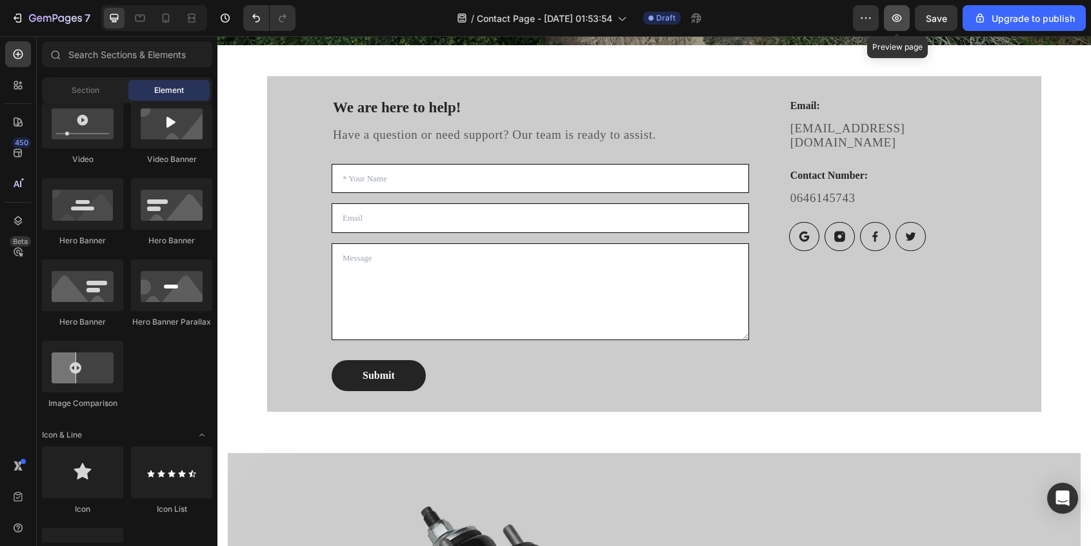
click at [895, 18] on icon "button" at bounding box center [896, 18] width 13 height 13
click at [895, 17] on icon "button" at bounding box center [896, 18] width 13 height 13
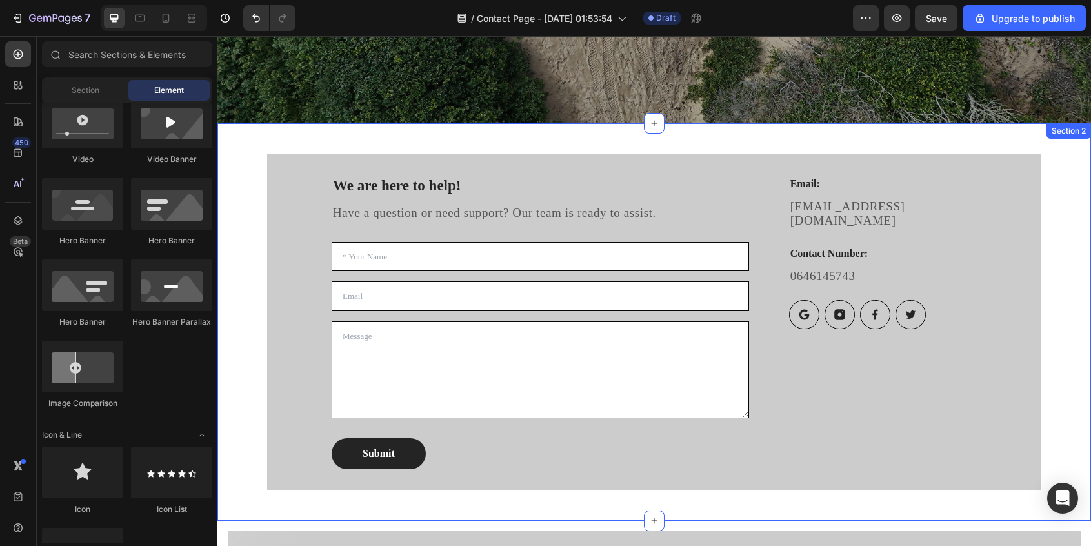
scroll to position [339, 0]
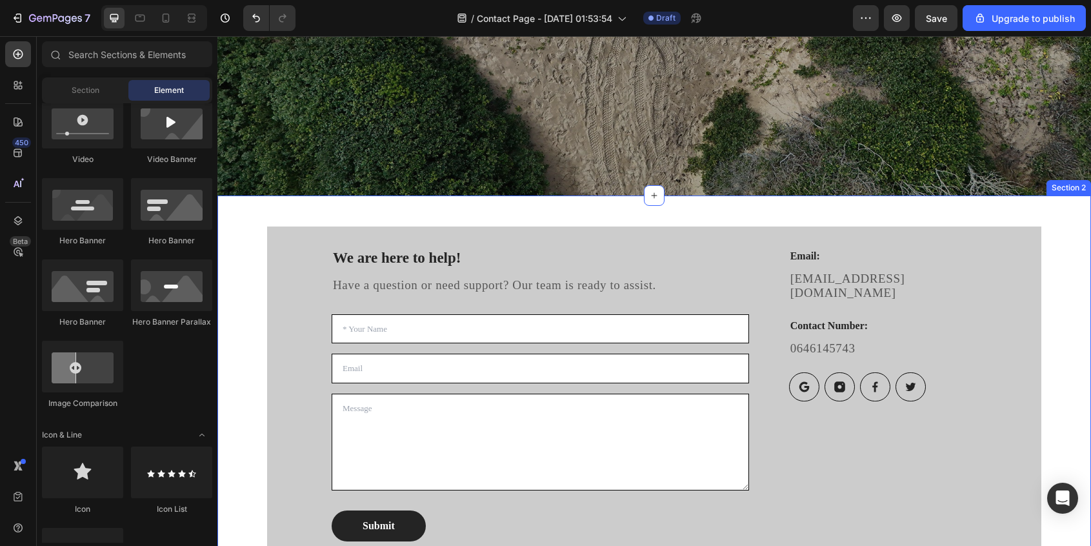
click at [243, 228] on div "We are here to help! Heading Have a question or need support? Our team is ready…" at bounding box center [653, 393] width 873 height 397
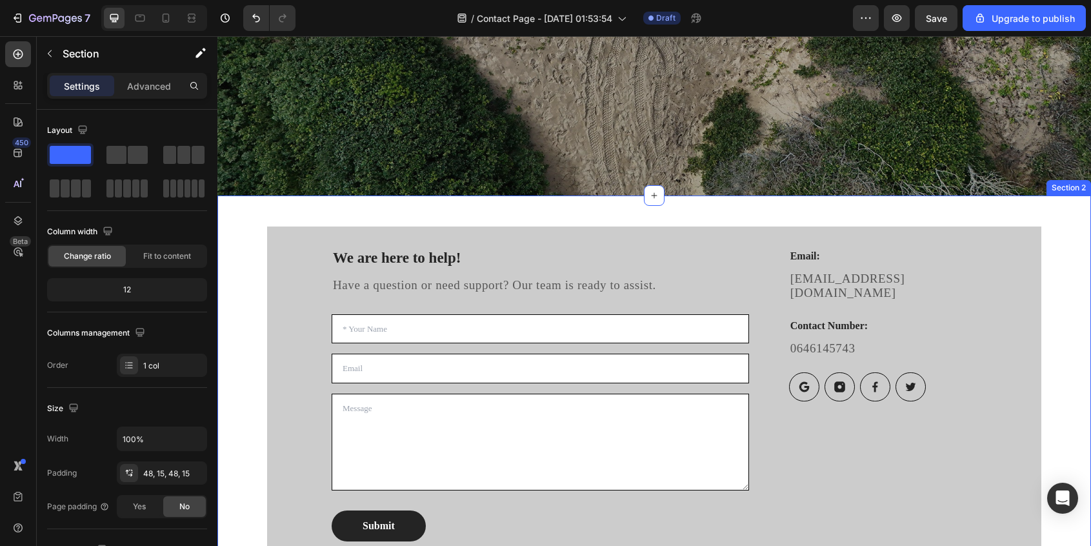
click at [243, 228] on div "We are here to help! Heading Have a question or need support? Our team is ready…" at bounding box center [653, 393] width 873 height 397
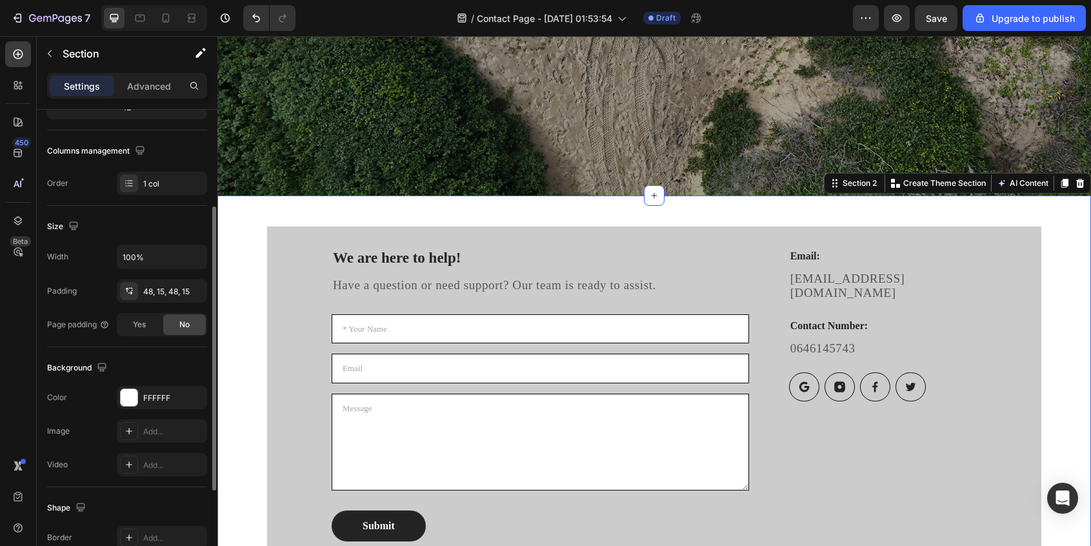
scroll to position [183, 0]
click at [130, 397] on div at bounding box center [129, 396] width 17 height 17
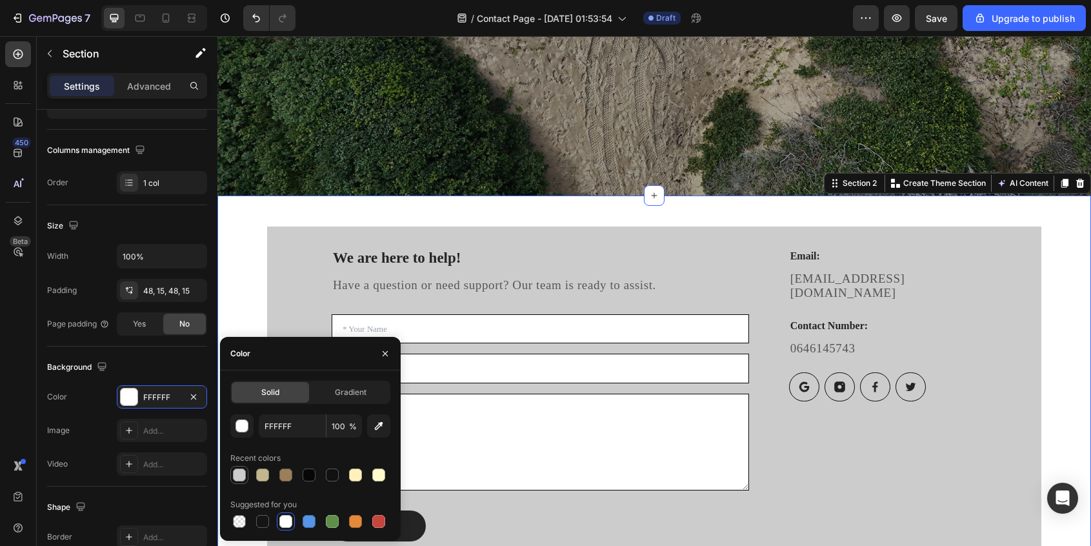
click at [237, 475] on div at bounding box center [239, 474] width 13 height 13
type input "CCCCCC"
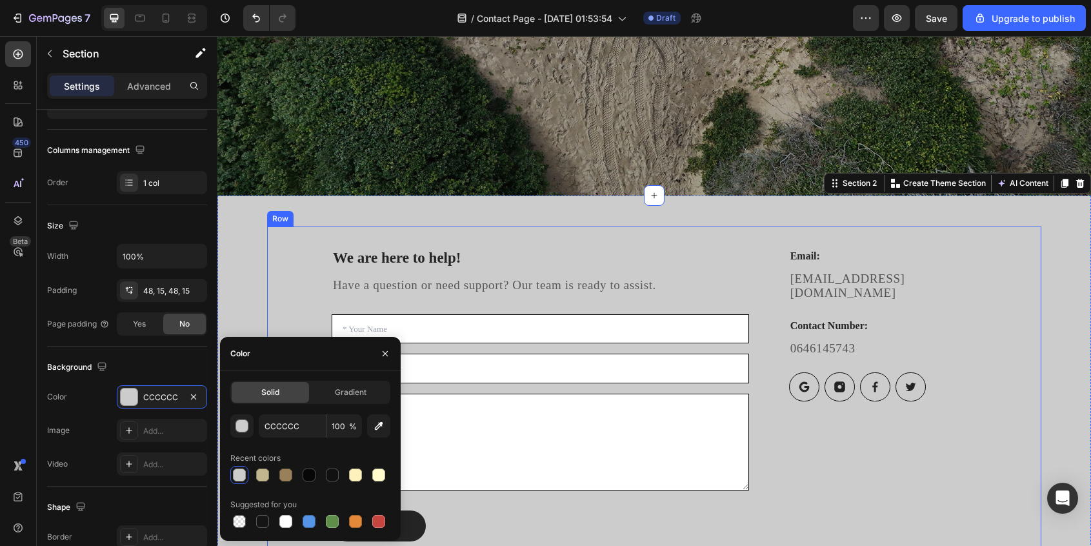
click at [1026, 334] on div "We are here to help! Heading Have a question or need support? Our team is ready…" at bounding box center [654, 393] width 774 height 335
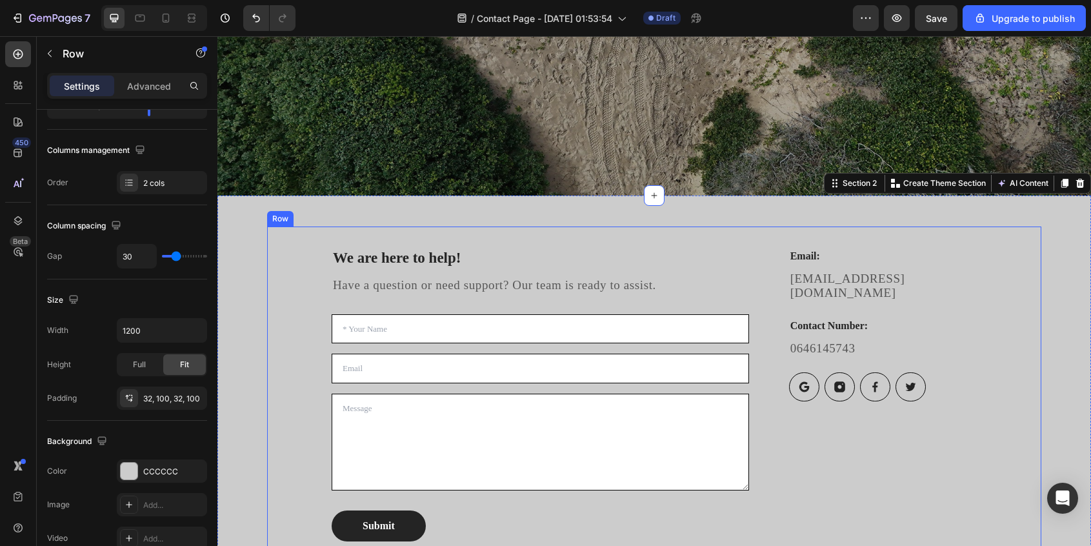
scroll to position [0, 0]
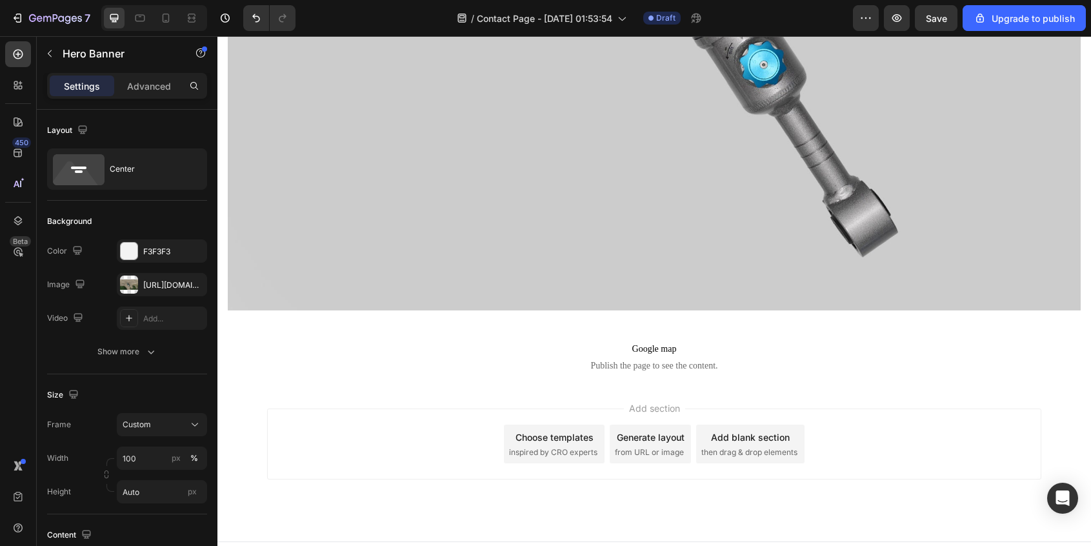
scroll to position [1460, 0]
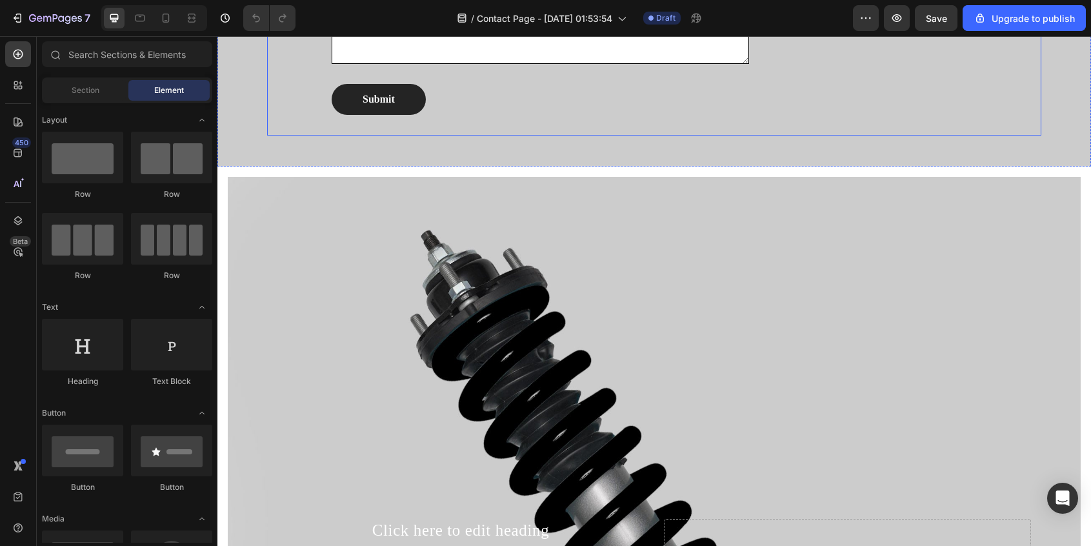
scroll to position [773, 0]
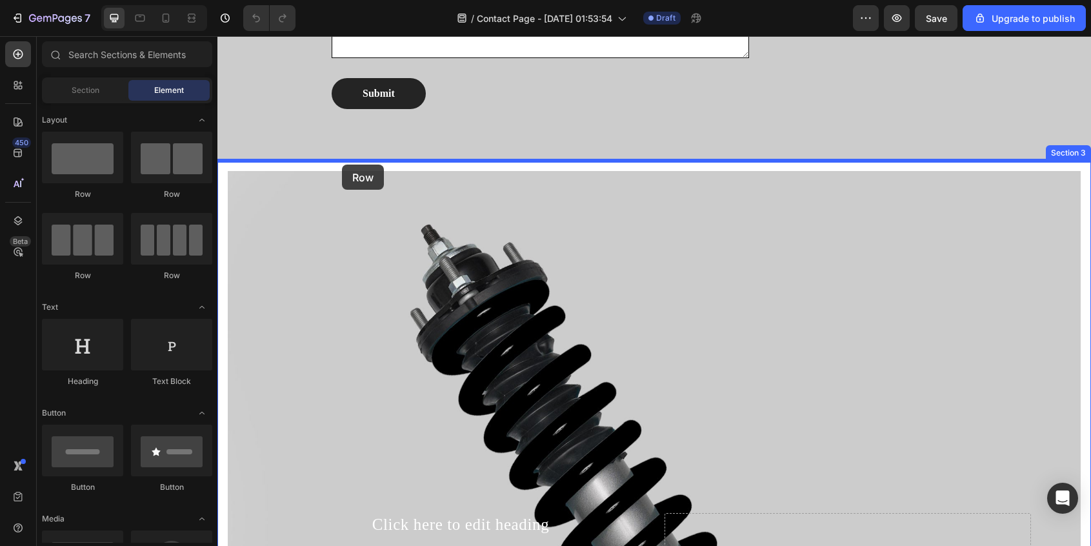
drag, startPoint x: 294, startPoint y: 184, endPoint x: 342, endPoint y: 164, distance: 52.4
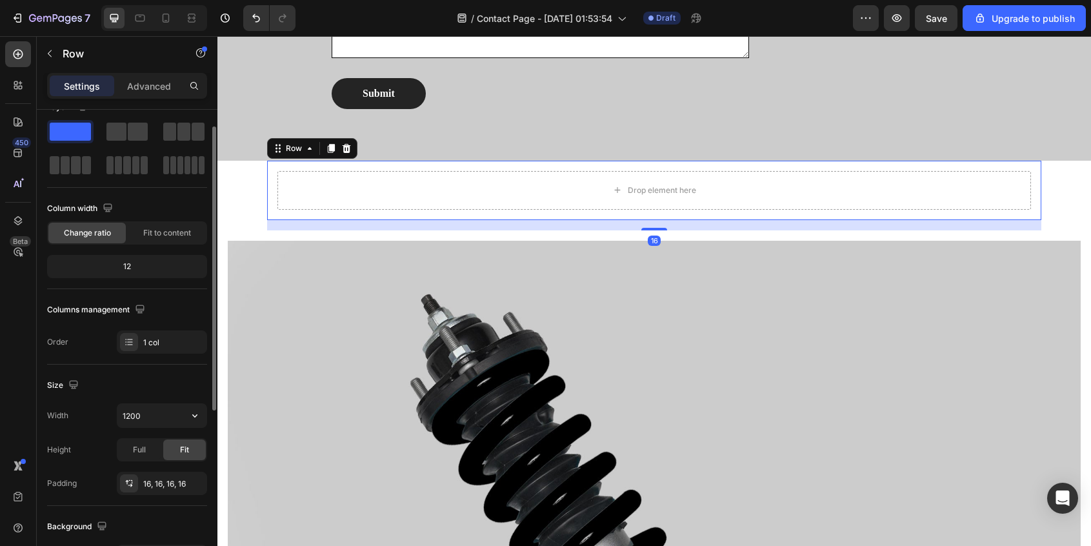
scroll to position [25, 0]
click at [146, 449] on div "Full" at bounding box center [139, 447] width 43 height 21
click at [194, 444] on div "Fit" at bounding box center [184, 447] width 43 height 21
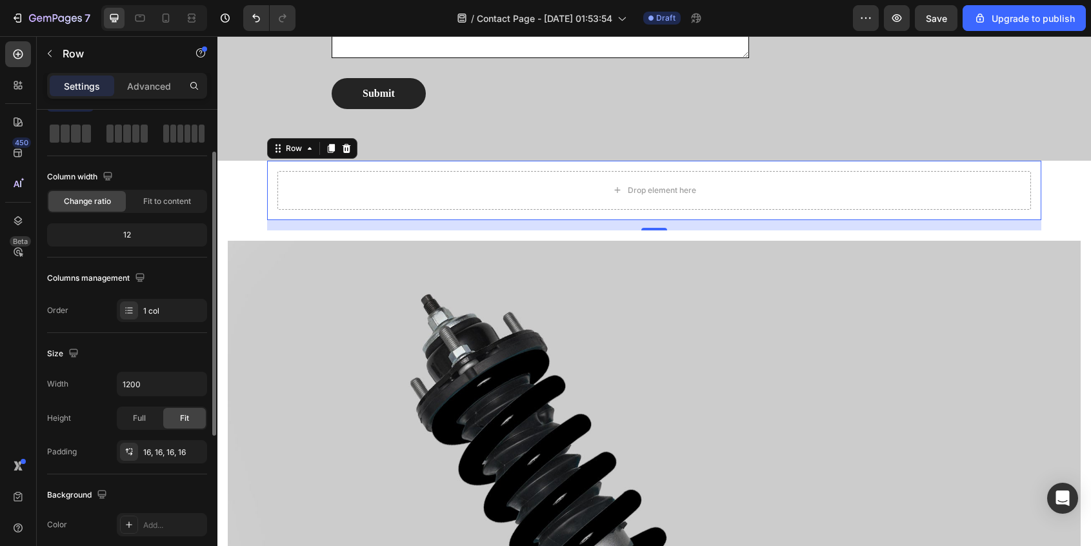
scroll to position [24, 0]
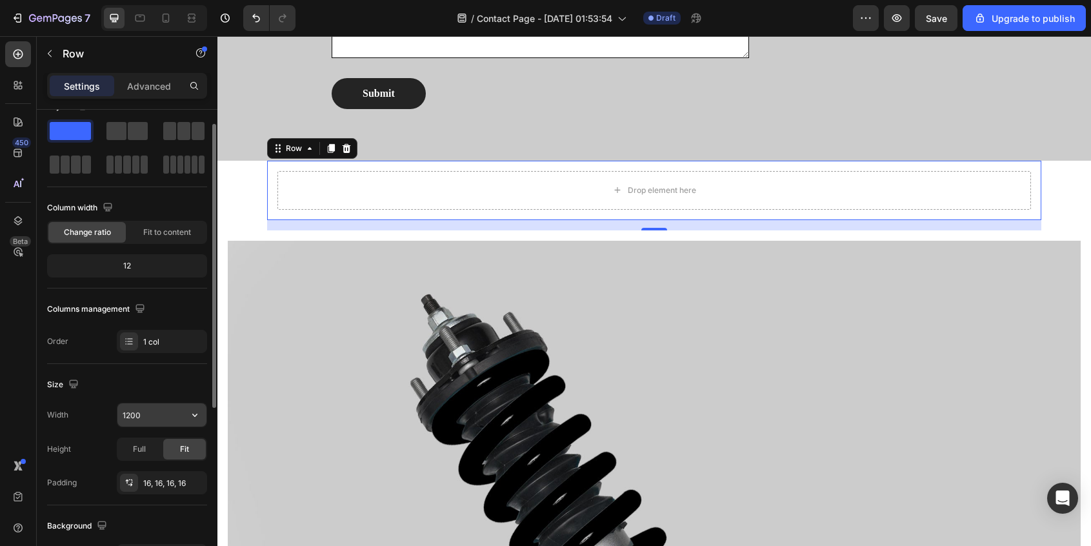
click at [156, 410] on input "1200" at bounding box center [161, 414] width 89 height 23
click at [189, 413] on icon "button" at bounding box center [194, 414] width 13 height 13
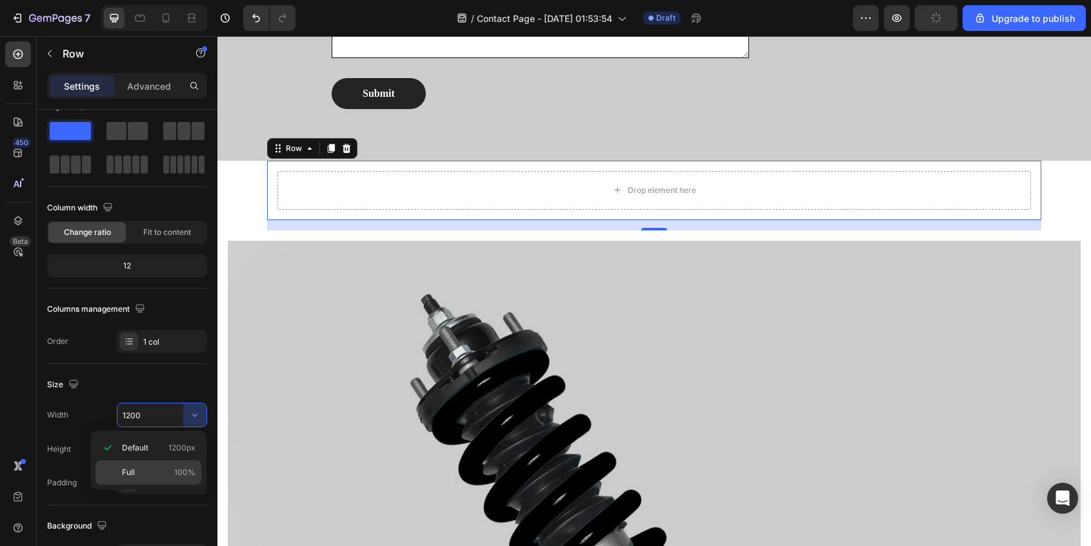
click at [128, 478] on div "Full 100%" at bounding box center [148, 472] width 106 height 25
type input "100%"
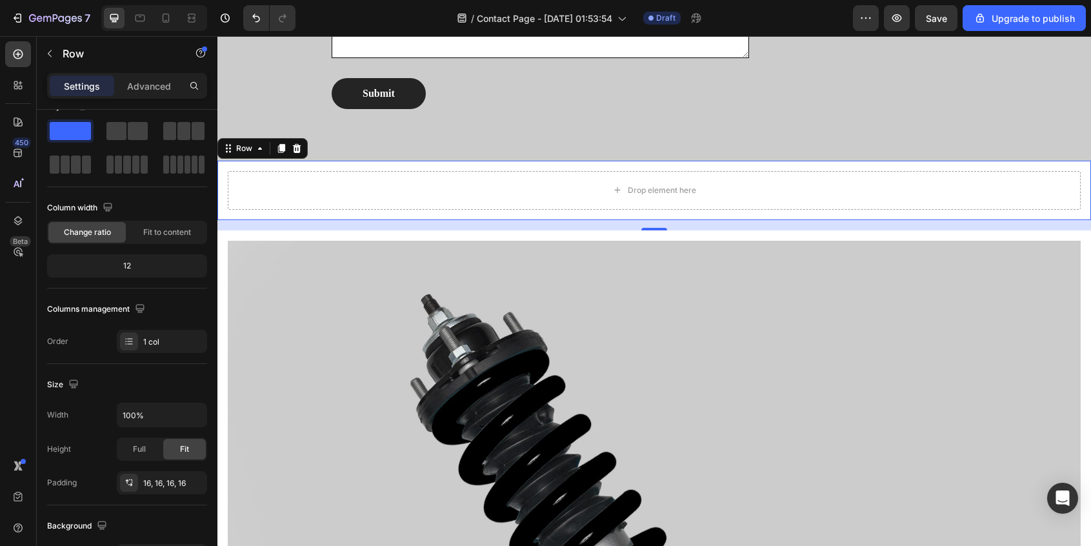
click at [228, 169] on div "Drop element here Row 16" at bounding box center [653, 190] width 873 height 59
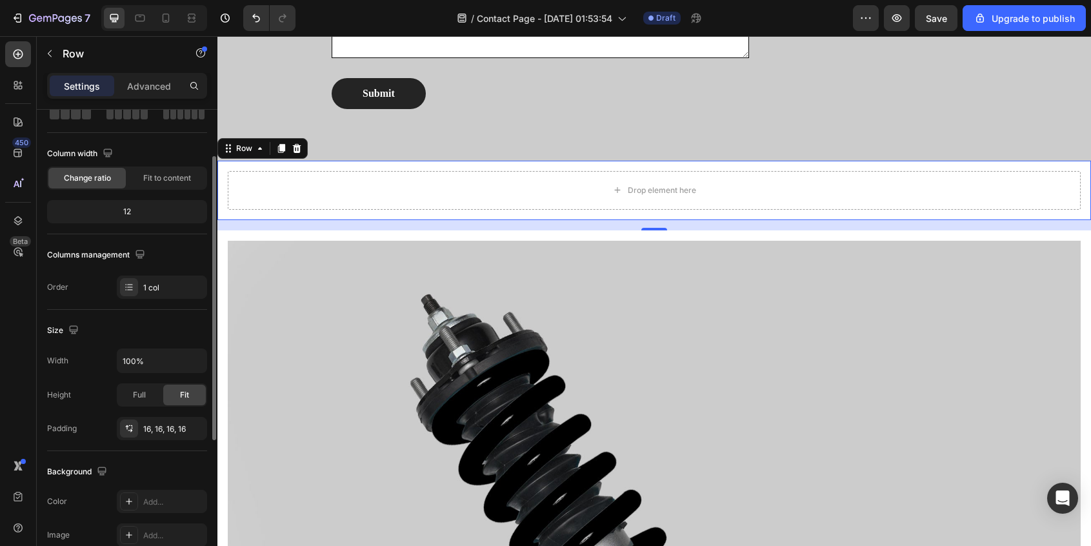
scroll to position [0, 0]
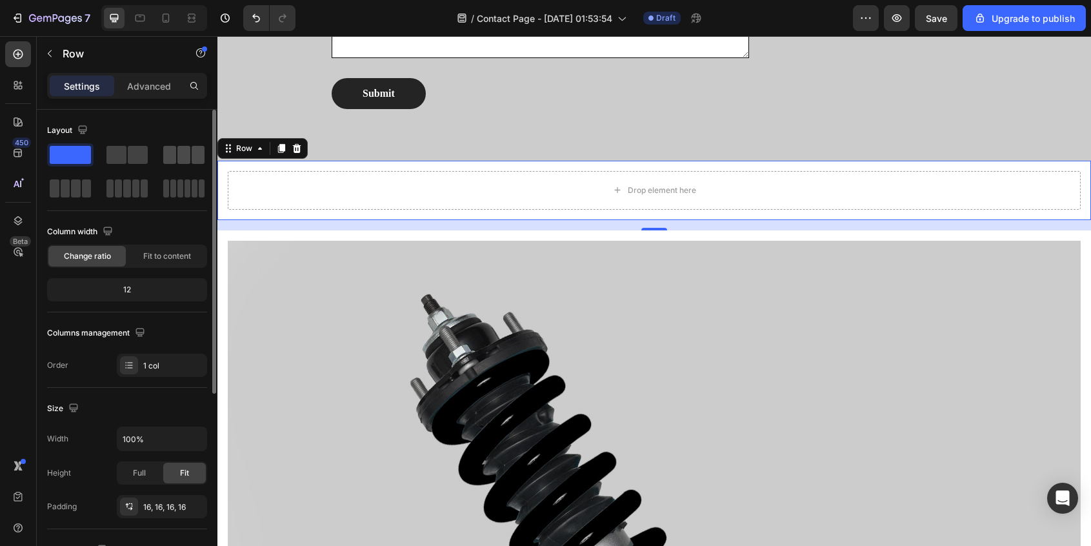
click at [184, 152] on span at bounding box center [183, 155] width 13 height 18
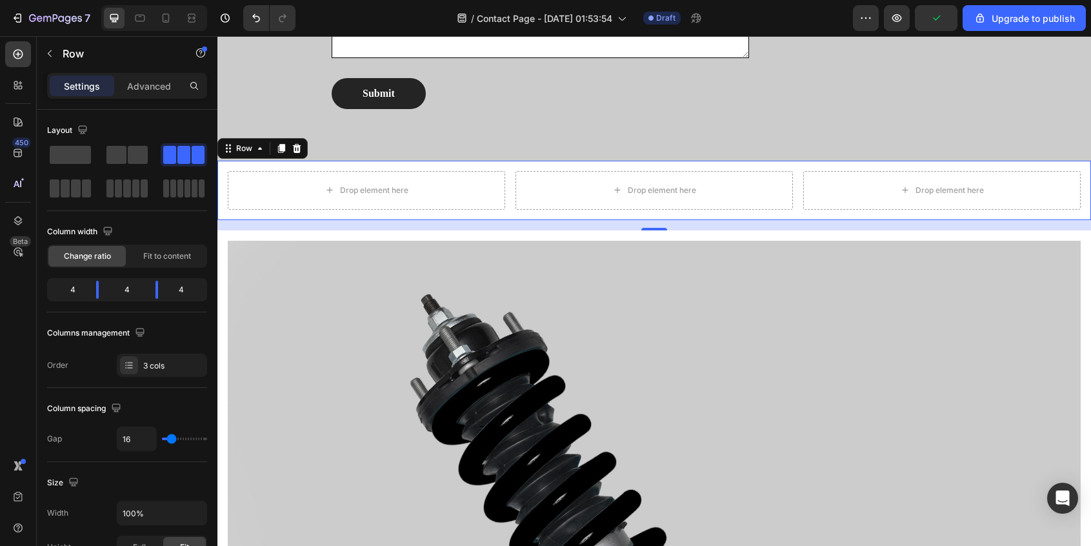
click at [222, 172] on div "Drop element here Drop element here Drop element here Row 16" at bounding box center [653, 190] width 873 height 59
click at [137, 95] on div "Advanced" at bounding box center [149, 85] width 65 height 21
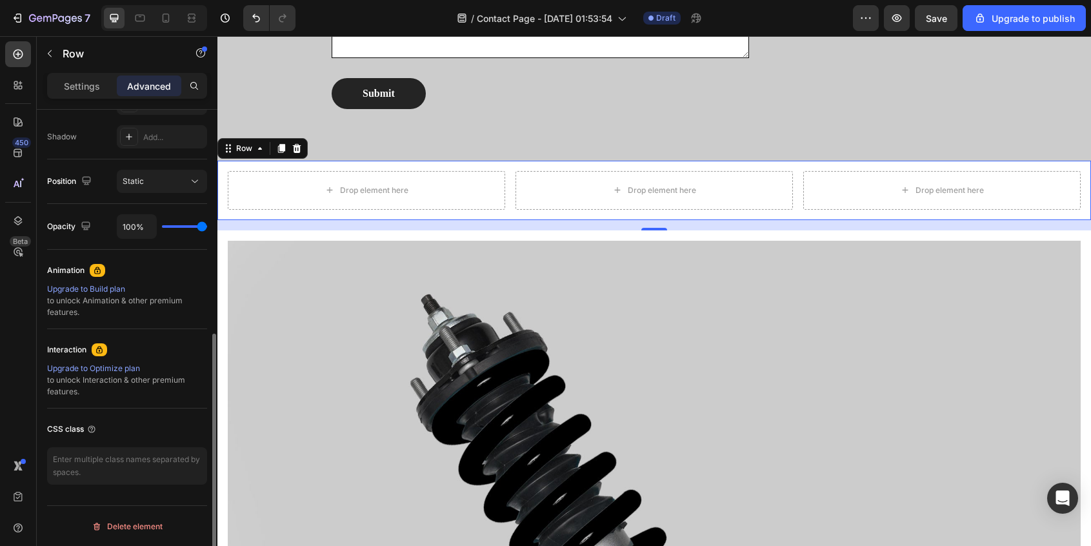
scroll to position [423, 0]
click at [92, 86] on p "Settings" at bounding box center [82, 86] width 36 height 14
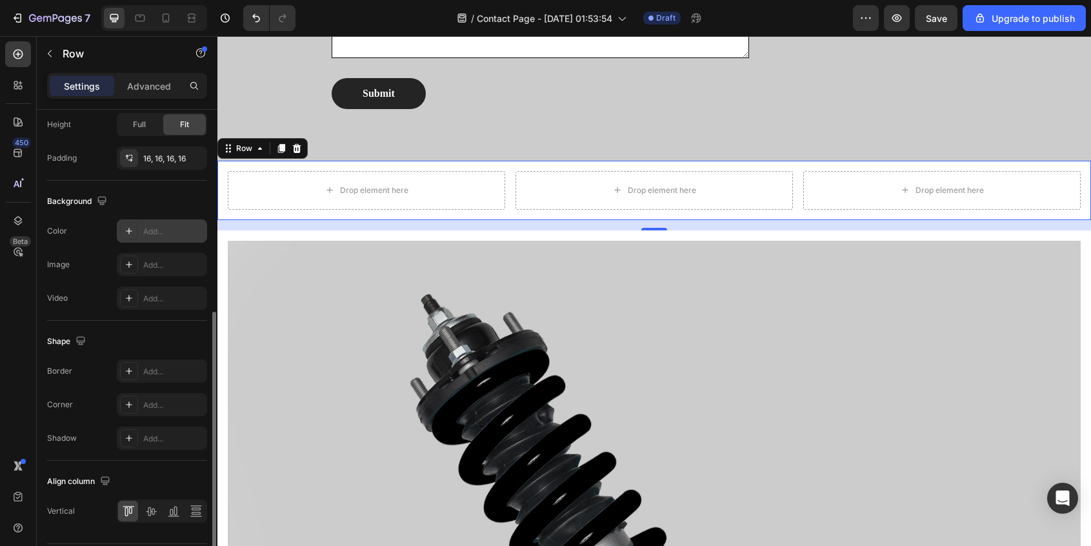
scroll to position [412, 0]
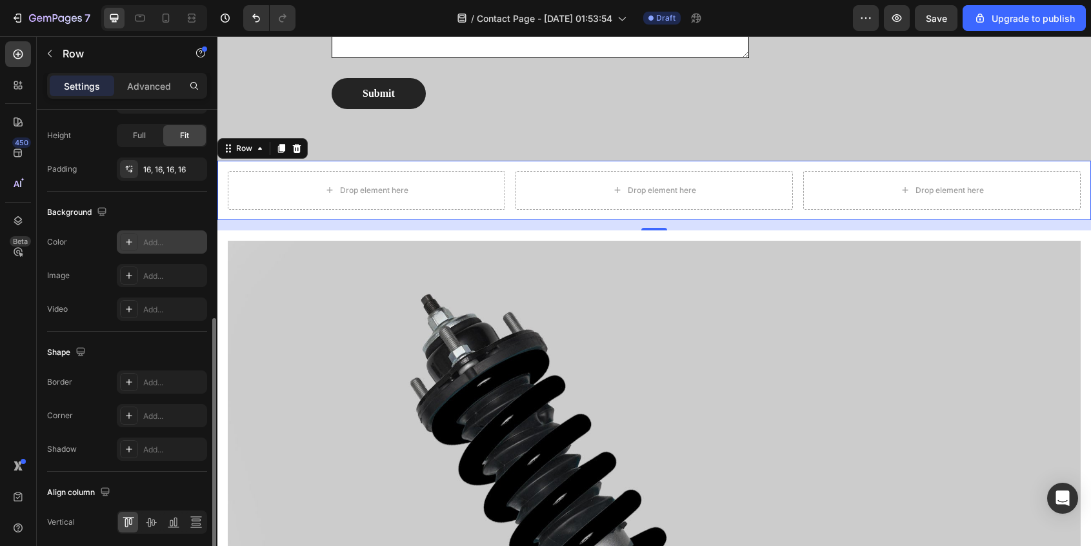
click at [133, 237] on icon at bounding box center [129, 242] width 10 height 10
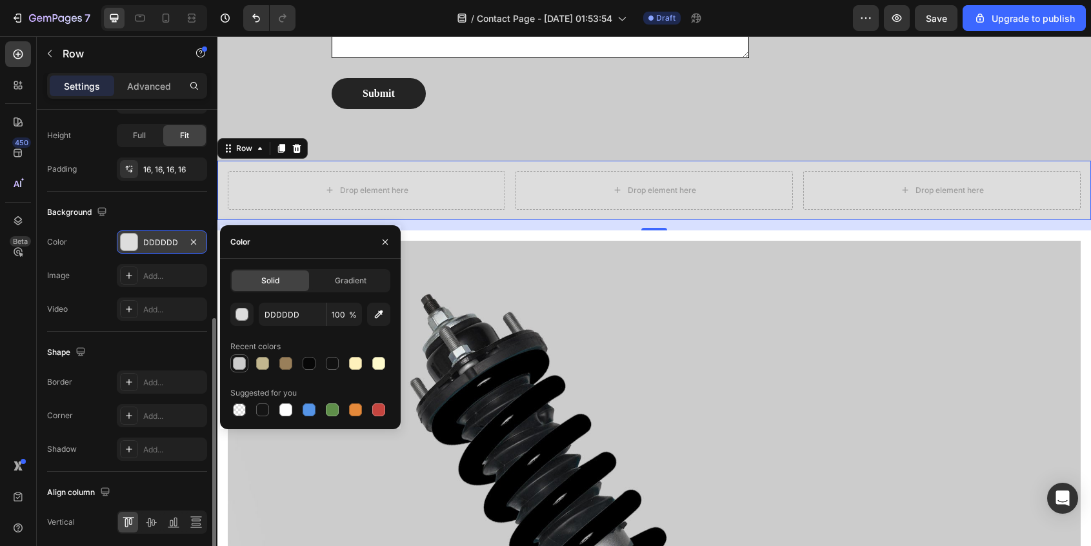
click at [238, 364] on div at bounding box center [239, 363] width 13 height 13
type input "CCCCCC"
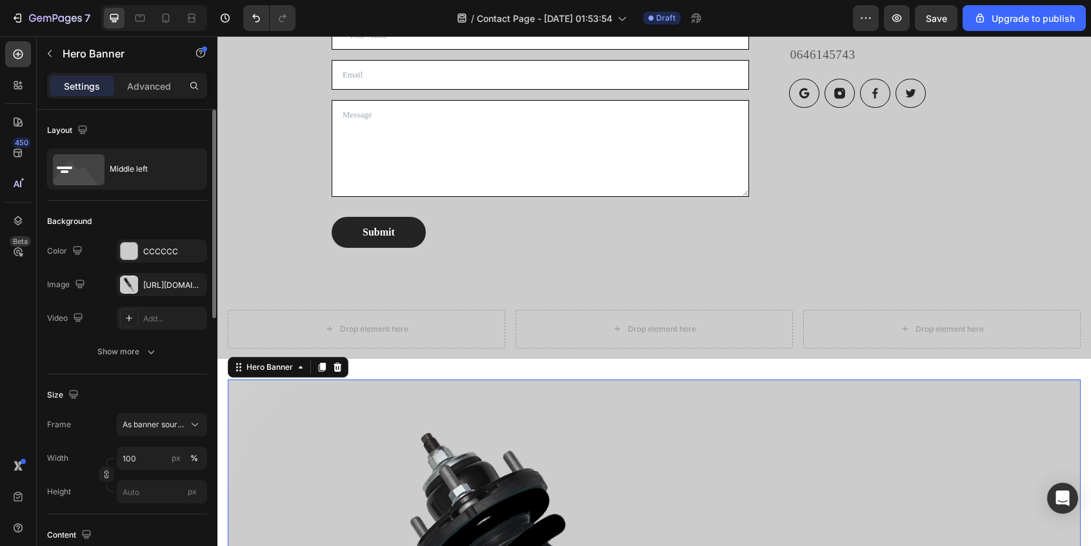
scroll to position [508, 0]
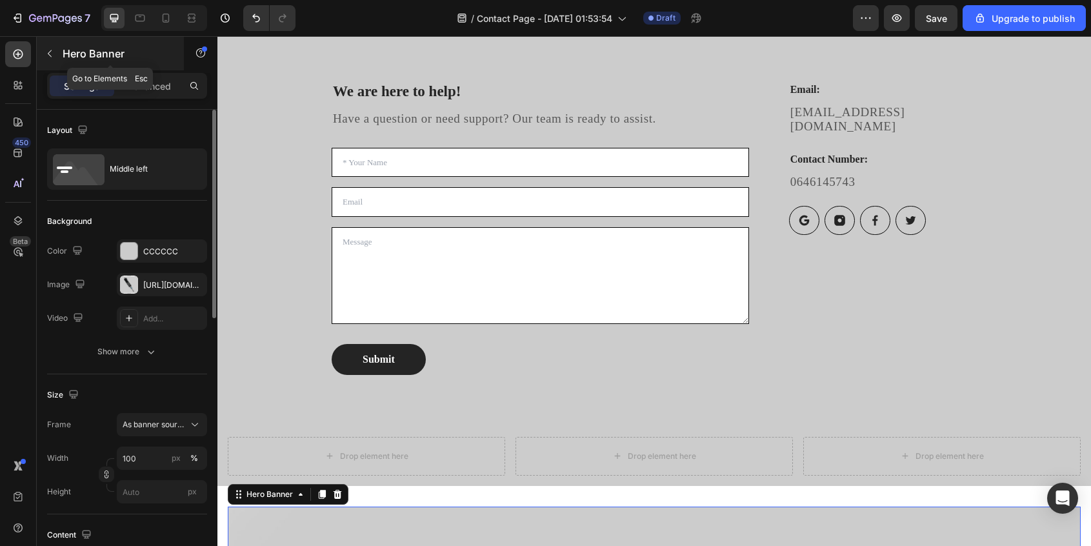
click at [49, 48] on icon "button" at bounding box center [50, 53] width 10 height 10
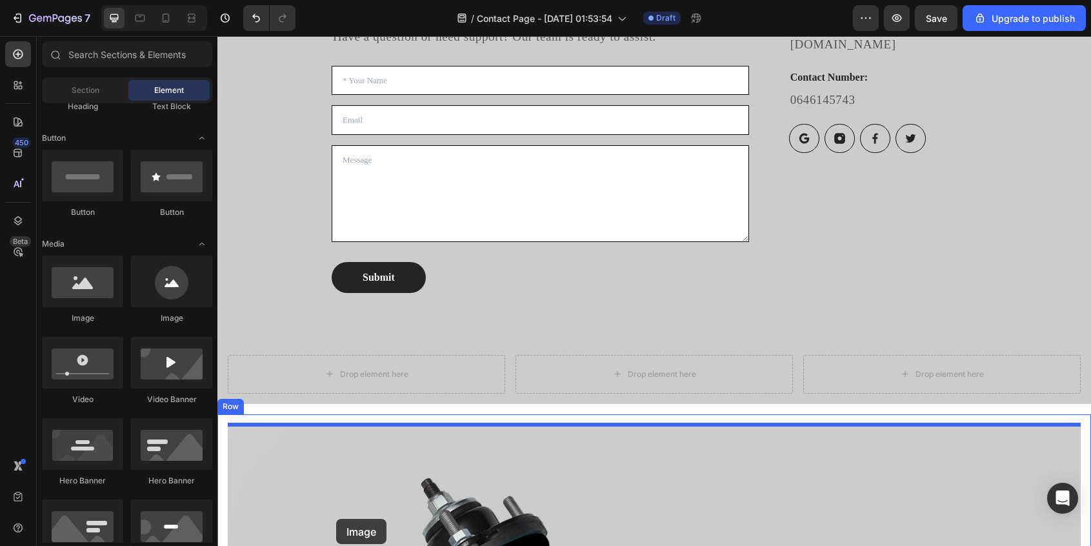
scroll to position [608, 0]
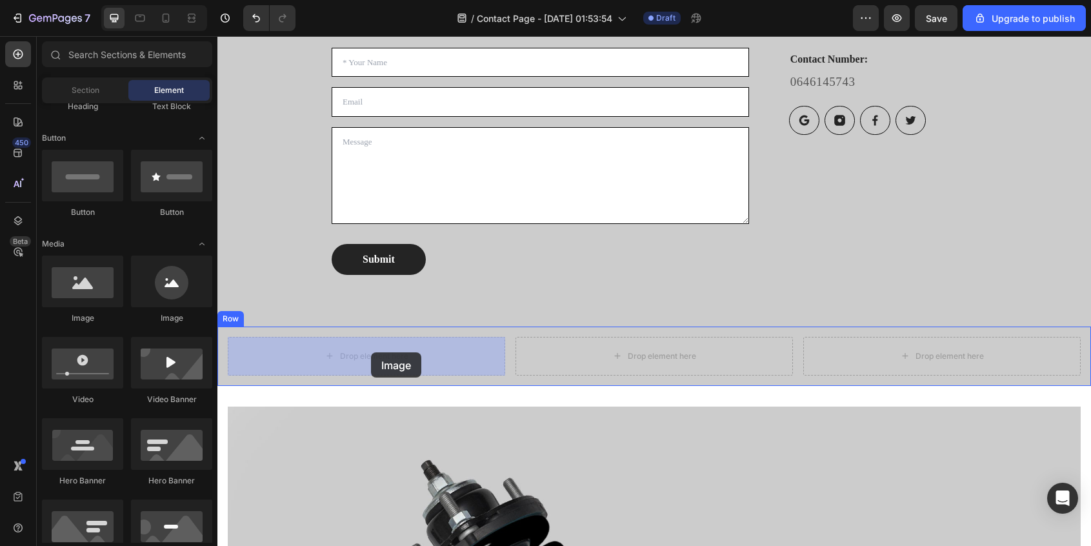
drag, startPoint x: 377, startPoint y: 325, endPoint x: 371, endPoint y: 352, distance: 27.9
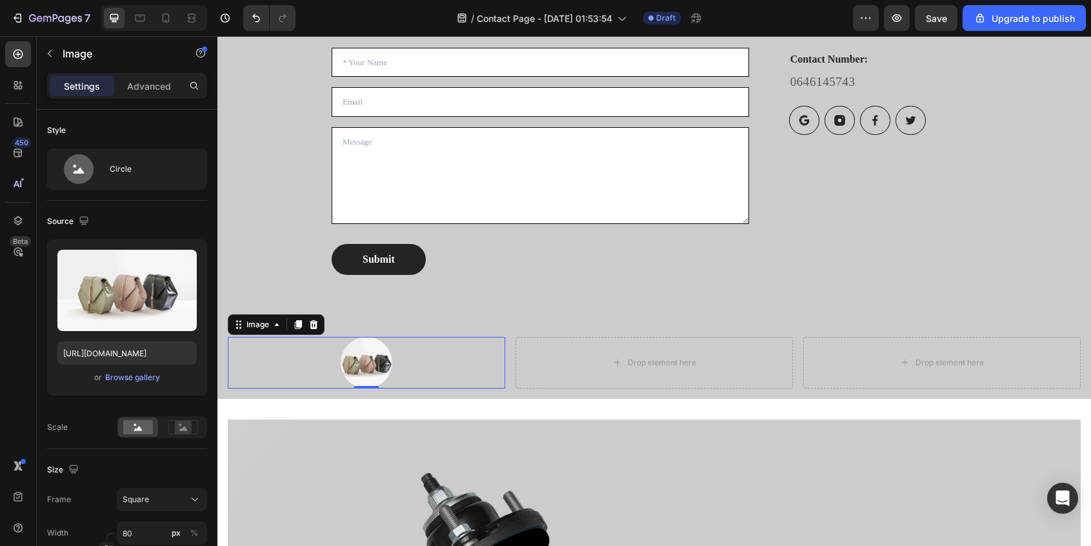
click at [317, 323] on icon at bounding box center [313, 324] width 10 height 10
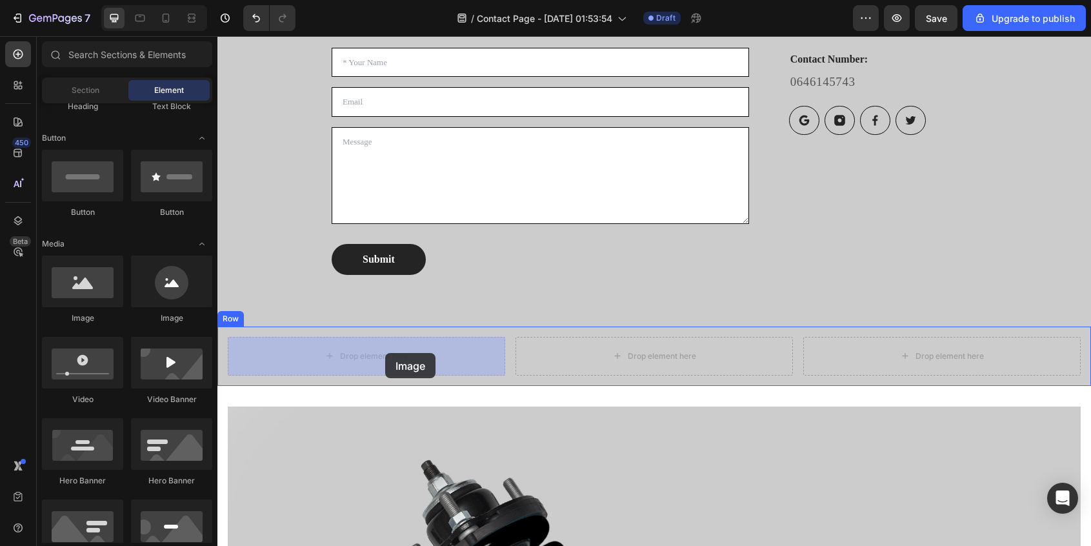
drag, startPoint x: 302, startPoint y: 305, endPoint x: 383, endPoint y: 352, distance: 93.6
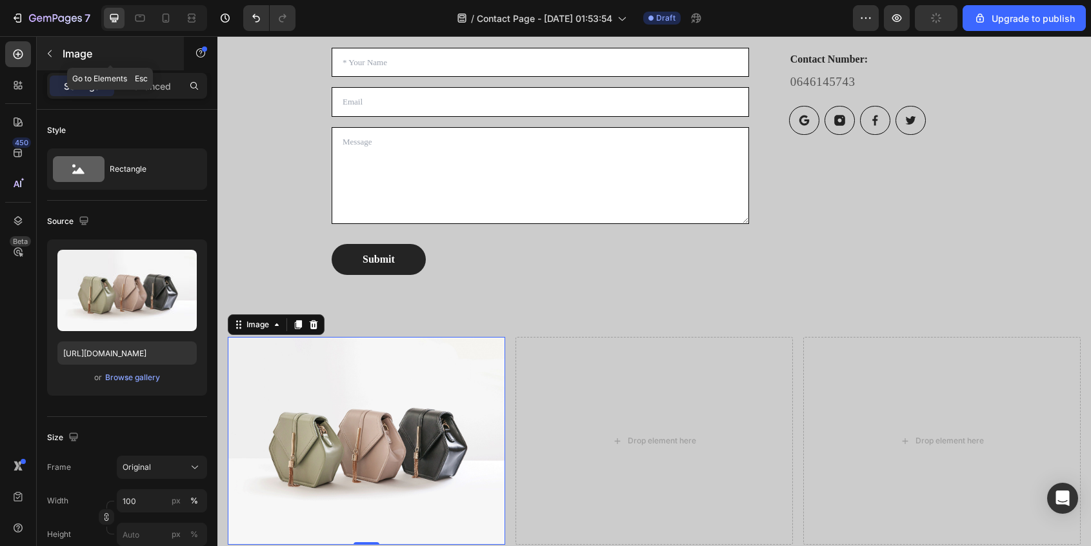
click at [54, 54] on icon "button" at bounding box center [50, 53] width 10 height 10
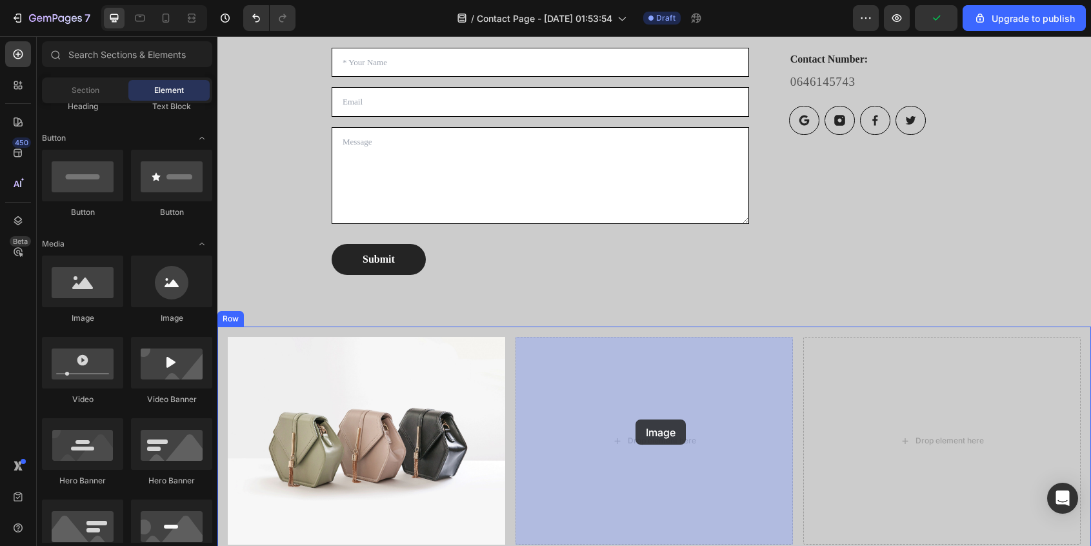
drag, startPoint x: 281, startPoint y: 326, endPoint x: 635, endPoint y: 419, distance: 366.9
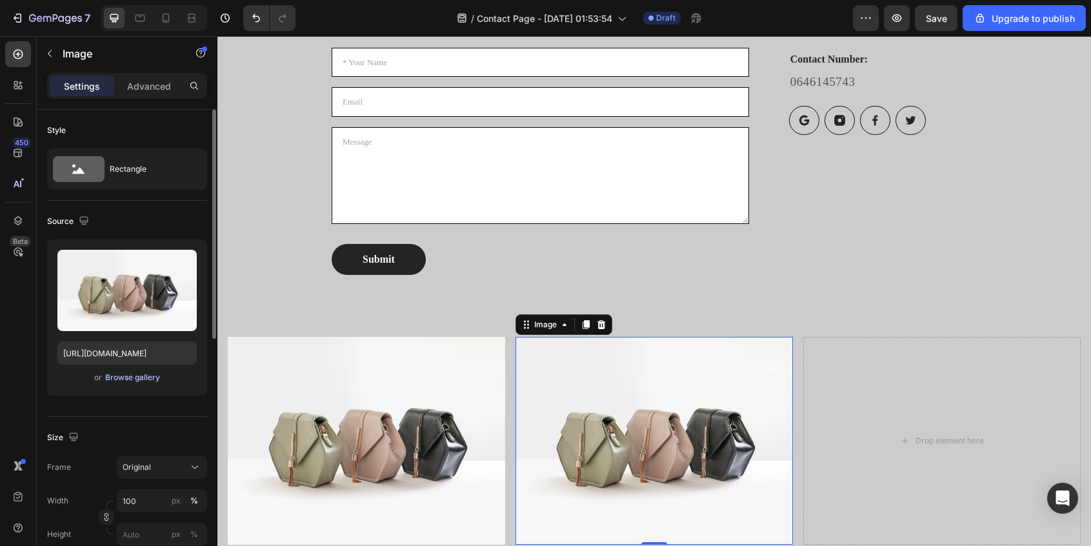
click at [135, 379] on div "Browse gallery" at bounding box center [132, 378] width 55 height 12
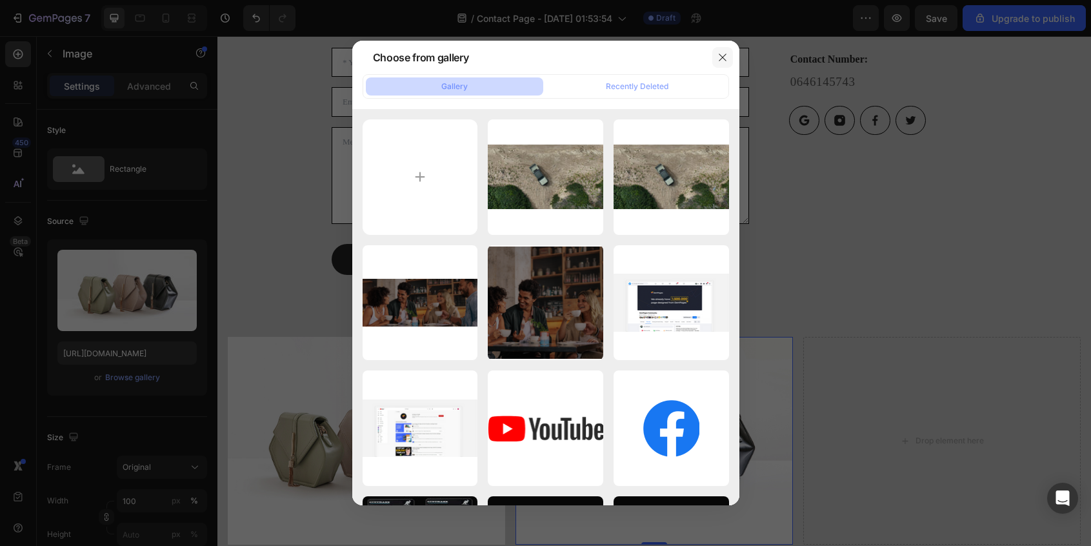
click at [718, 55] on icon "button" at bounding box center [722, 57] width 10 height 10
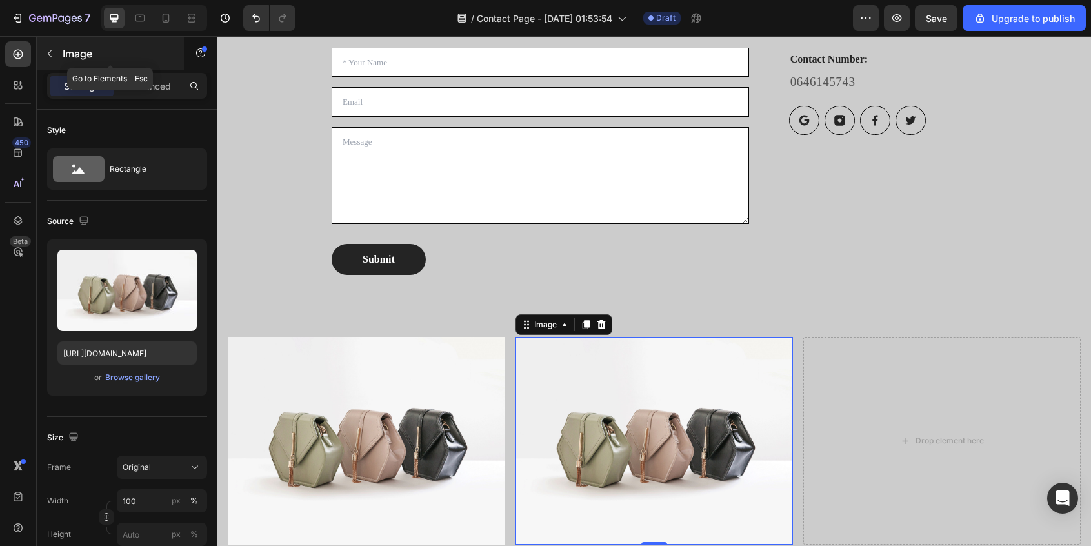
click at [48, 54] on icon "button" at bounding box center [50, 53] width 10 height 10
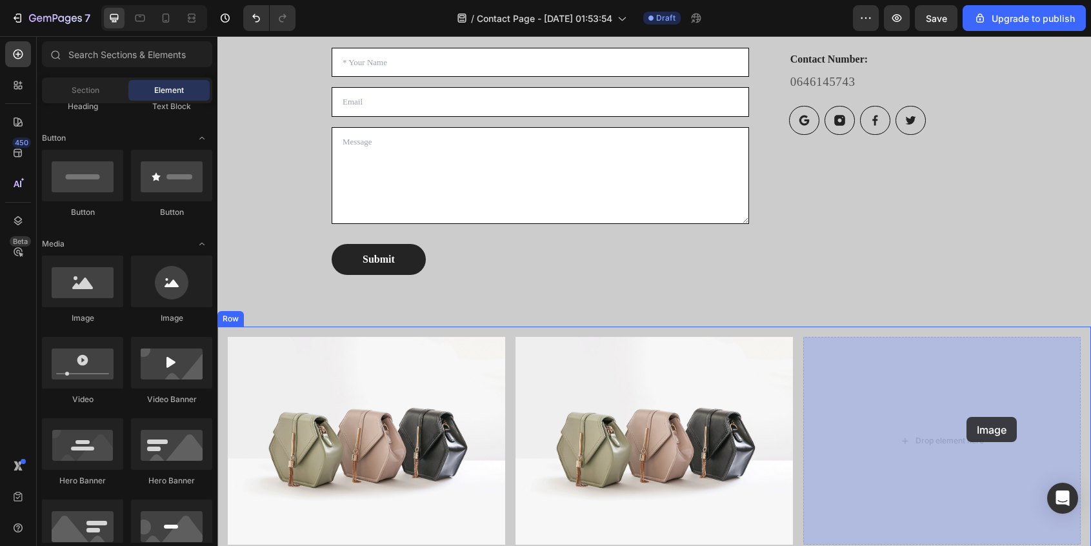
drag, startPoint x: 297, startPoint y: 328, endPoint x: 966, endPoint y: 417, distance: 675.5
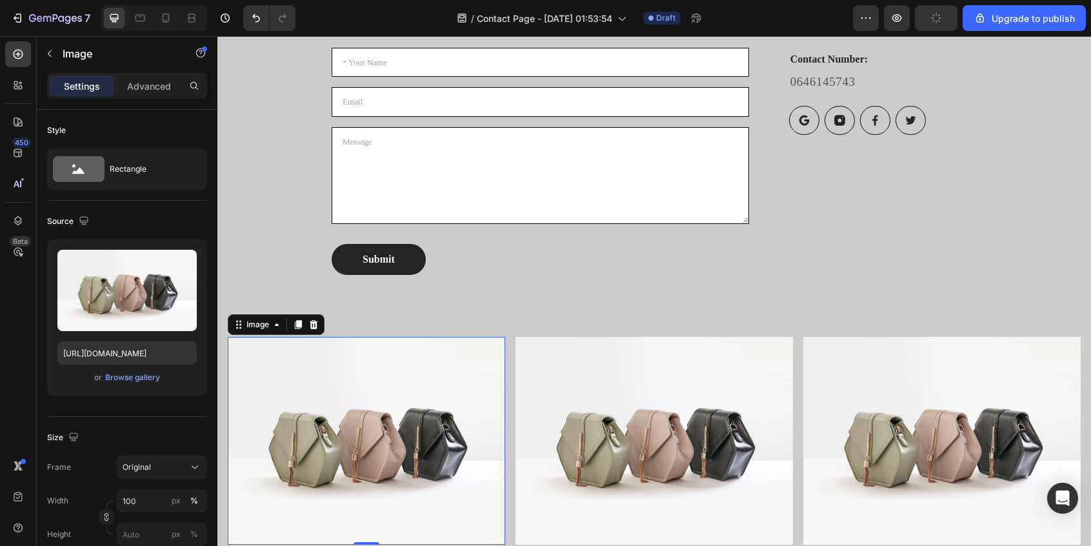
click at [417, 434] on img at bounding box center [366, 441] width 277 height 208
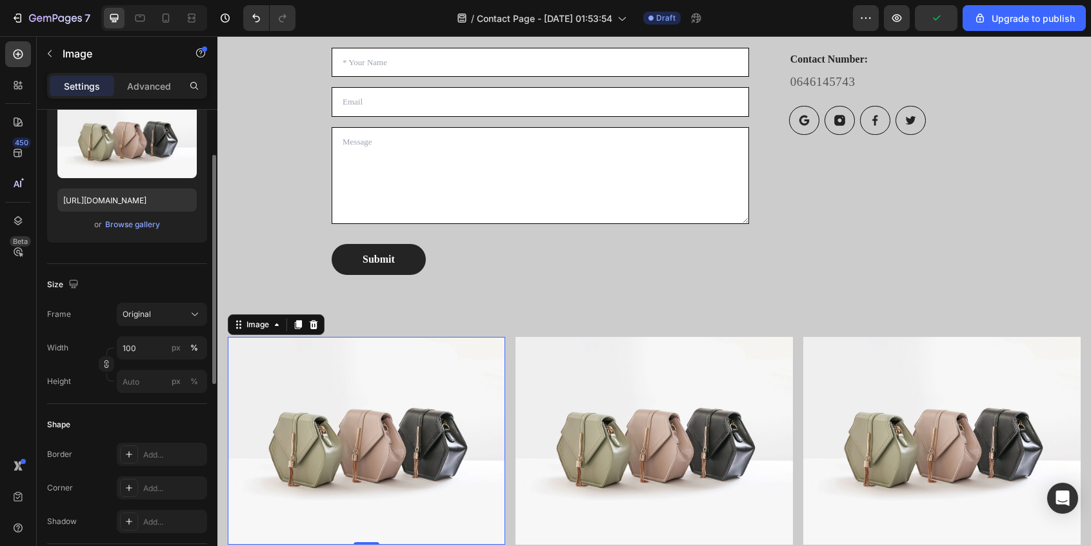
scroll to position [161, 0]
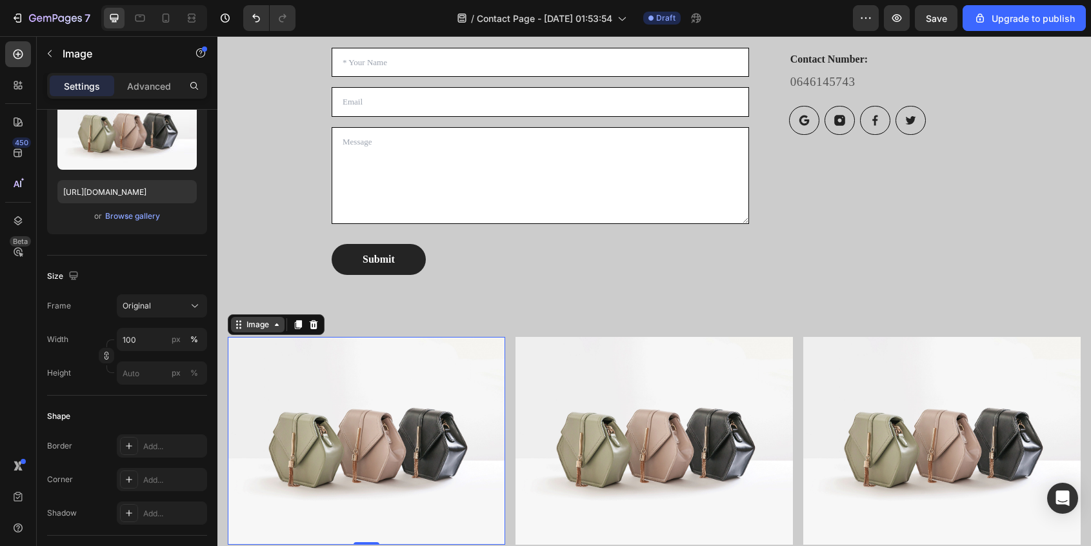
click at [232, 319] on div "Image" at bounding box center [258, 324] width 54 height 15
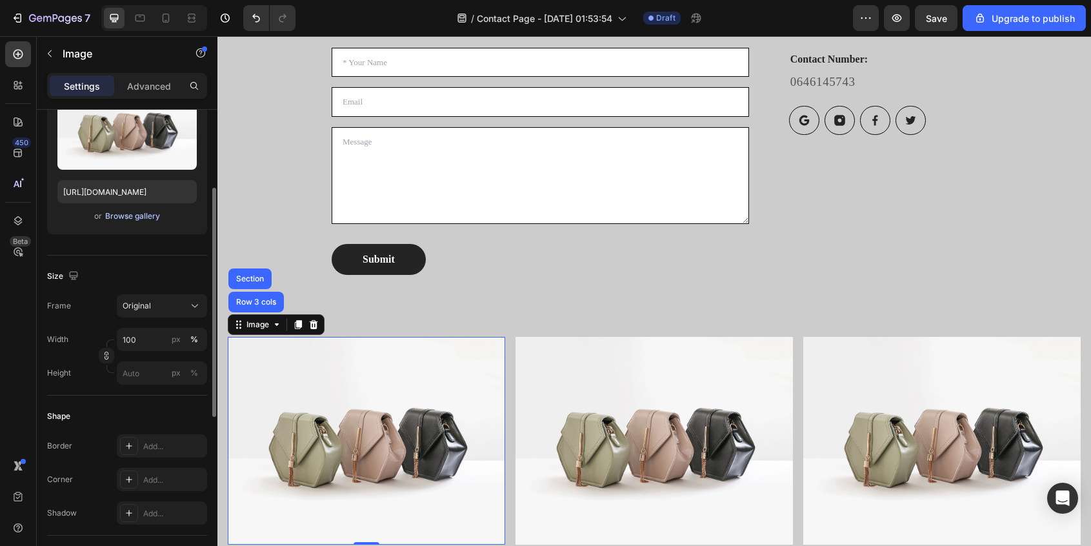
click at [128, 218] on div "Browse gallery" at bounding box center [132, 216] width 55 height 12
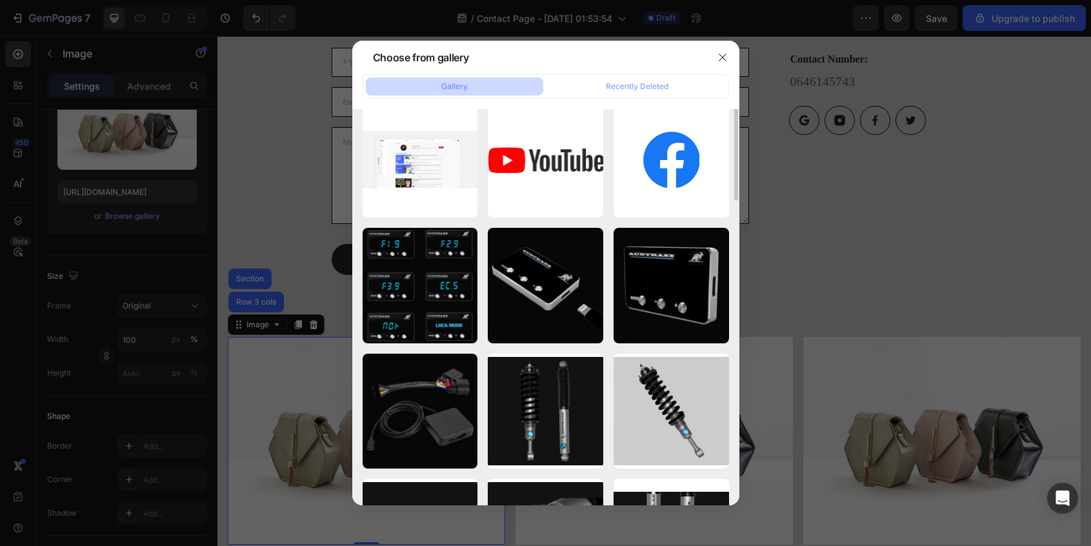
scroll to position [0, 0]
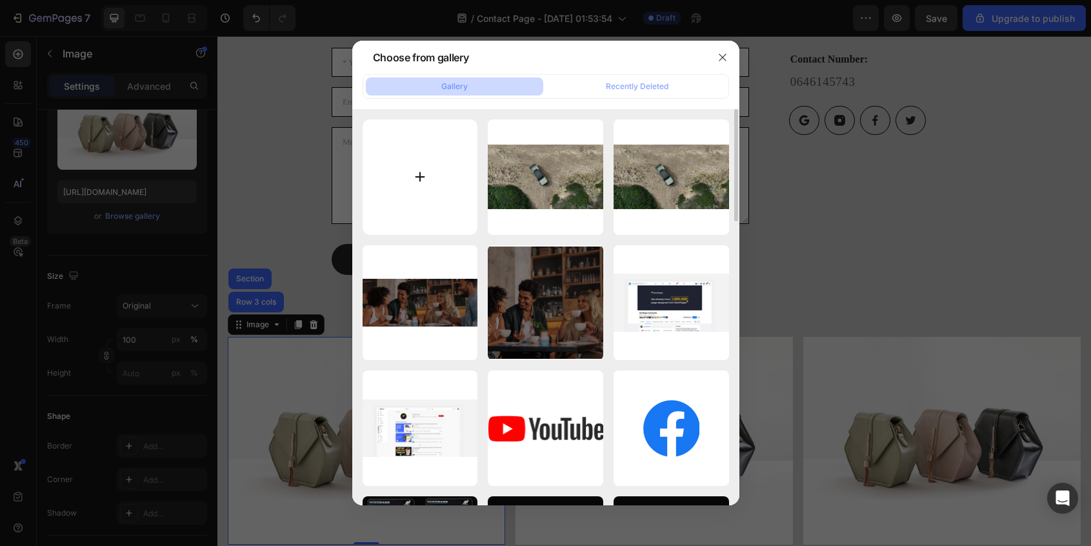
click at [428, 183] on input "file" at bounding box center [420, 176] width 115 height 115
type input "C:\fakepath\Screenshot 2025-08-26 at 02.34.24.png"
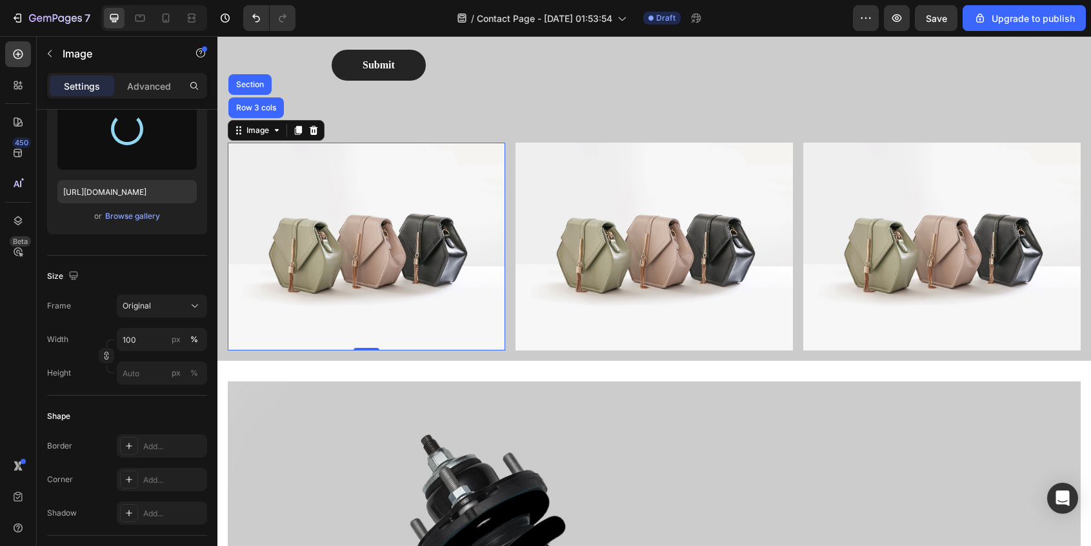
scroll to position [813, 0]
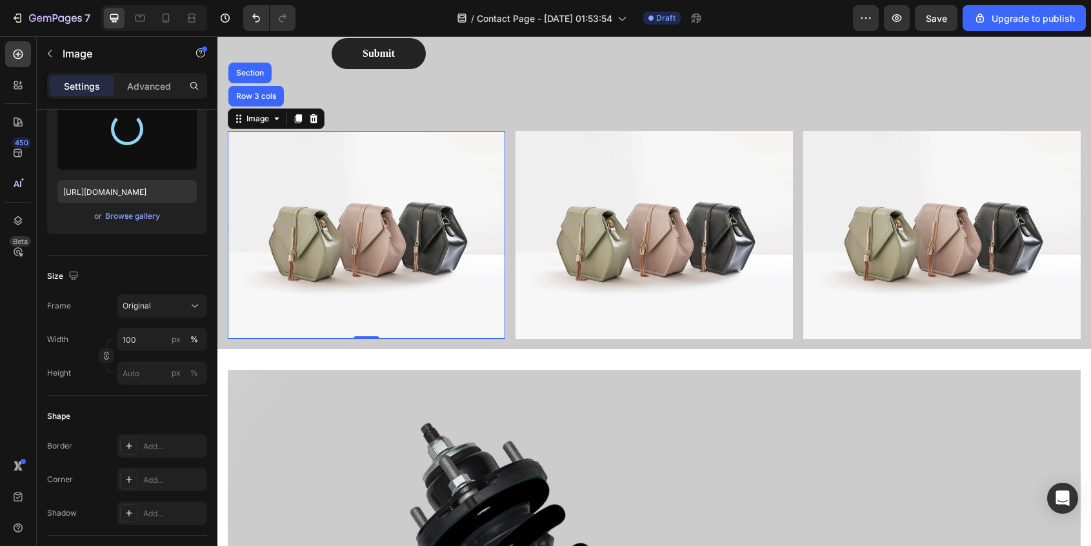
type input "https://cdn.shopify.com/s/files/1/0708/0899/3947/files/gempages_579731135722947…"
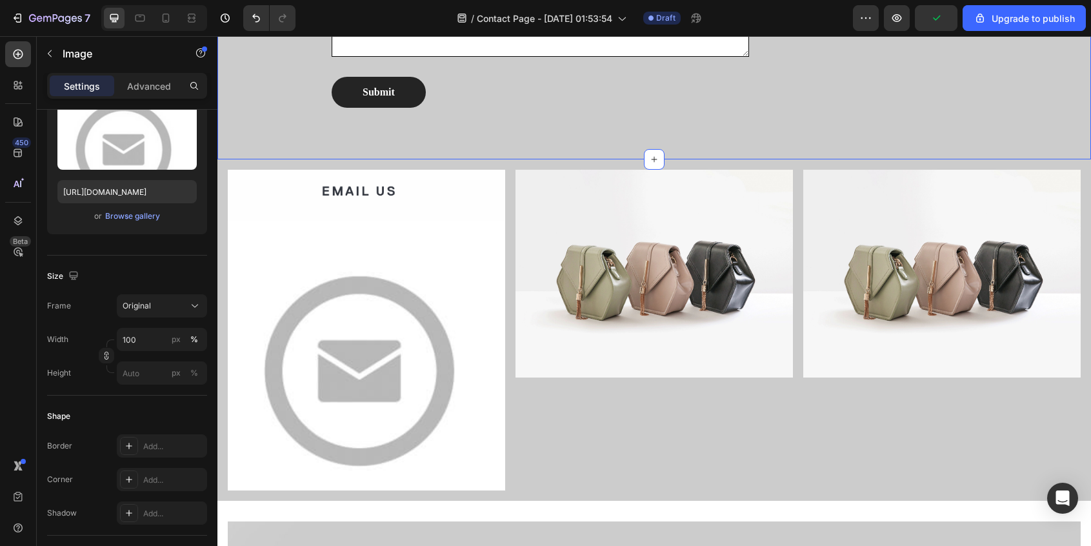
scroll to position [832, 0]
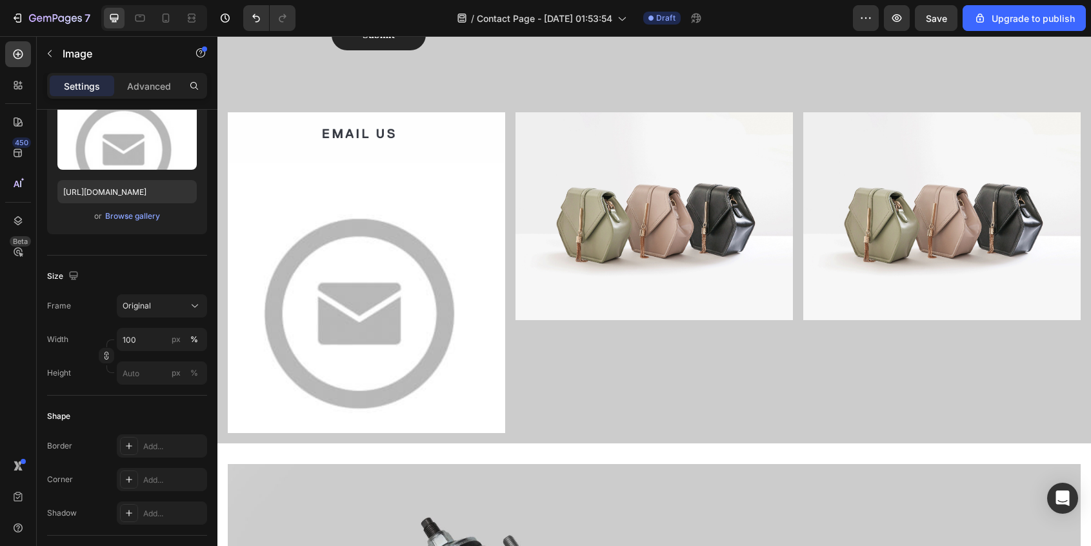
click at [322, 172] on img at bounding box center [366, 272] width 277 height 321
click at [144, 217] on div "Browse gallery" at bounding box center [132, 216] width 55 height 12
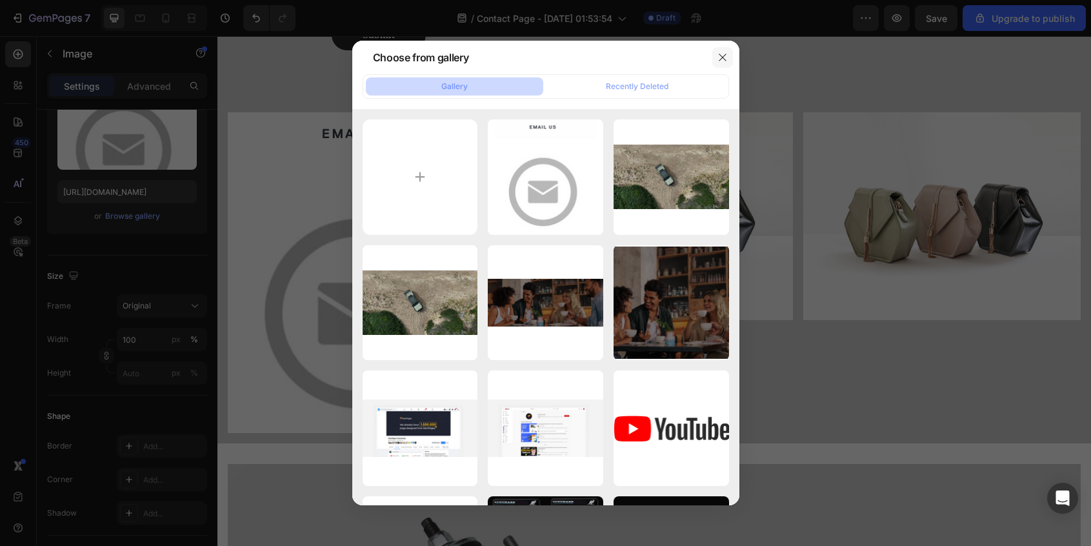
click at [719, 53] on icon "button" at bounding box center [722, 57] width 10 height 10
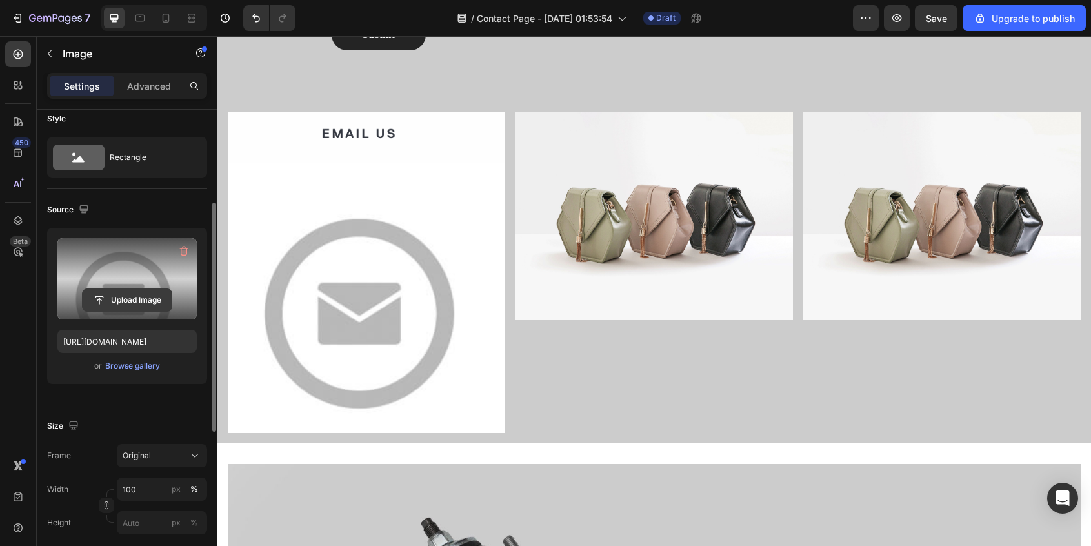
scroll to position [0, 0]
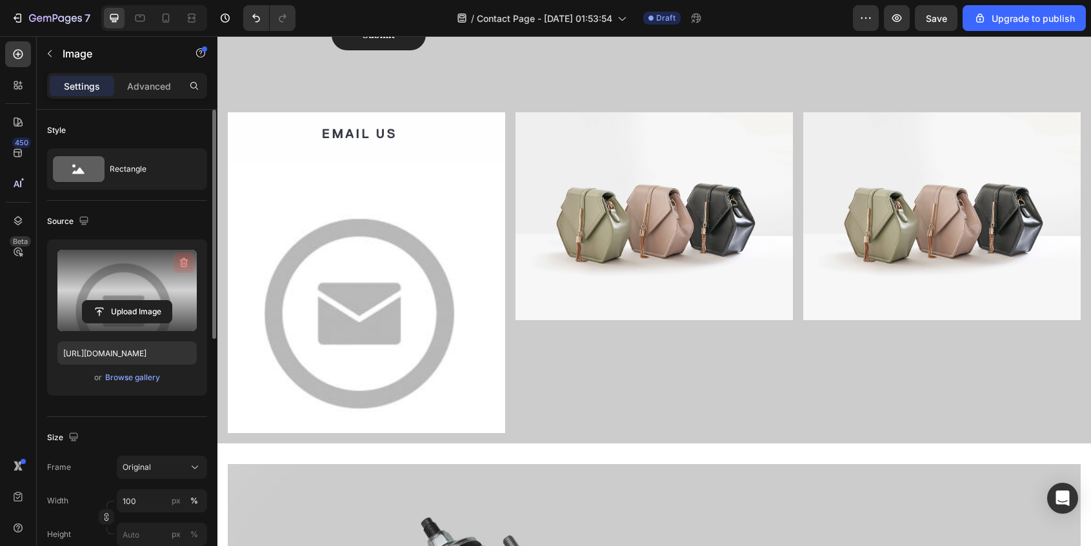
click at [180, 261] on icon "button" at bounding box center [183, 262] width 13 height 13
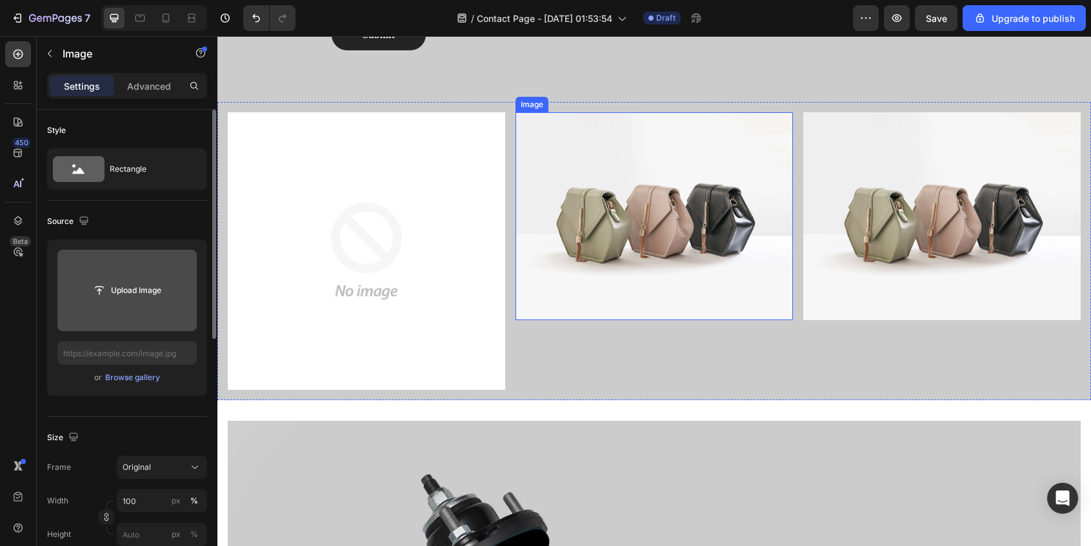
click at [672, 268] on img at bounding box center [653, 216] width 277 height 208
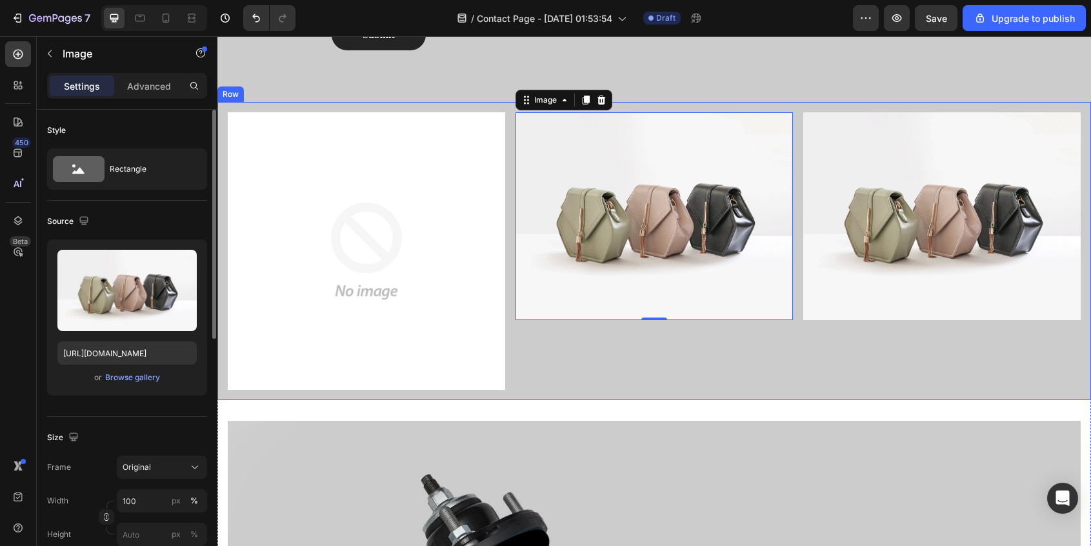
click at [224, 107] on div "Image Image 0 Image Row" at bounding box center [653, 251] width 873 height 298
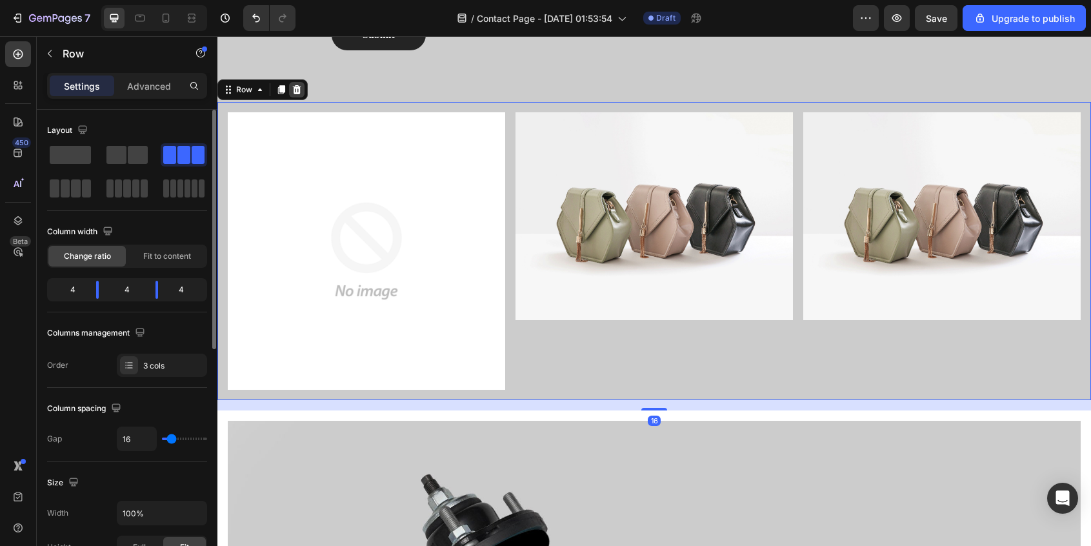
click at [297, 91] on icon at bounding box center [297, 90] width 10 height 10
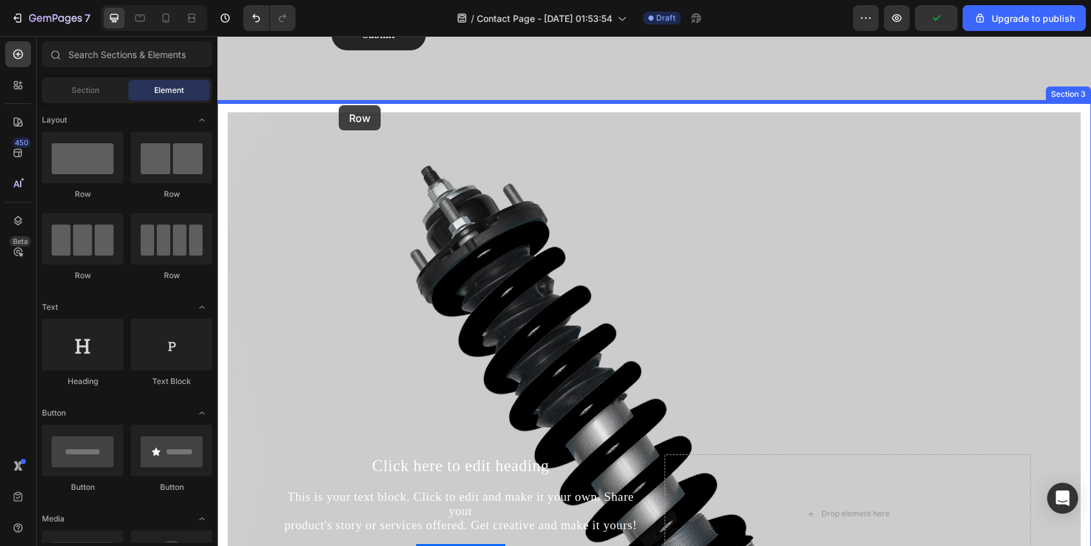
drag, startPoint x: 309, startPoint y: 276, endPoint x: 339, endPoint y: 105, distance: 173.5
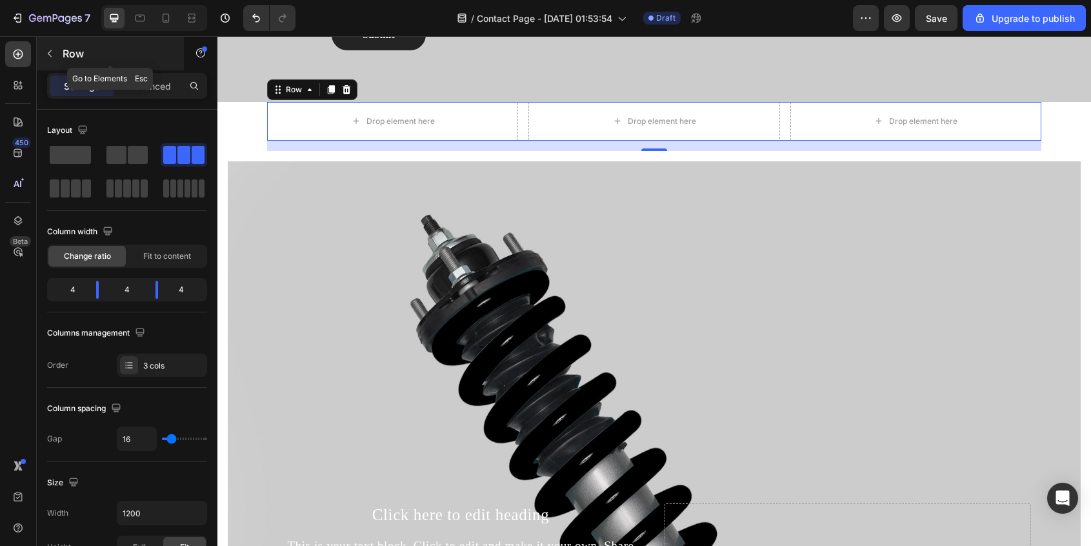
click at [58, 56] on button "button" at bounding box center [49, 53] width 21 height 21
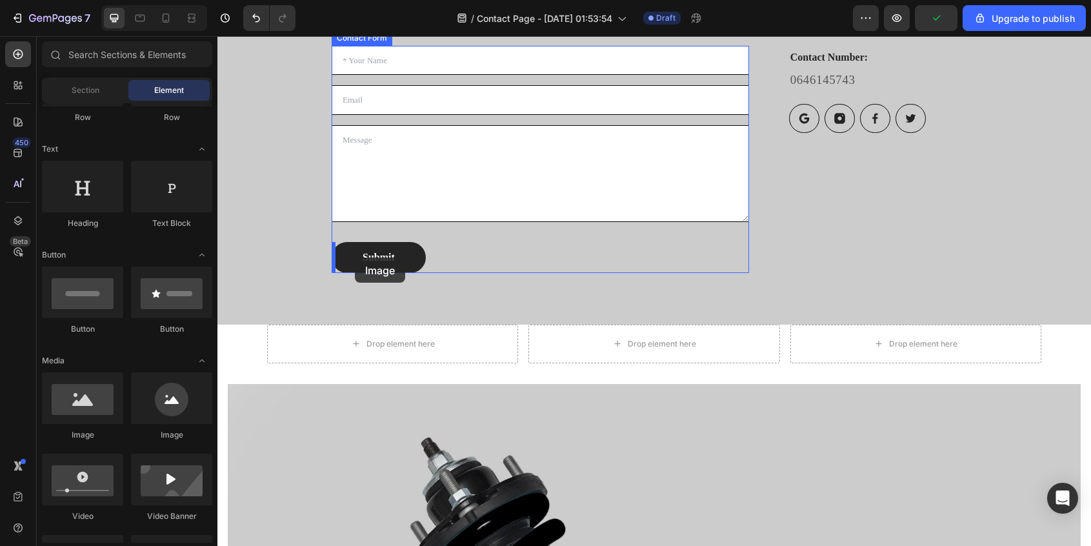
scroll to position [603, 0]
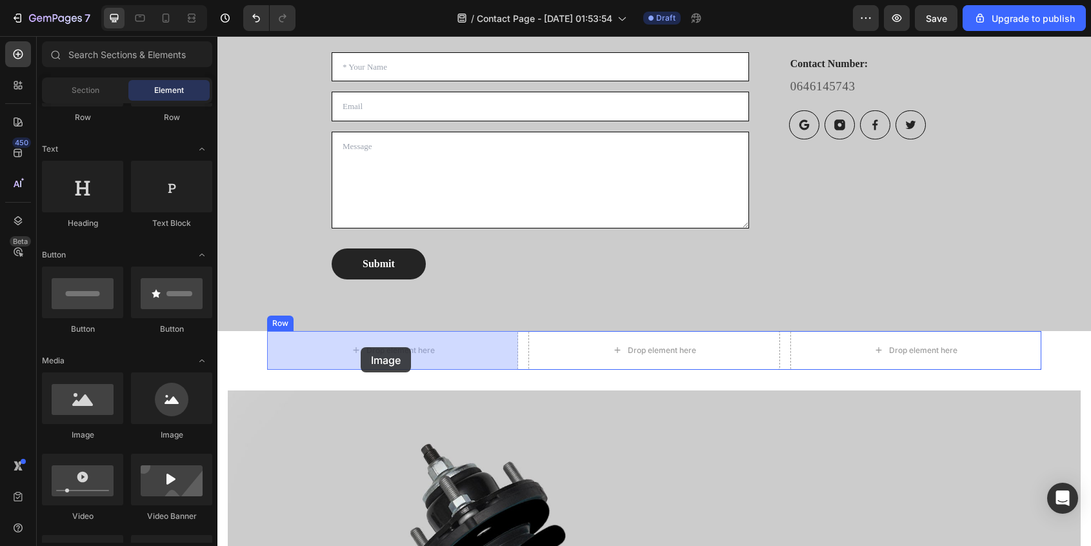
drag, startPoint x: 379, startPoint y: 443, endPoint x: 360, endPoint y: 347, distance: 97.3
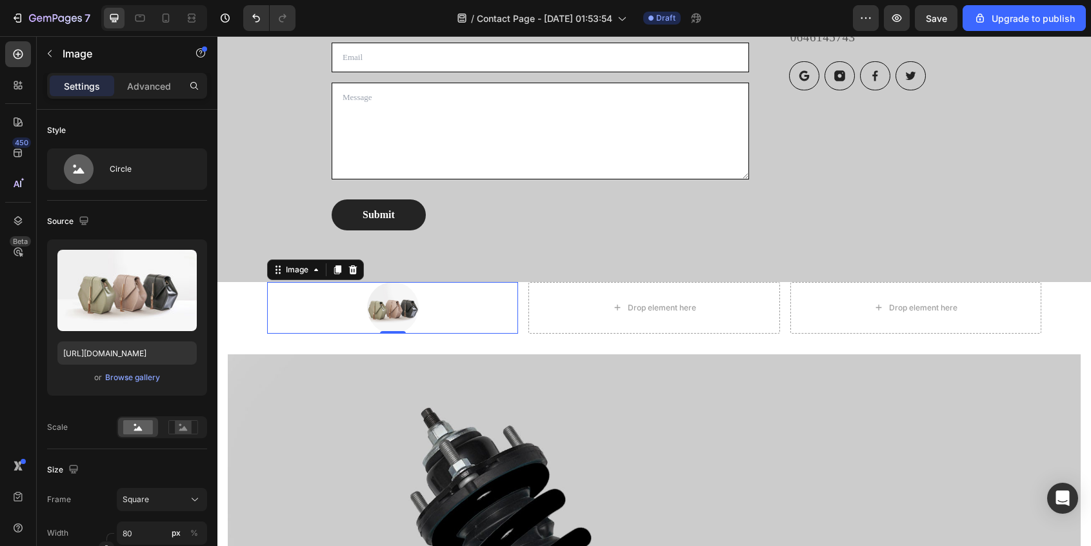
scroll to position [657, 0]
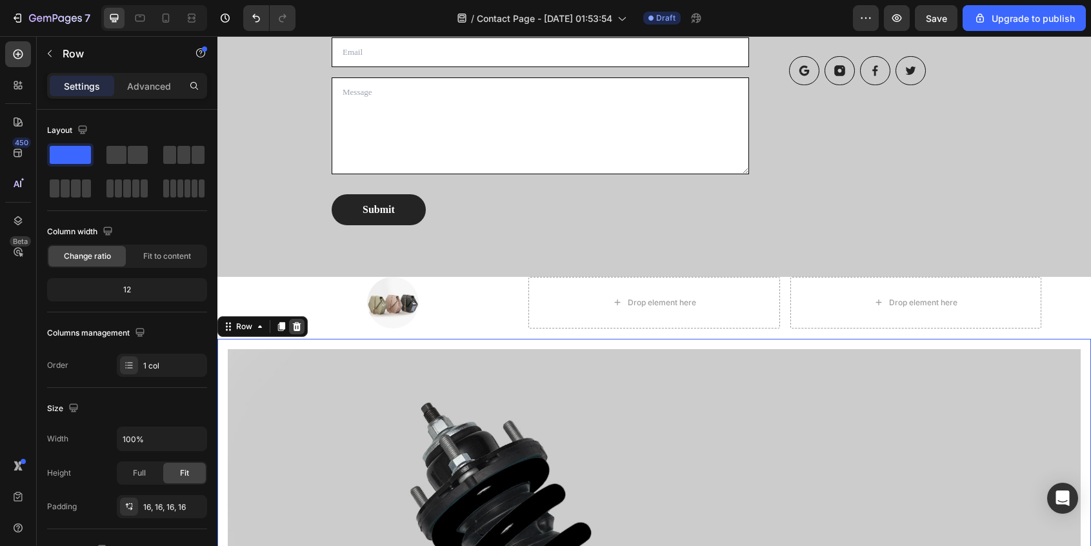
click at [296, 329] on icon at bounding box center [297, 326] width 8 height 9
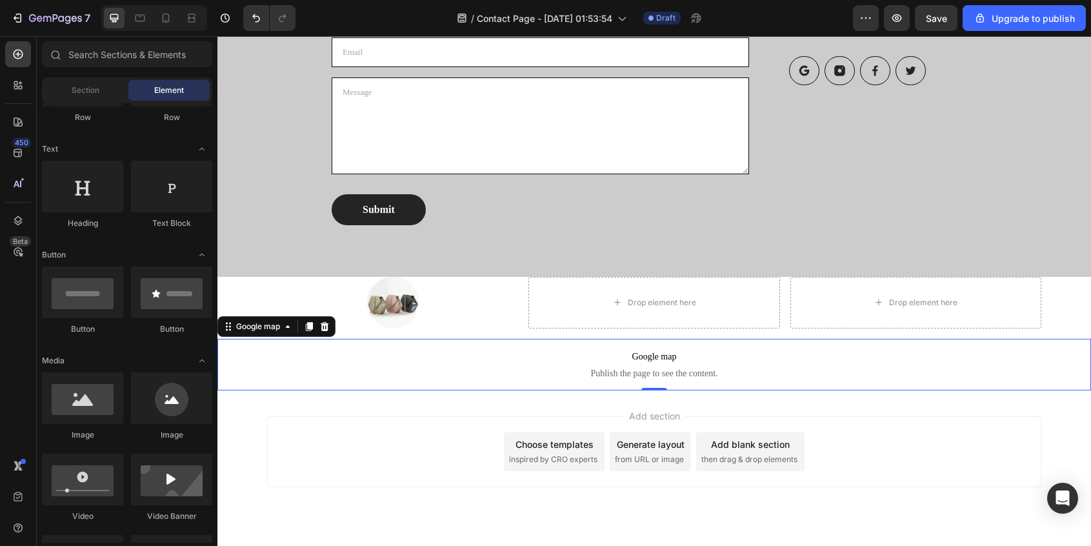
click at [312, 357] on span "Google map" at bounding box center [653, 356] width 873 height 15
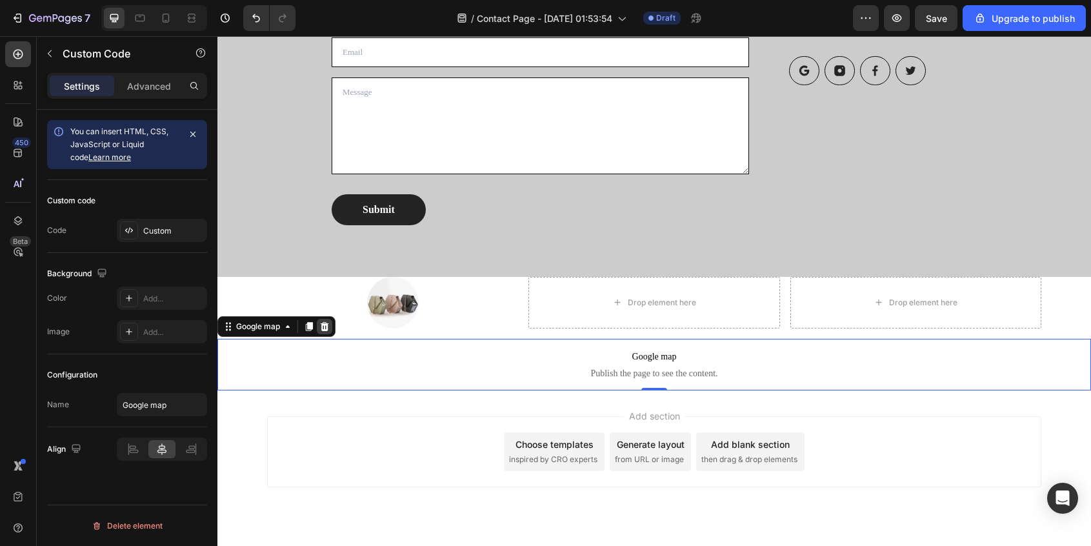
click at [324, 329] on icon at bounding box center [325, 326] width 8 height 9
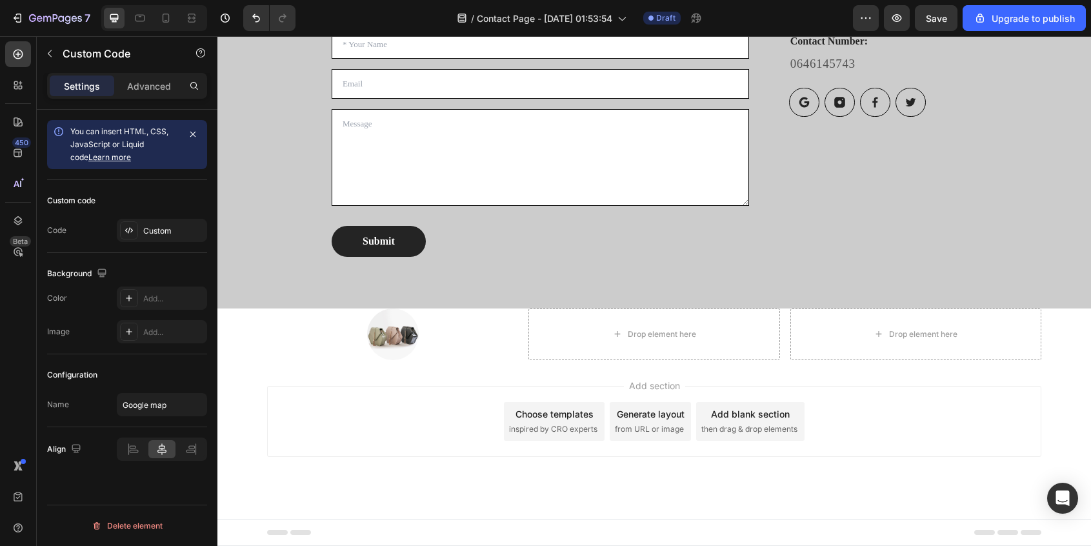
scroll to position [626, 0]
